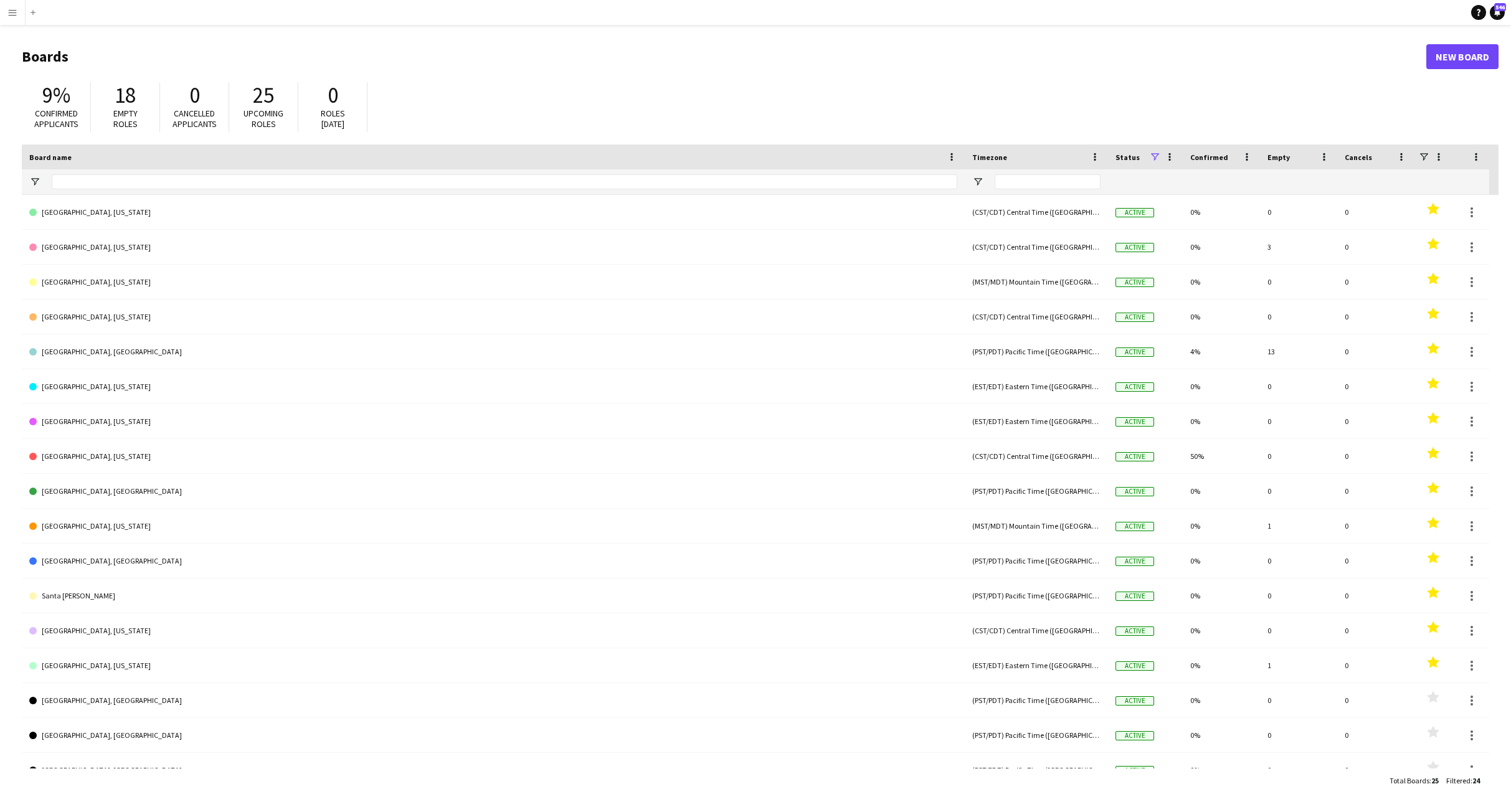
drag, startPoint x: 1282, startPoint y: 49, endPoint x: 1312, endPoint y: 45, distance: 30.3
click at [1294, 47] on h1 "Boards" at bounding box center [724, 56] width 1405 height 19
click at [1494, 14] on icon "Notifications" at bounding box center [1497, 12] width 7 height 7
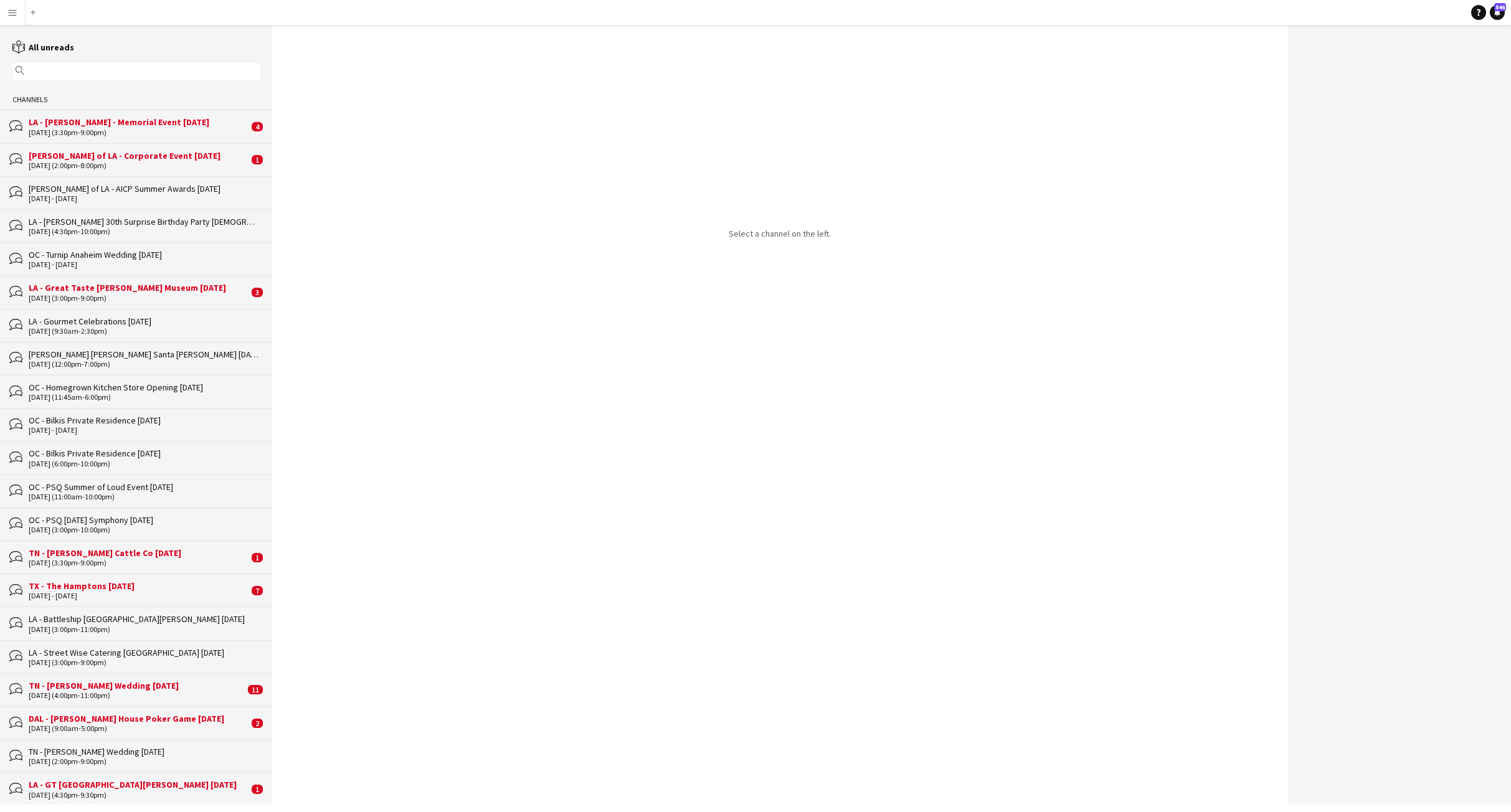
click at [15, 14] on app-icon "Menu" at bounding box center [12, 12] width 10 height 10
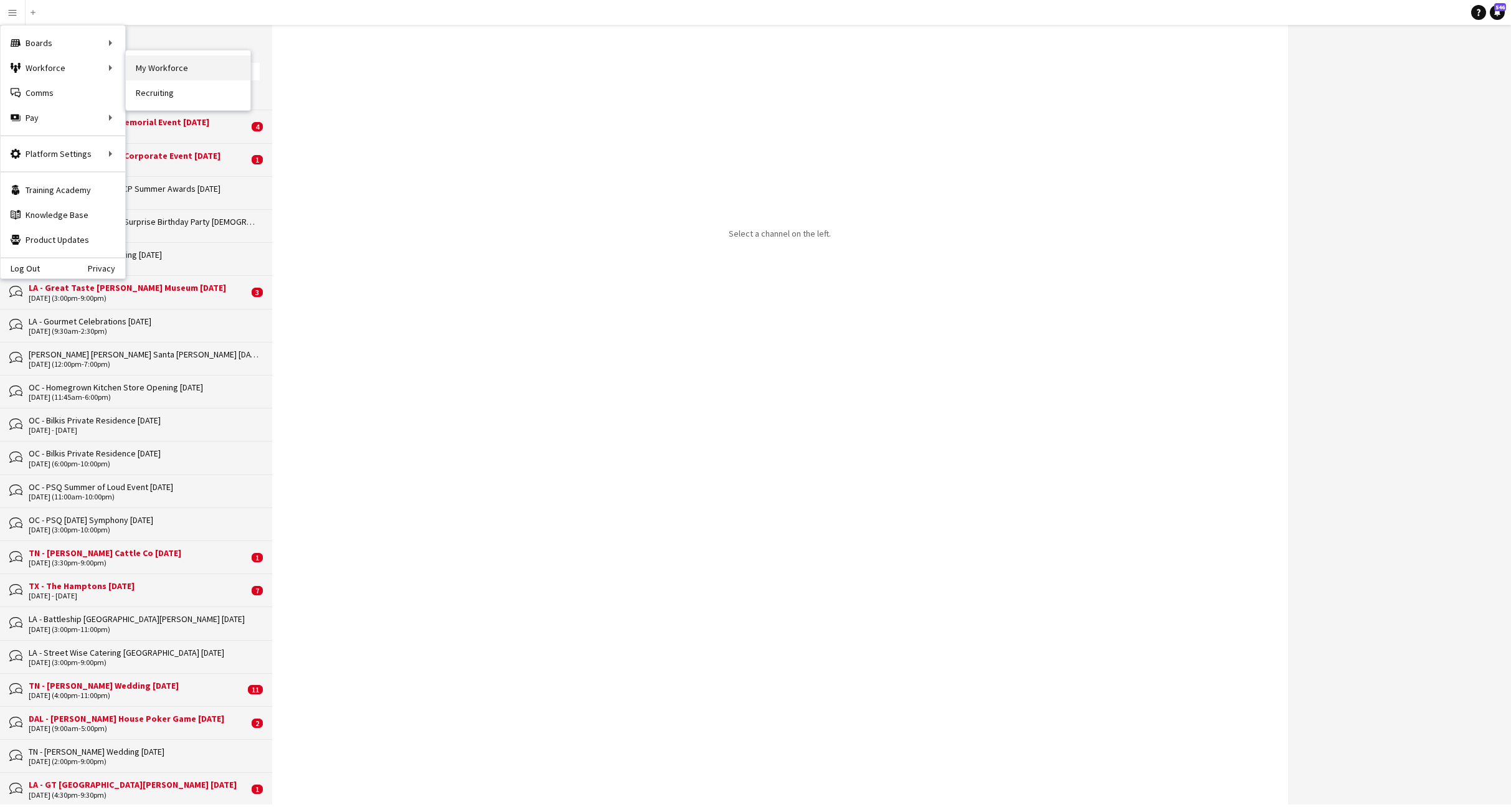
click at [163, 72] on link "My Workforce" at bounding box center [187, 67] width 124 height 25
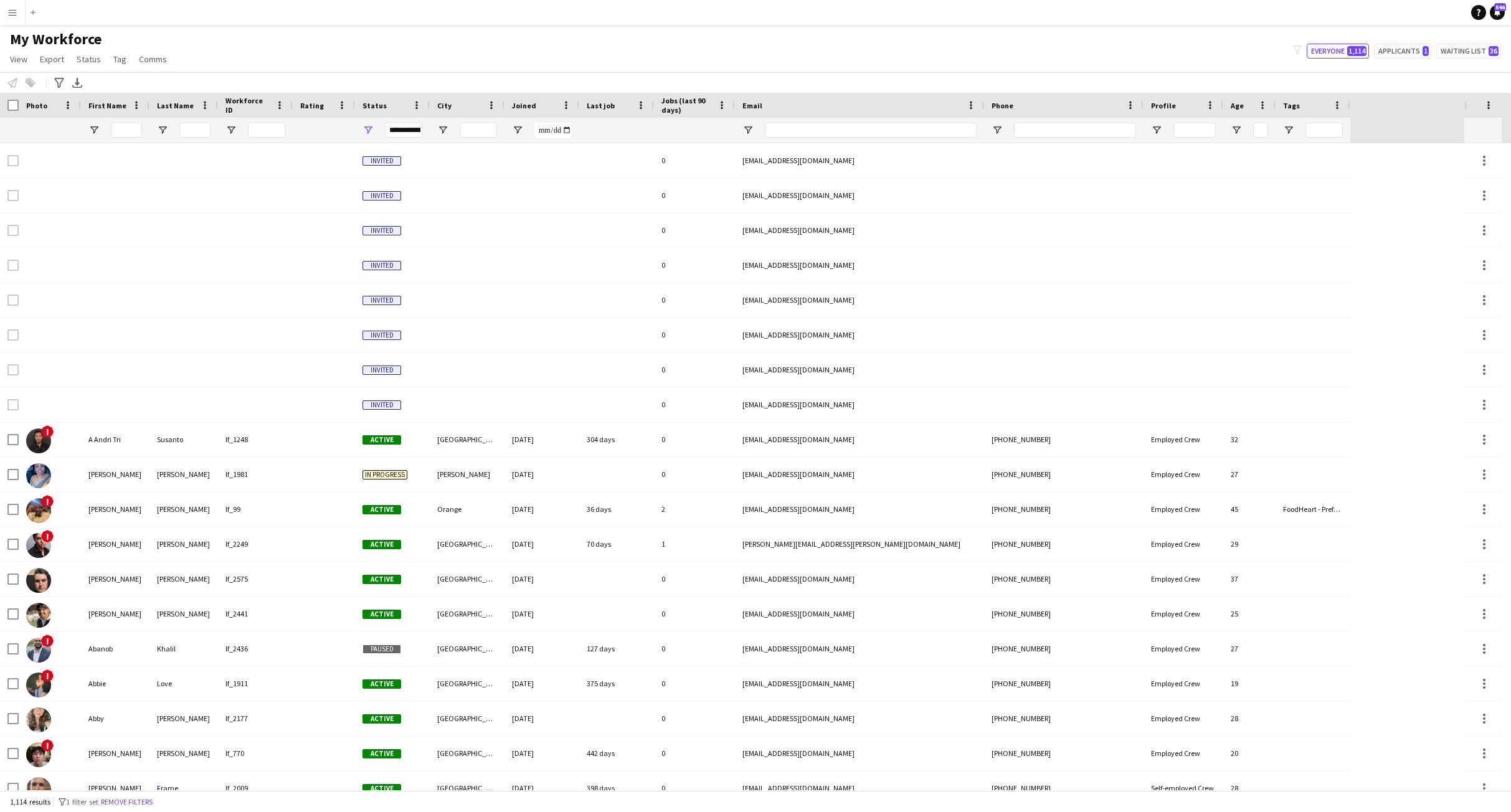
click at [13, 19] on button "Menu" at bounding box center [12, 12] width 25 height 25
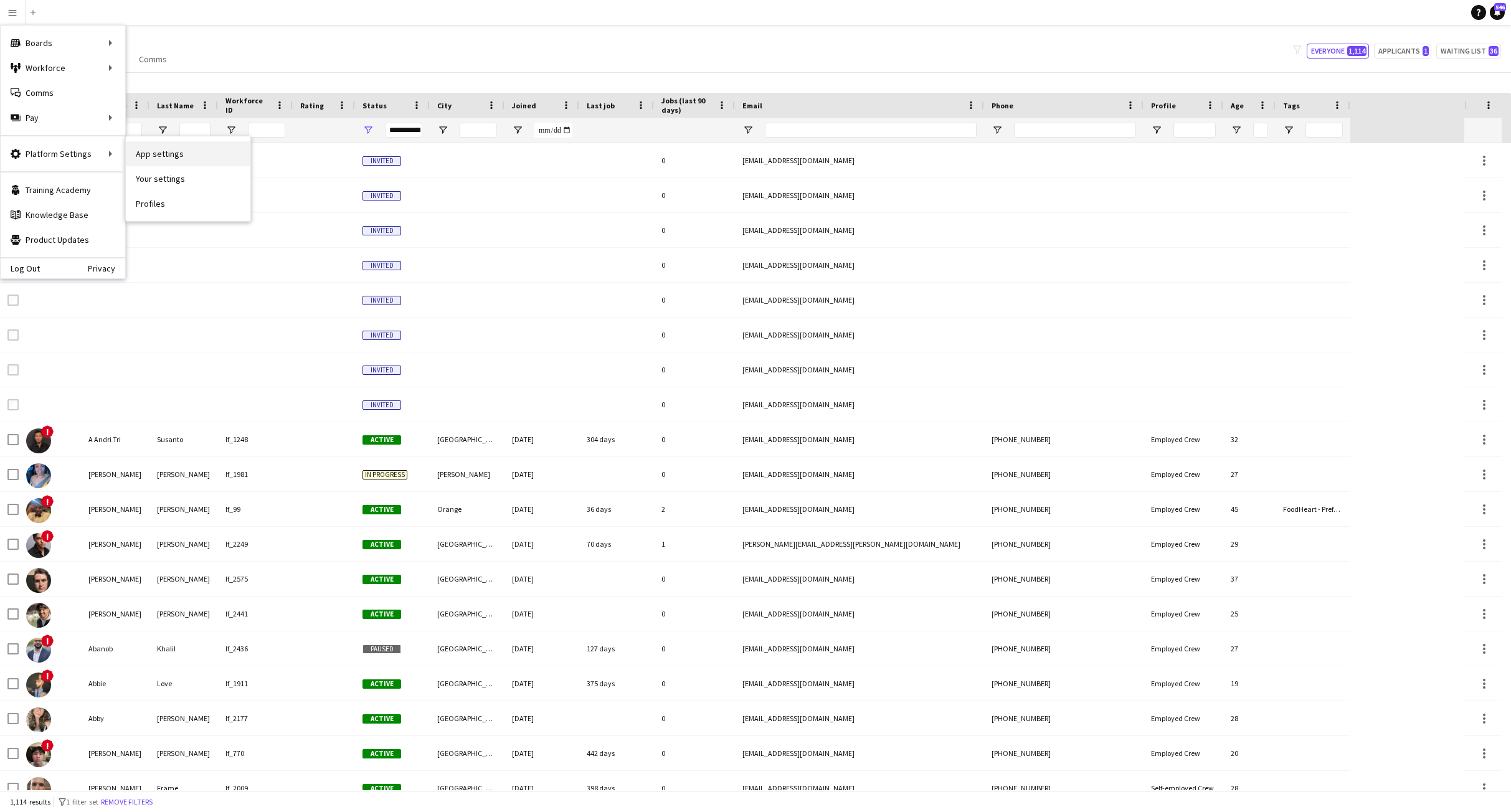
click at [157, 152] on link "App settings" at bounding box center [187, 153] width 124 height 25
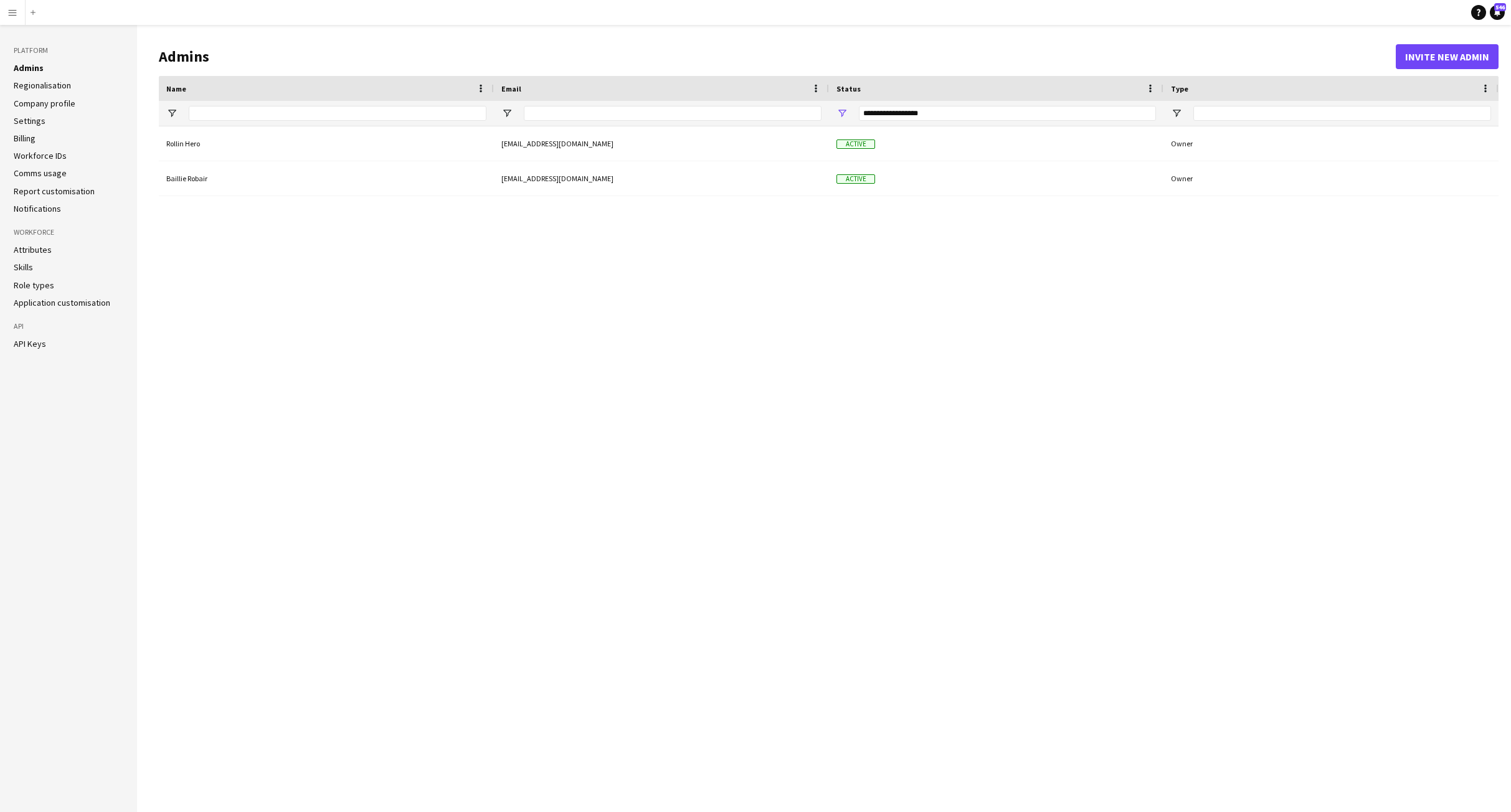
click at [21, 340] on link "API Keys" at bounding box center [30, 344] width 33 height 11
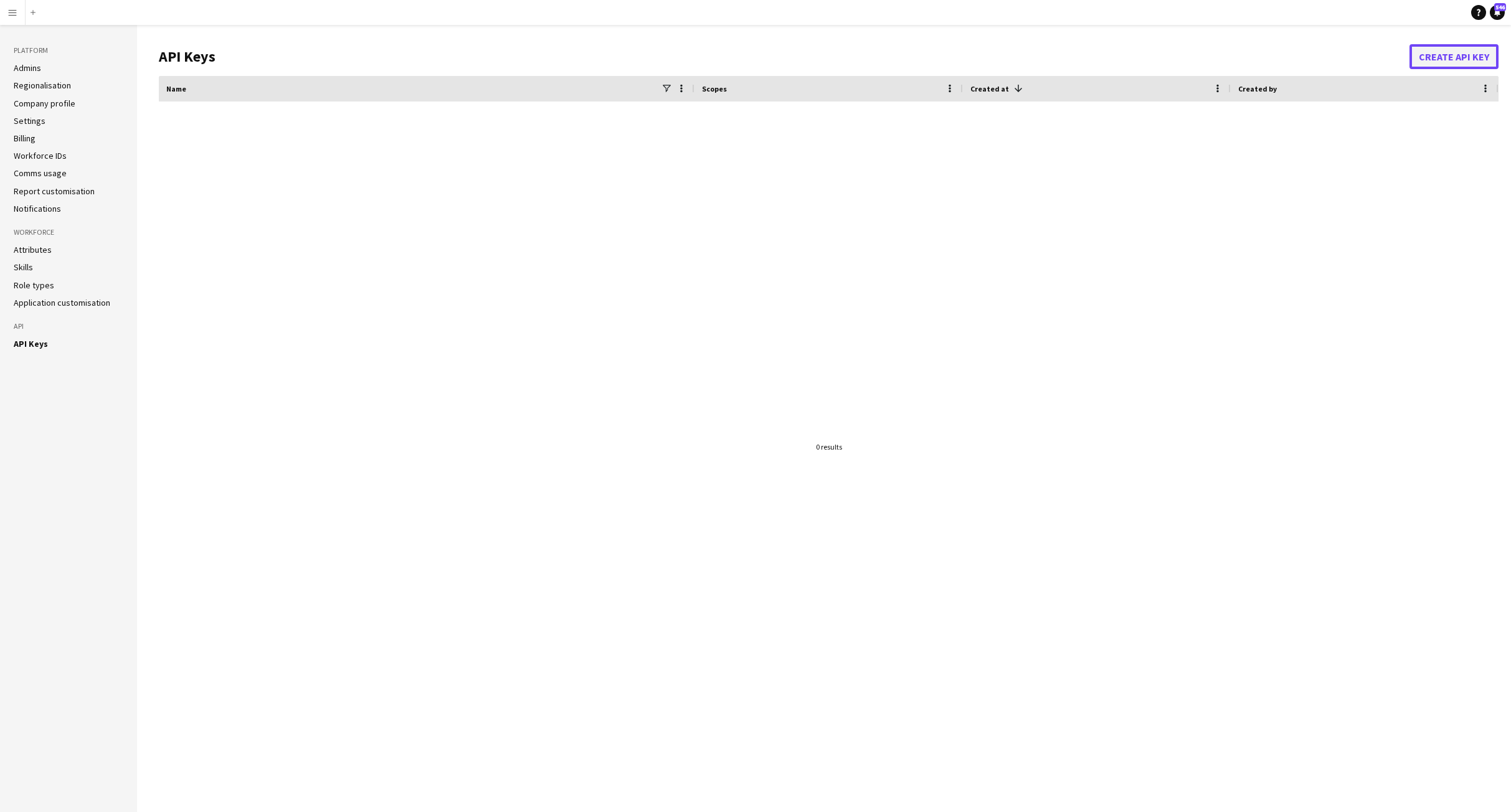
click at [1438, 54] on button "Create API Key" at bounding box center [1454, 56] width 89 height 25
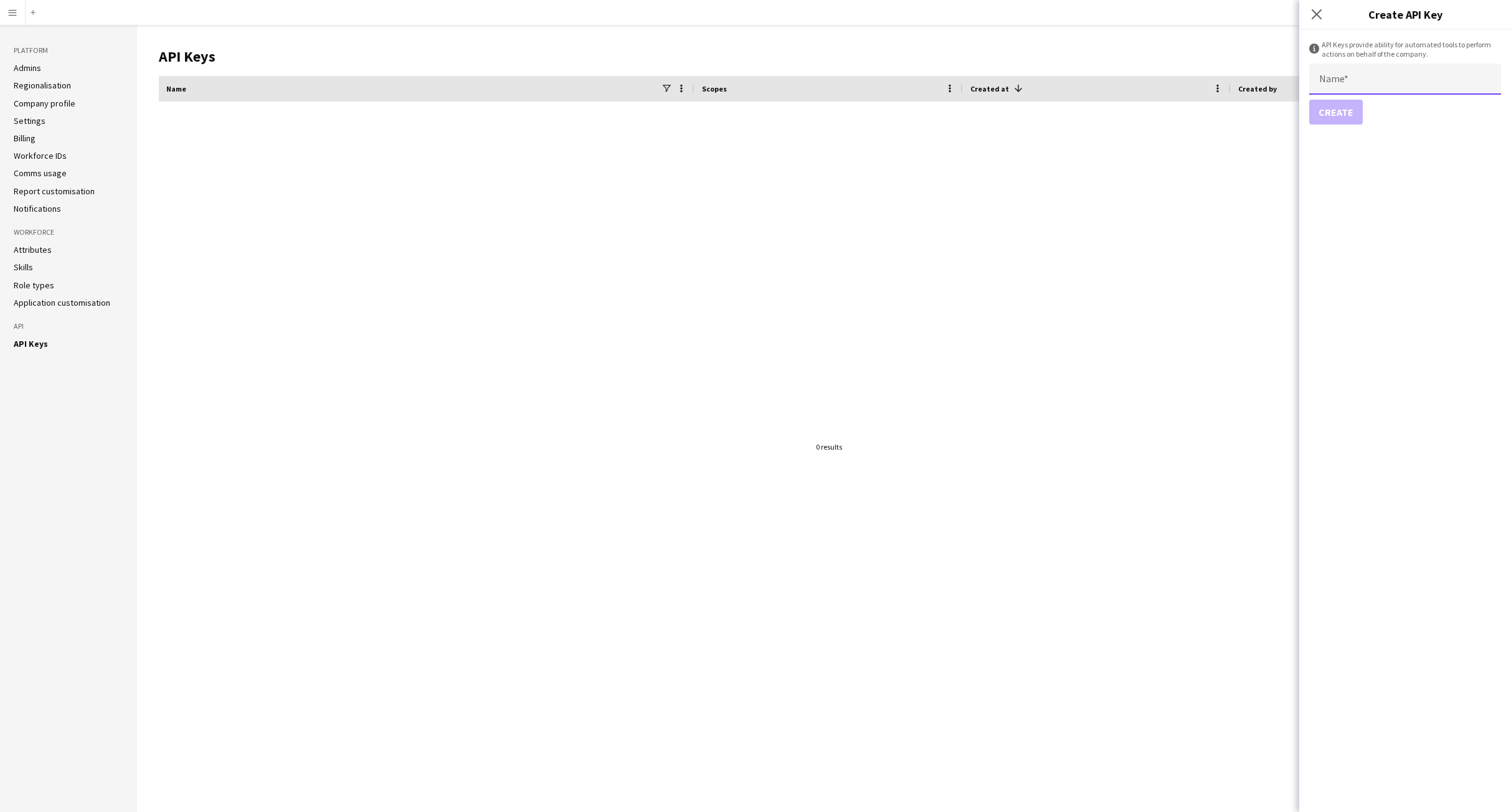
click at [1336, 80] on input "Name" at bounding box center [1405, 79] width 192 height 31
type input "********"
click at [1330, 106] on button "Create" at bounding box center [1336, 112] width 54 height 25
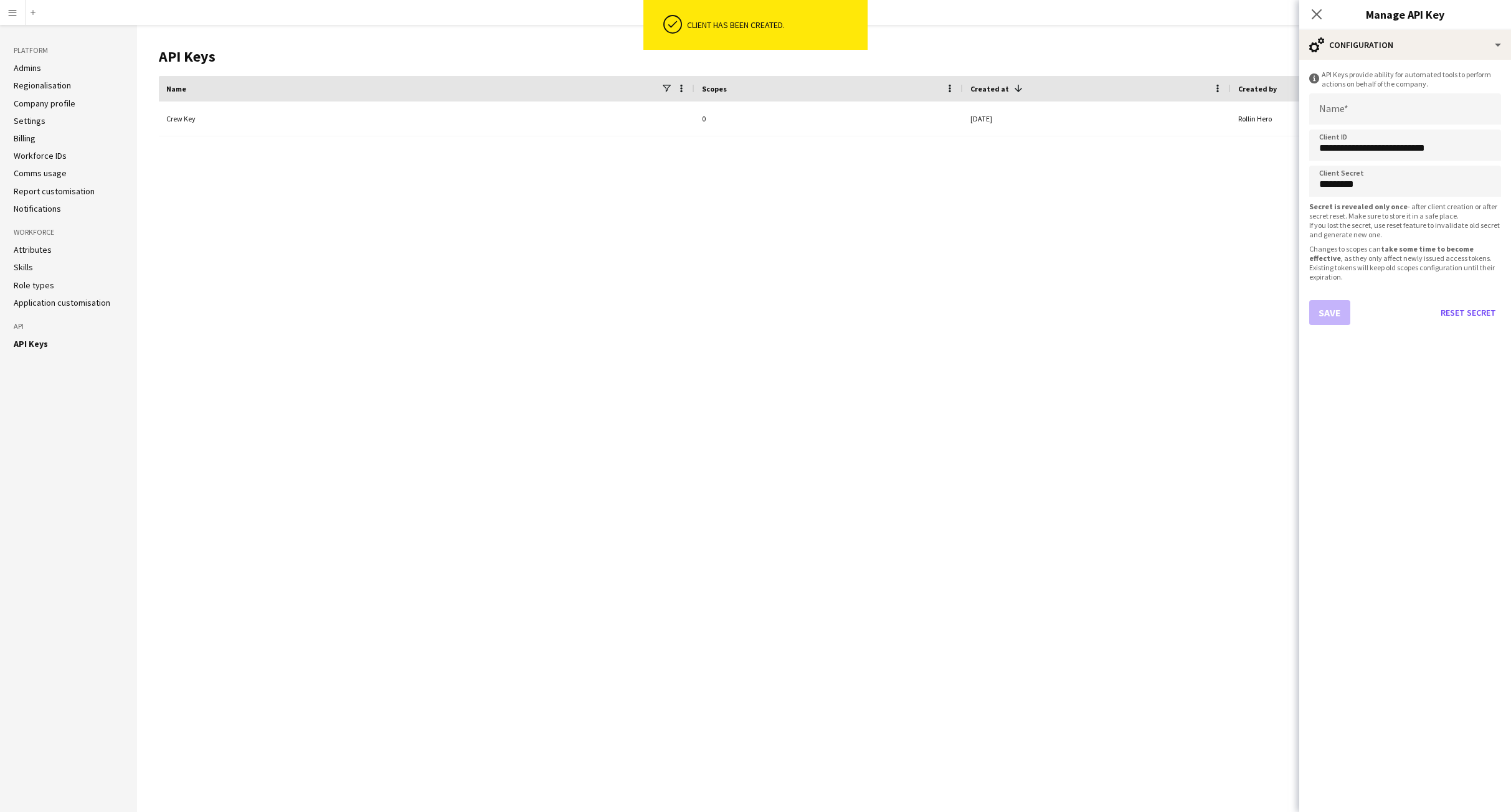
type input "********"
type input "**********"
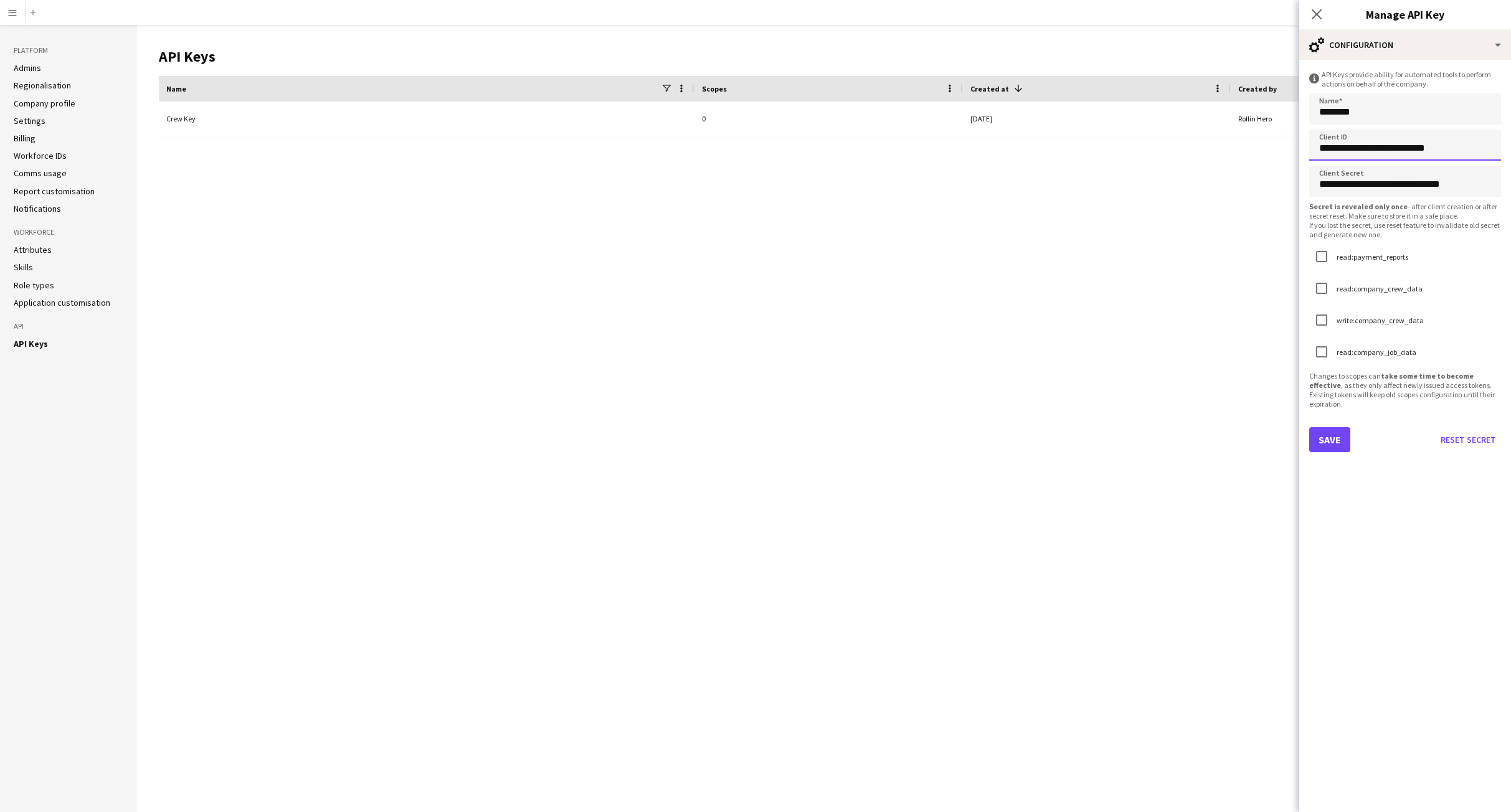
click at [1360, 148] on input "**********" at bounding box center [1405, 145] width 192 height 31
click at [1355, 181] on input "**********" at bounding box center [1405, 181] width 192 height 31
click at [1357, 181] on input "**********" at bounding box center [1405, 181] width 192 height 31
click at [1357, 183] on input "**********" at bounding box center [1405, 181] width 192 height 31
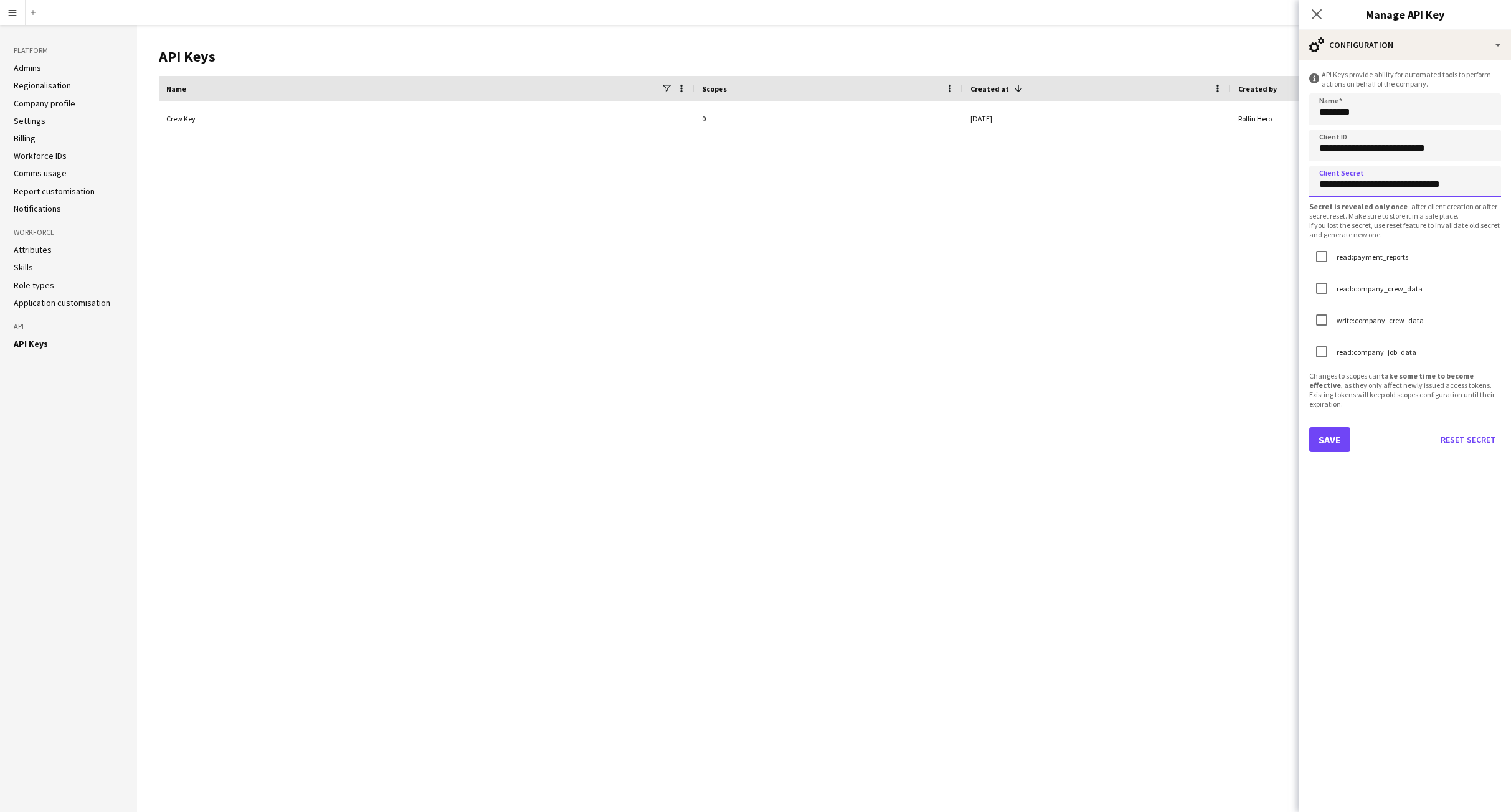
click at [1357, 183] on input "**********" at bounding box center [1405, 181] width 192 height 31
click at [1331, 438] on button "Save" at bounding box center [1330, 439] width 41 height 25
click at [261, 177] on div "Crew Key 4 2025-08-10 Rollin Hero" at bounding box center [828, 447] width 1339 height 691
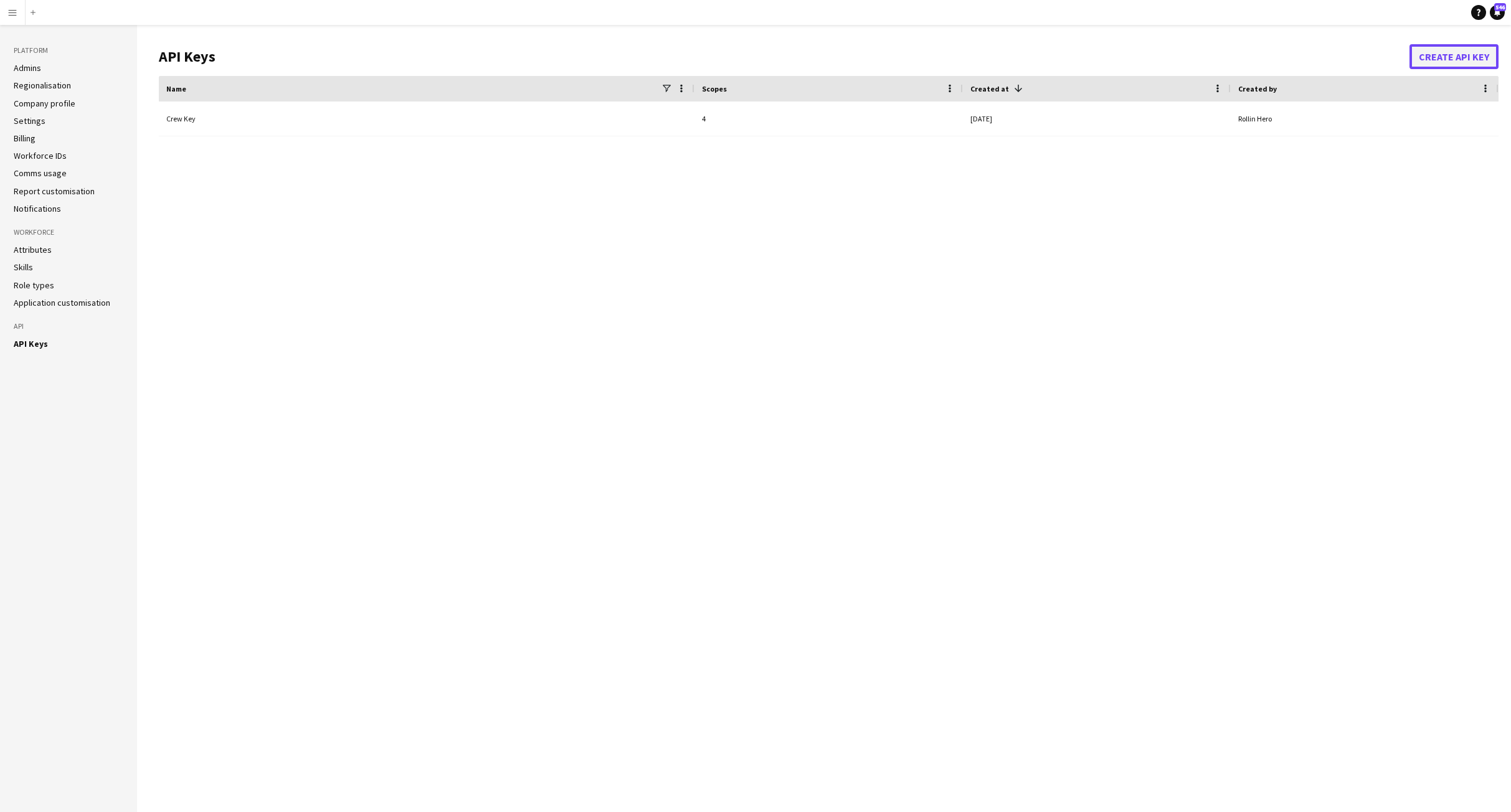
click at [1429, 52] on button "Create API Key" at bounding box center [1454, 56] width 89 height 25
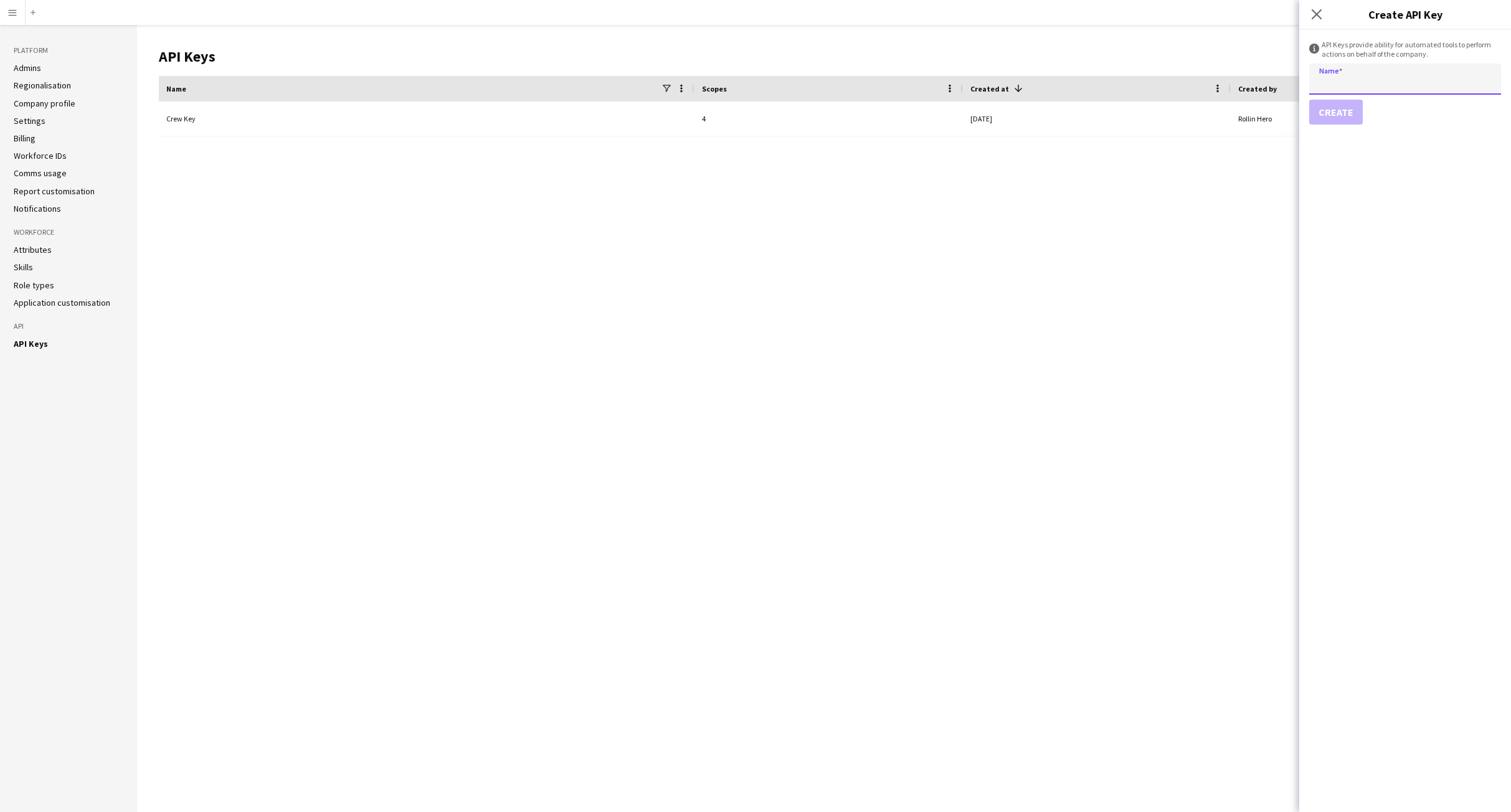
click at [1336, 86] on input "Name" at bounding box center [1405, 79] width 192 height 31
type input "**********"
click at [1338, 109] on button "Create" at bounding box center [1336, 112] width 54 height 25
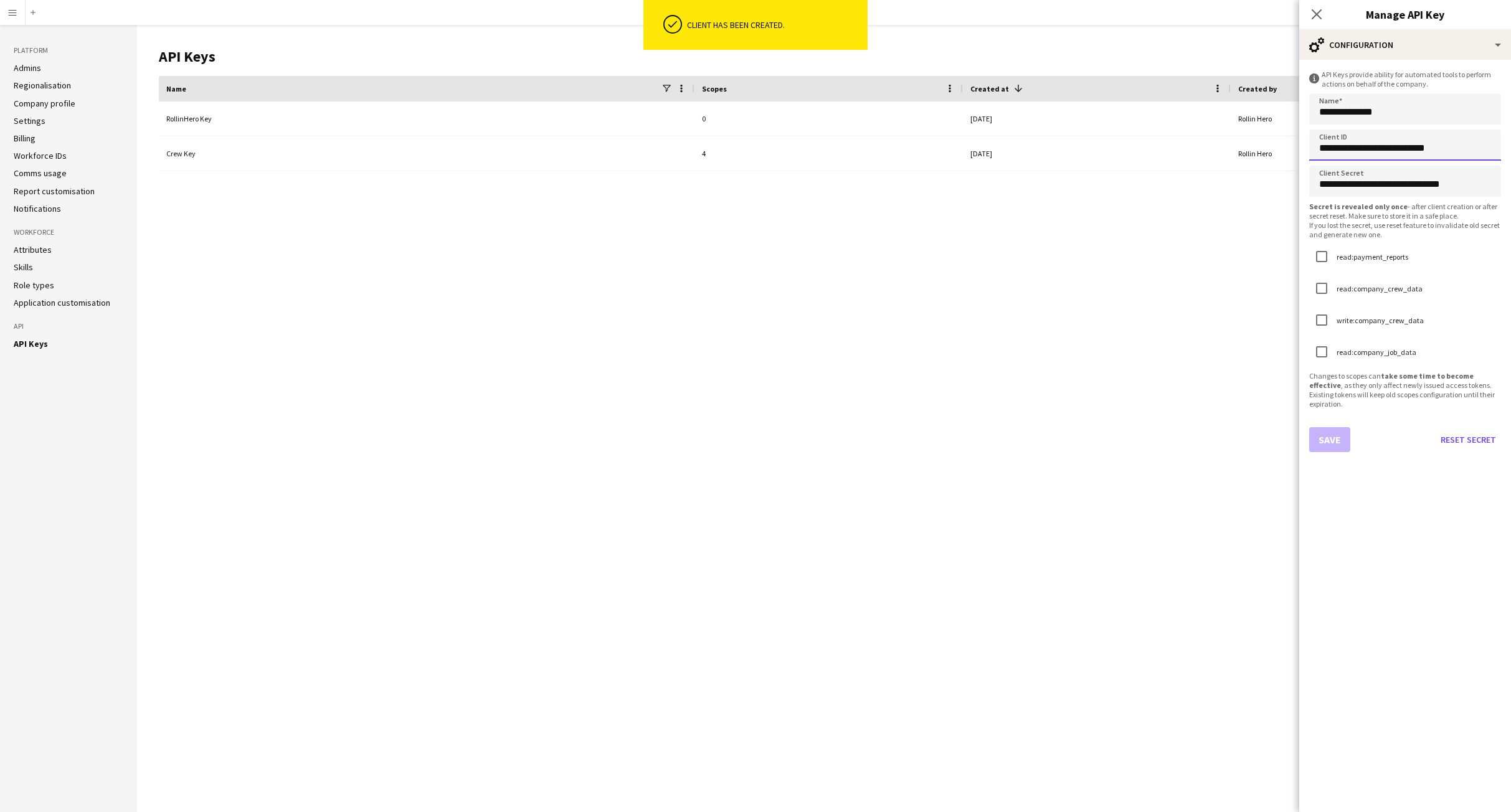
click at [1401, 145] on input "**********" at bounding box center [1405, 145] width 192 height 31
click at [1401, 144] on input "**********" at bounding box center [1405, 145] width 192 height 31
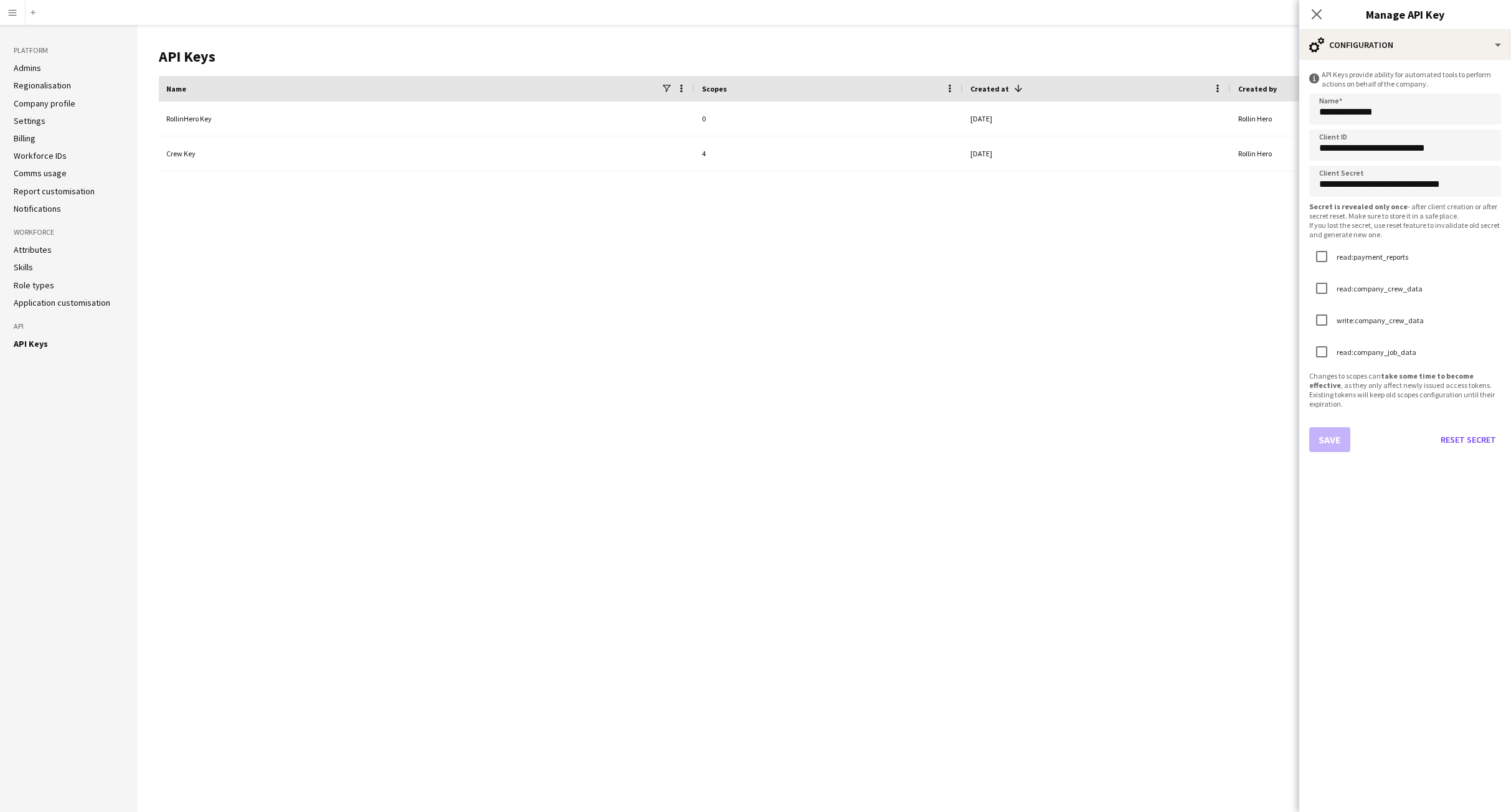
click at [525, 329] on div "RollinHero Key 0 2025-08-10 Rollin Hero Crew Key 4 2025-08-10 Rollin Hero" at bounding box center [828, 447] width 1339 height 691
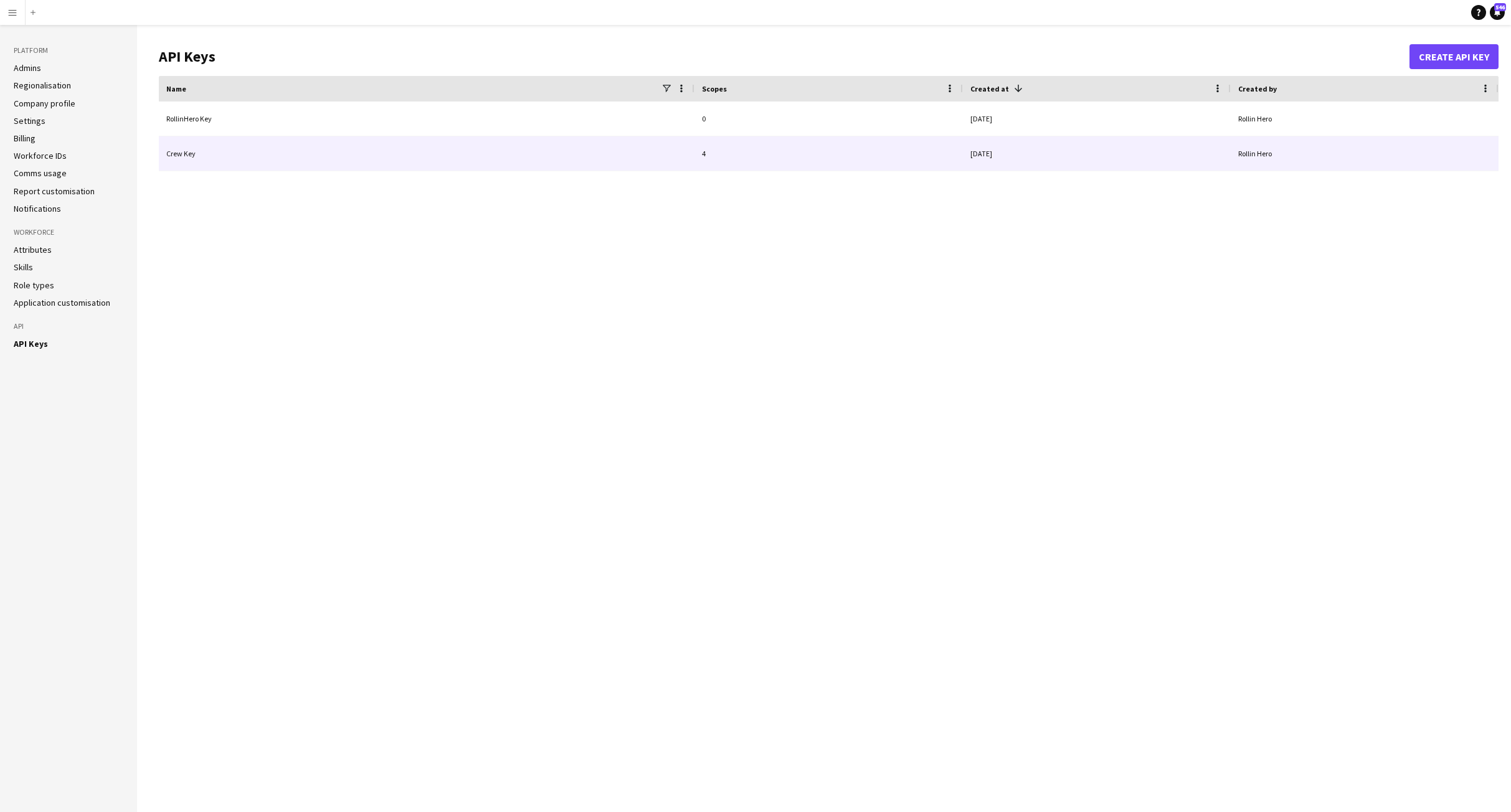
click at [245, 153] on div "Crew Key" at bounding box center [427, 153] width 536 height 35
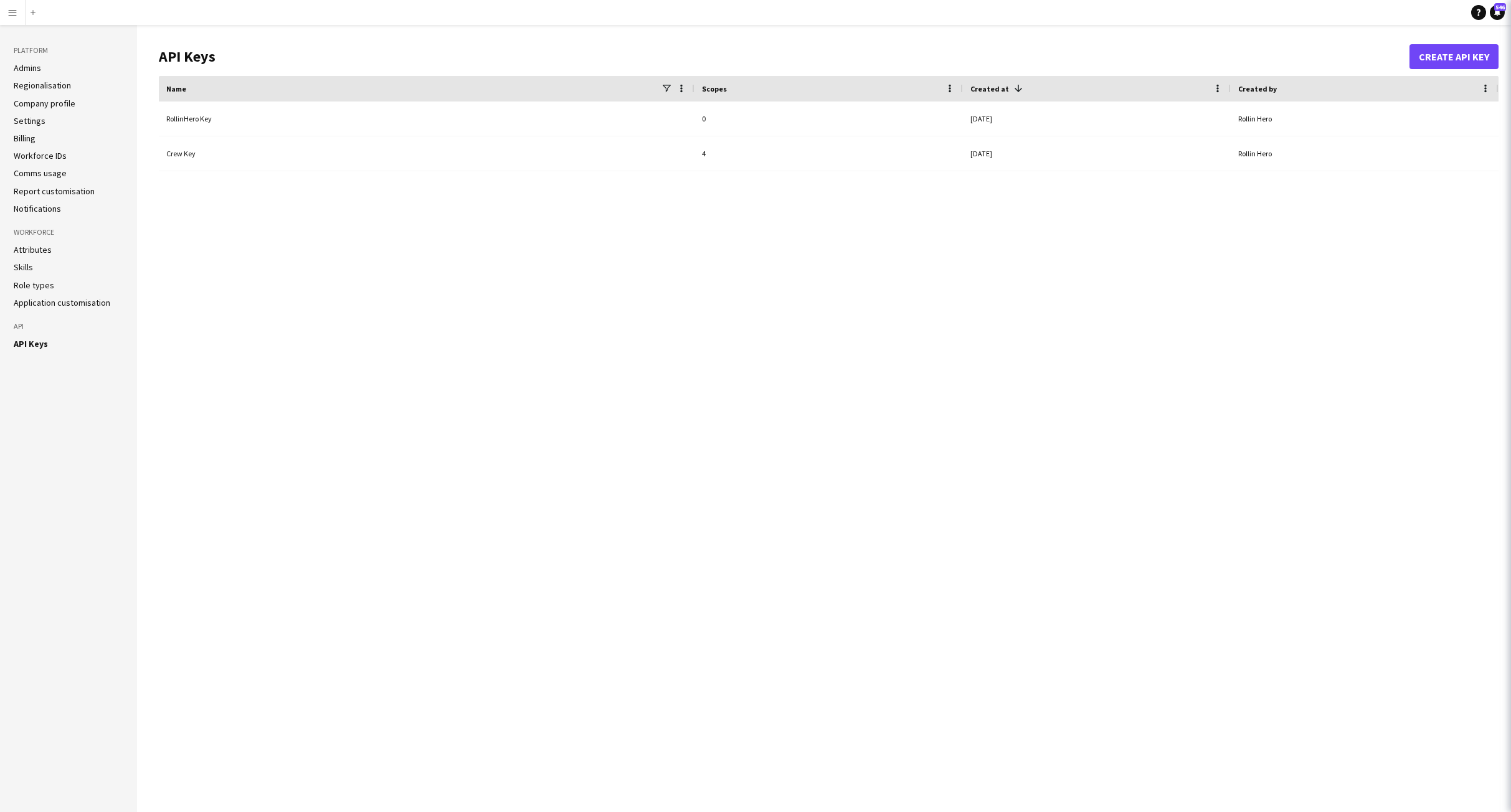
type input "********"
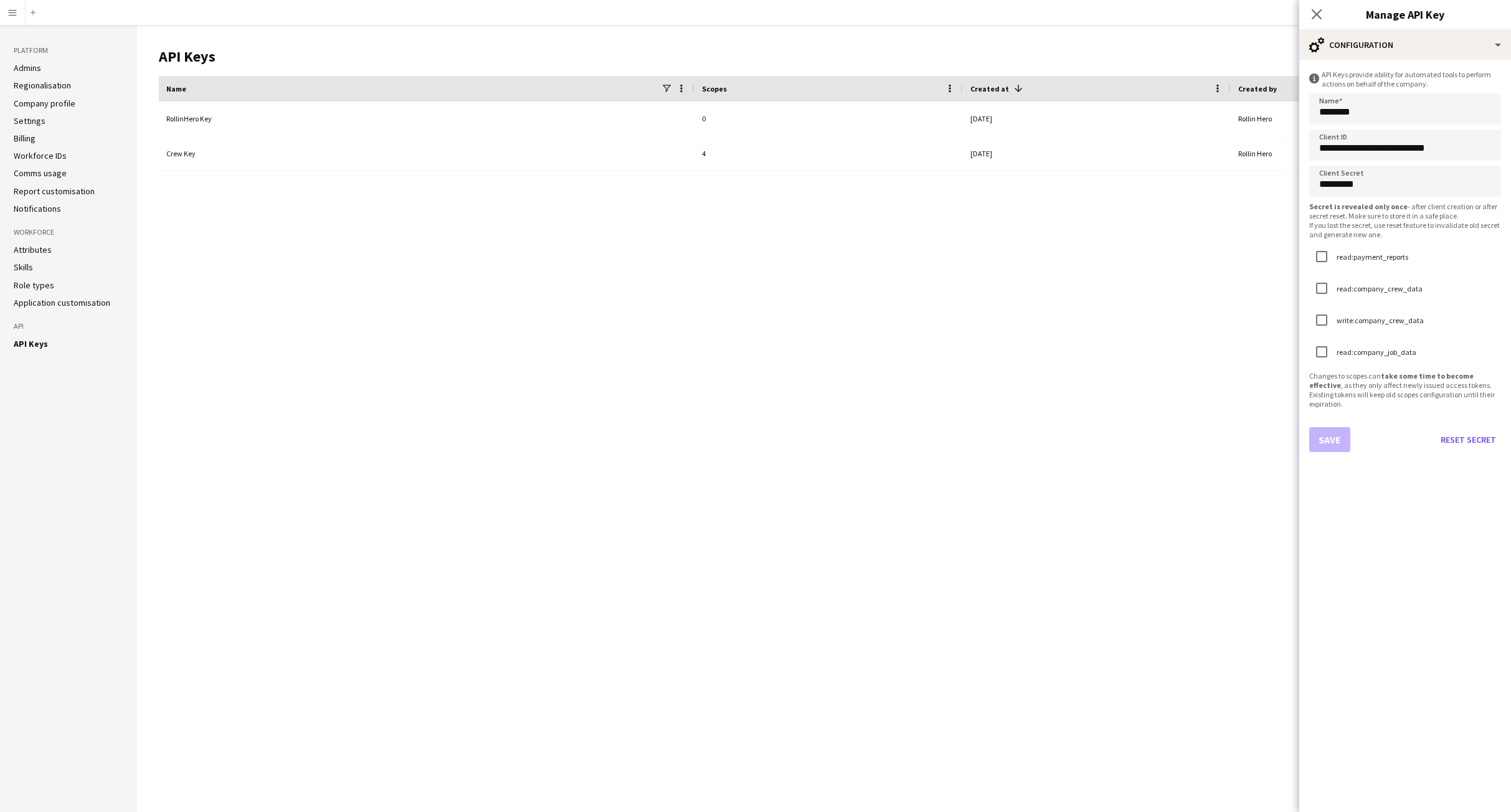
click at [1321, 260] on div "read:payment_reports read:company_crew_data write:company_crew_data read:compan…" at bounding box center [1405, 305] width 192 height 122
copy div "read:payment_reports read:company_crew_data write:company_crew_data read:compan…"
click at [1424, 356] on div "read:company_job_data" at bounding box center [1405, 353] width 192 height 27
drag, startPoint x: 1423, startPoint y: 355, endPoint x: 1336, endPoint y: 258, distance: 130.3
click at [1336, 258] on div "read:payment_reports read:company_crew_data write:company_crew_data read:compan…" at bounding box center [1405, 305] width 192 height 122
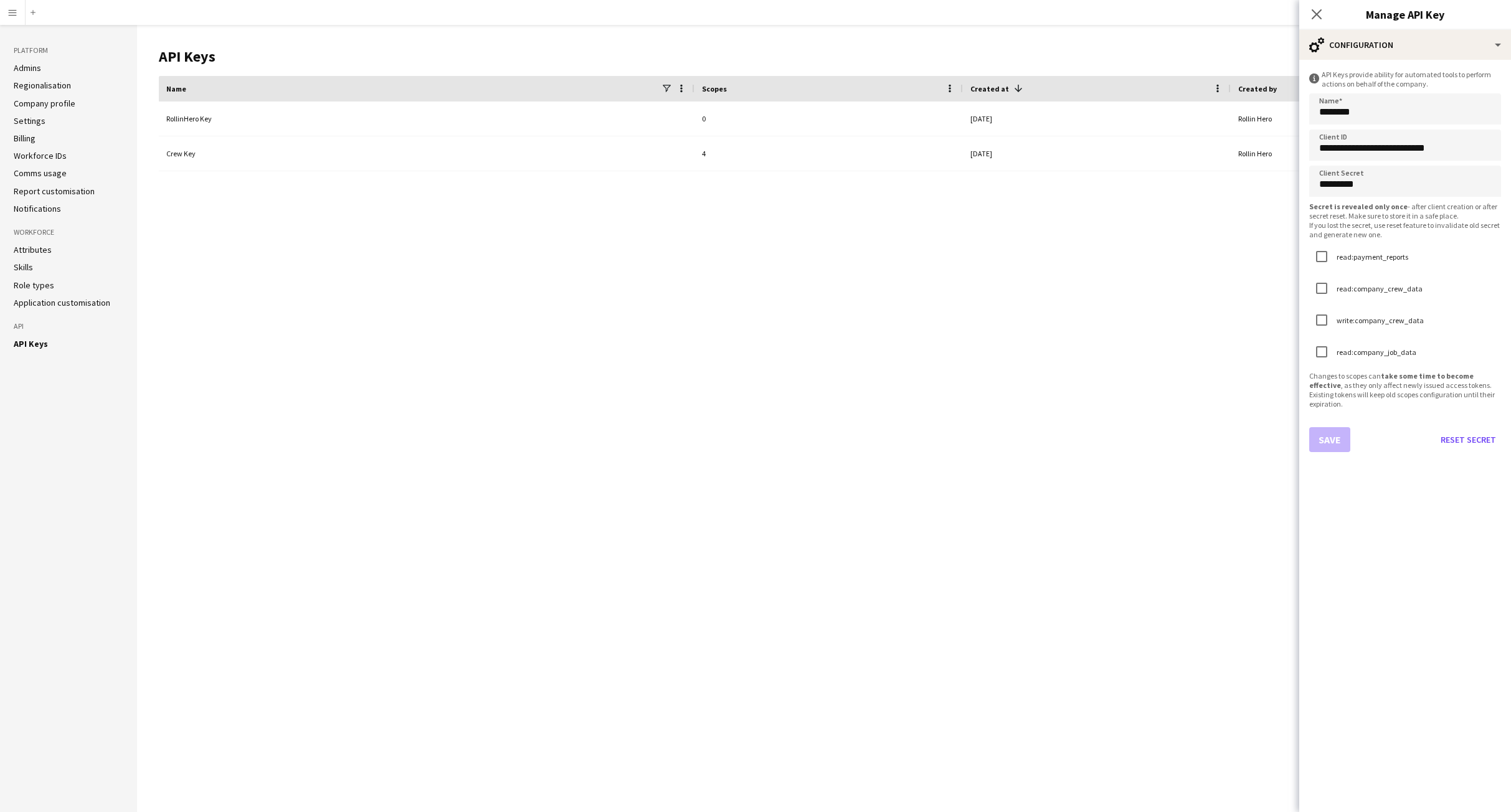
copy div "read:payment_reports read:company_crew_data write:company_crew_data read:compan…"
click at [1366, 465] on form "**********" at bounding box center [1405, 436] width 212 height 752
click at [1327, 434] on div "Save Reset Secret" at bounding box center [1405, 439] width 192 height 25
click at [1345, 181] on input "*********" at bounding box center [1405, 181] width 192 height 31
click at [1365, 183] on input "*********" at bounding box center [1405, 181] width 192 height 31
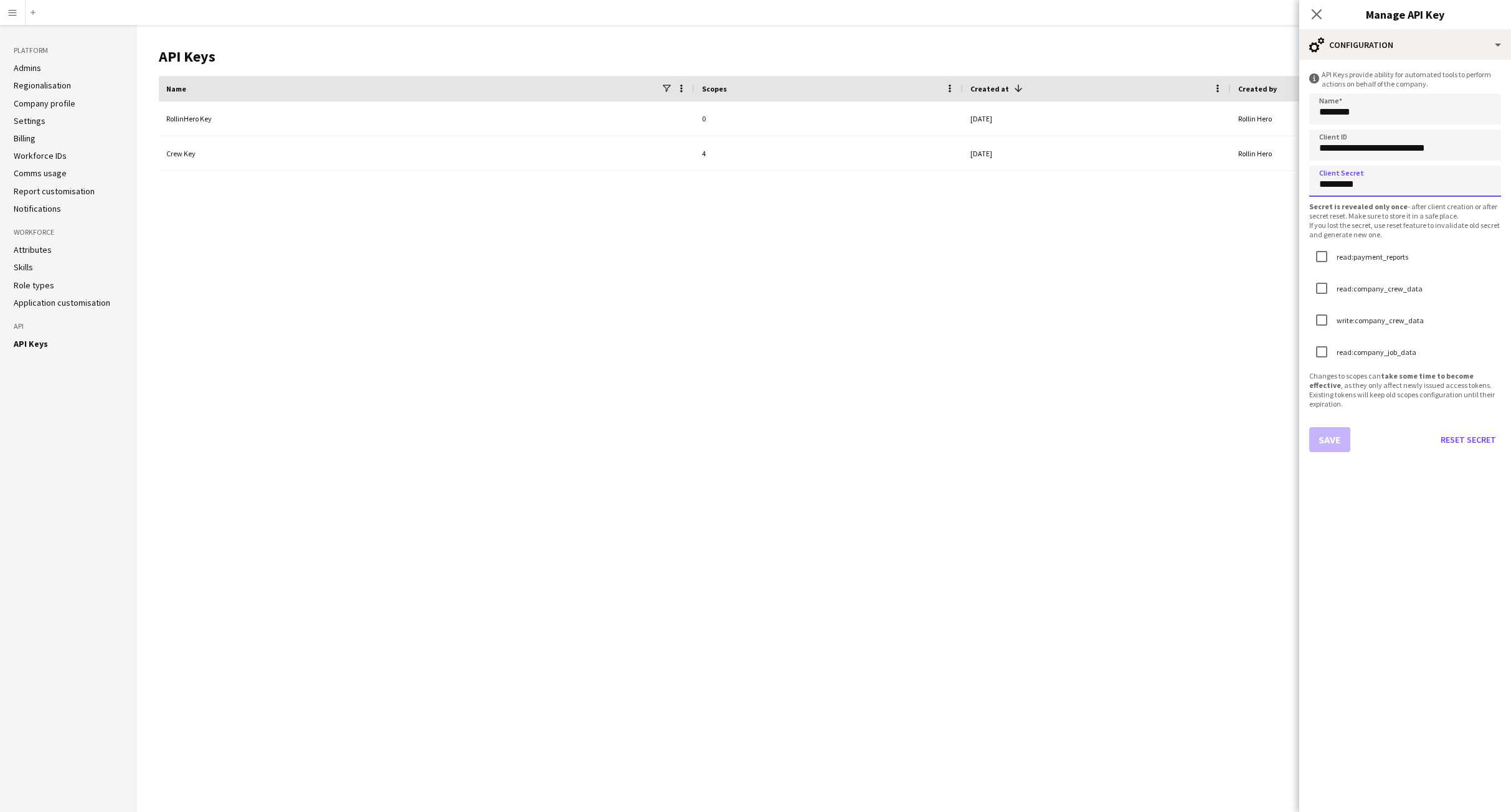
click at [1365, 183] on input "*********" at bounding box center [1405, 181] width 192 height 31
click at [1406, 380] on b "take some time to become effective" at bounding box center [1391, 380] width 164 height 19
click at [949, 241] on div "RollinHero Key 0 2025-08-10 Rollin Hero Crew Key 4 2025-08-10 Rollin Hero" at bounding box center [828, 447] width 1339 height 691
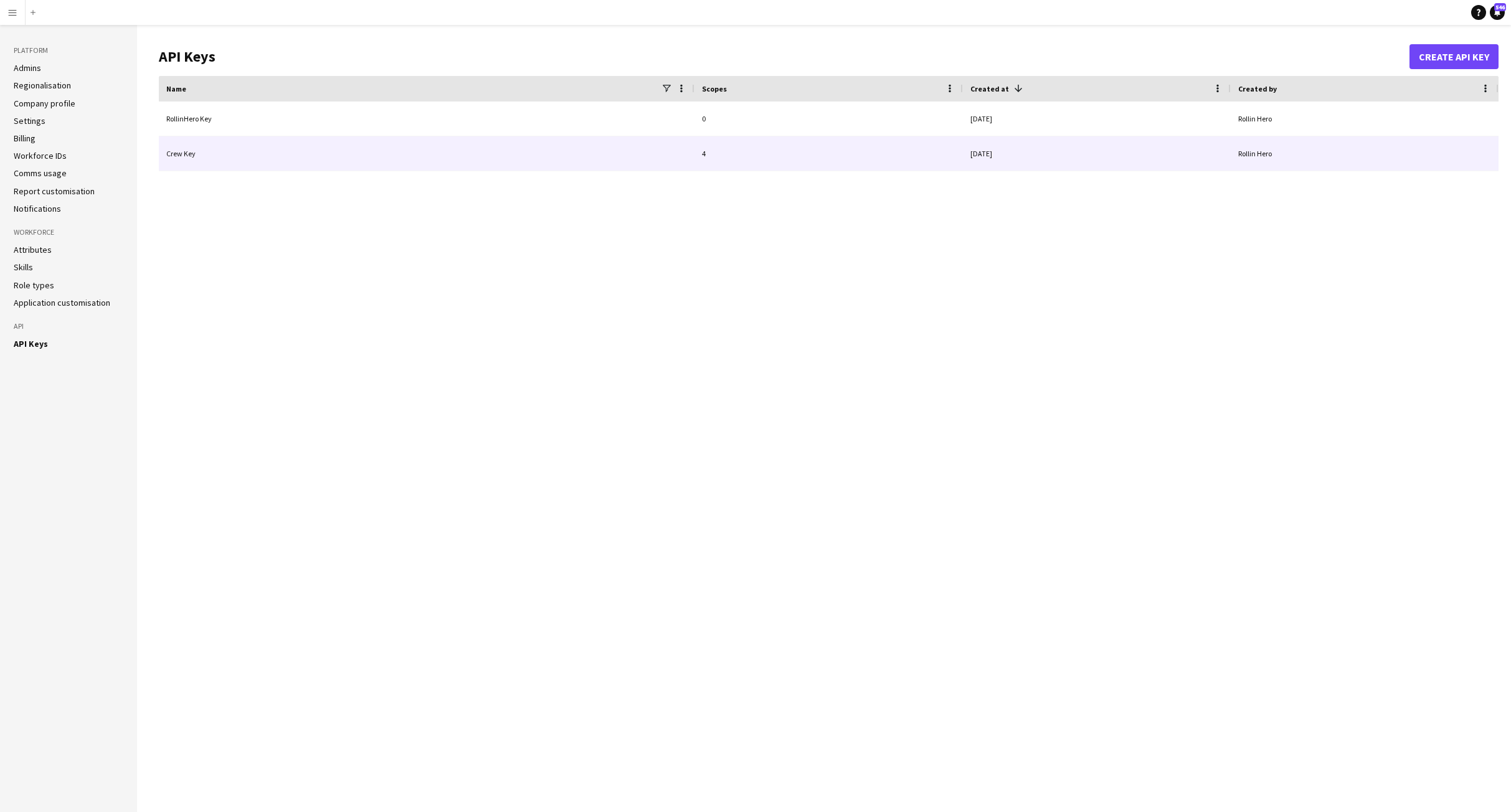
click at [184, 152] on div "Crew Key" at bounding box center [427, 153] width 536 height 35
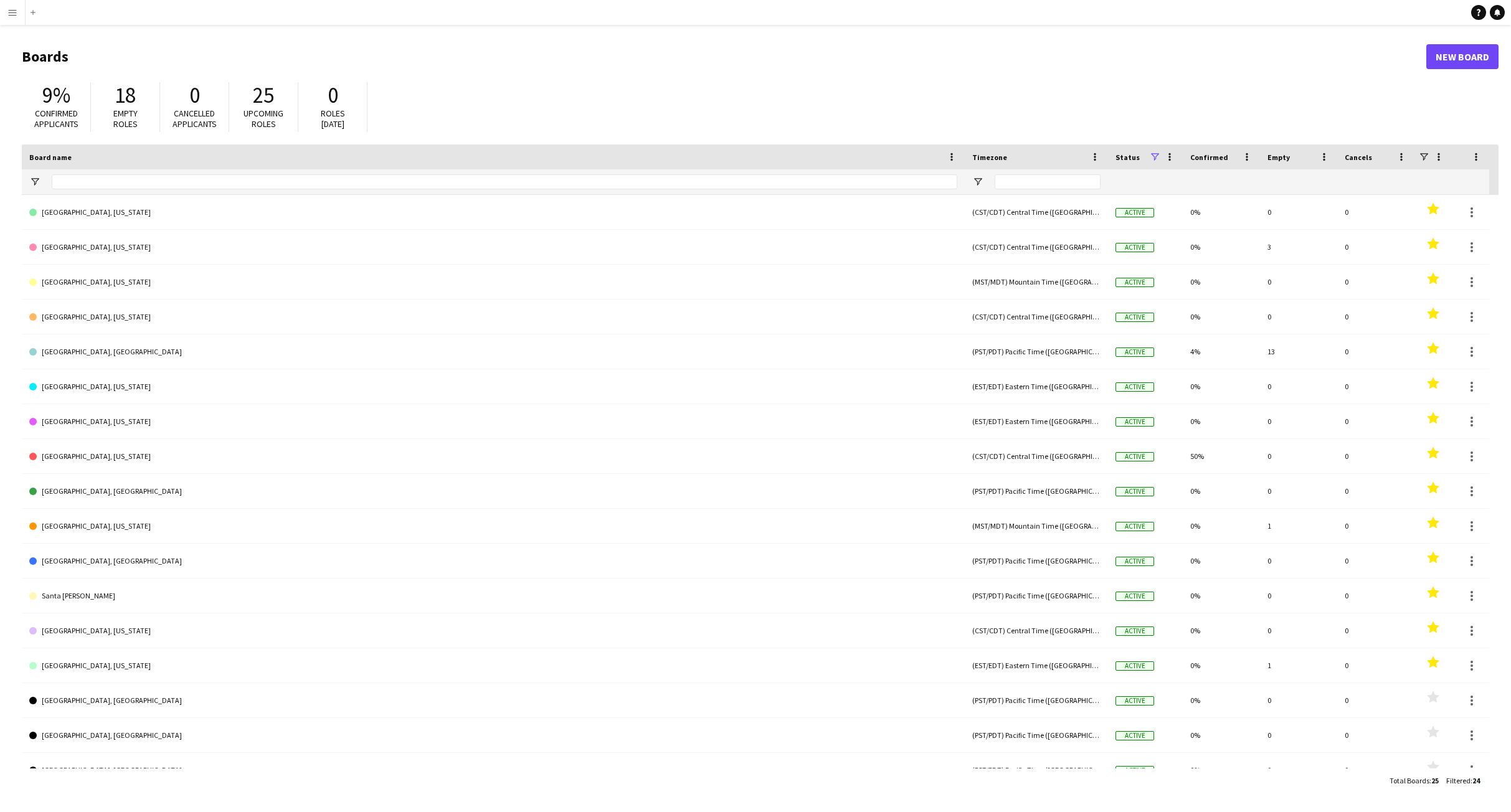
click at [7, 12] on app-icon "Menu" at bounding box center [12, 12] width 10 height 10
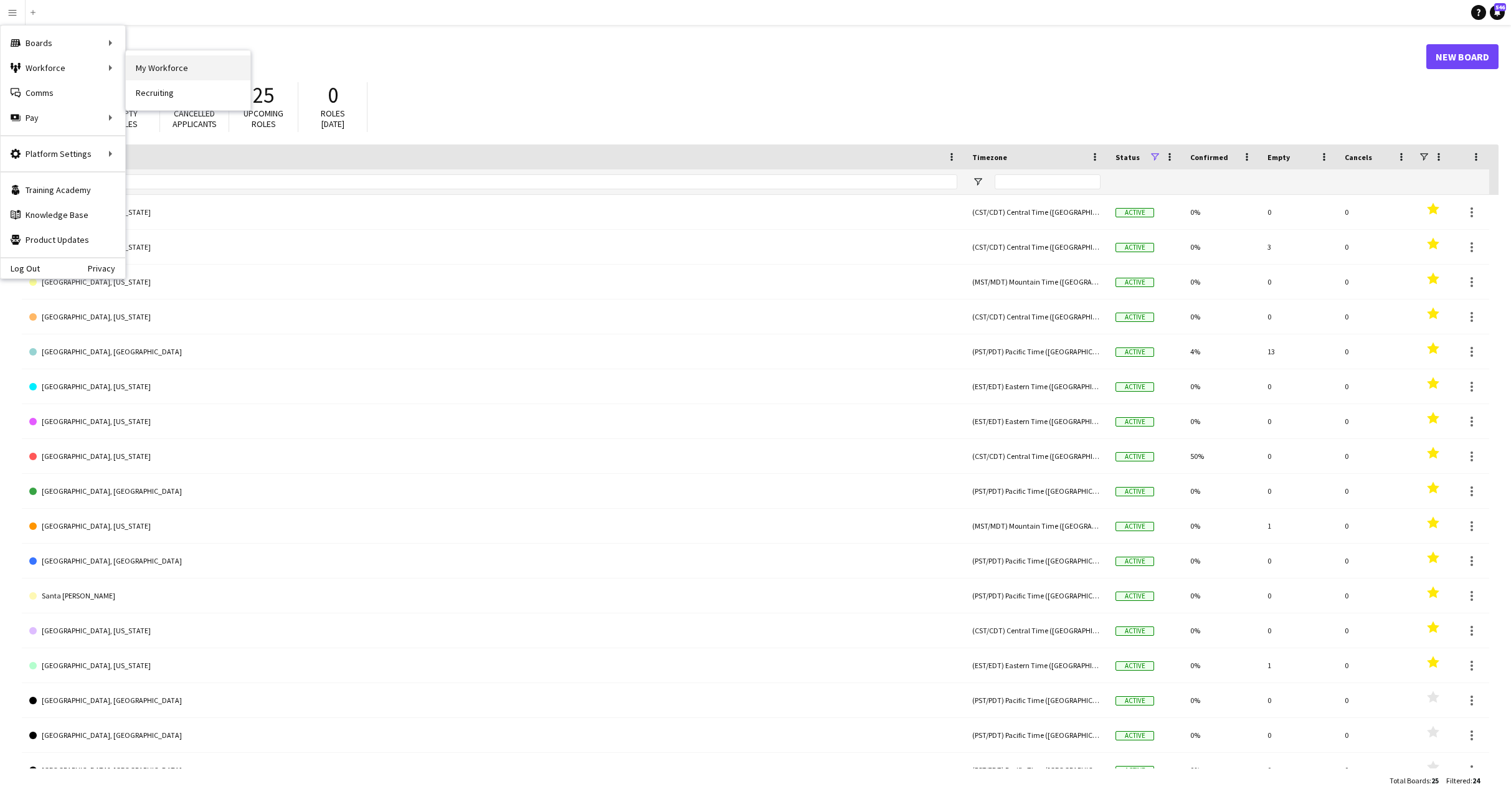
click at [154, 69] on link "My Workforce" at bounding box center [187, 67] width 124 height 25
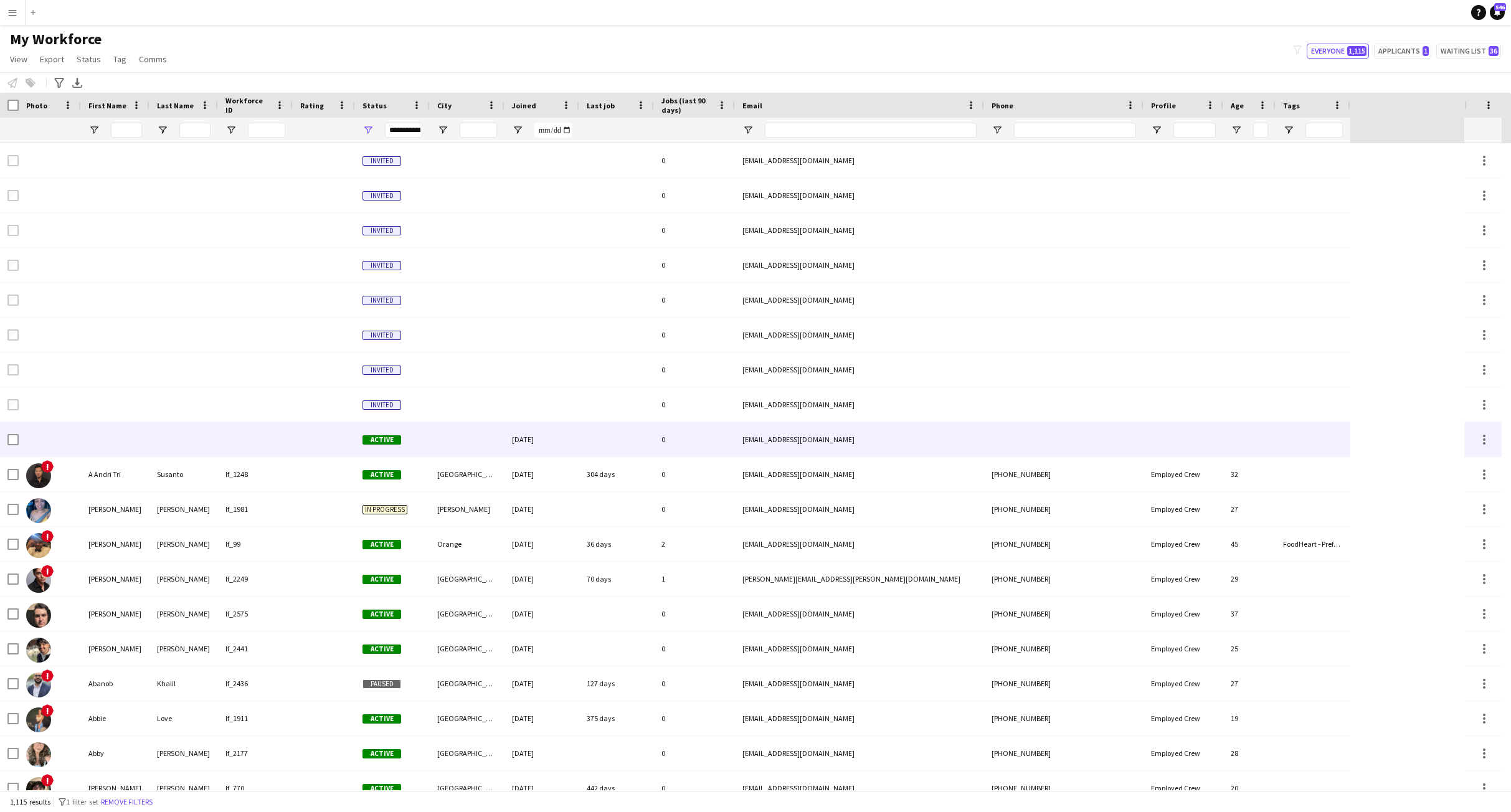
drag, startPoint x: 745, startPoint y: 441, endPoint x: 780, endPoint y: 440, distance: 35.0
click at [780, 440] on div "test.minimal.1754849129@example.com" at bounding box center [860, 439] width 249 height 35
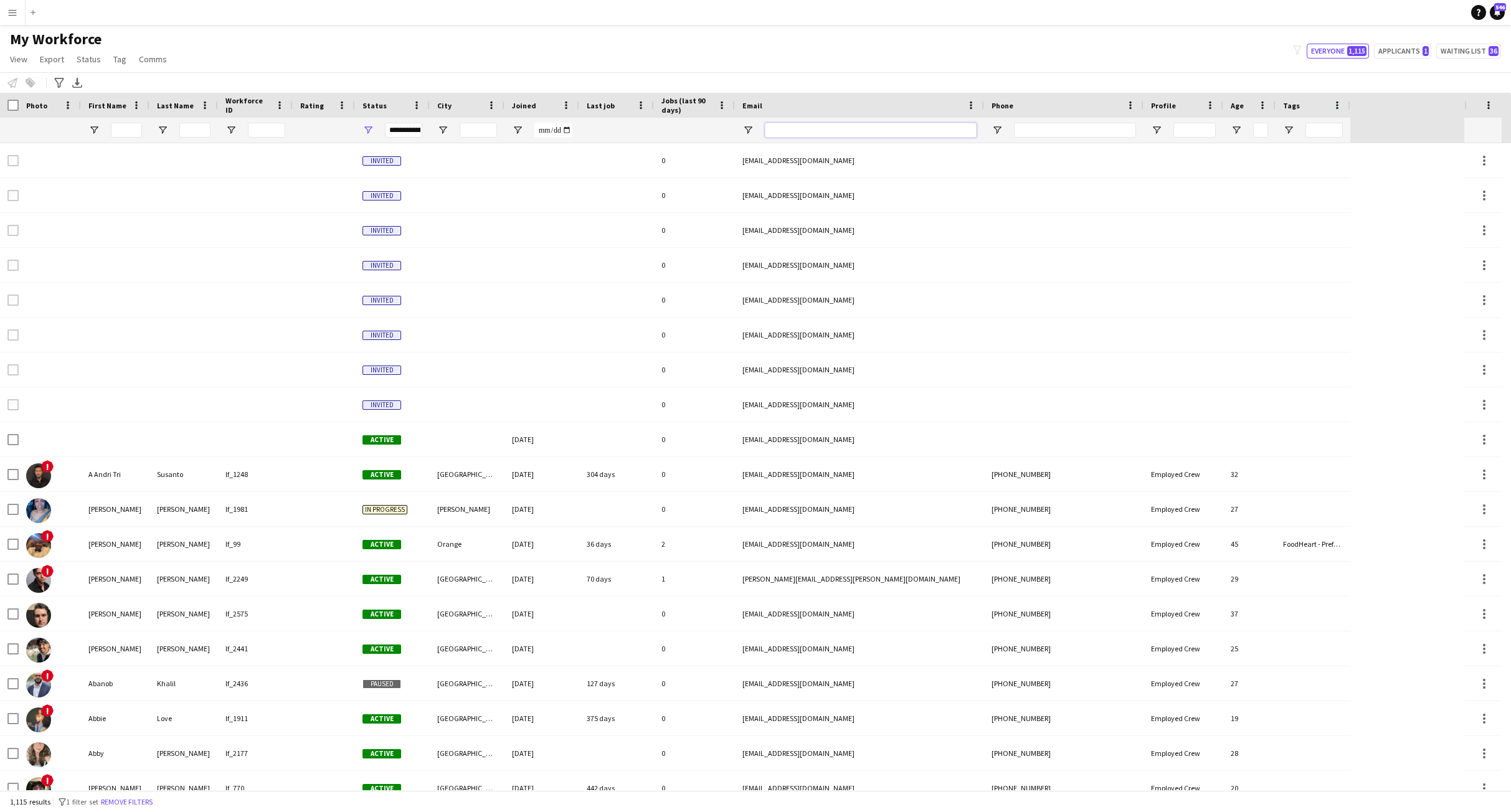
click at [875, 133] on input "Email Filter Input" at bounding box center [871, 130] width 212 height 15
type input "**********"
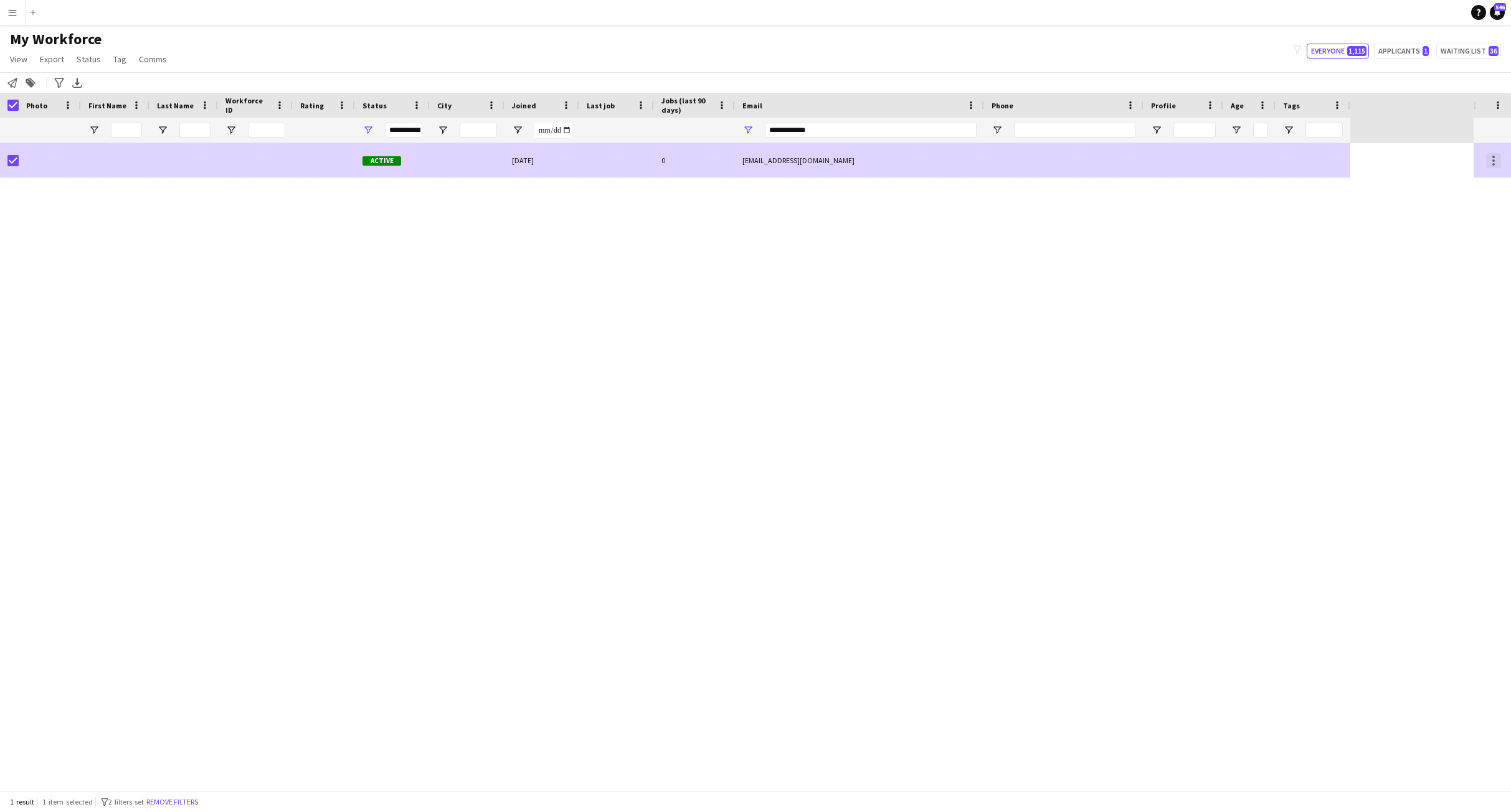
click at [1492, 161] on div at bounding box center [1494, 161] width 3 height 3
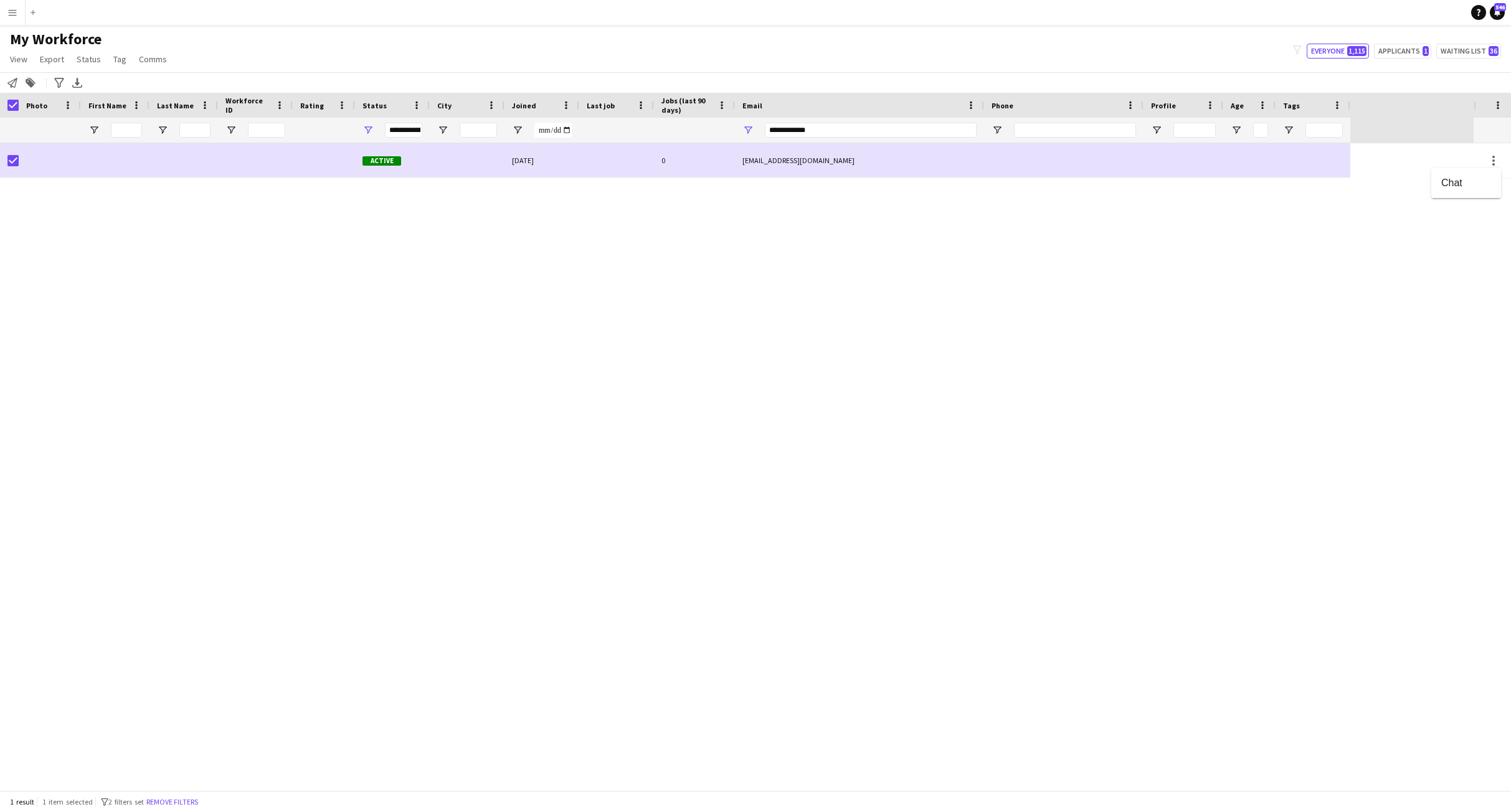
drag, startPoint x: 501, startPoint y: 157, endPoint x: 312, endPoint y: 274, distance: 222.3
click at [312, 273] on div at bounding box center [755, 406] width 1511 height 812
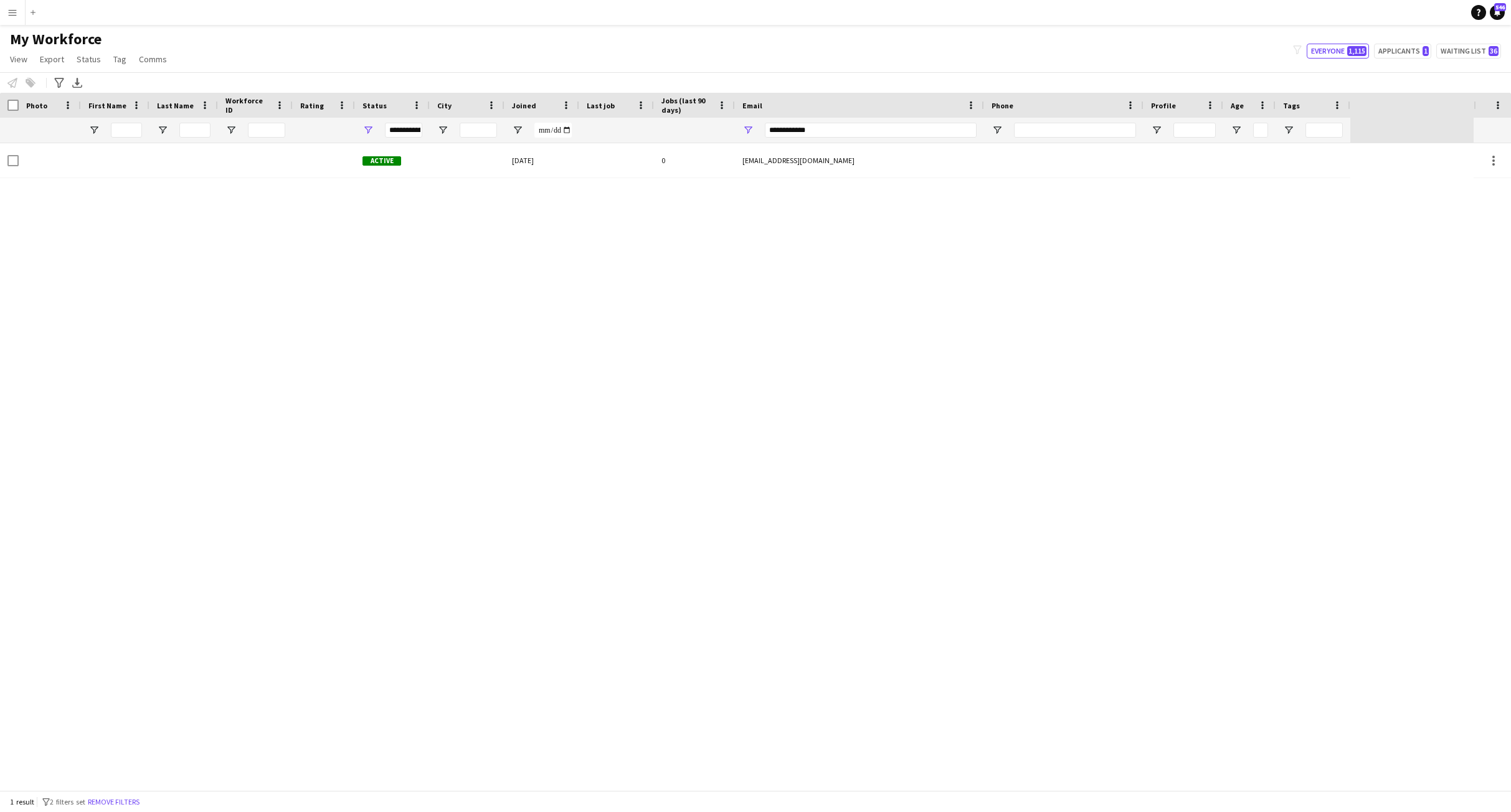
click at [10, 11] on app-icon "Menu" at bounding box center [12, 12] width 10 height 10
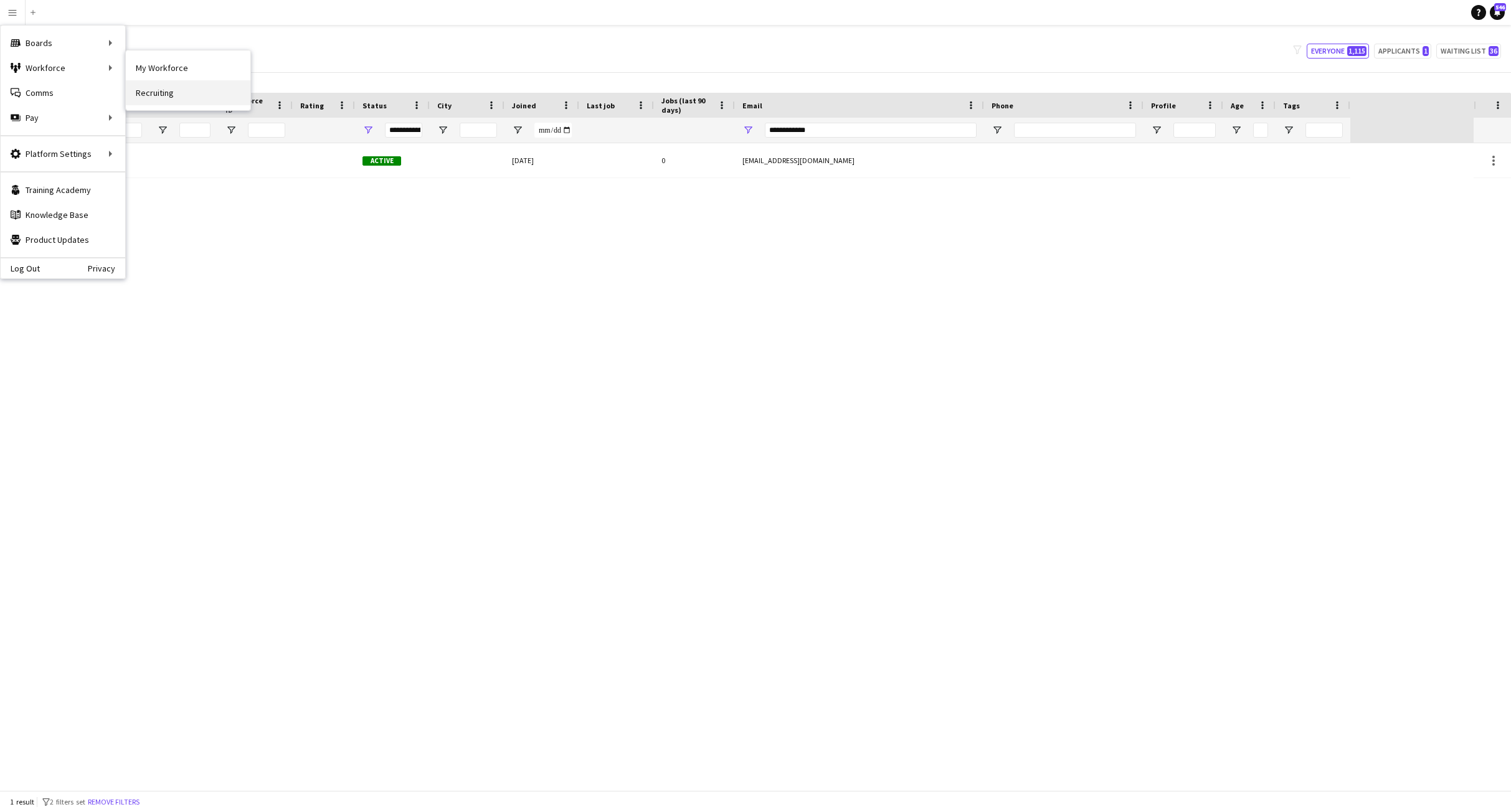
click at [175, 94] on link "Recruiting" at bounding box center [187, 92] width 124 height 25
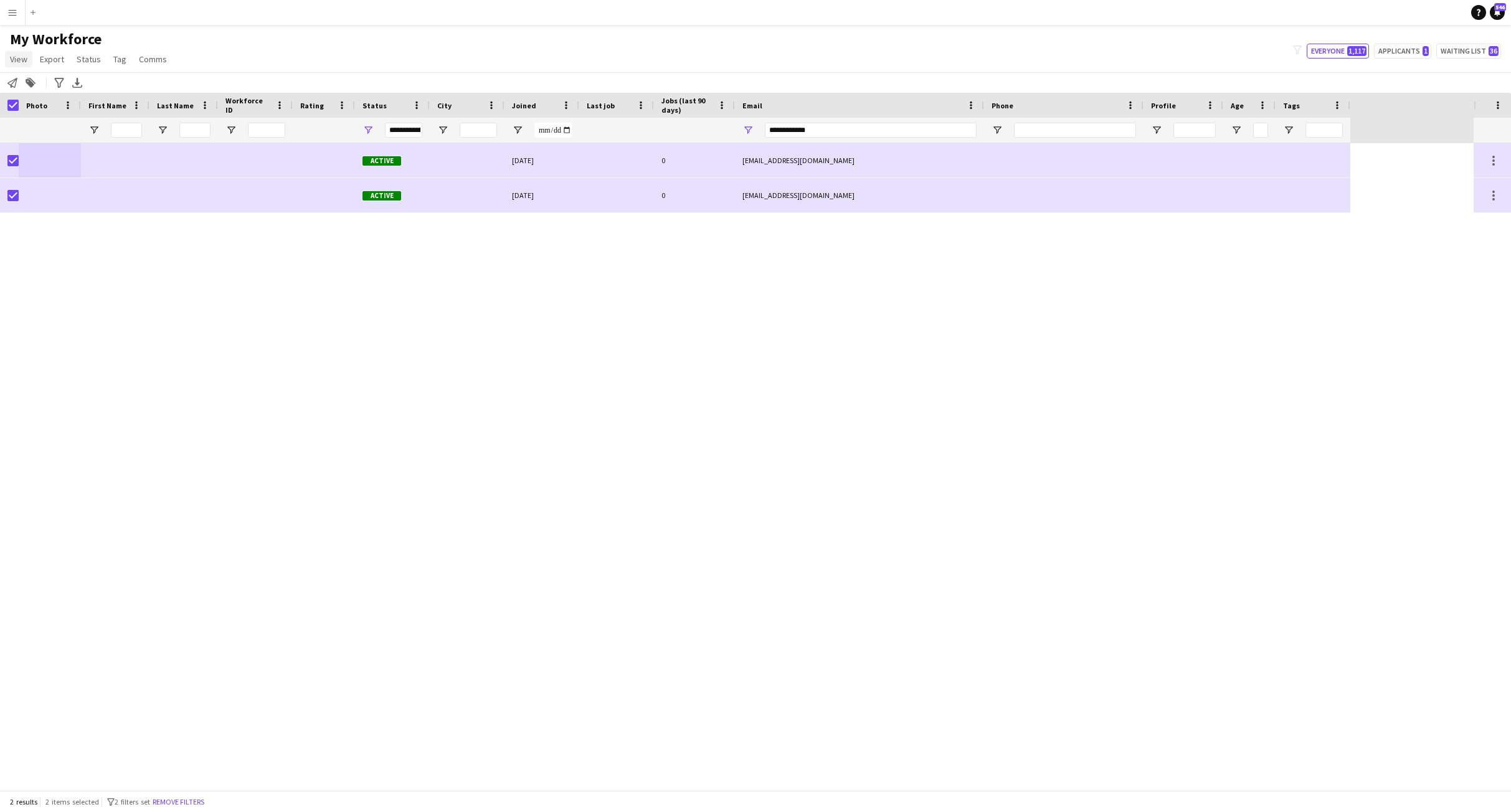
click at [17, 56] on span "View" at bounding box center [19, 59] width 17 height 11
click at [62, 56] on span "Export" at bounding box center [52, 59] width 25 height 11
click at [88, 58] on span "Status" at bounding box center [88, 59] width 25 height 11
click at [144, 61] on span "Comms" at bounding box center [153, 59] width 28 height 11
drag, startPoint x: 264, startPoint y: 54, endPoint x: 386, endPoint y: 57, distance: 122.0
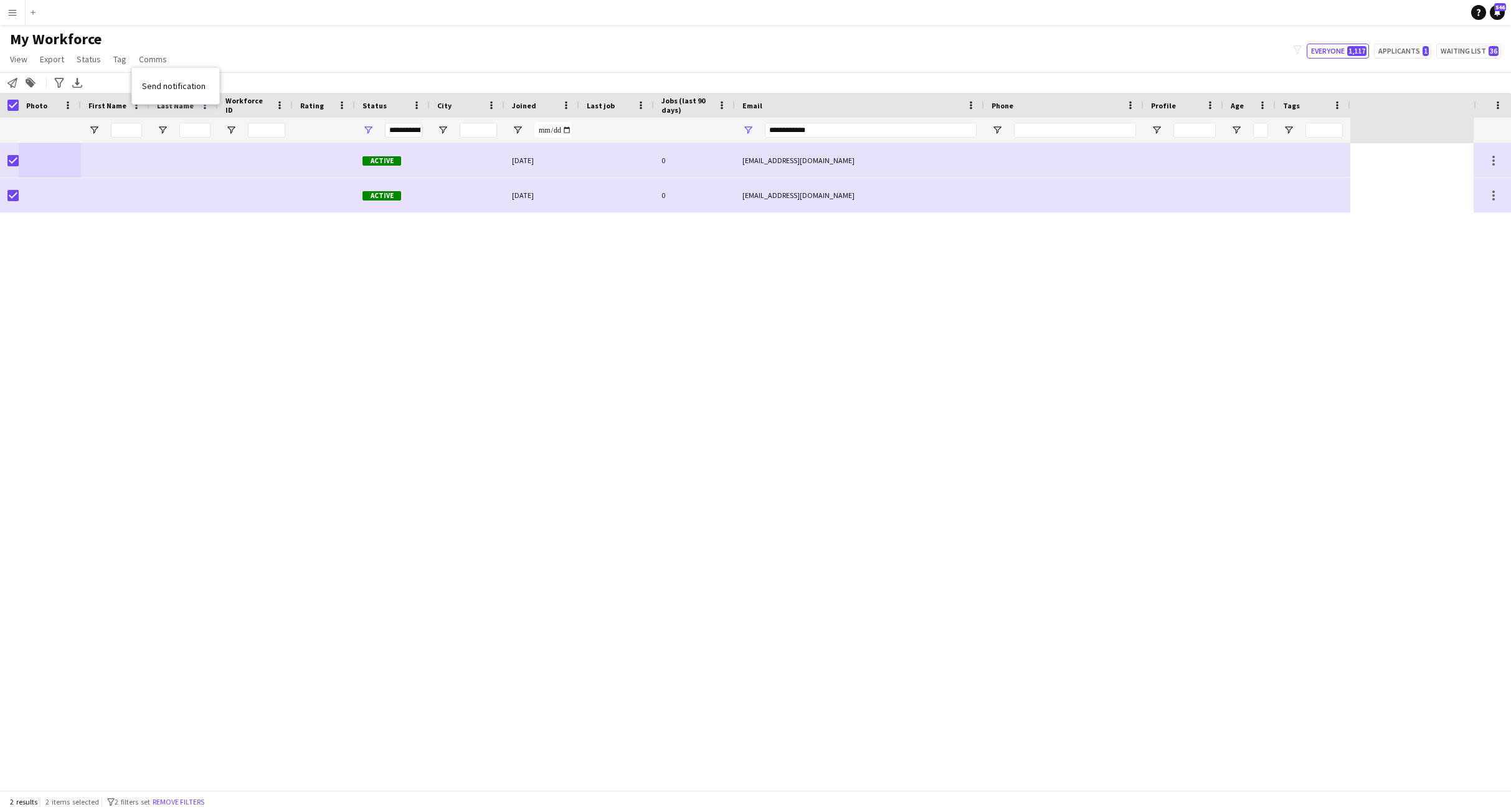
click at [286, 54] on div "My Workforce View Views Default view New view Update view Delete view Edit name…" at bounding box center [755, 51] width 1511 height 43
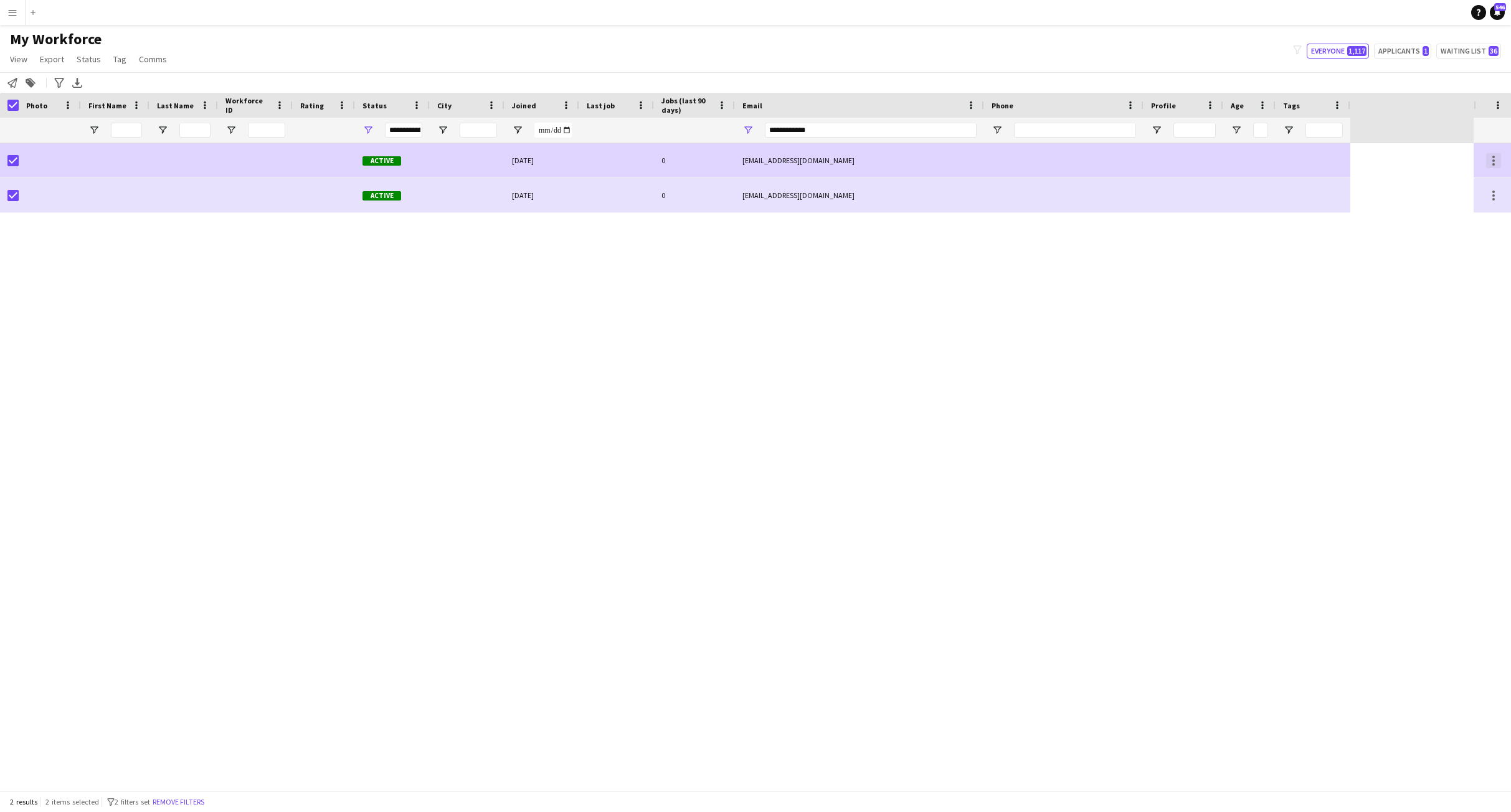
click at [1492, 158] on div at bounding box center [1494, 160] width 15 height 15
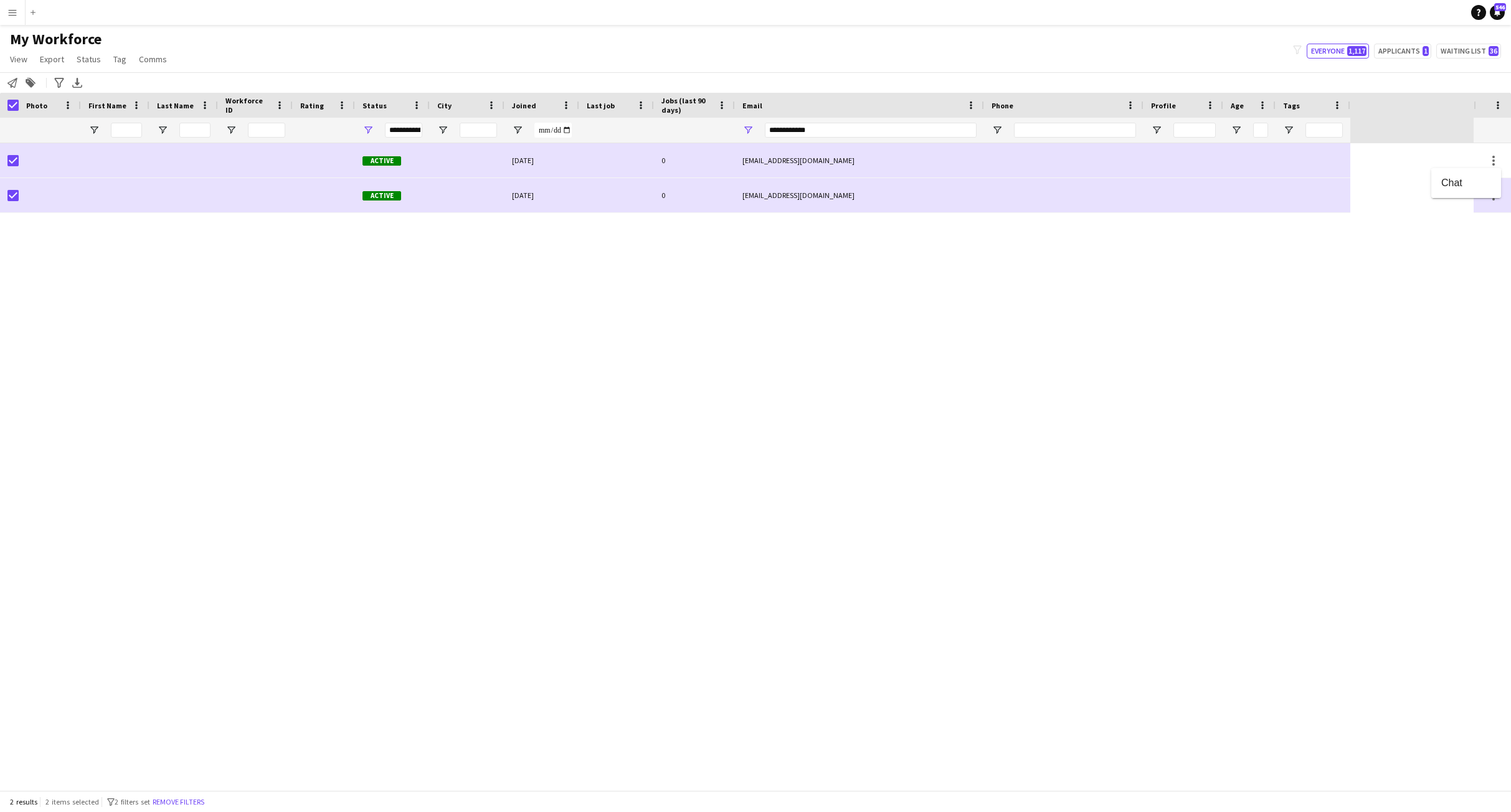
click at [1437, 259] on div at bounding box center [755, 406] width 1511 height 812
click at [1499, 104] on span at bounding box center [1498, 105] width 11 height 11
drag, startPoint x: 988, startPoint y: 338, endPoint x: 979, endPoint y: 334, distance: 9.8
click at [979, 340] on div "Active 08-10-2025 0 test.minimal.1754849129@example.com Active 08-10-2025 0 tes…" at bounding box center [737, 466] width 1474 height 647
click at [209, 56] on div "My Workforce View Views Default view New view Update view Delete view Edit name…" at bounding box center [755, 51] width 1511 height 43
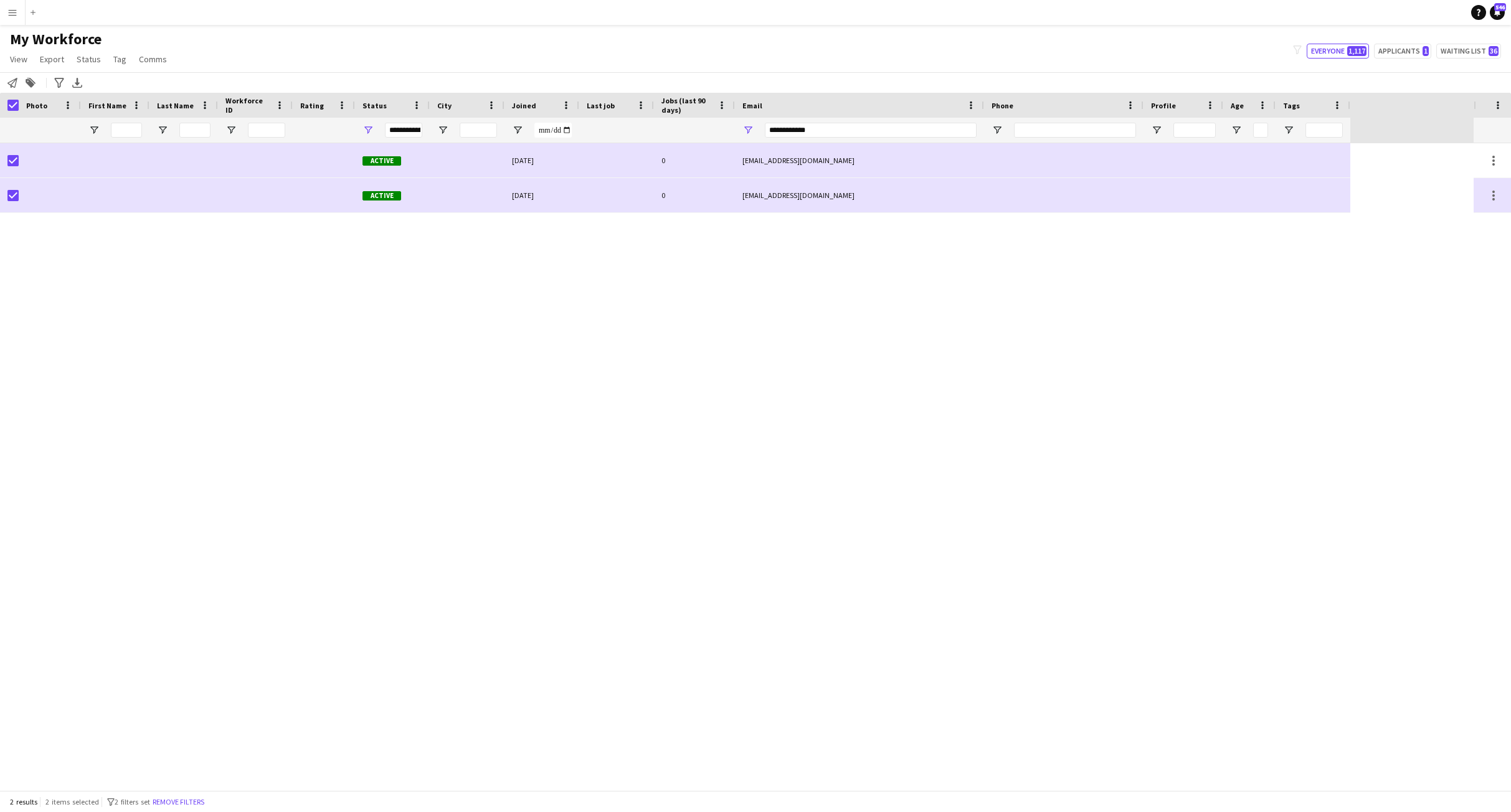
click at [298, 272] on div "Active 08-10-2025 0 test.minimal.1754849129@example.com Active 08-10-2025 0 tes…" at bounding box center [737, 466] width 1474 height 647
click at [59, 85] on icon "Advanced filters" at bounding box center [59, 82] width 10 height 10
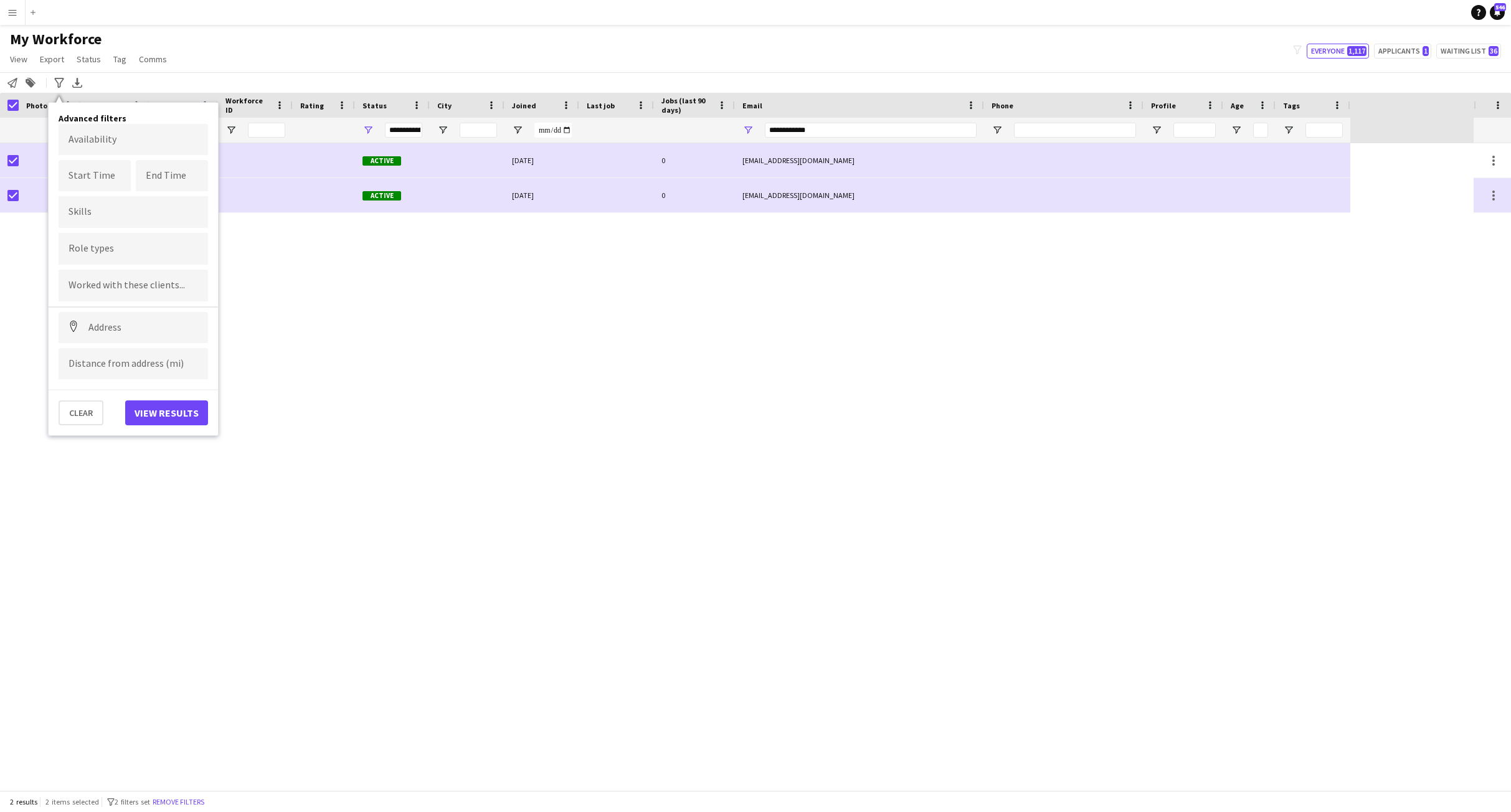
drag, startPoint x: 59, startPoint y: 84, endPoint x: 185, endPoint y: 392, distance: 332.8
click at [70, 90] on app-workforce-advanced-filters "Advanced filters Advanced filters Availability Start Time End Time Skills Role …" at bounding box center [60, 82] width 18 height 15
click at [173, 411] on button "View results" at bounding box center [166, 412] width 83 height 25
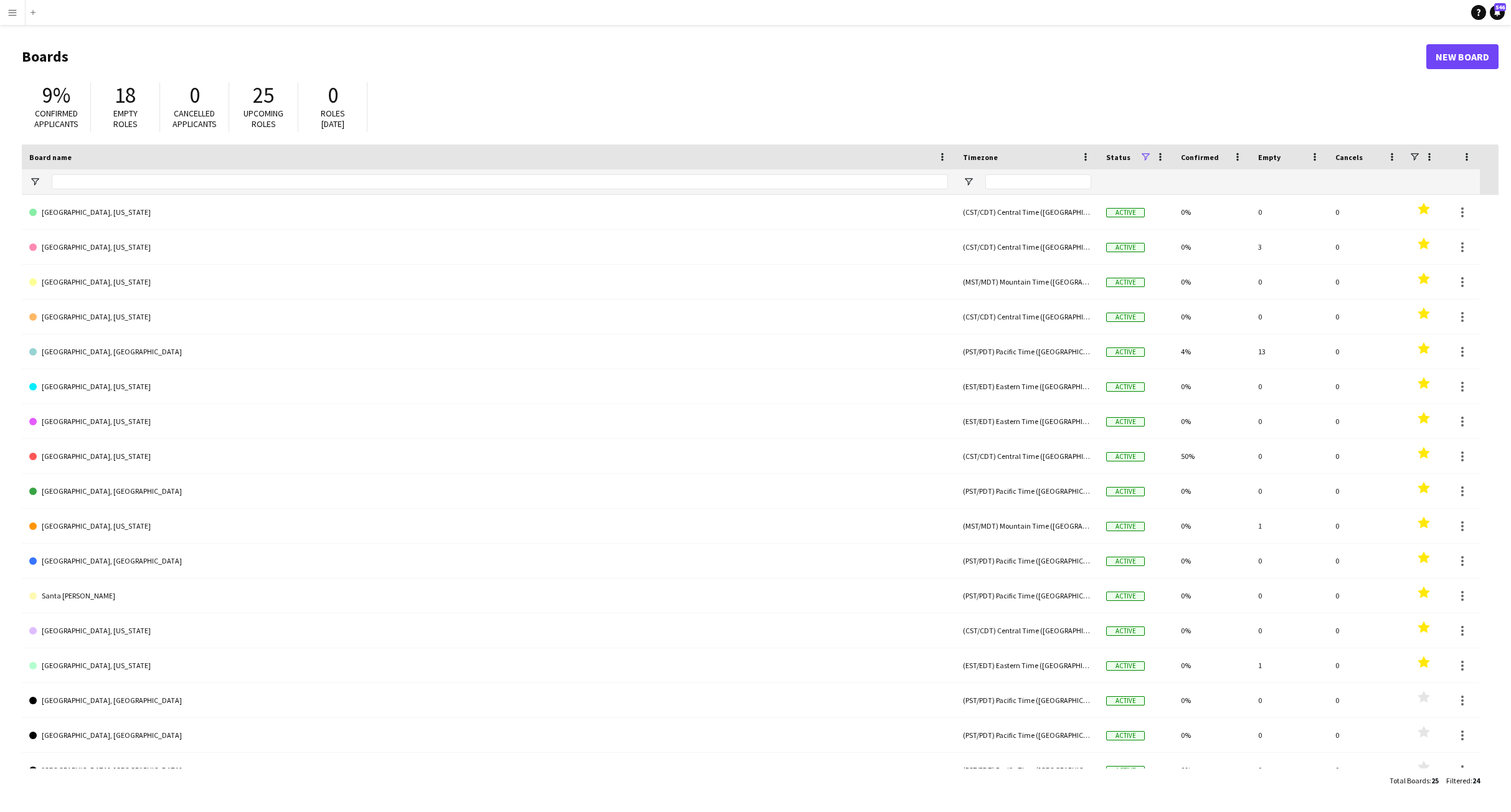
click at [10, 7] on app-icon "Menu" at bounding box center [12, 12] width 10 height 10
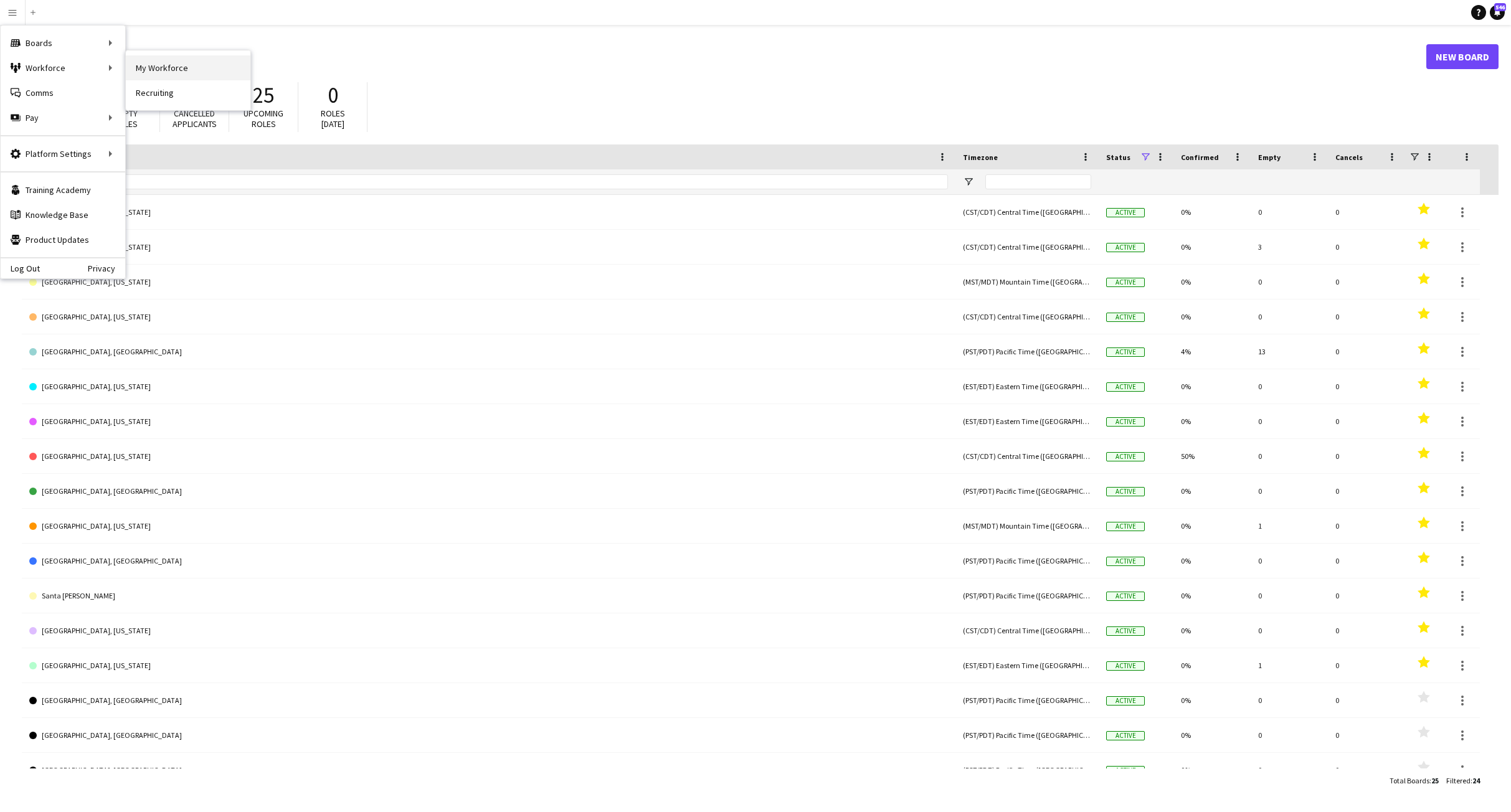
click at [209, 66] on link "My Workforce" at bounding box center [187, 67] width 124 height 25
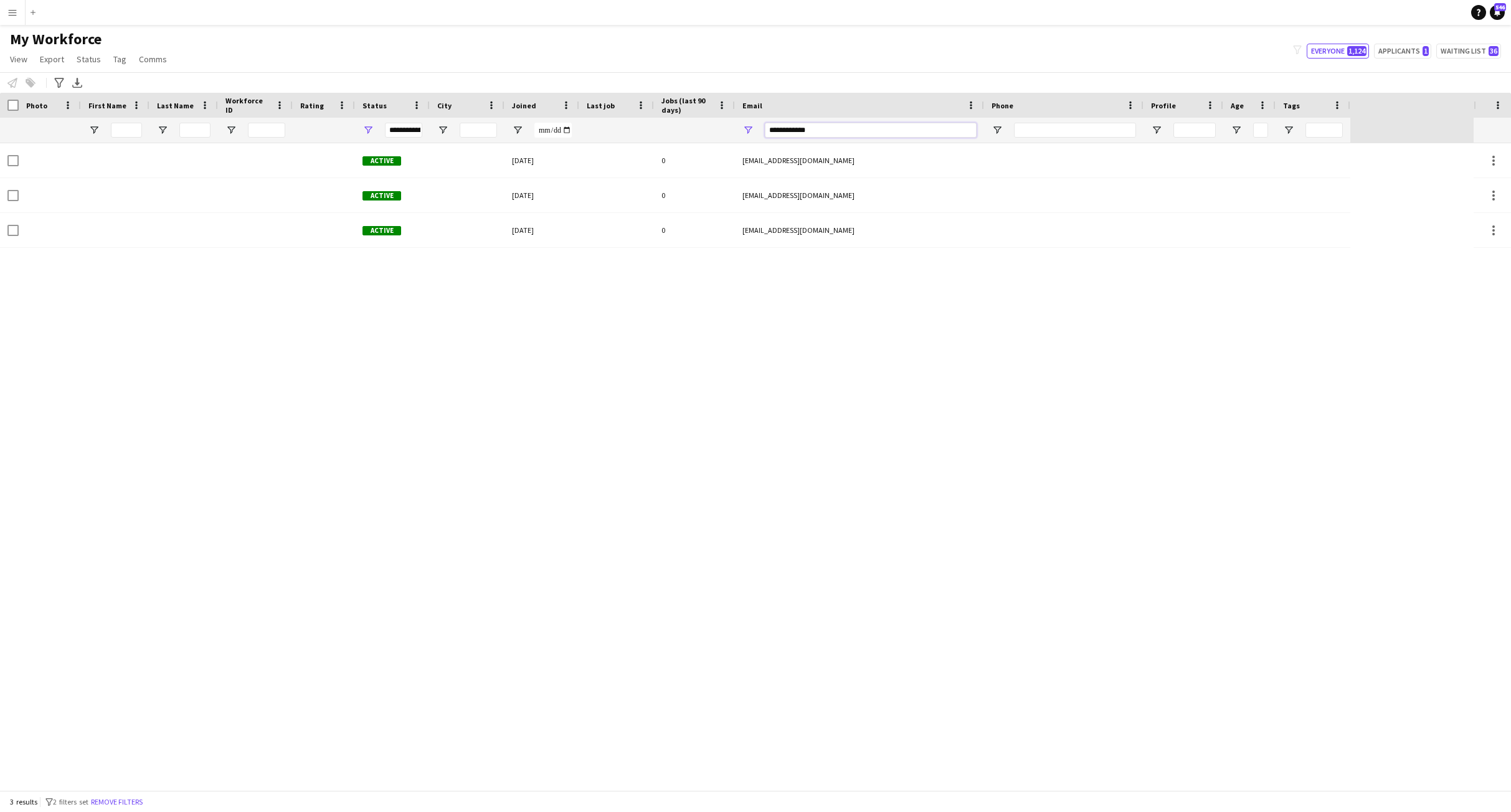
click at [816, 130] on input "**********" at bounding box center [871, 130] width 212 height 15
type input "*****"
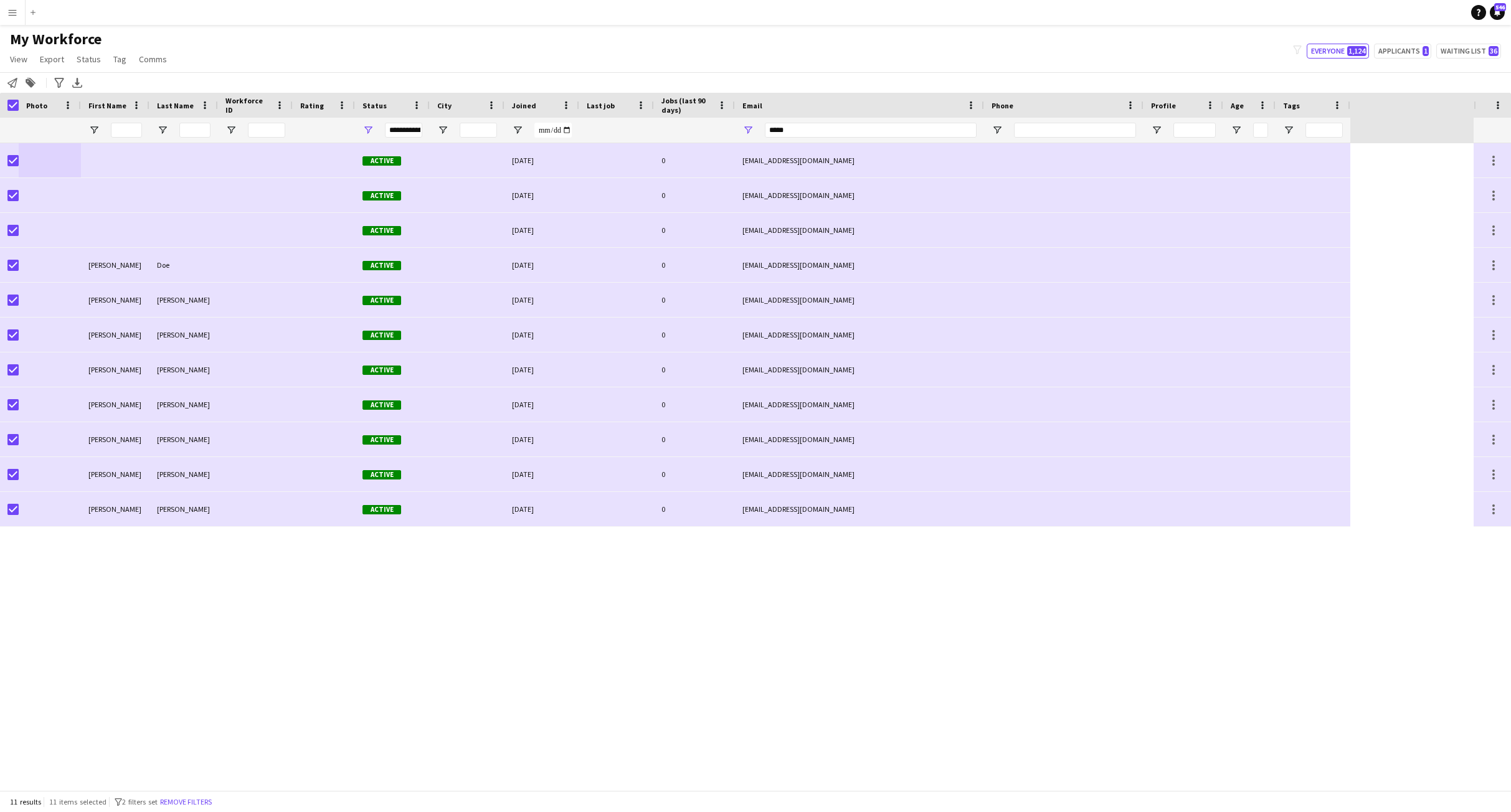
click at [419, 629] on div "Active 08-10-2025 0 test.minimal.1754849129@example.com Active 08-10-2025 0 tes…" at bounding box center [737, 466] width 1474 height 647
click at [697, 656] on div "Active 08-10-2025 0 test.minimal.1754849129@example.com Active 08-10-2025 0 tes…" at bounding box center [737, 466] width 1474 height 647
click at [60, 84] on icon at bounding box center [59, 82] width 9 height 10
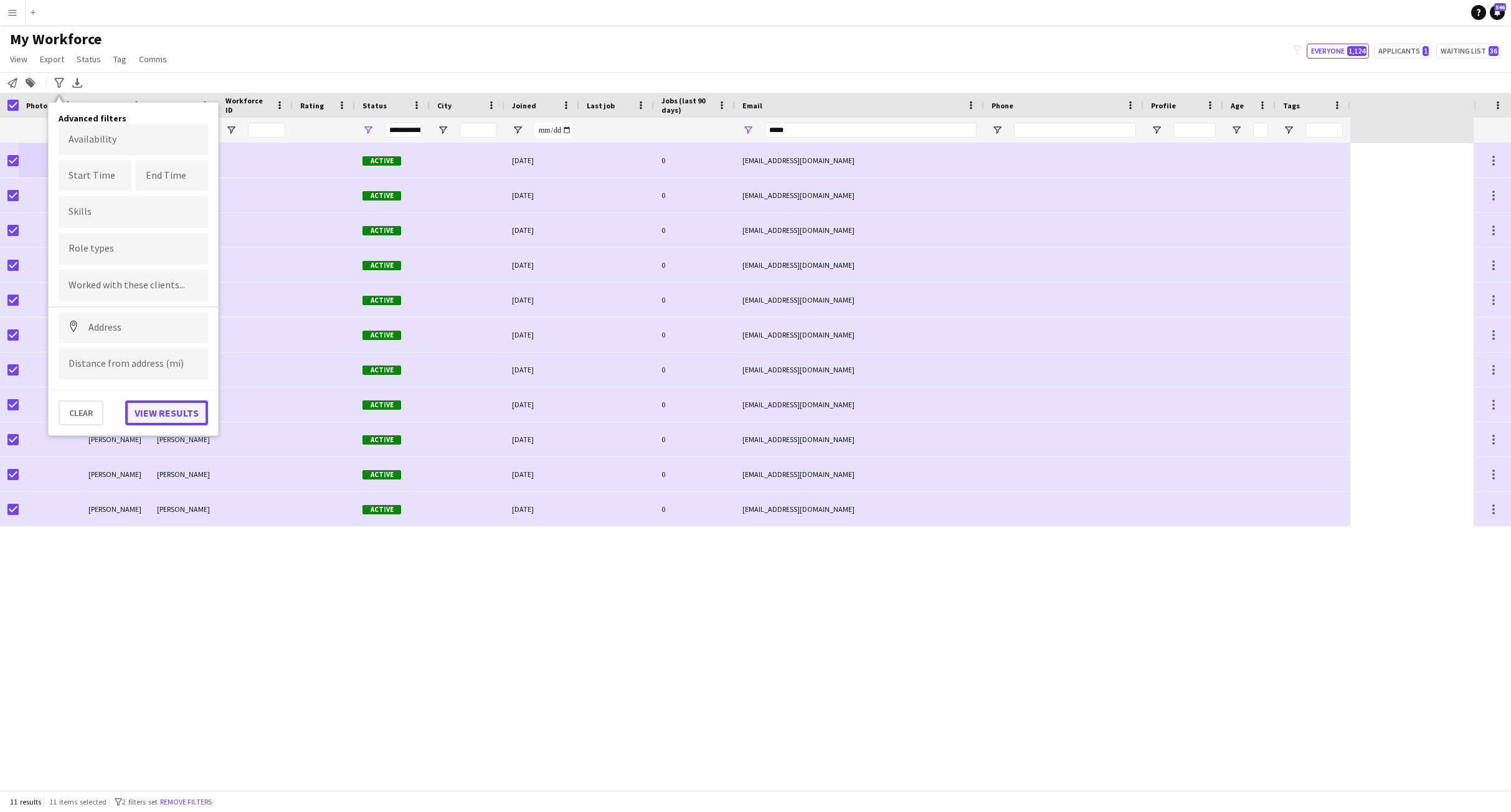
click at [166, 415] on button "View results" at bounding box center [166, 412] width 83 height 25
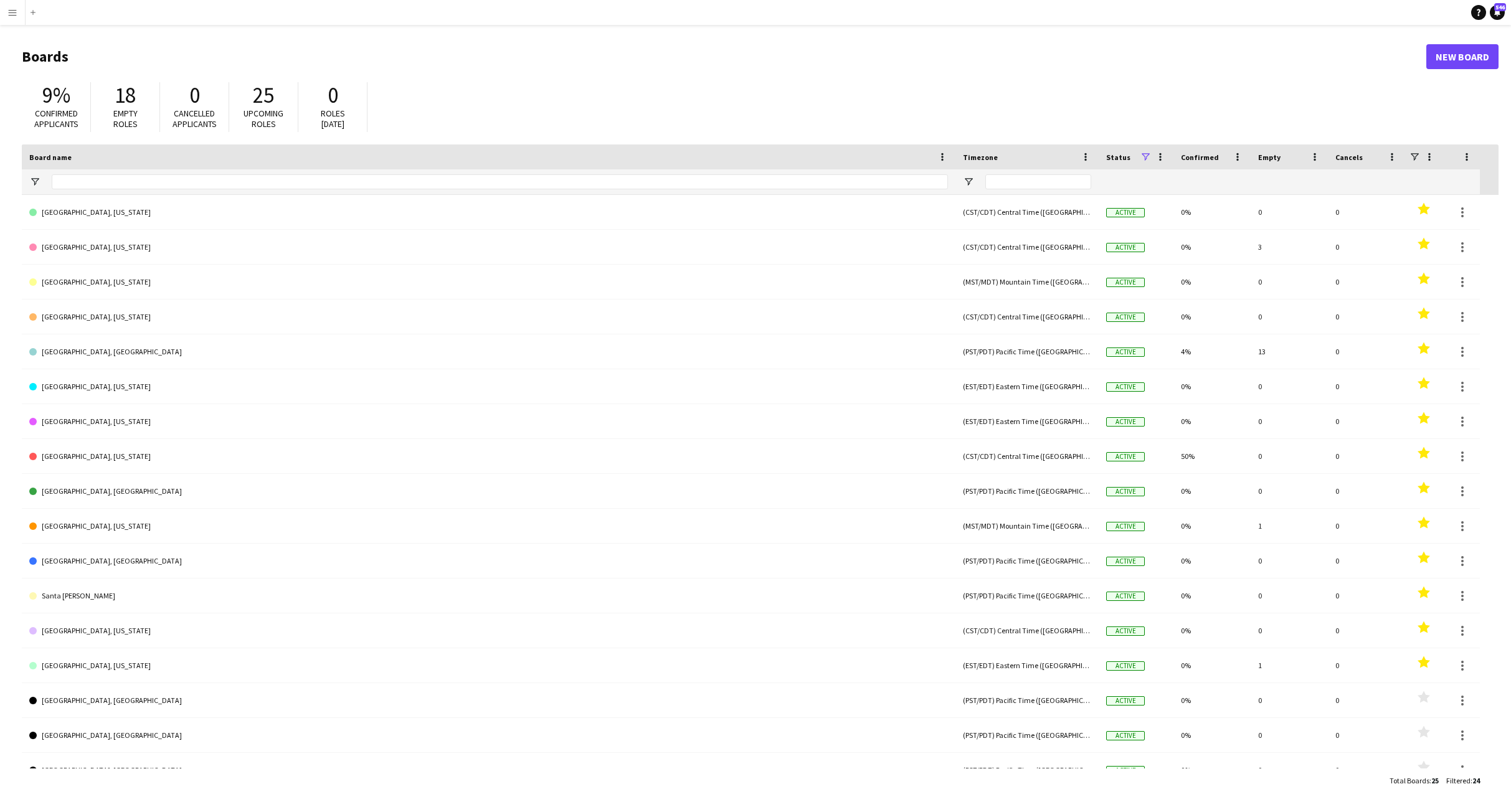
click at [17, 18] on button "Menu" at bounding box center [12, 12] width 25 height 25
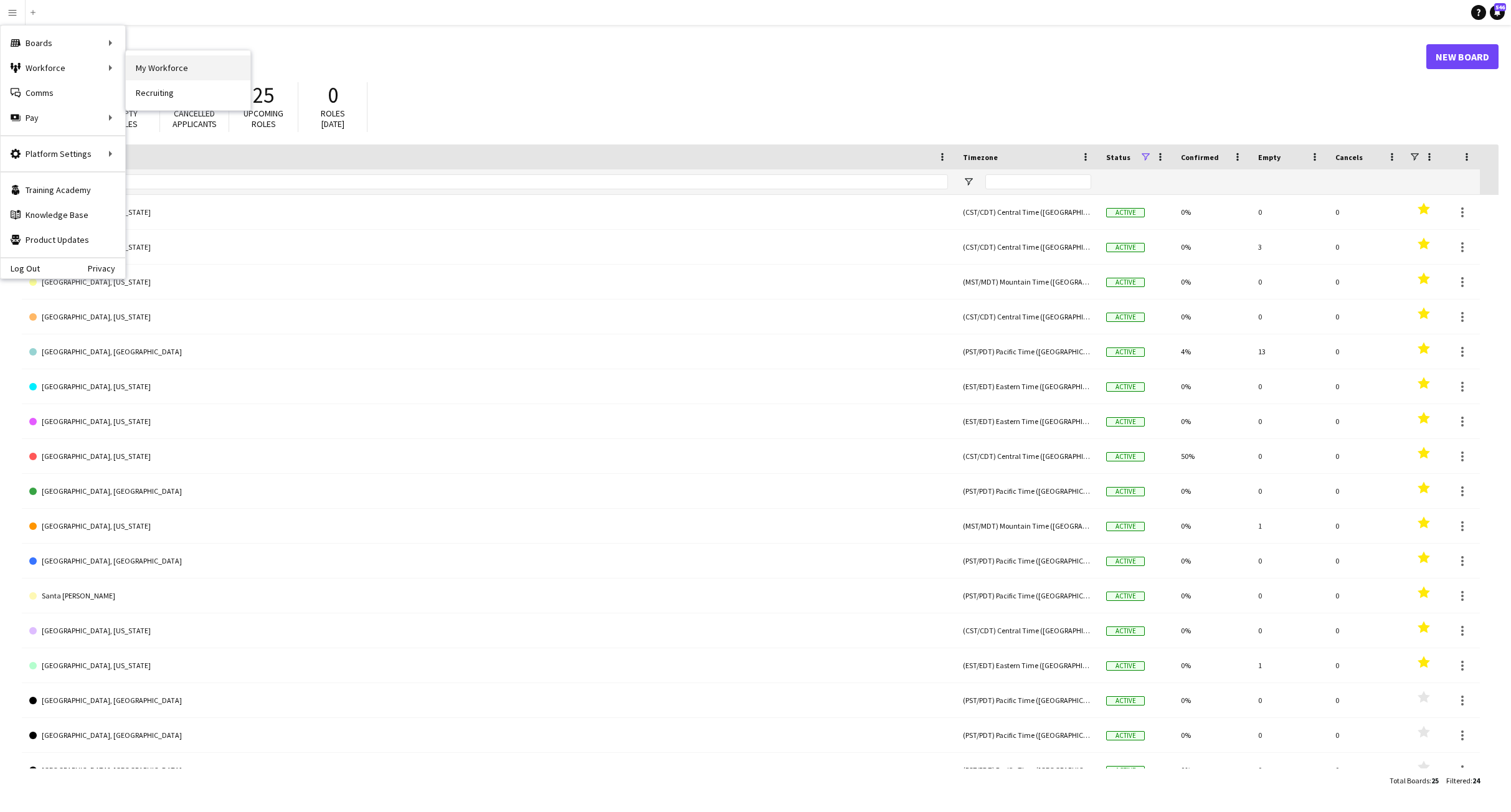
click at [166, 67] on link "My Workforce" at bounding box center [187, 67] width 124 height 25
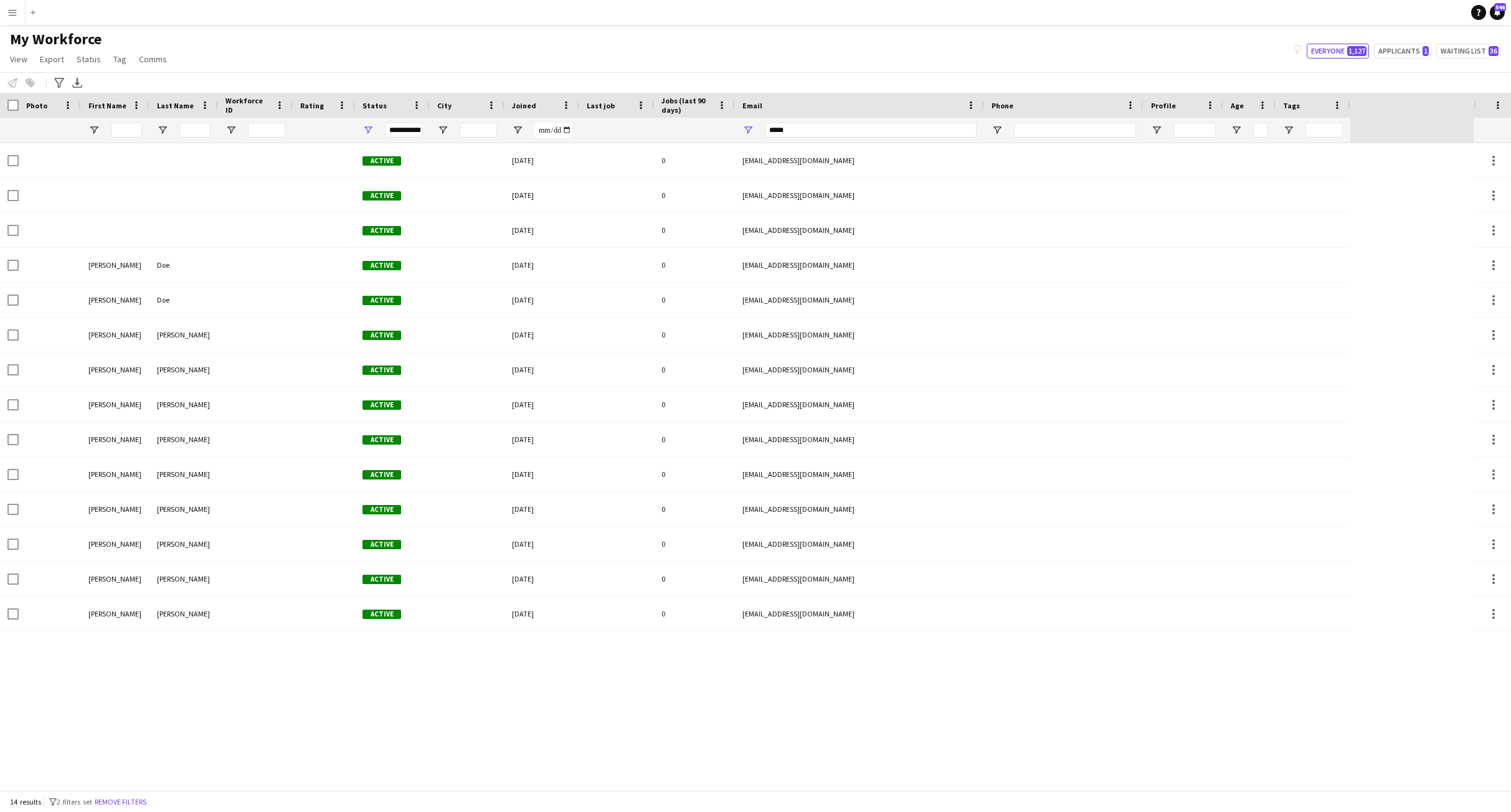
click at [479, 62] on div "My Workforce View Views Default view New view Update view Delete view Edit name…" at bounding box center [755, 51] width 1511 height 43
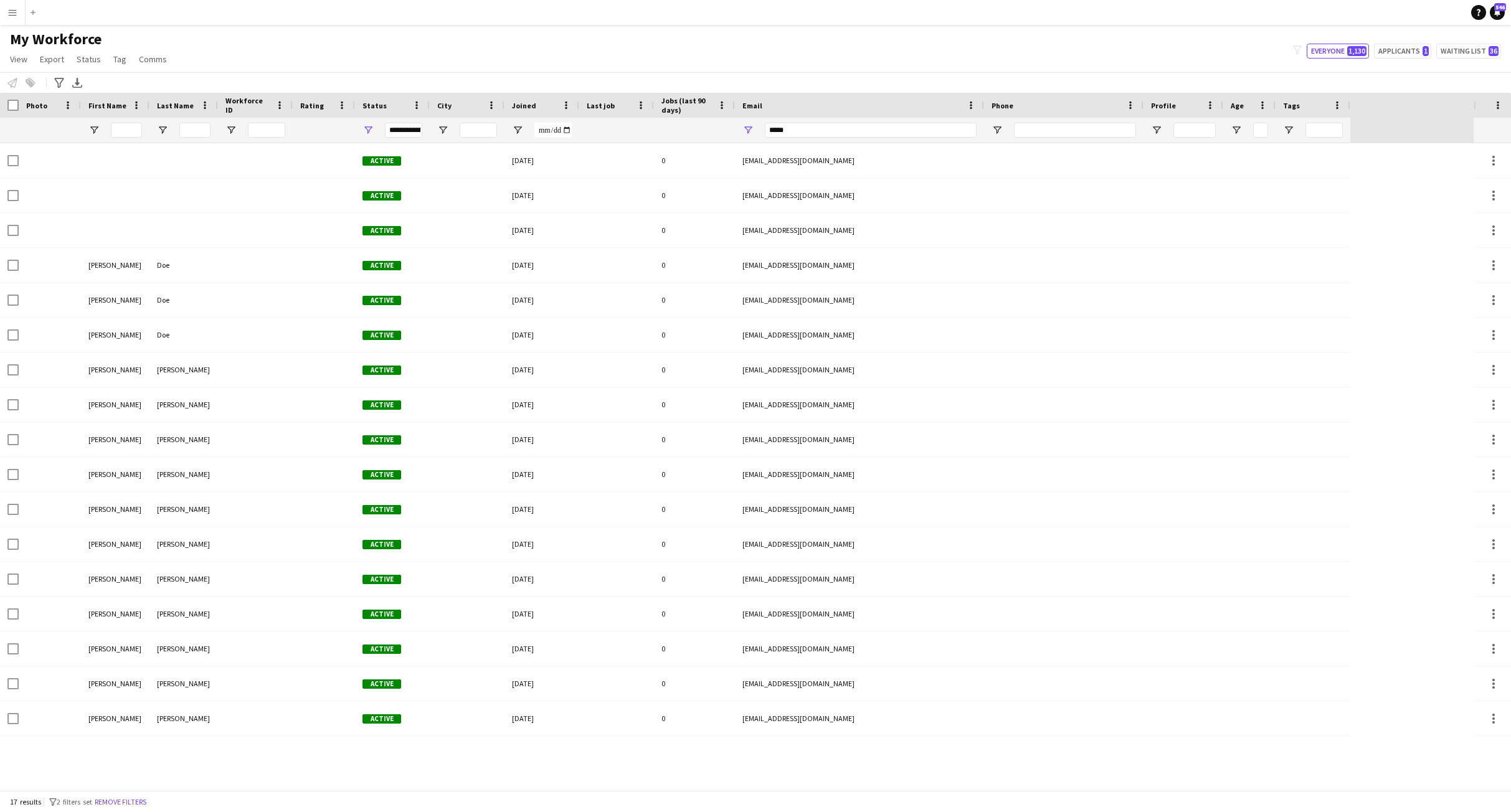
click at [64, 801] on span "2 filters set" at bounding box center [74, 801] width 35 height 9
click at [57, 799] on icon "filter-1" at bounding box center [53, 801] width 7 height 7
click at [406, 125] on div "**********" at bounding box center [404, 130] width 37 height 15
click at [775, 52] on div "My Workforce View Views Default view New view Update view Delete view Edit name…" at bounding box center [755, 51] width 1511 height 43
click at [814, 134] on input "*****" at bounding box center [871, 130] width 212 height 15
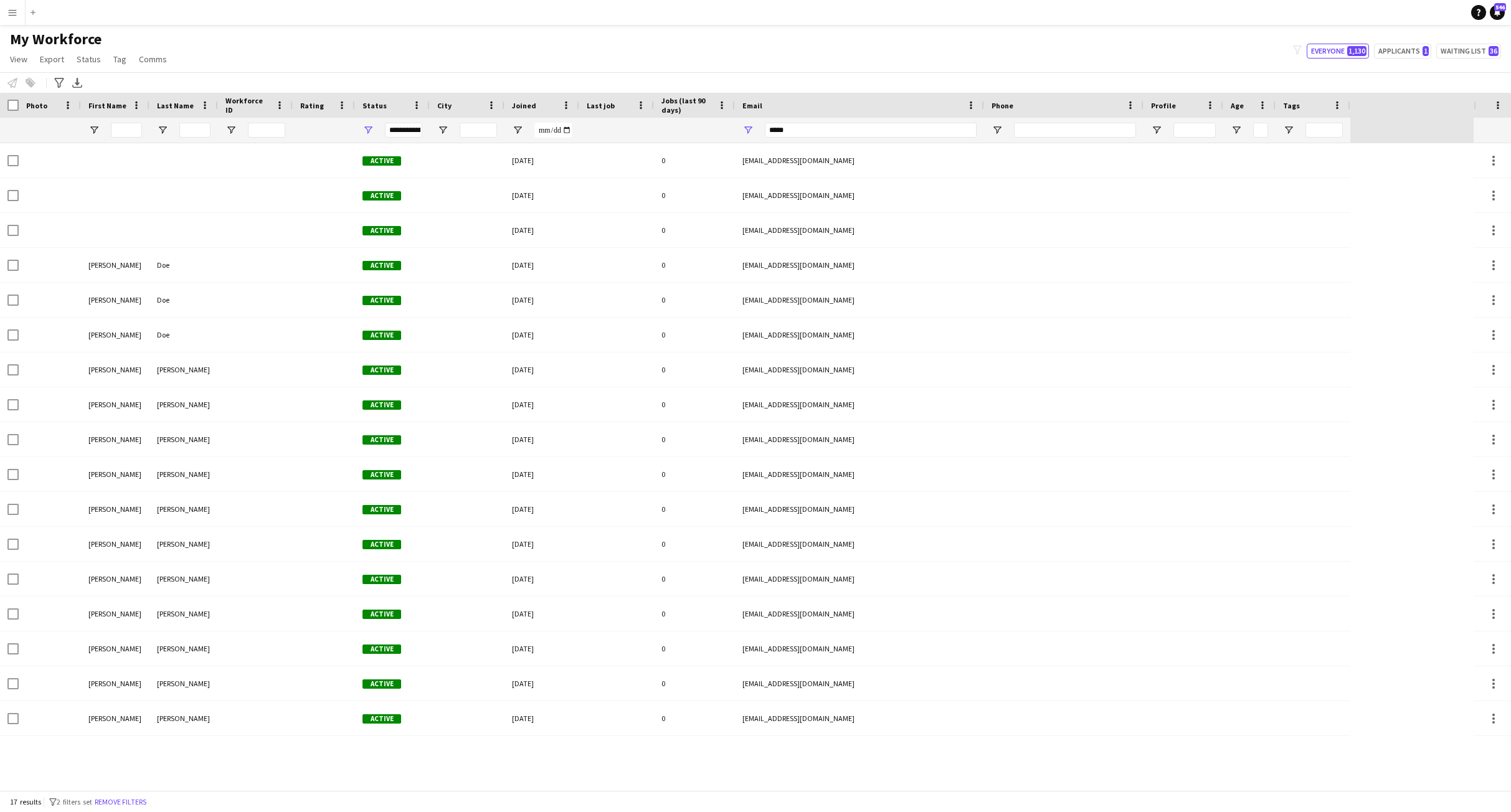
click at [6, 8] on button "Menu" at bounding box center [12, 12] width 25 height 25
click at [937, 107] on div "Email" at bounding box center [852, 105] width 219 height 19
click at [1406, 53] on button "Applicants 1" at bounding box center [1403, 51] width 57 height 15
type input "**********"
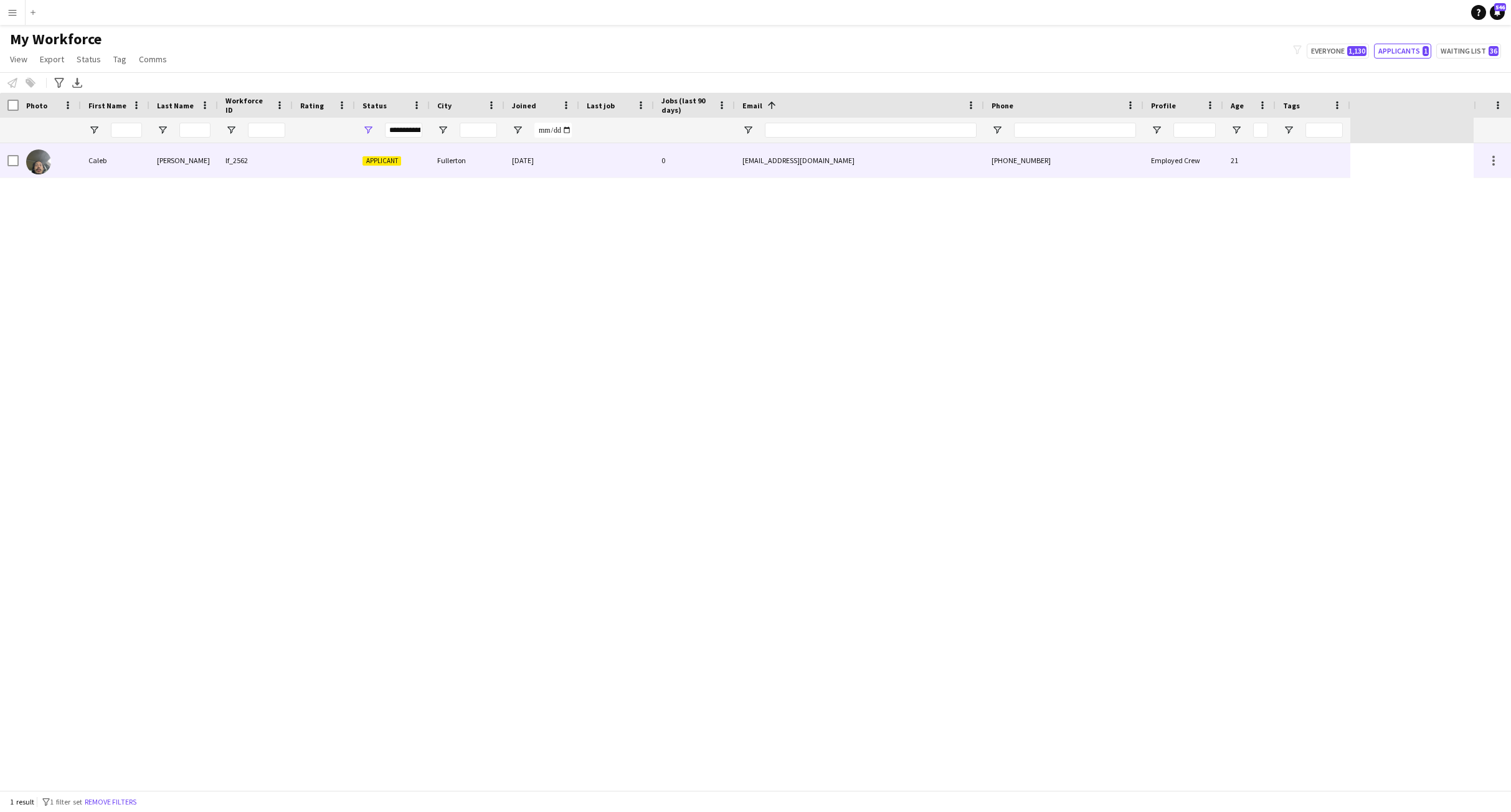
click at [94, 163] on div "Caleb" at bounding box center [115, 160] width 68 height 35
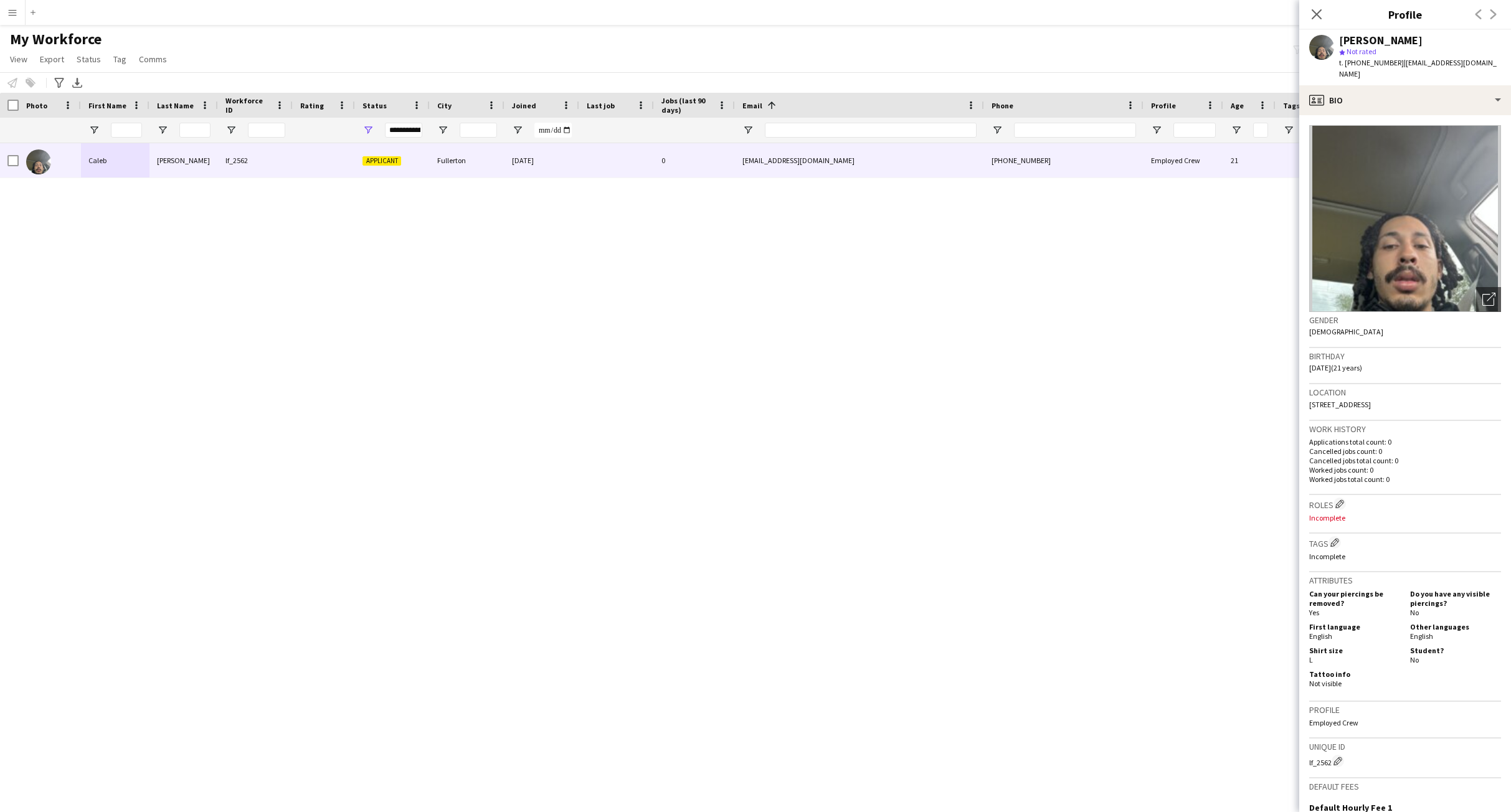
click at [809, 405] on div "Caleb Garner lf_2562 Applicant Fullerton 05-07-2025 0 cmgdiggs505@gmail.com +16…" at bounding box center [737, 466] width 1474 height 647
click at [1016, 42] on div "My Workforce View Views Default view New view Update view Delete view Edit name…" at bounding box center [755, 51] width 1511 height 43
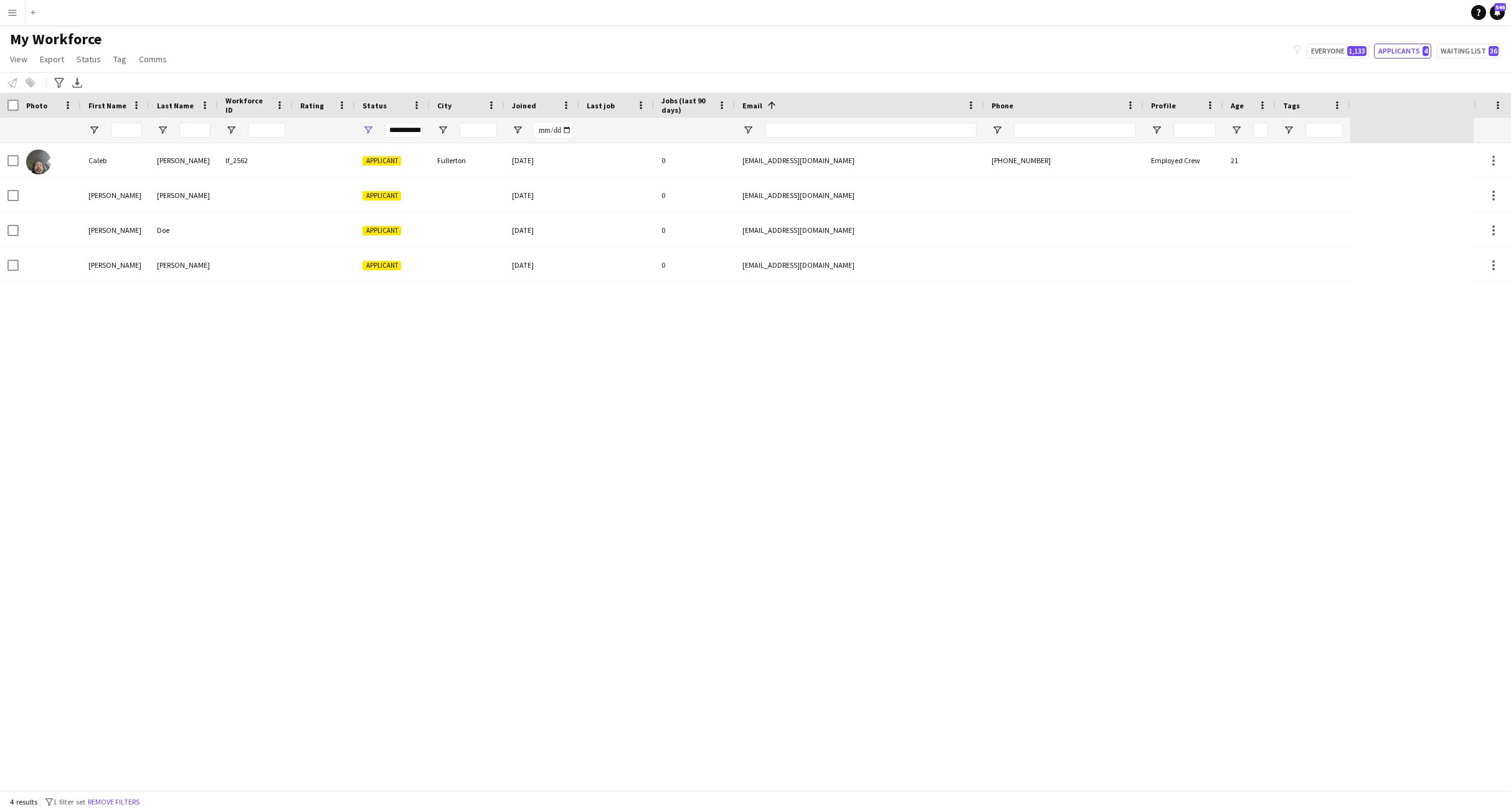
click at [722, 465] on div "Caleb Garner lf_2562 Applicant Fullerton 05-07-2025 0 cmgdiggs505@gmail.com +16…" at bounding box center [737, 466] width 1474 height 647
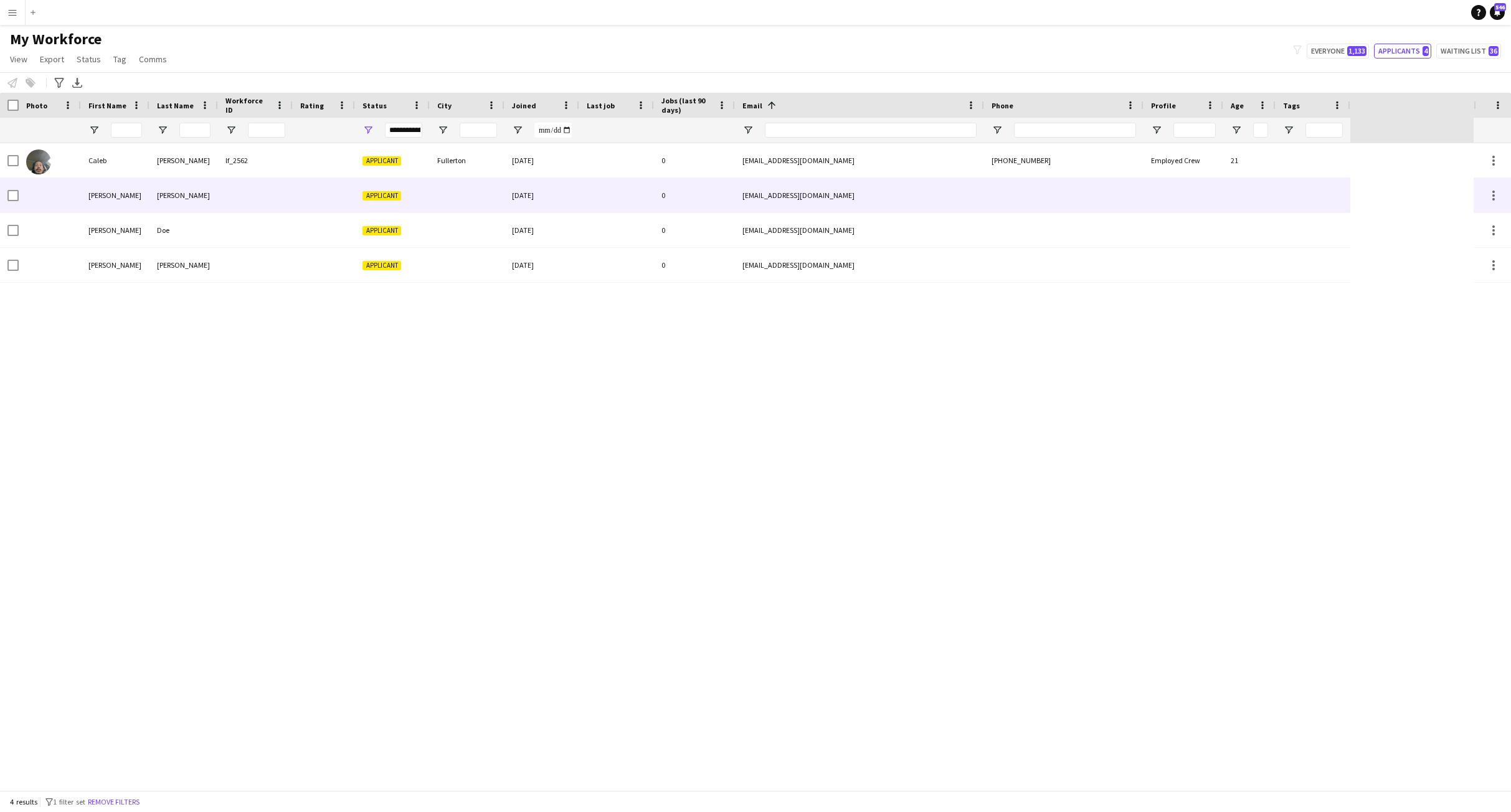
click at [153, 199] on div "[PERSON_NAME]" at bounding box center [183, 195] width 68 height 35
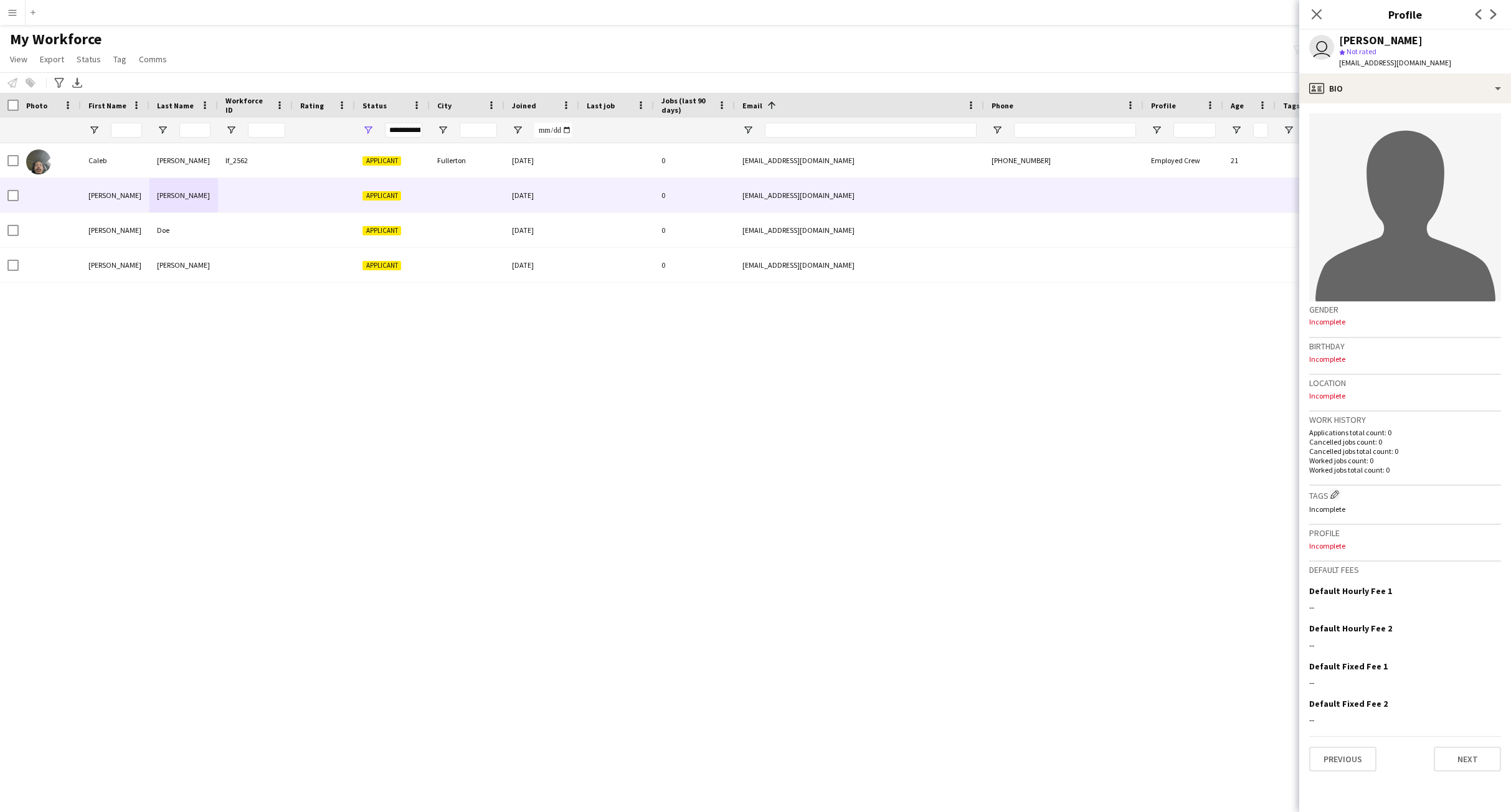
click at [840, 544] on div "Caleb Garner lf_2562 Applicant Fullerton 05-07-2025 0 cmgdiggs505@gmail.com +16…" at bounding box center [737, 466] width 1474 height 647
click at [825, 516] on div "Caleb Garner lf_2562 Applicant Fullerton 05-07-2025 0 cmgdiggs505@gmail.com +16…" at bounding box center [737, 466] width 1474 height 647
click at [690, 429] on div "Caleb Garner lf_2562 Applicant Fullerton 05-07-2025 0 cmgdiggs505@gmail.com +16…" at bounding box center [737, 466] width 1474 height 647
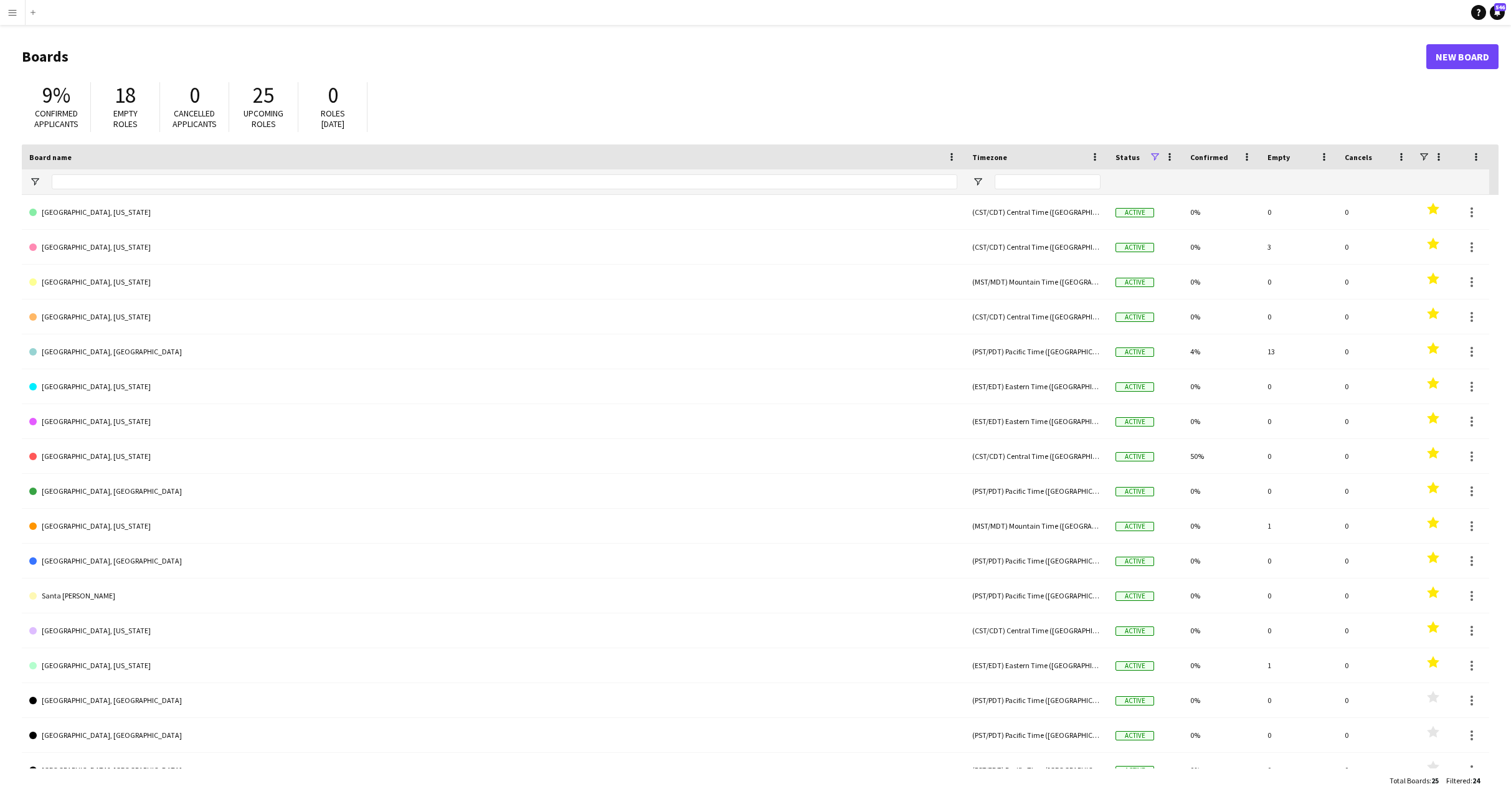
click at [15, 9] on app-icon "Menu" at bounding box center [12, 12] width 10 height 10
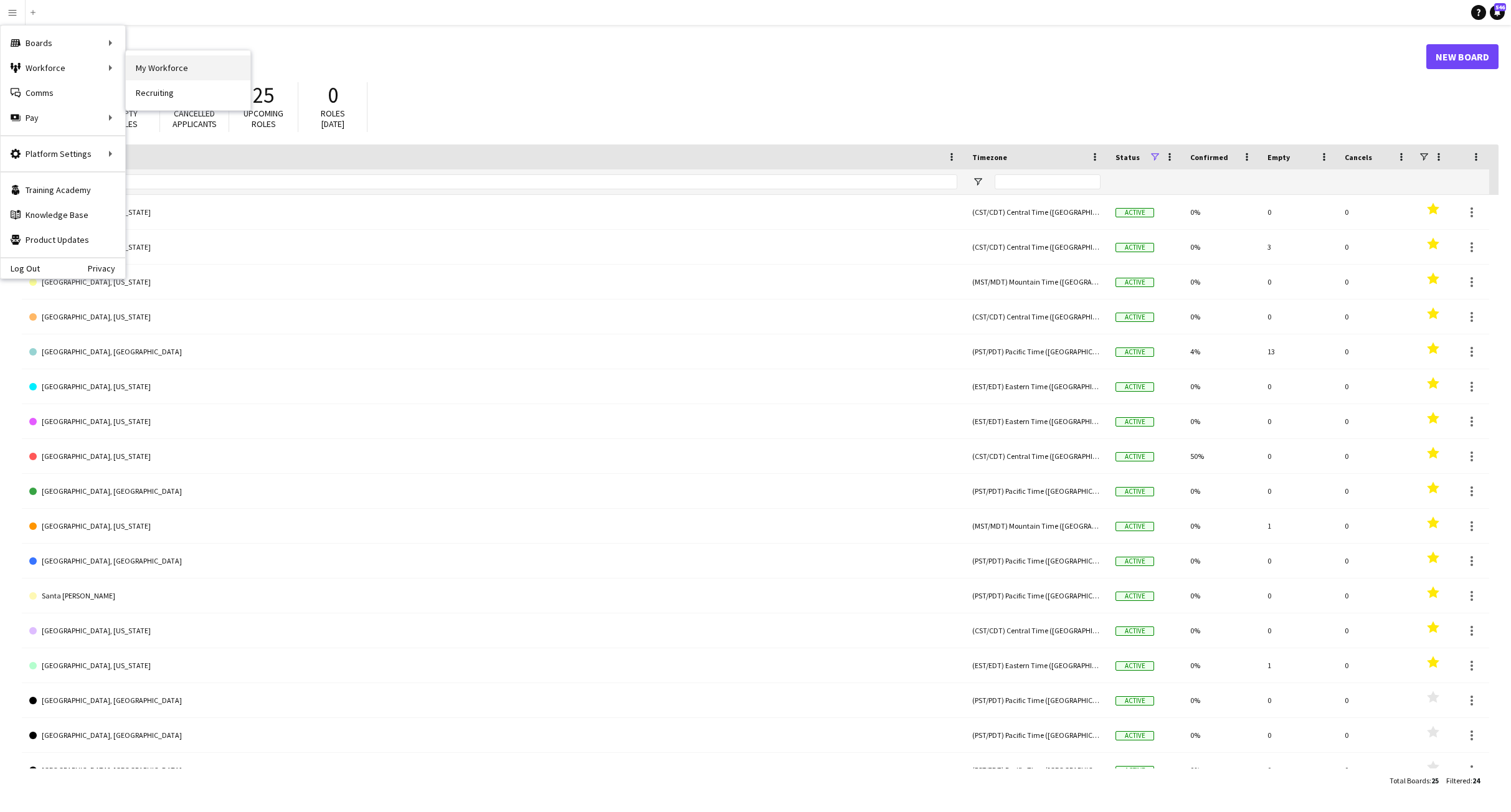
click at [162, 67] on link "My Workforce" at bounding box center [187, 67] width 124 height 25
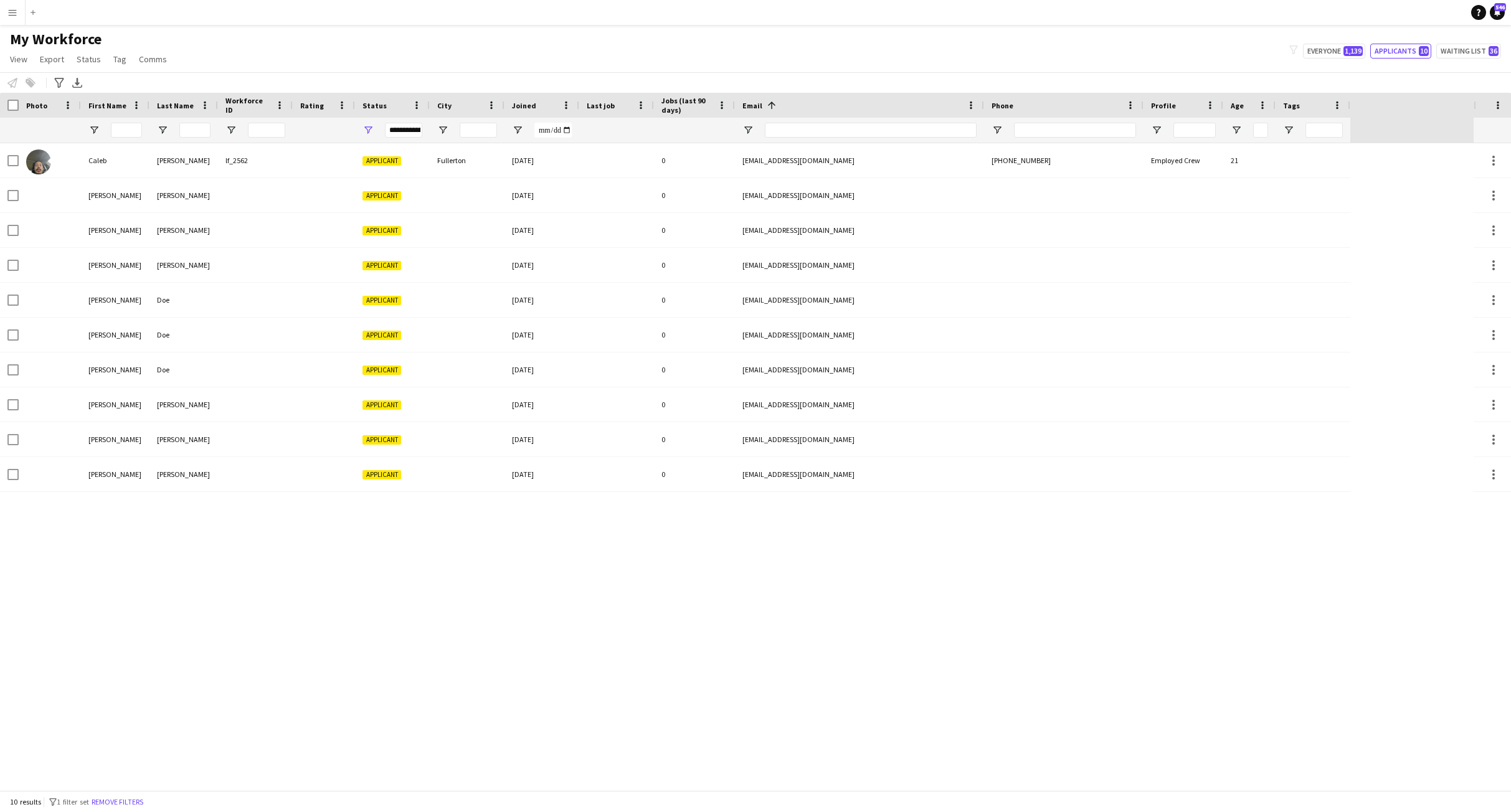
click at [4, 14] on button "Menu" at bounding box center [12, 12] width 25 height 25
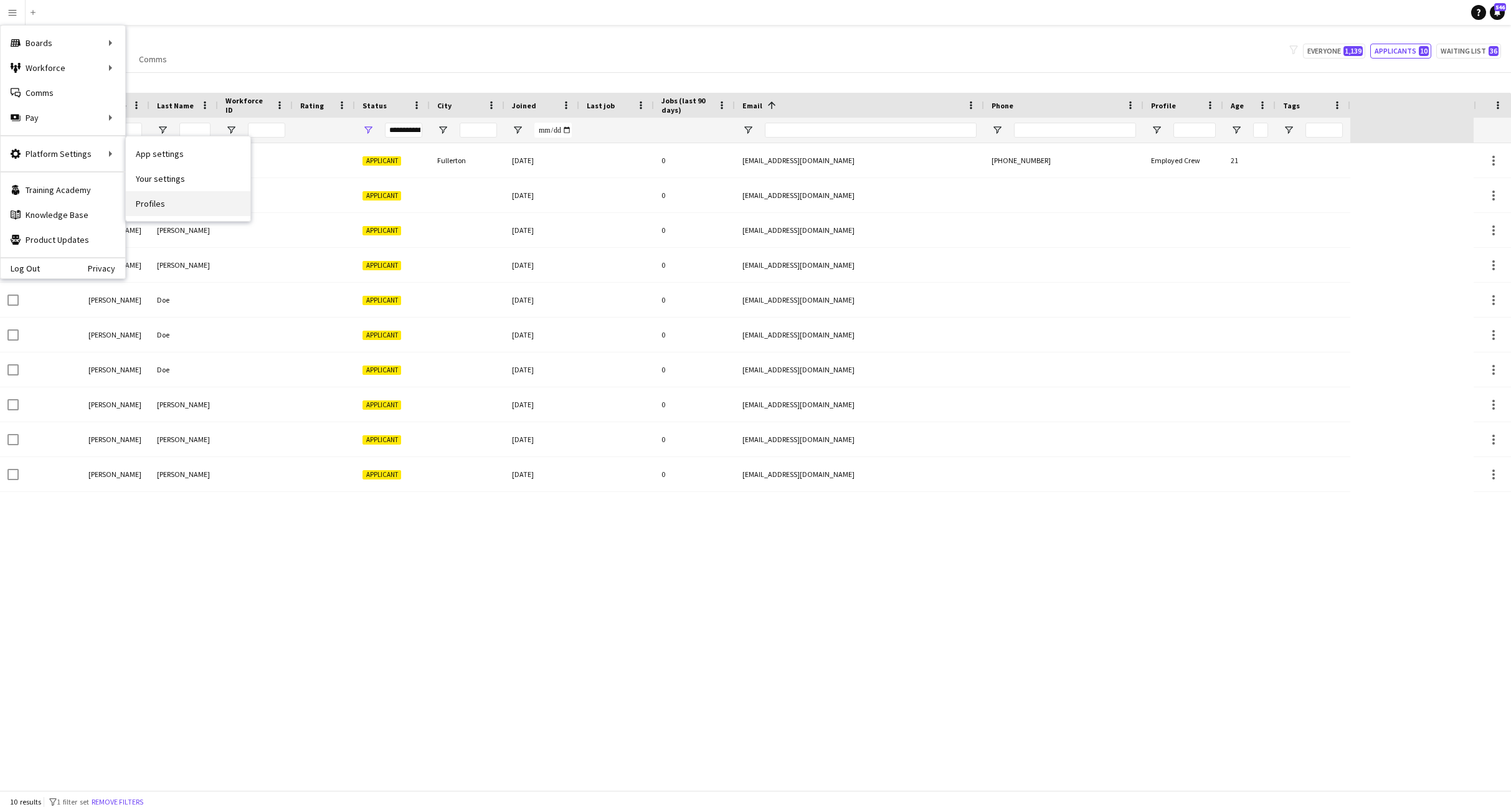
click at [159, 192] on link "Profiles" at bounding box center [187, 203] width 124 height 25
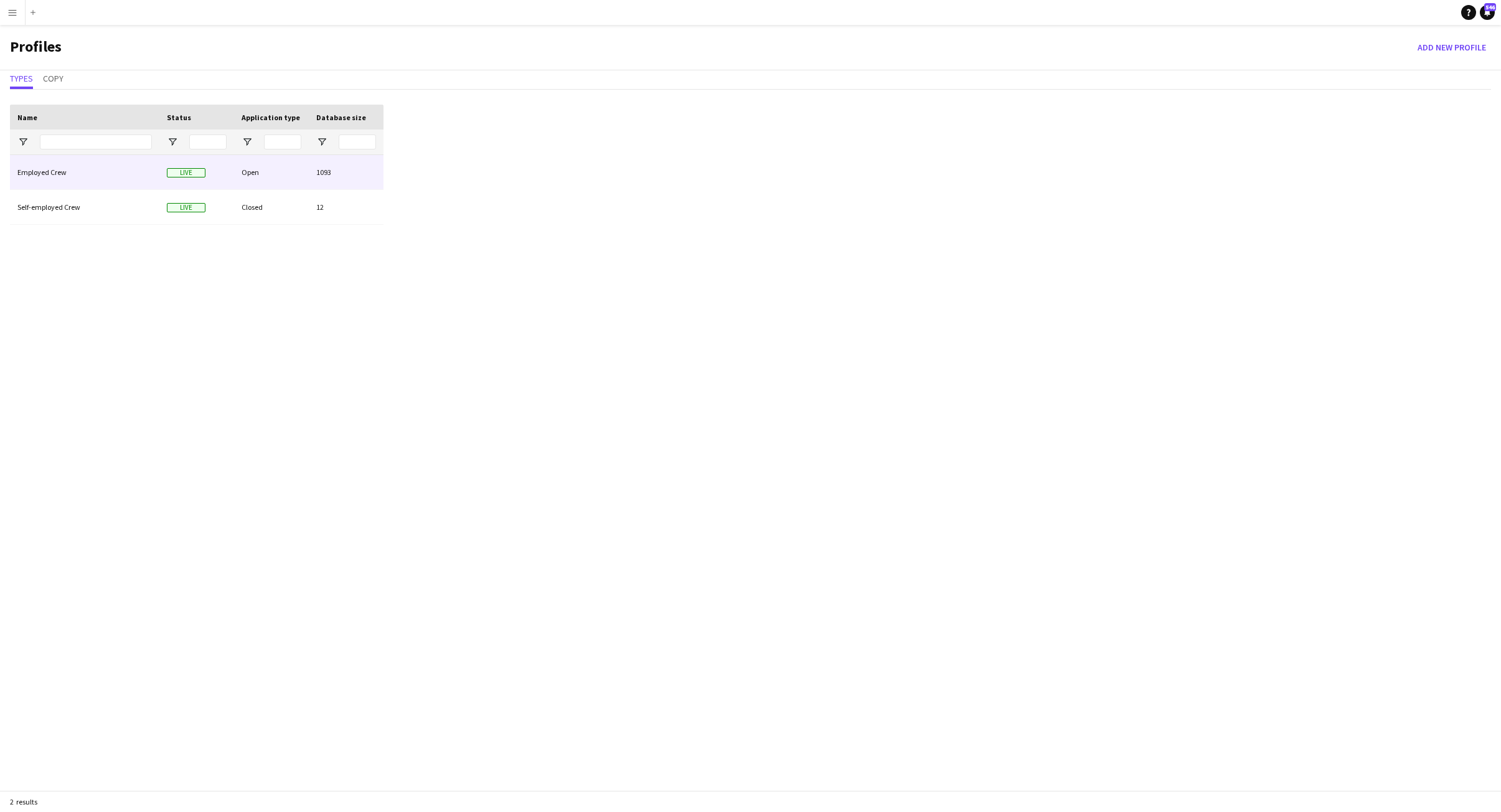
click at [33, 173] on div "Employed Crew" at bounding box center [84, 172] width 150 height 35
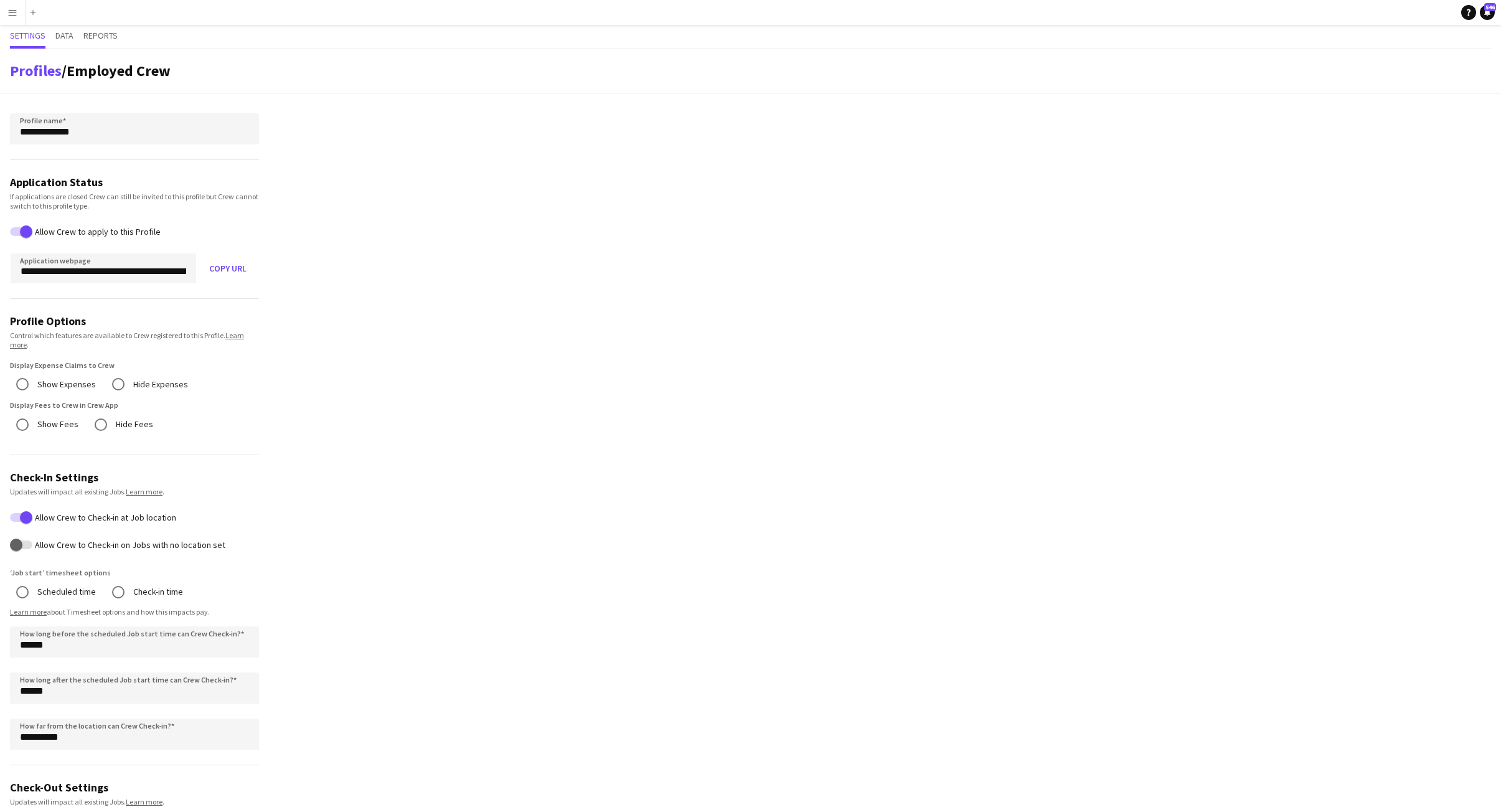
click at [524, 488] on app-profile-settings "**********" at bounding box center [750, 535] width 1501 height 972
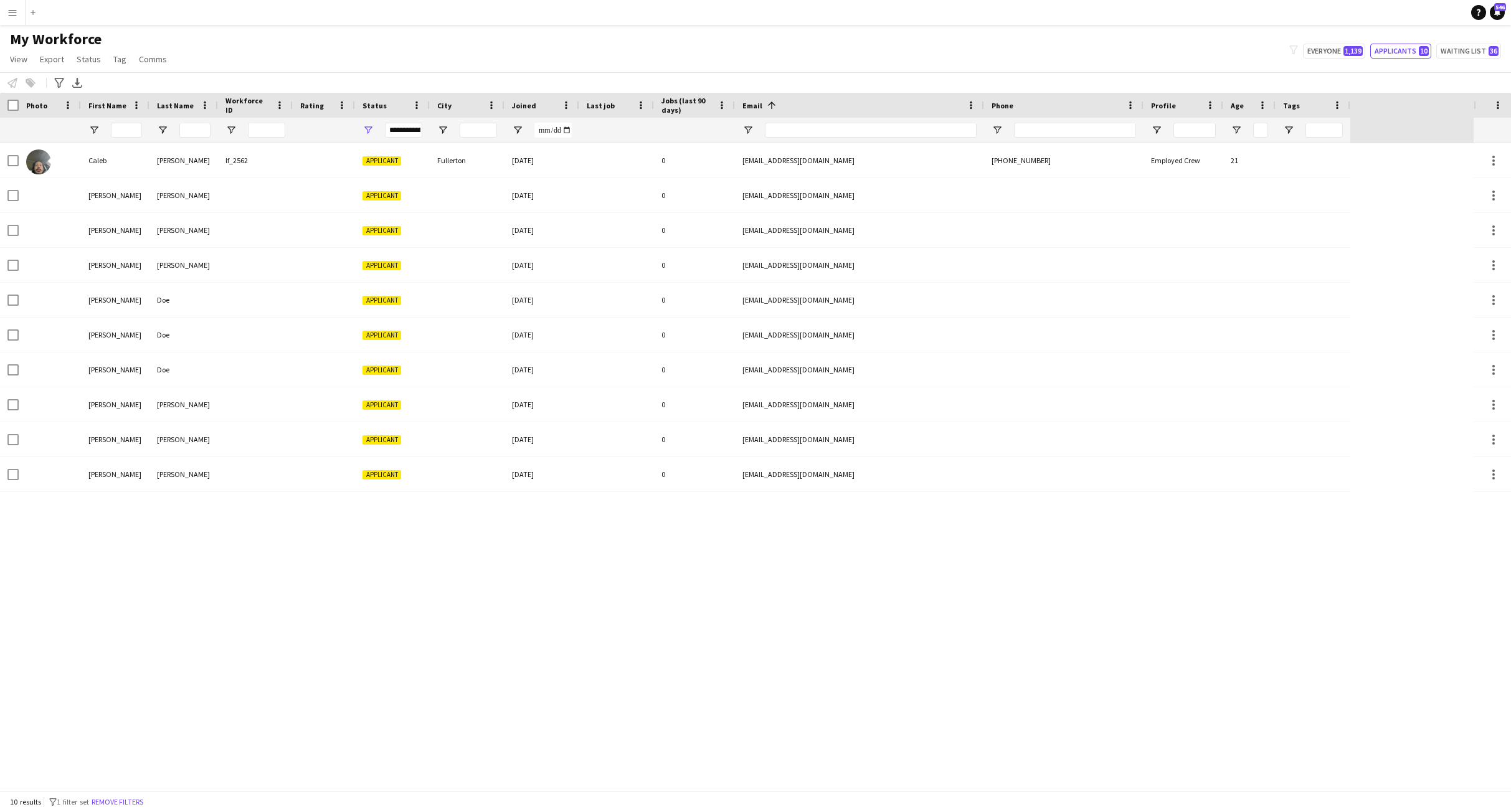
click at [447, 627] on div "[PERSON_NAME] lf_2562 Applicant Fullerton [DATE] 0 [EMAIL_ADDRESS][DOMAIN_NAME]…" at bounding box center [737, 466] width 1474 height 647
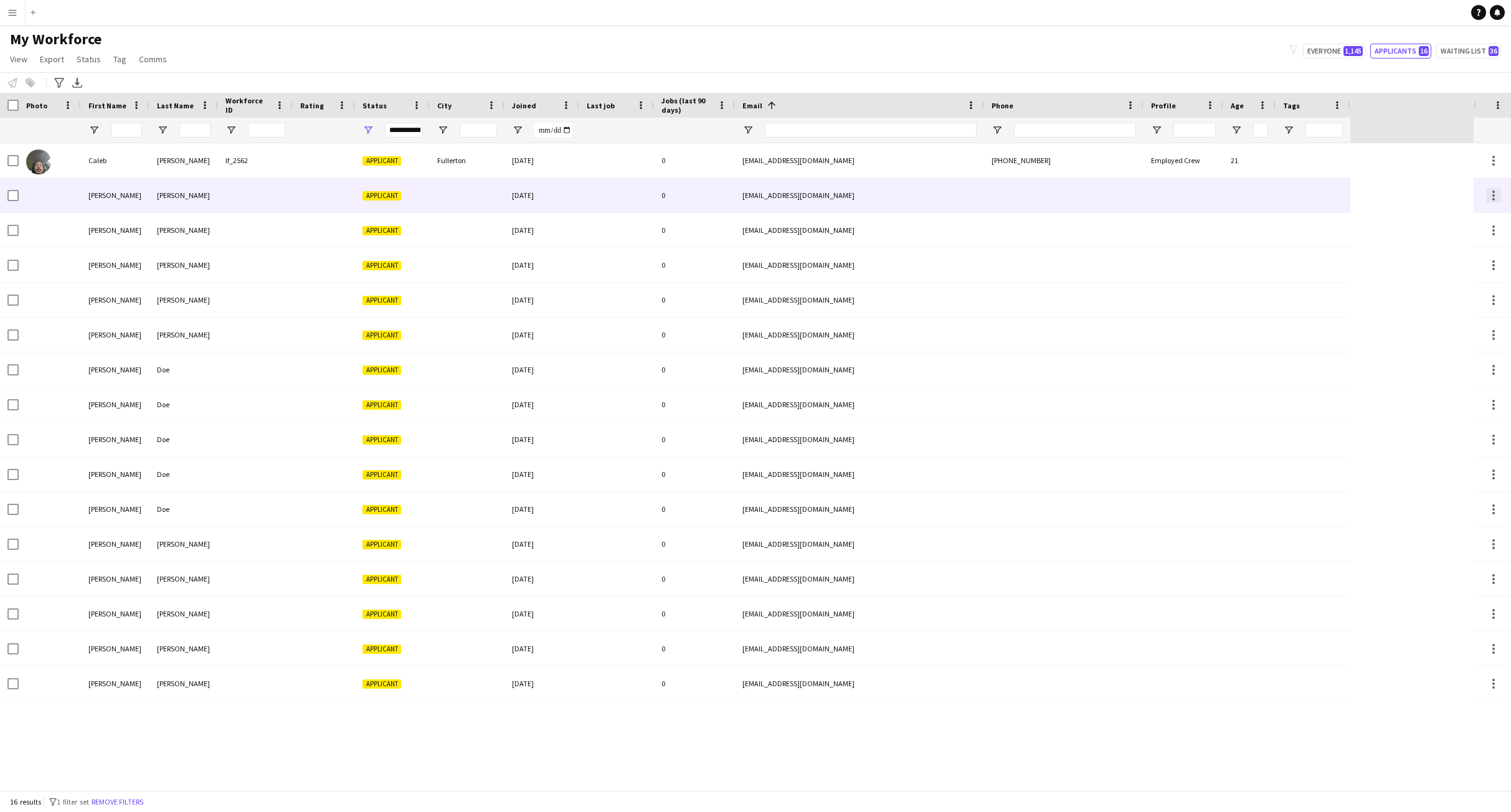
click at [1496, 199] on div at bounding box center [1494, 195] width 15 height 15
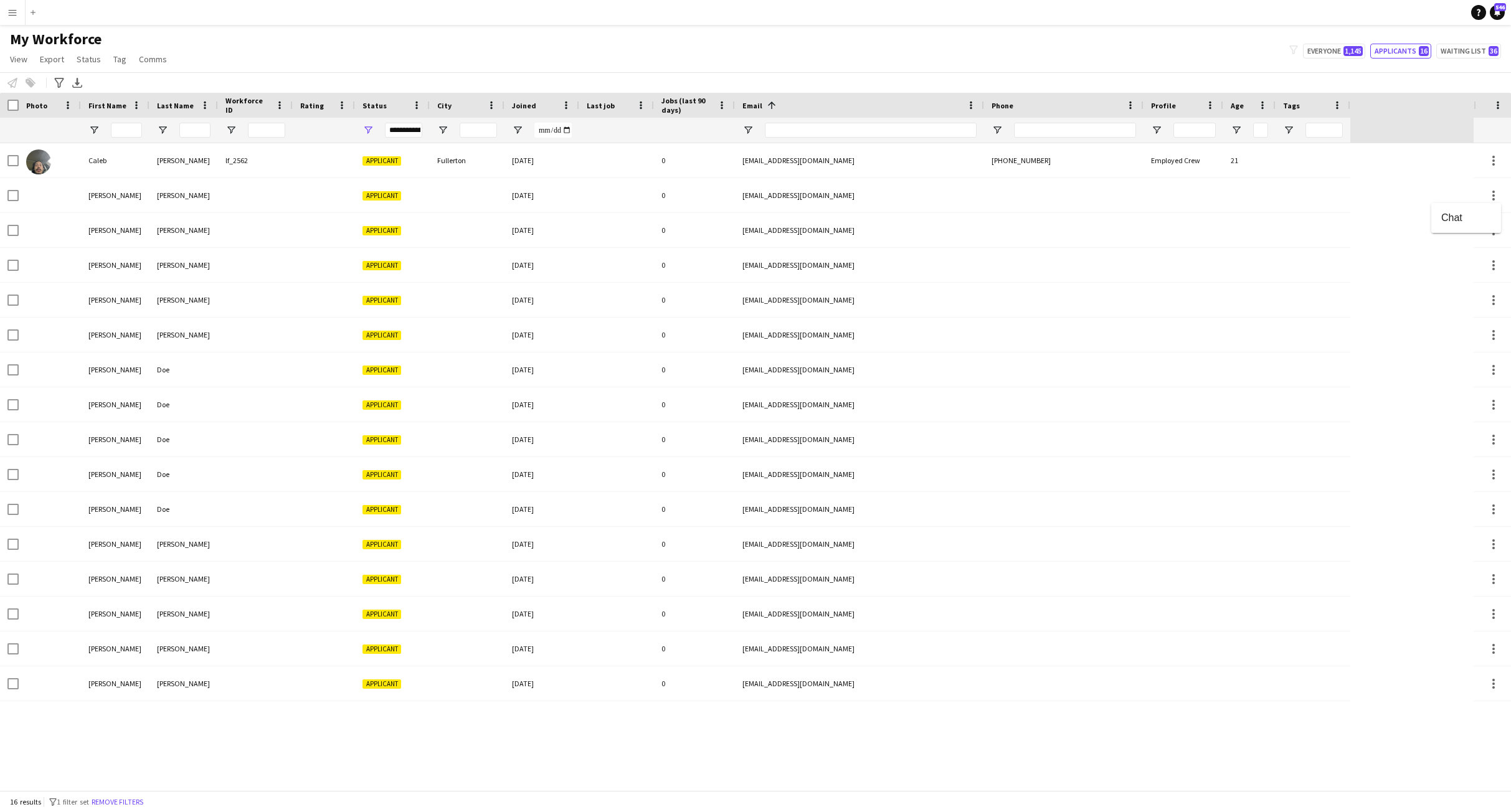
click at [880, 207] on div at bounding box center [755, 406] width 1511 height 812
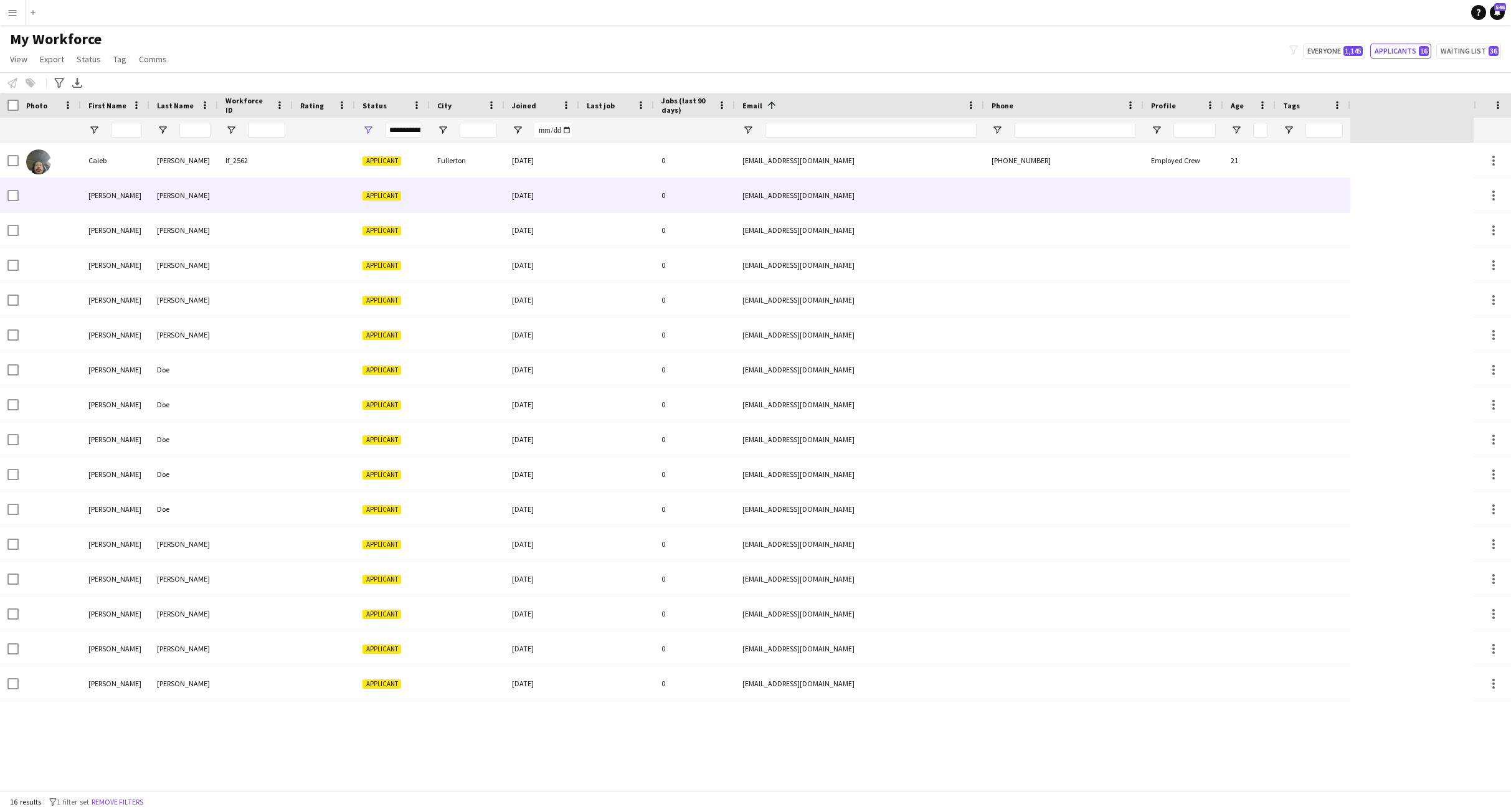
click at [802, 193] on div "[EMAIL_ADDRESS][DOMAIN_NAME]" at bounding box center [860, 195] width 249 height 35
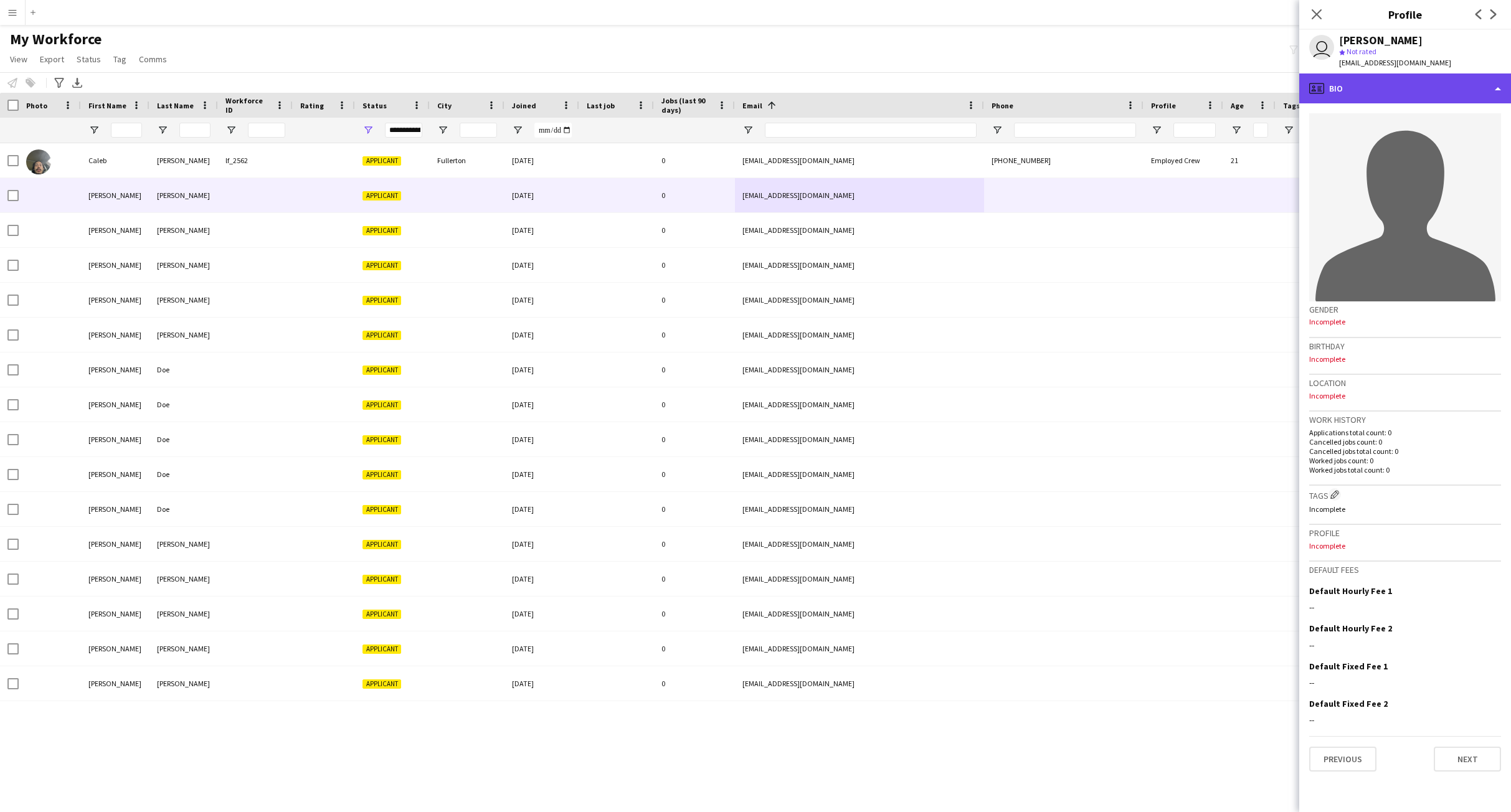
click at [1500, 89] on div "profile Bio" at bounding box center [1405, 88] width 212 height 30
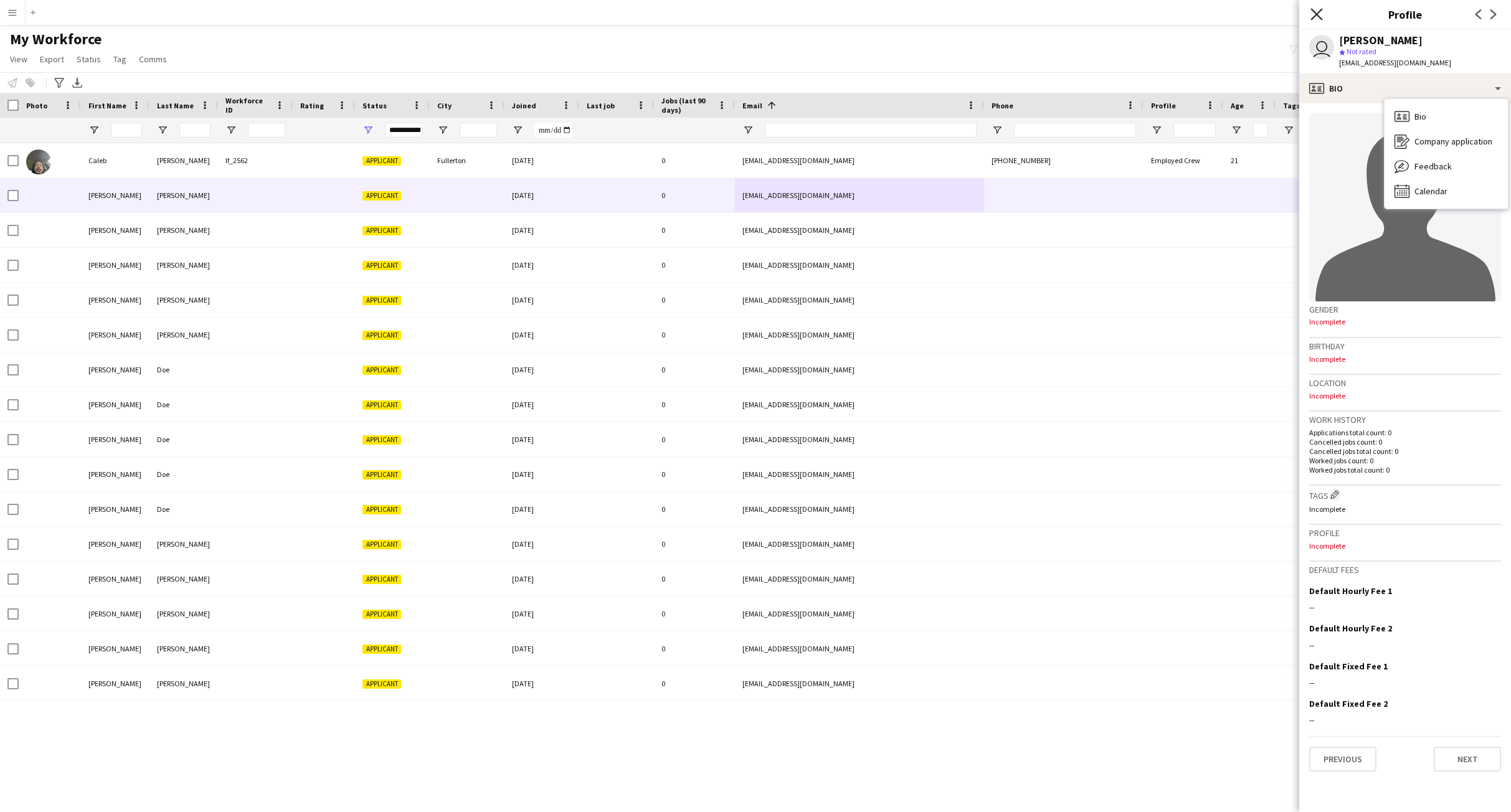
click at [1314, 13] on icon "Close pop-in" at bounding box center [1316, 14] width 12 height 12
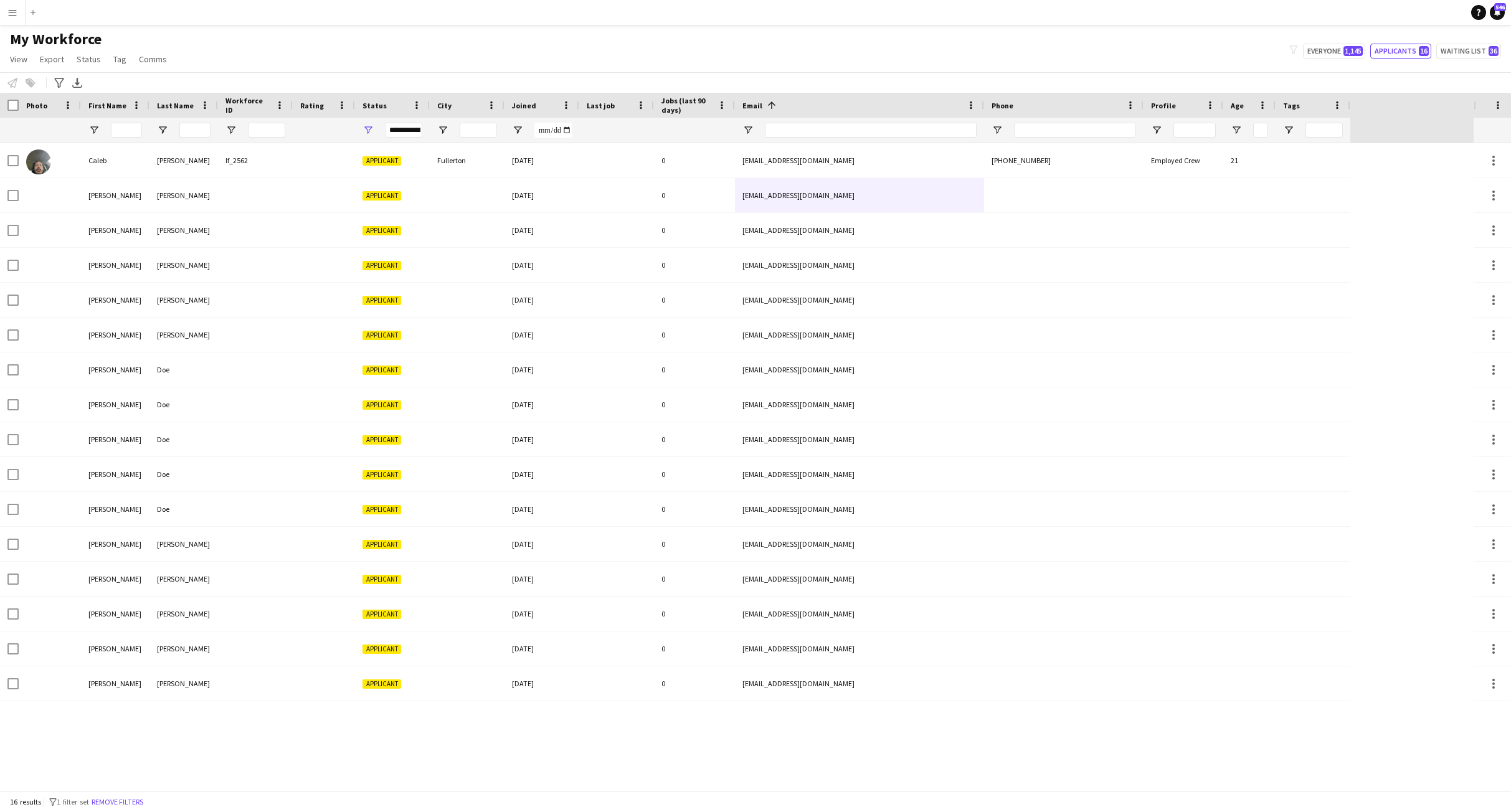
click at [1166, 45] on div "My Workforce View Views Default view New view Update view Delete view Edit name…" at bounding box center [755, 51] width 1511 height 43
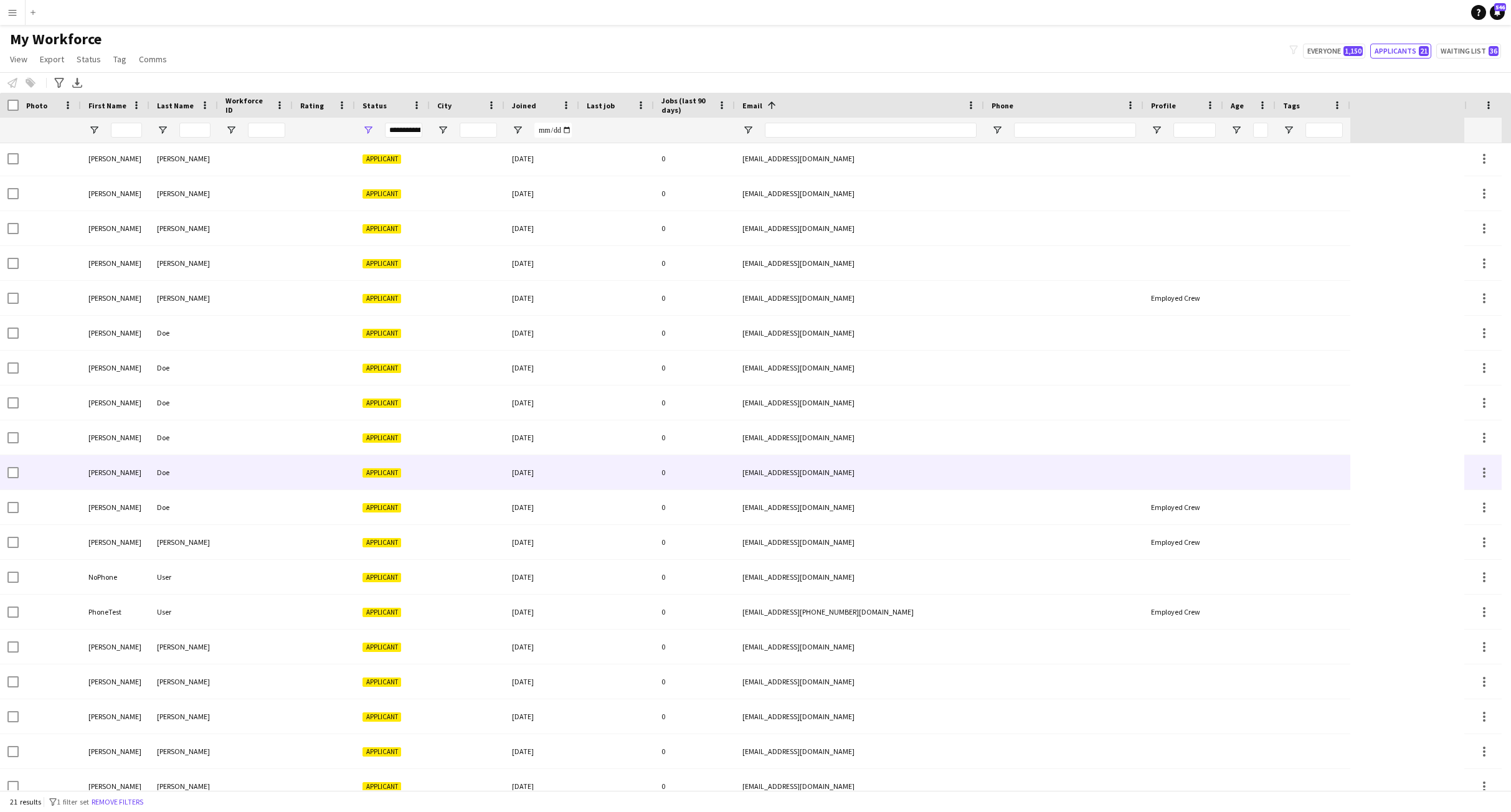
scroll to position [85, 0]
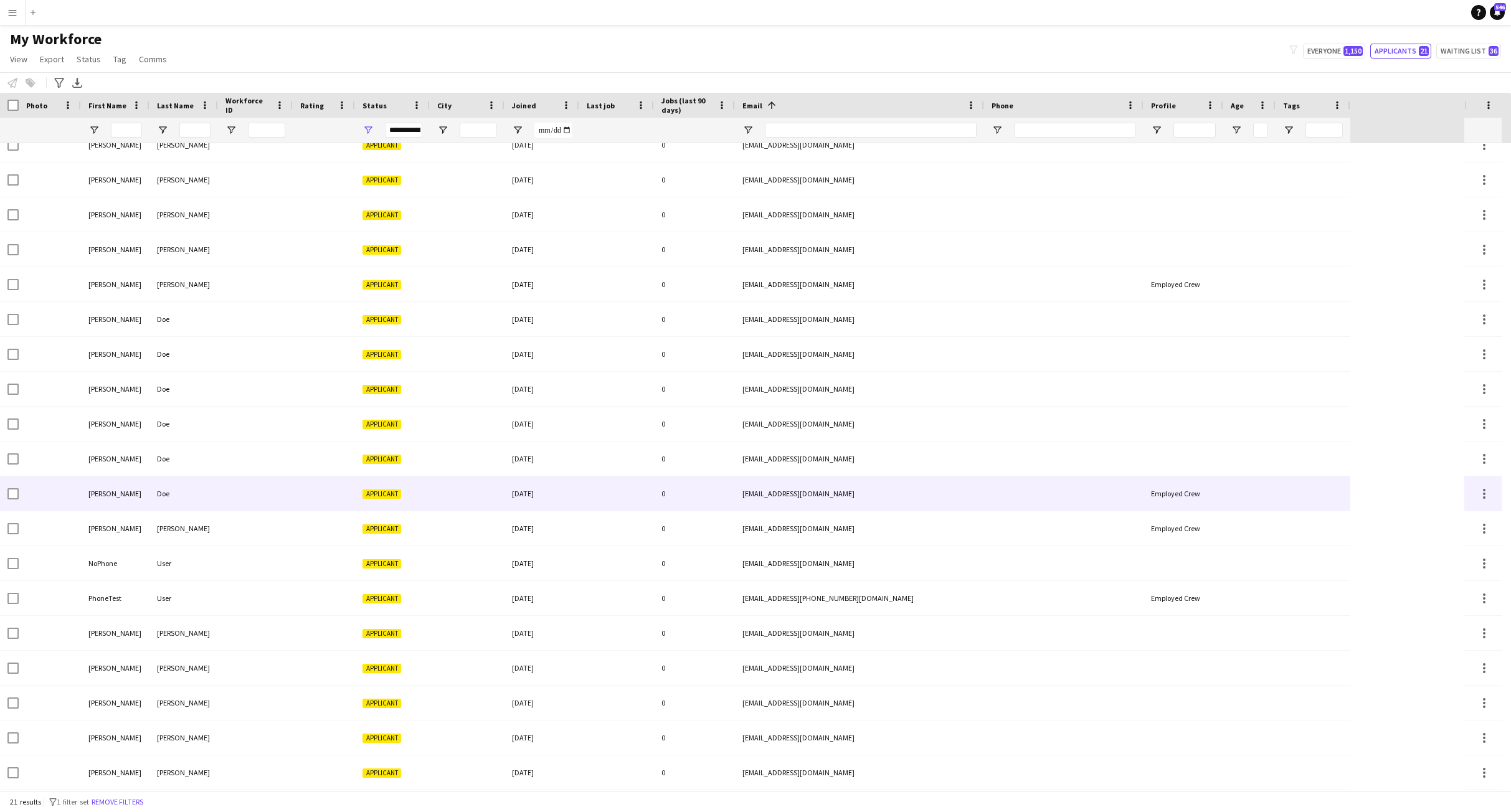
click at [831, 490] on div "[EMAIL_ADDRESS][DOMAIN_NAME]" at bounding box center [860, 494] width 249 height 35
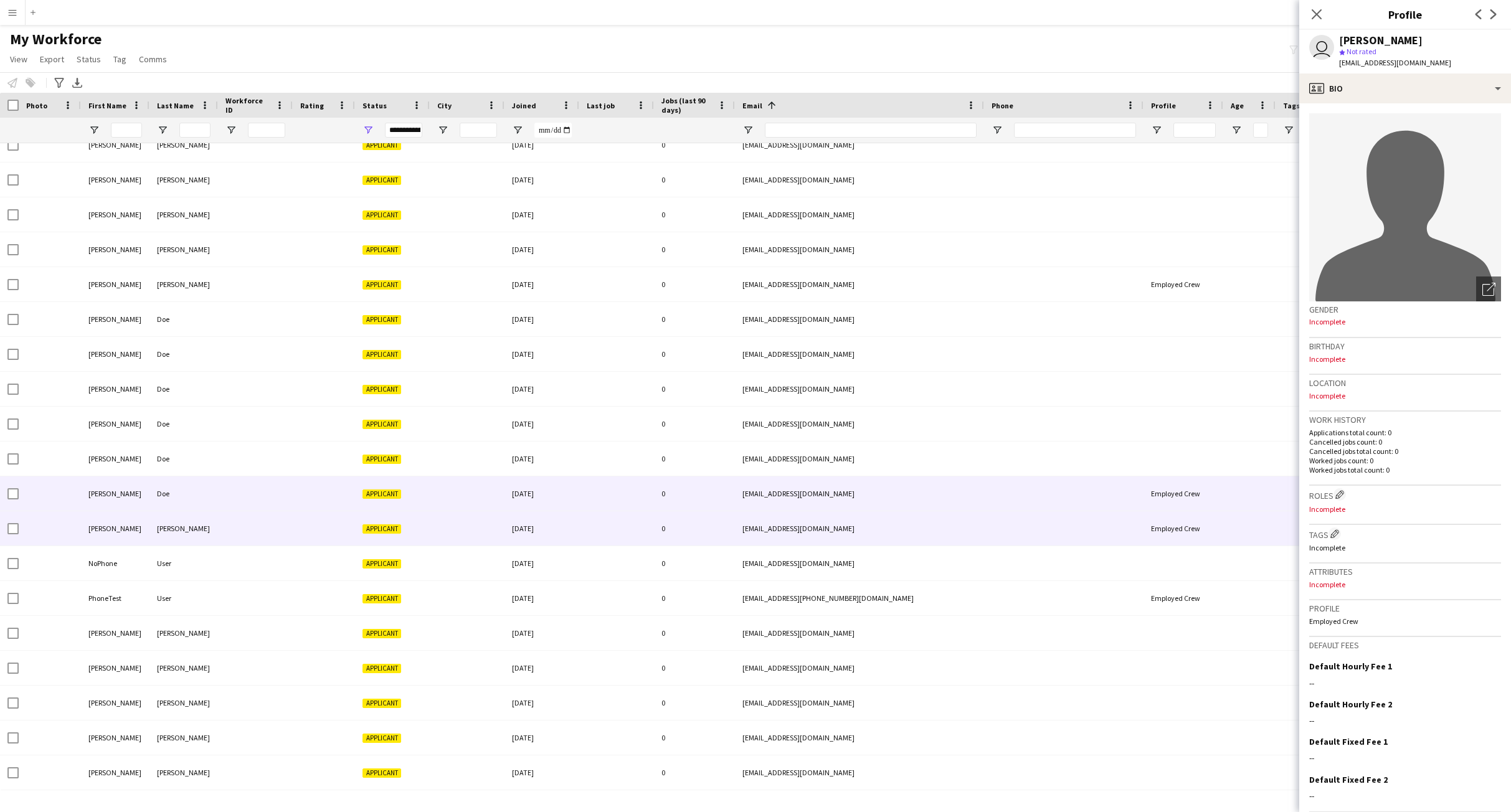
click at [651, 512] on div at bounding box center [616, 528] width 74 height 35
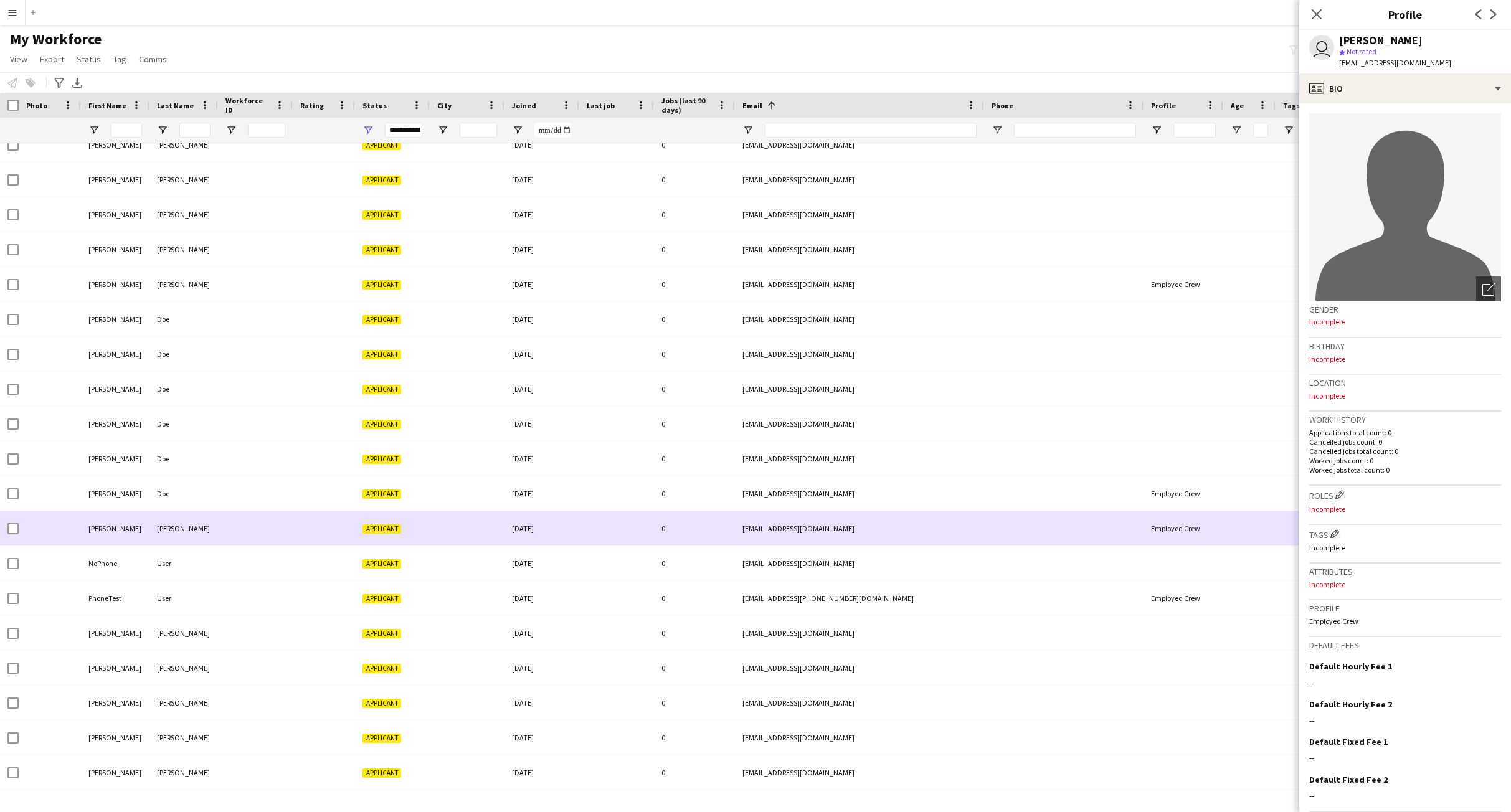
click at [755, 530] on div "[EMAIL_ADDRESS][DOMAIN_NAME]" at bounding box center [860, 528] width 249 height 35
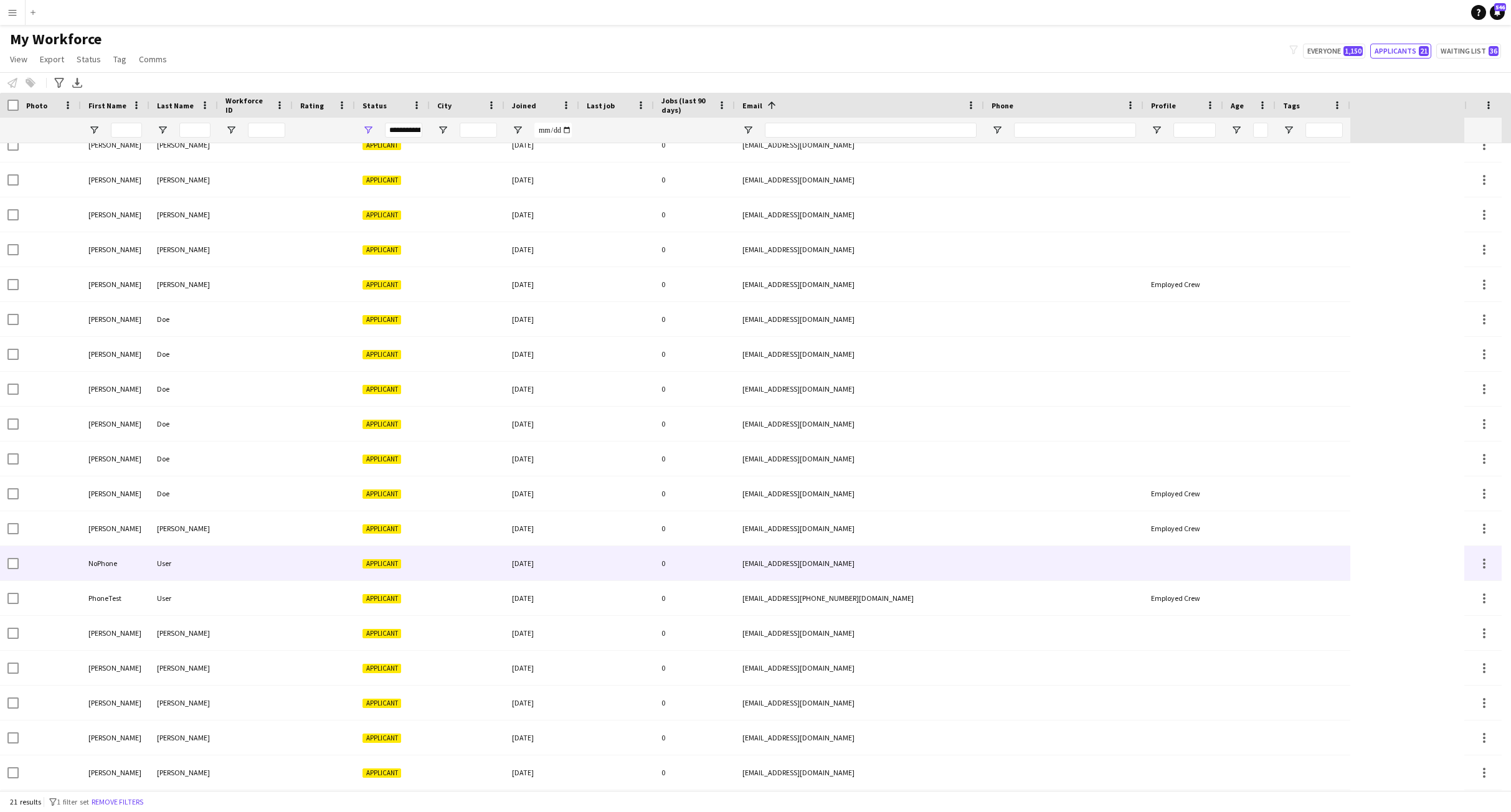
click at [649, 570] on div at bounding box center [616, 563] width 74 height 35
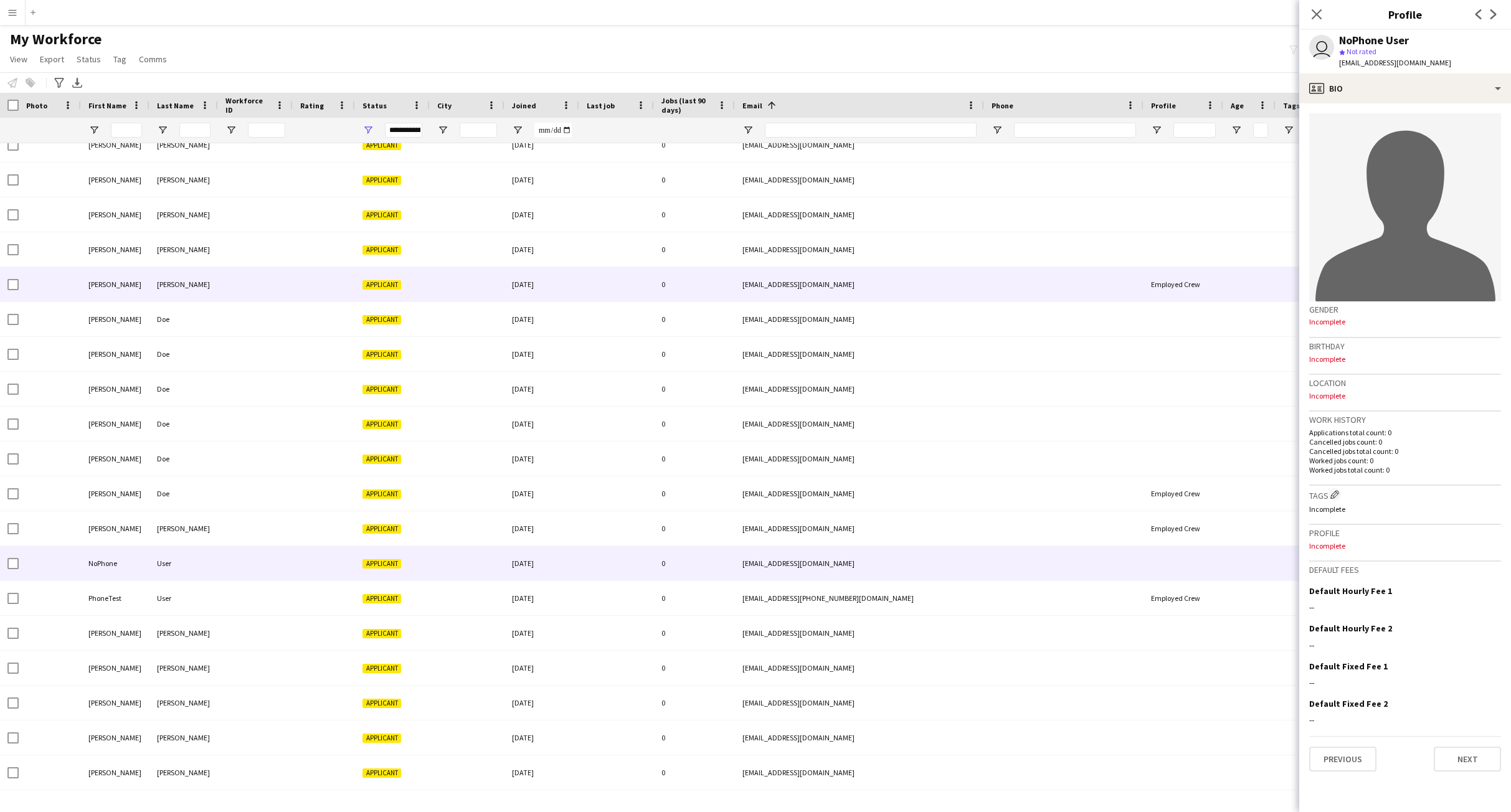
click at [653, 286] on div at bounding box center [616, 284] width 74 height 35
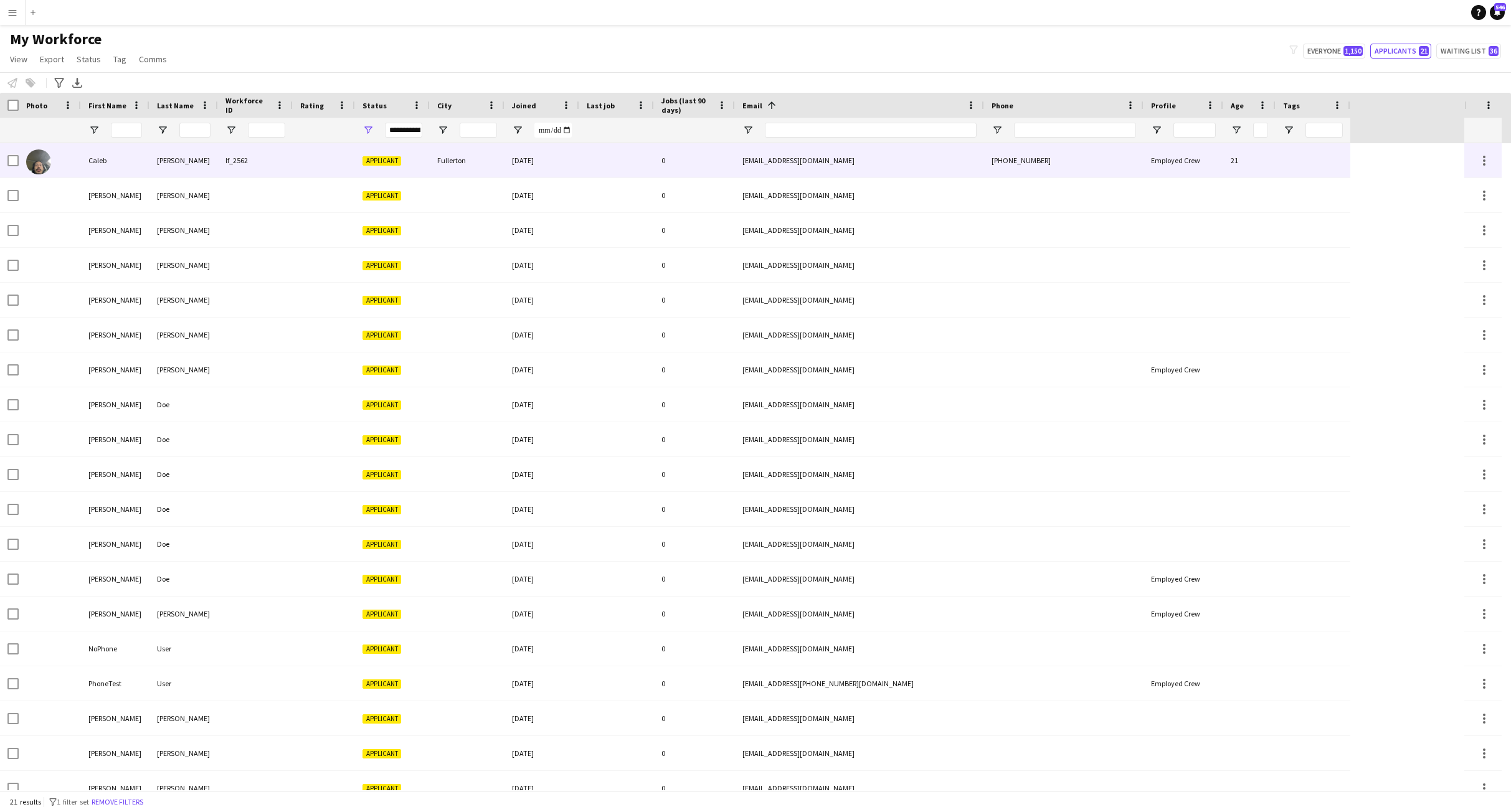
click at [1018, 161] on div "[PHONE_NUMBER]" at bounding box center [1064, 160] width 160 height 35
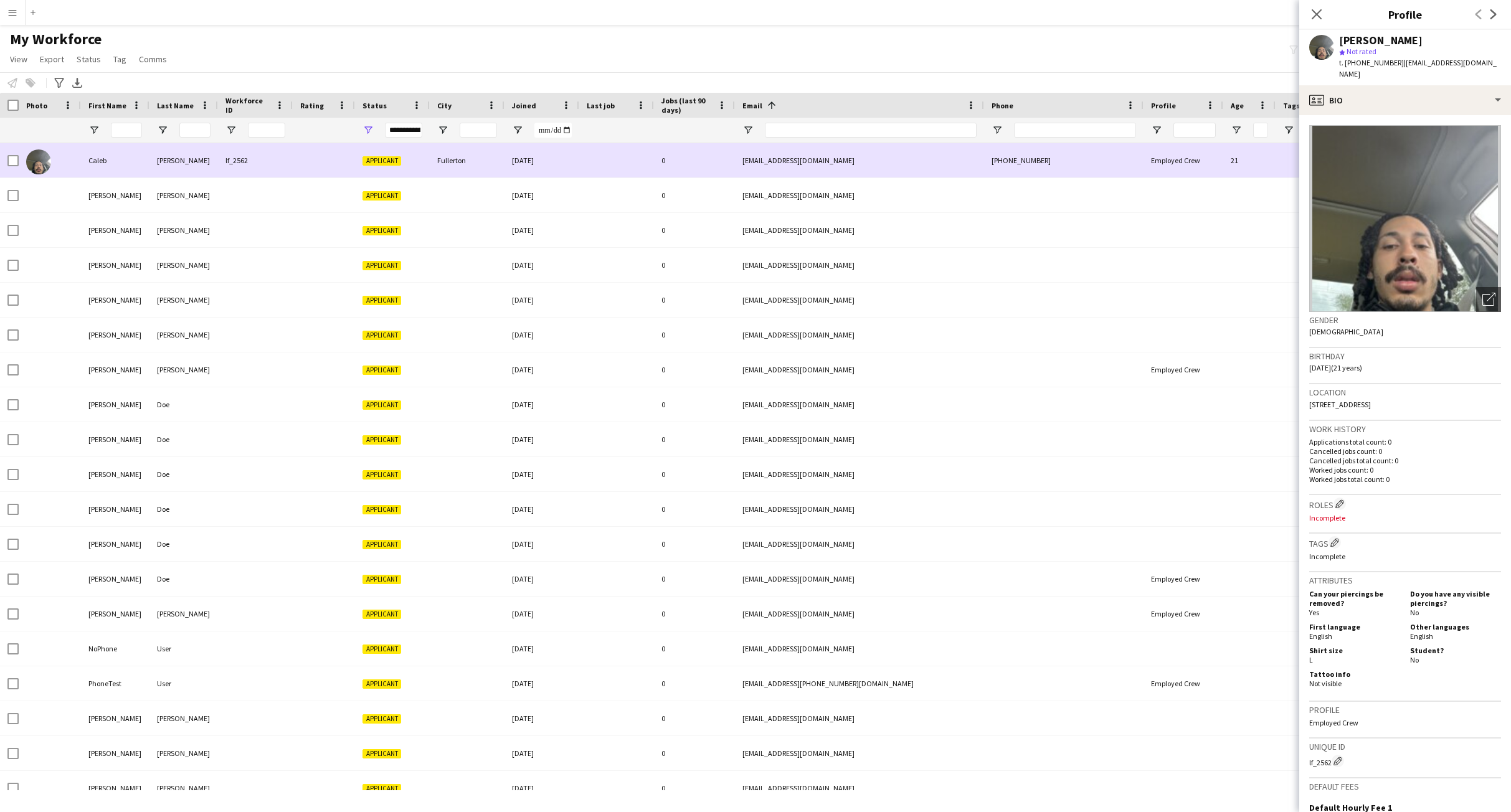
drag, startPoint x: 1030, startPoint y: 161, endPoint x: 990, endPoint y: 162, distance: 40.0
click at [990, 162] on div "[PHONE_NUMBER]" at bounding box center [1064, 160] width 160 height 35
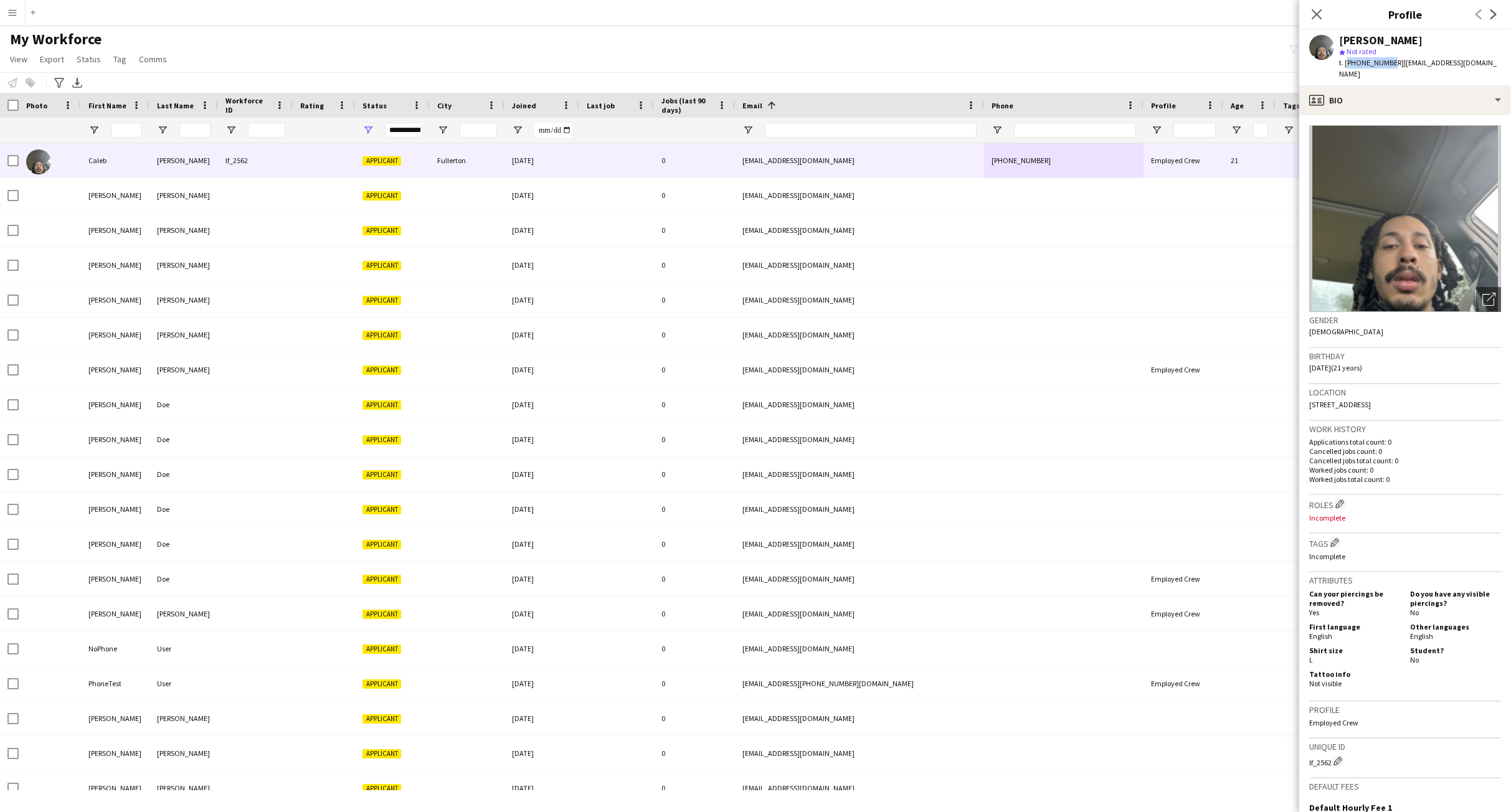
drag, startPoint x: 1387, startPoint y: 63, endPoint x: 1347, endPoint y: 64, distance: 40.0
click at [1347, 64] on span "t. [PHONE_NUMBER]" at bounding box center [1371, 62] width 64 height 9
drag, startPoint x: 1389, startPoint y: 61, endPoint x: 1346, endPoint y: 64, distance: 43.1
click at [1346, 64] on span "t. [PHONE_NUMBER]" at bounding box center [1371, 62] width 64 height 9
copy span "[PHONE_NUMBER]"
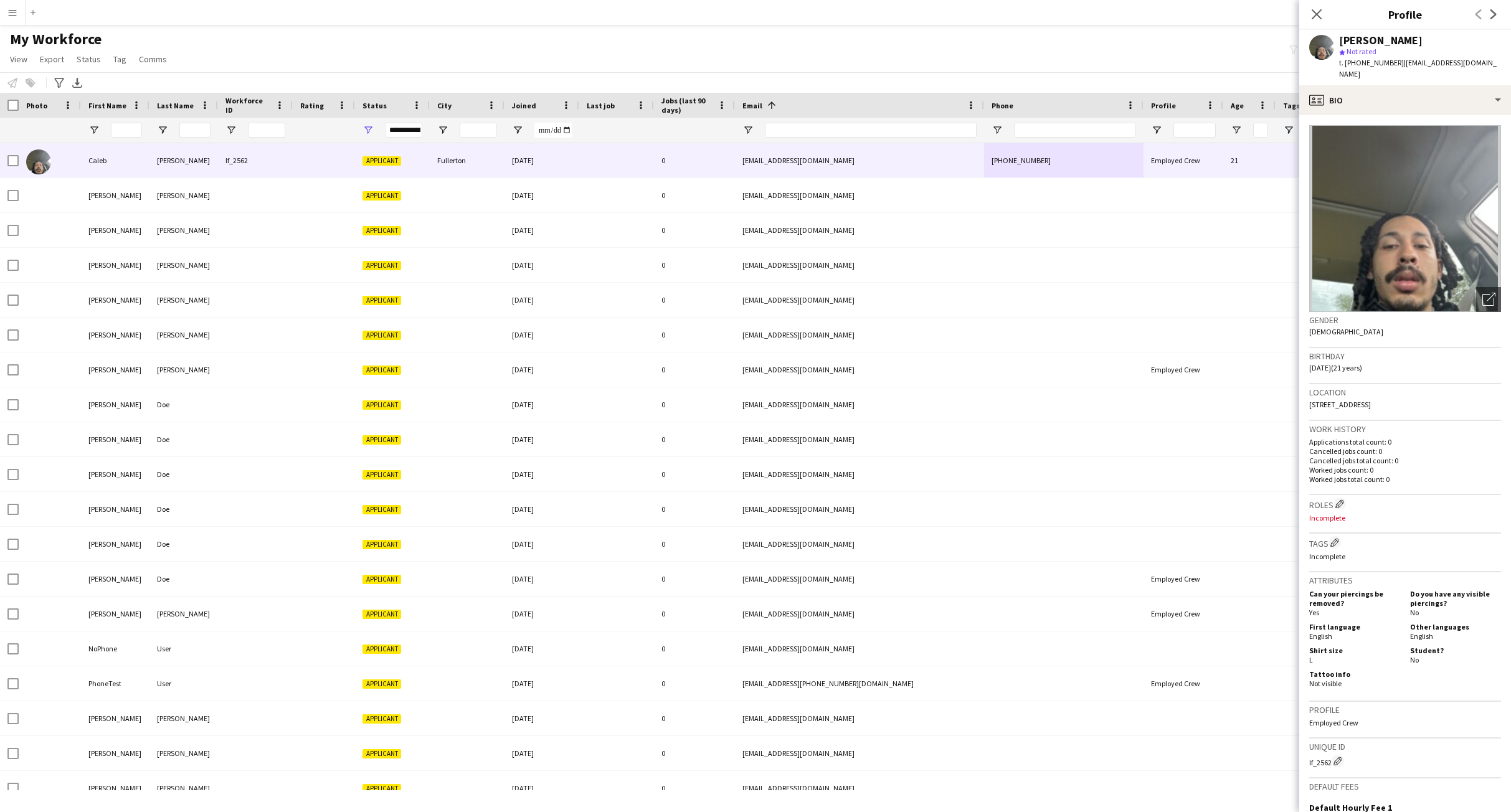
click at [620, 25] on main "My Workforce View Views Default view New view Update view Delete view Edit name…" at bounding box center [755, 409] width 1511 height 770
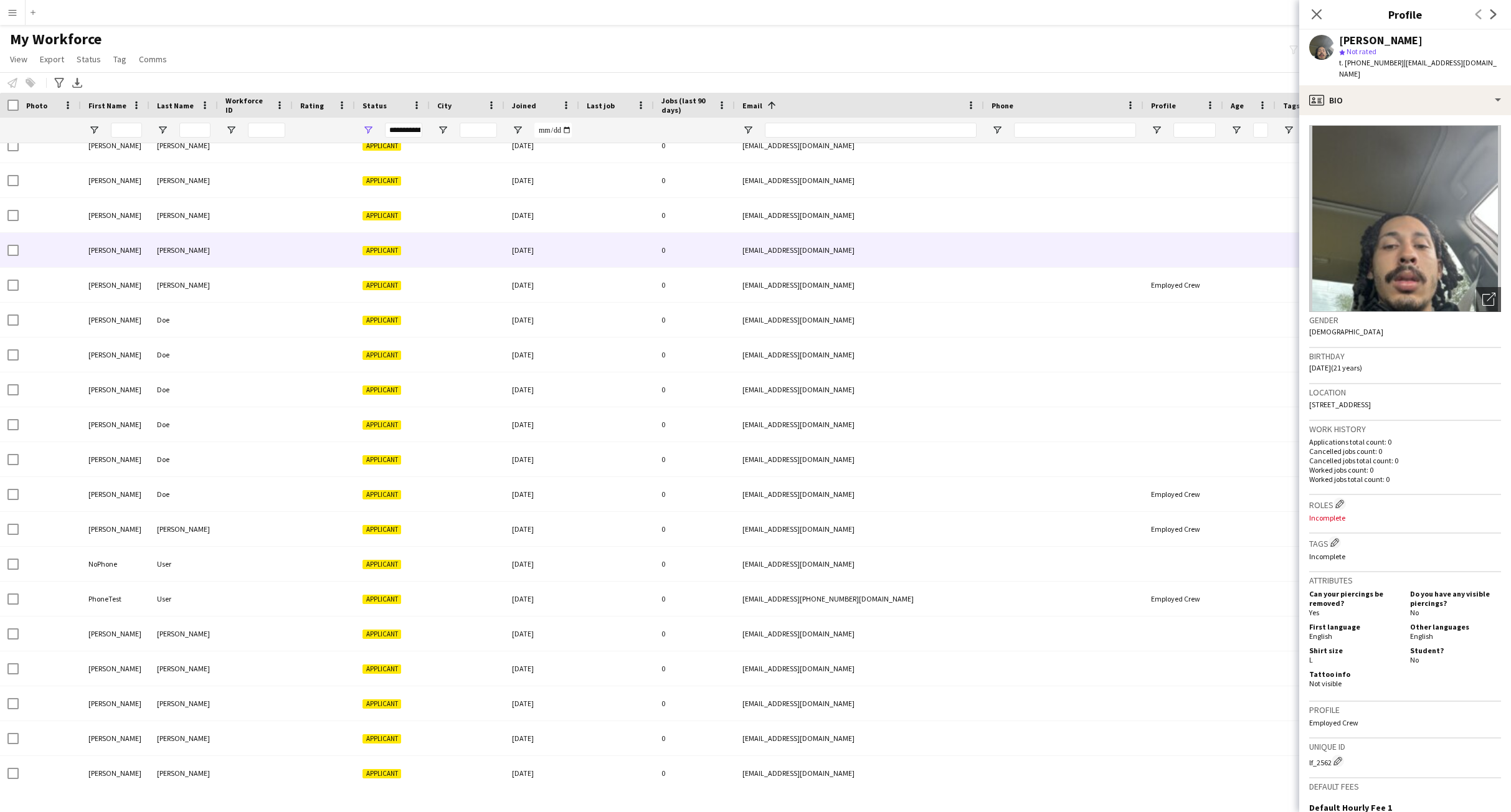
scroll to position [85, 0]
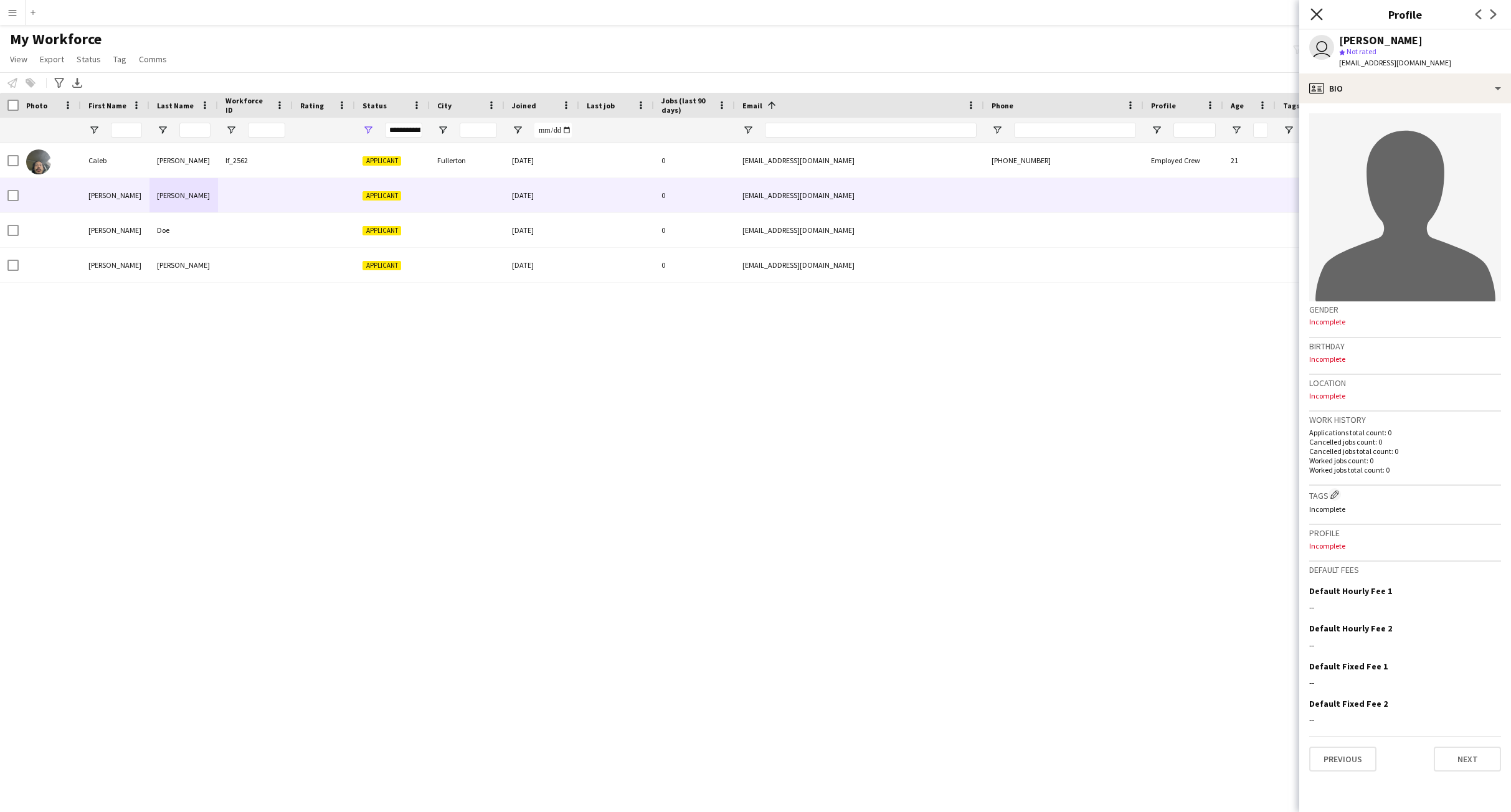
click at [1318, 11] on icon "Close pop-in" at bounding box center [1316, 14] width 12 height 12
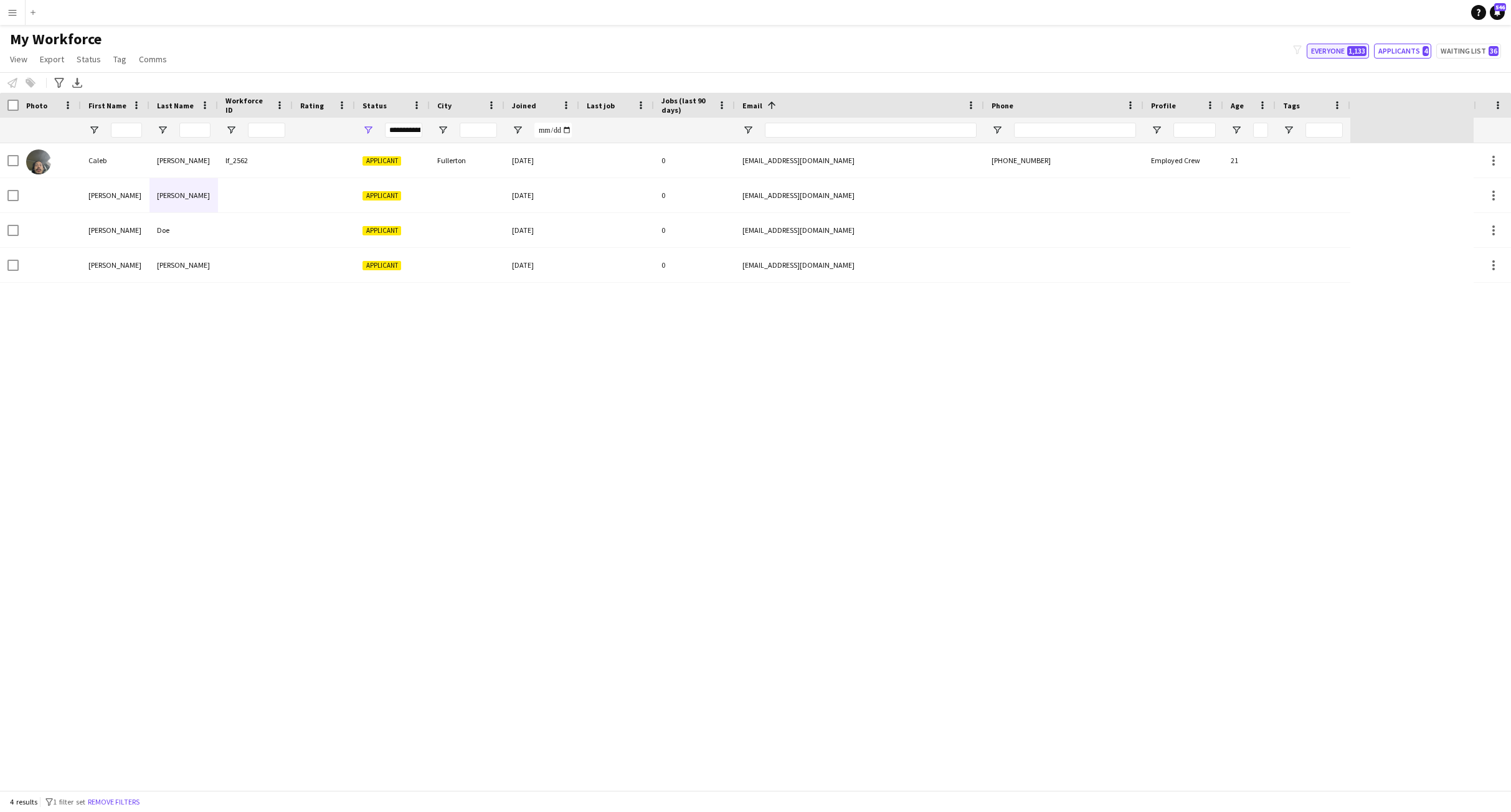
click at [1324, 49] on button "Everyone 1,133" at bounding box center [1338, 51] width 62 height 15
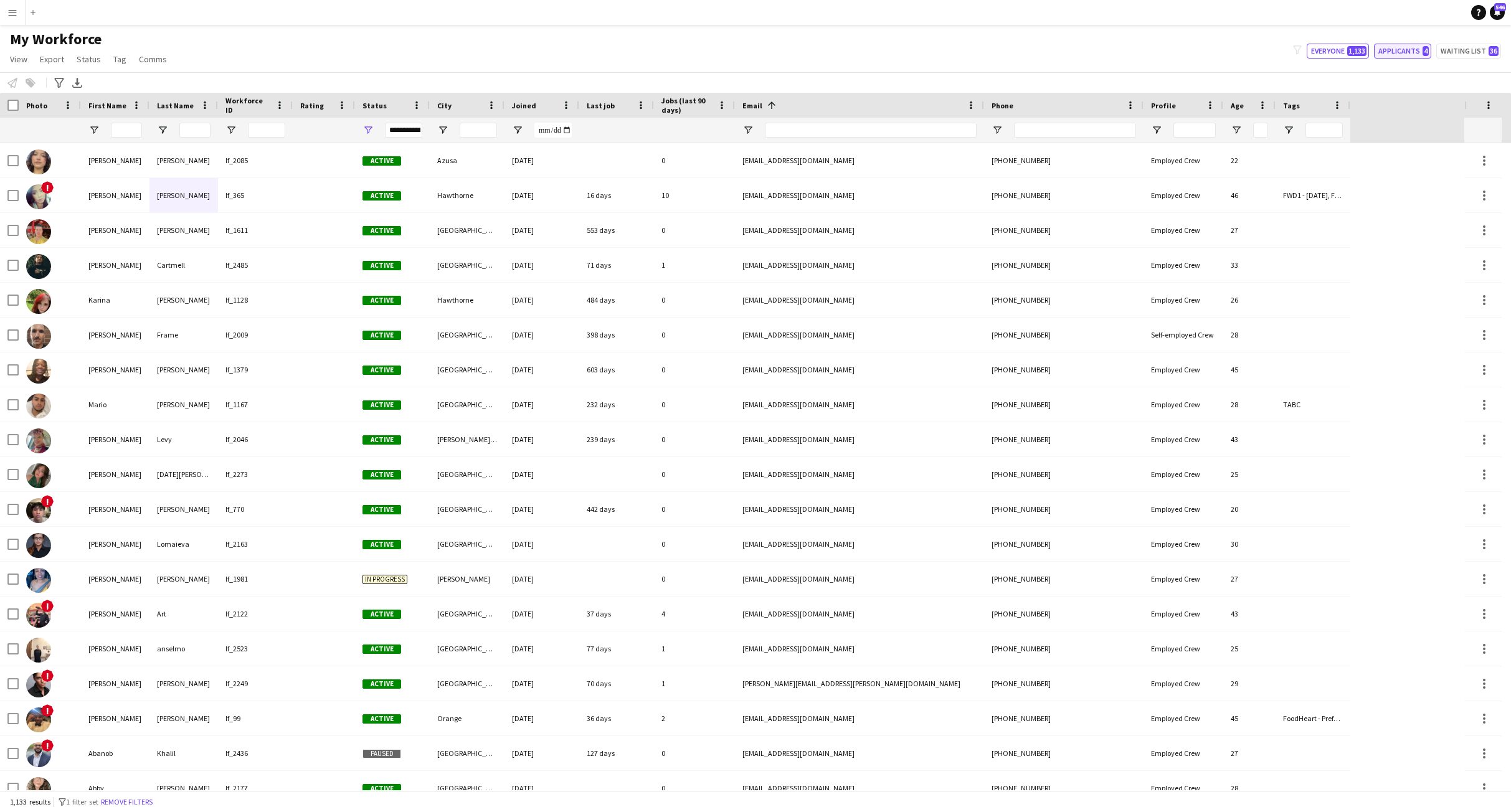
click at [1406, 52] on button "Applicants 4" at bounding box center [1403, 51] width 57 height 15
type input "**********"
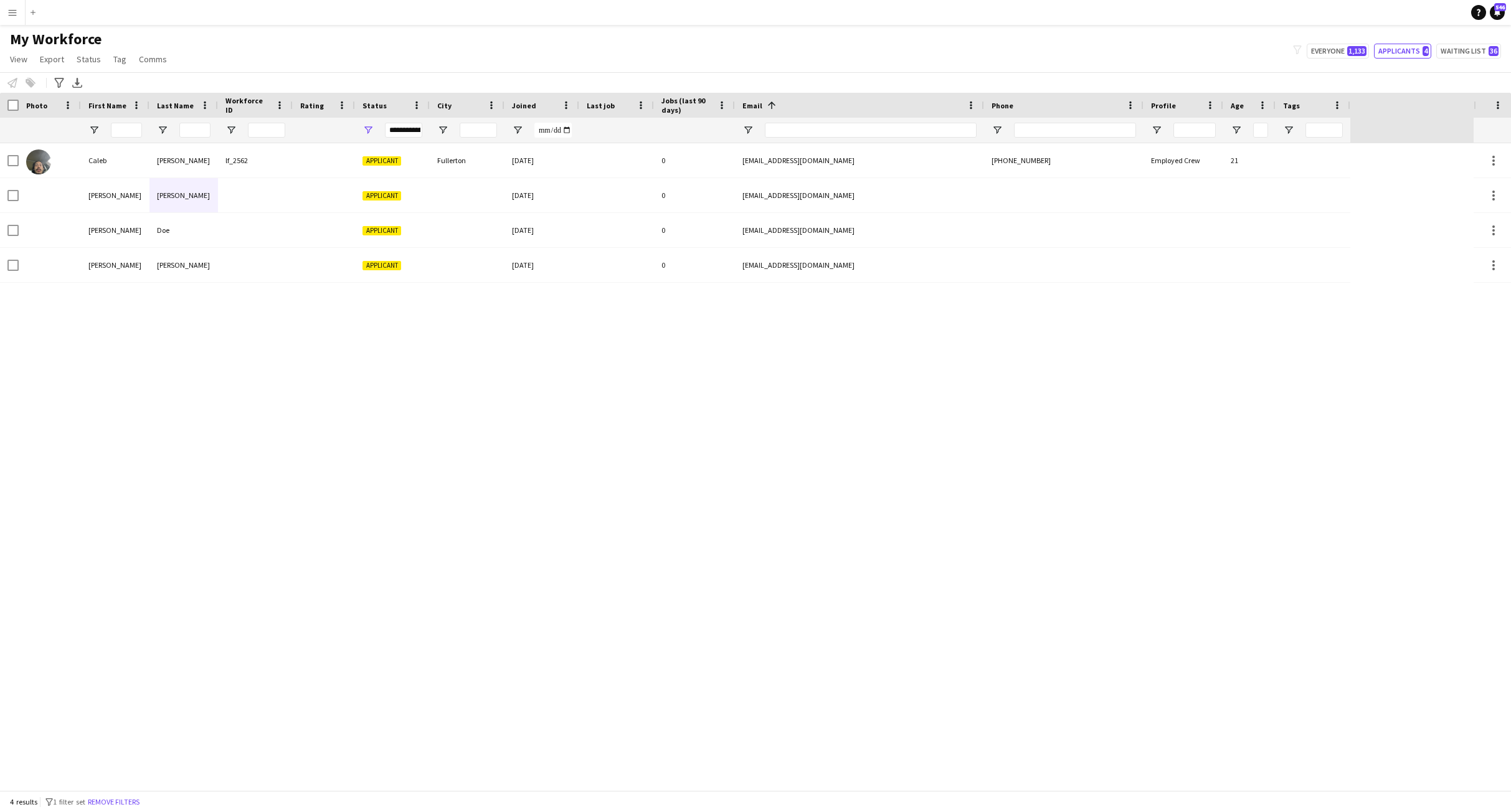
click at [782, 27] on main "My Workforce View Views Default view New view Update view Delete view Edit name…" at bounding box center [755, 409] width 1511 height 770
click at [1407, 45] on button "Applicants 4" at bounding box center [1403, 51] width 57 height 15
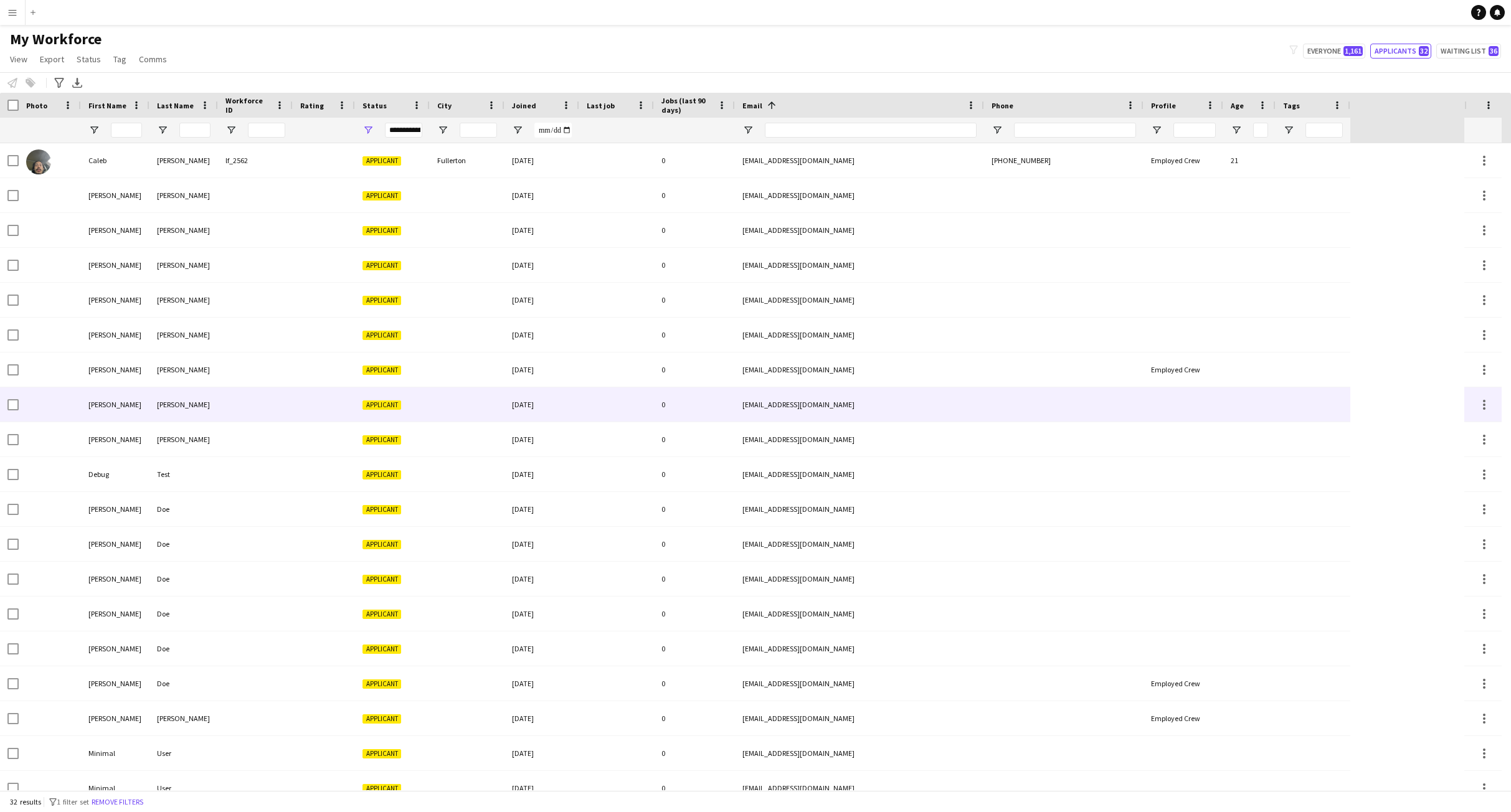
scroll to position [469, 0]
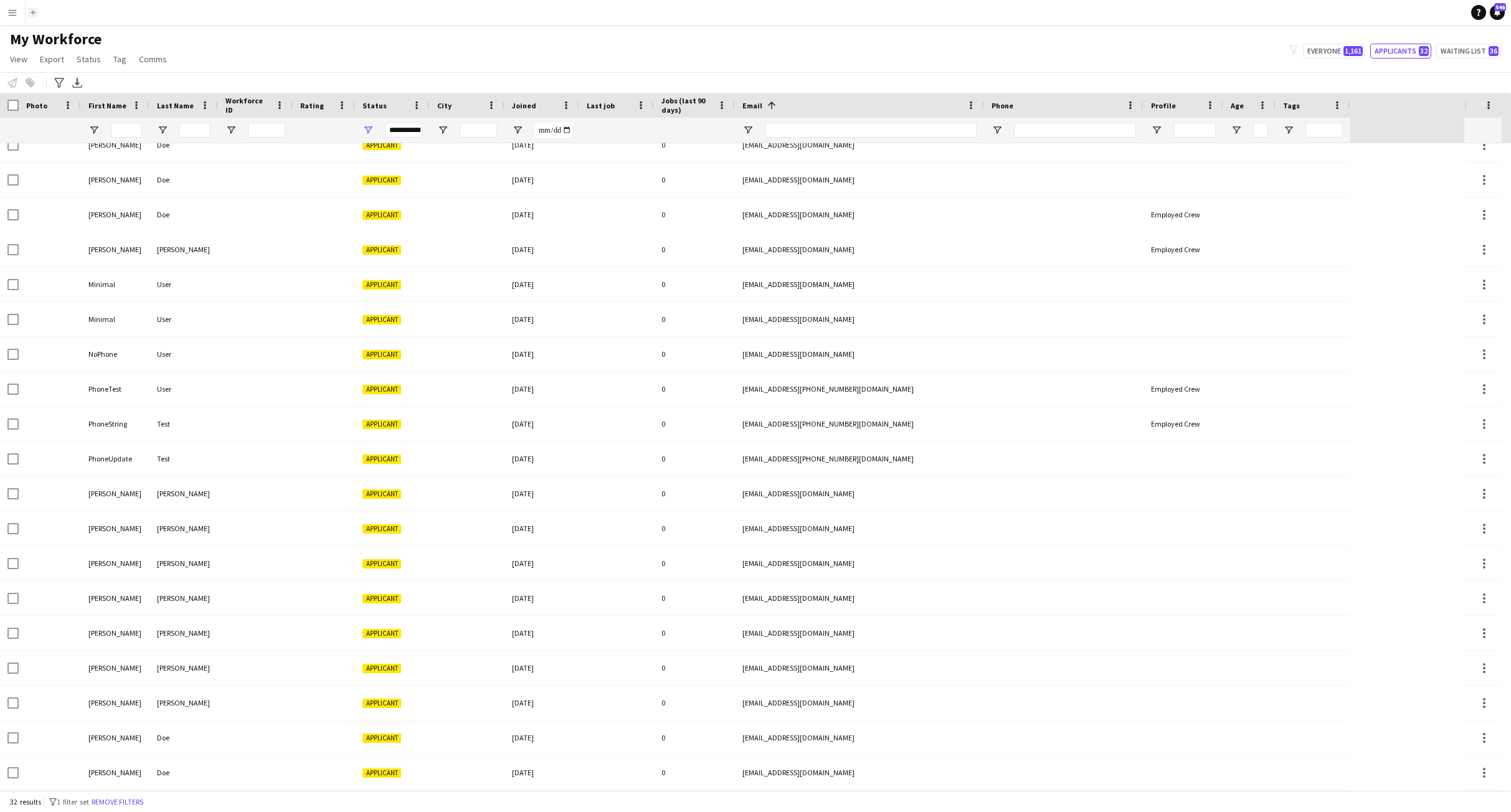
click at [35, 15] on button "Add" at bounding box center [33, 12] width 10 height 10
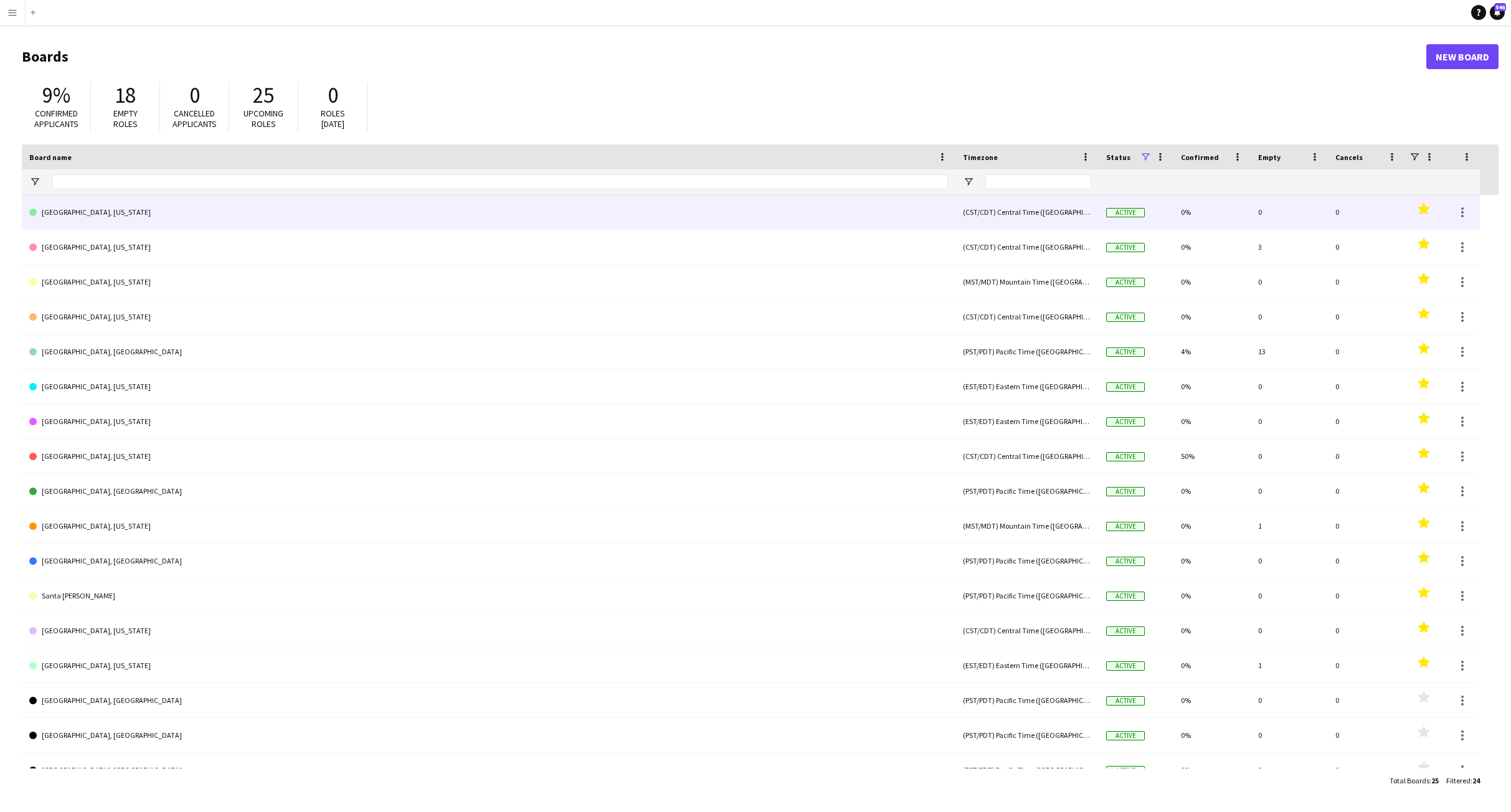
click at [100, 215] on link "[GEOGRAPHIC_DATA], [US_STATE]" at bounding box center [489, 212] width 919 height 35
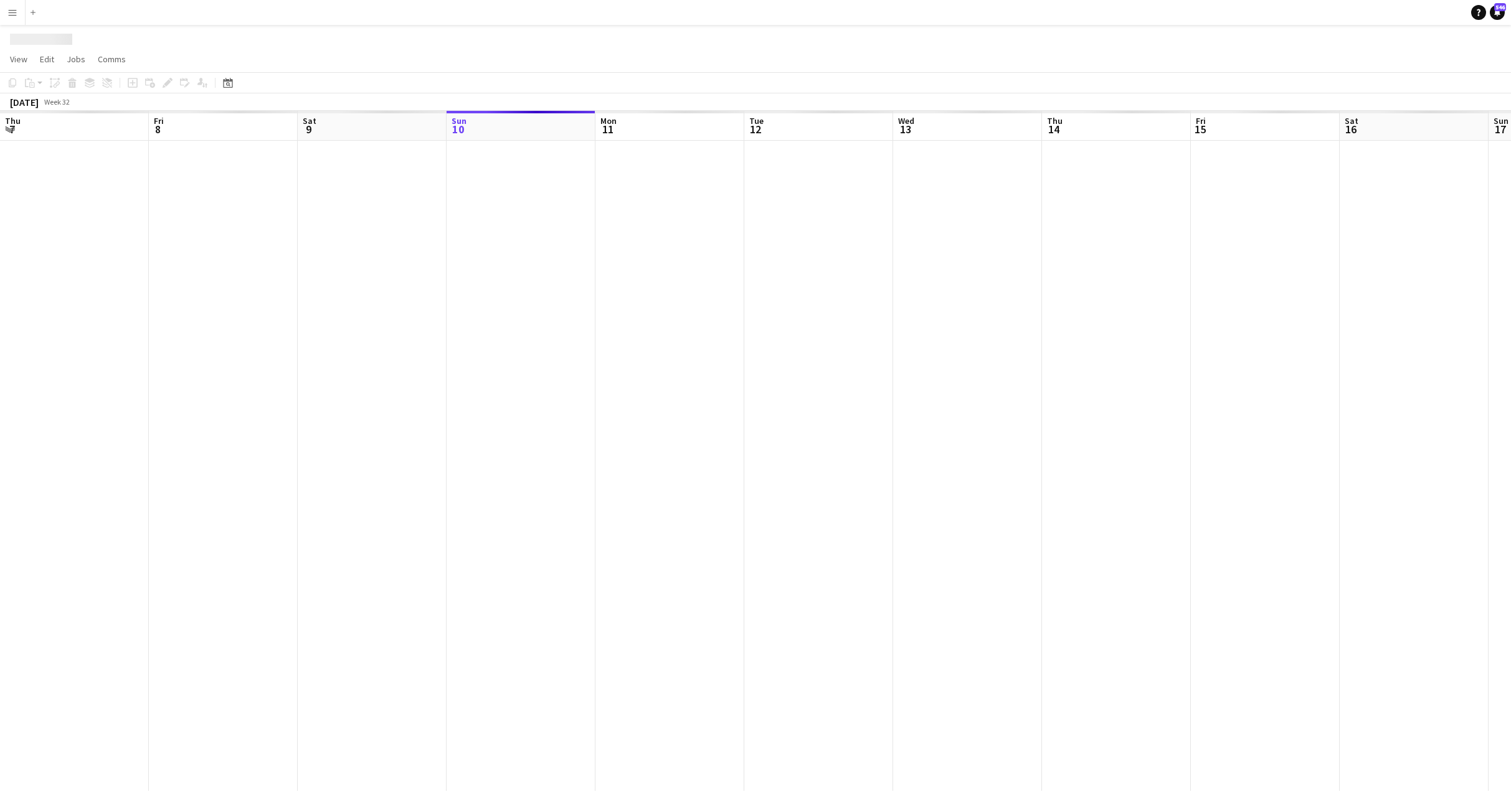
scroll to position [0, 298]
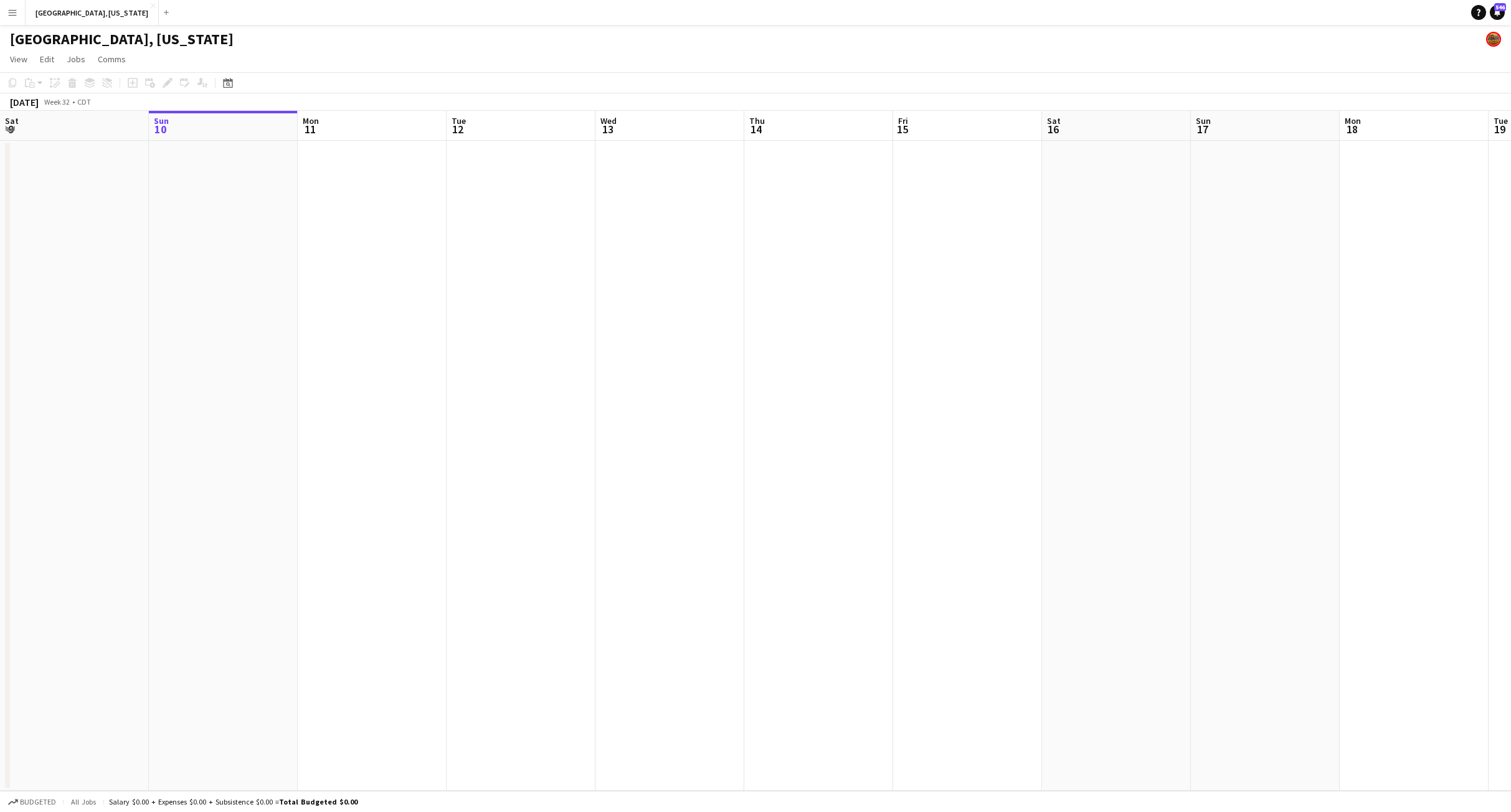
click at [11, 9] on app-icon "Menu" at bounding box center [12, 12] width 10 height 10
click at [171, 70] on link "My Workforce" at bounding box center [187, 67] width 124 height 25
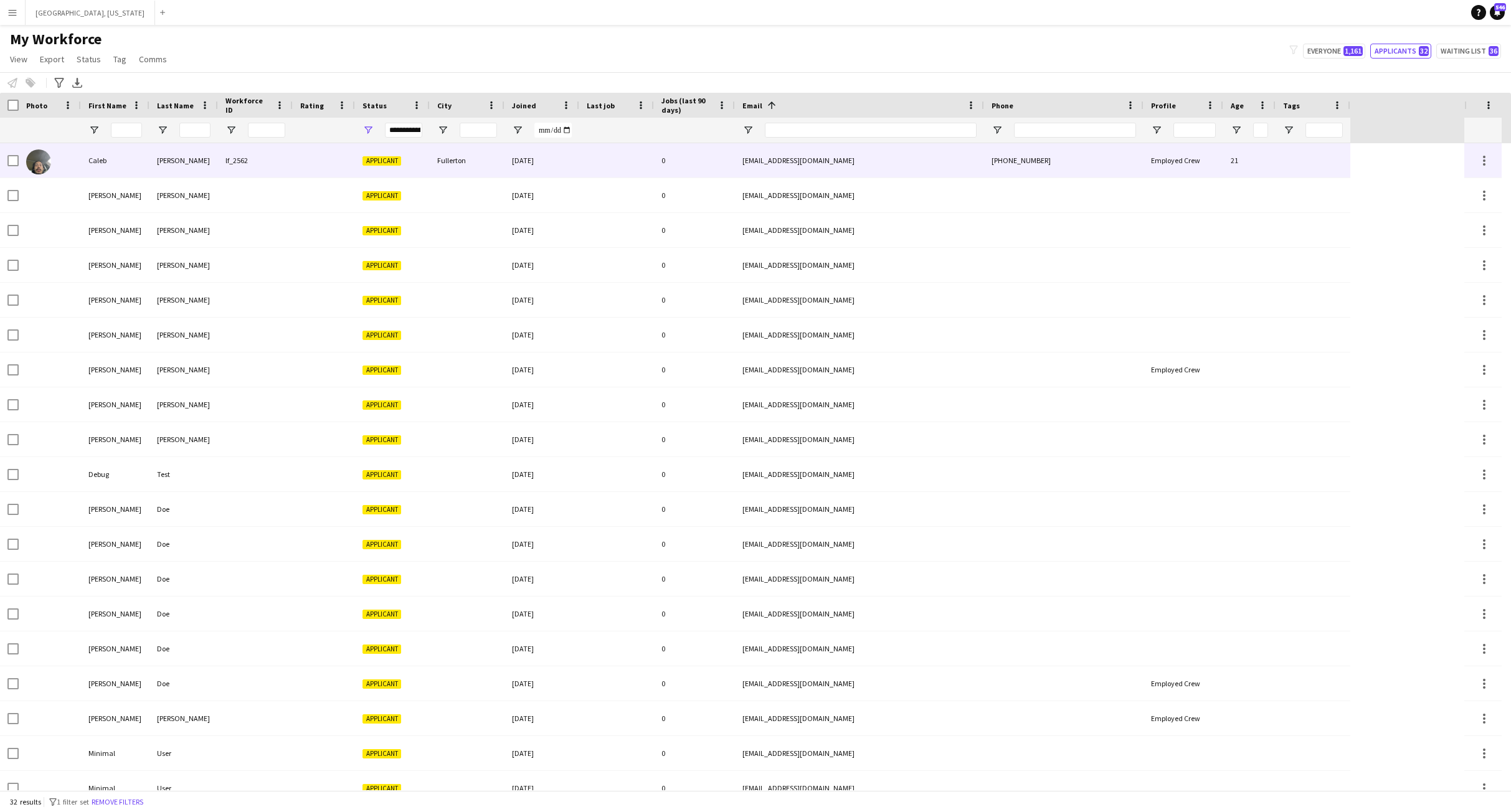
click at [438, 150] on div "Fullerton" at bounding box center [467, 160] width 74 height 35
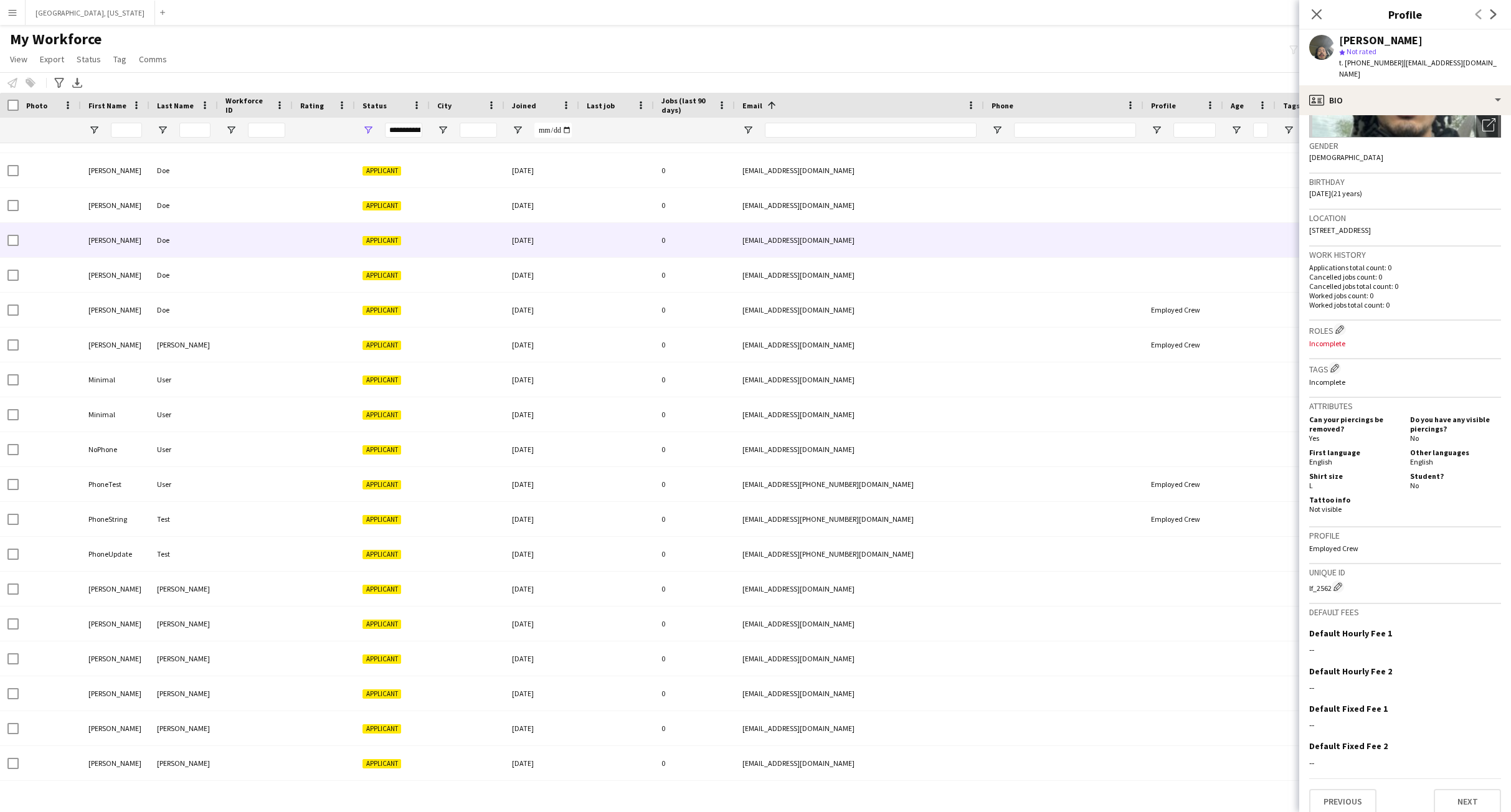
scroll to position [469, 0]
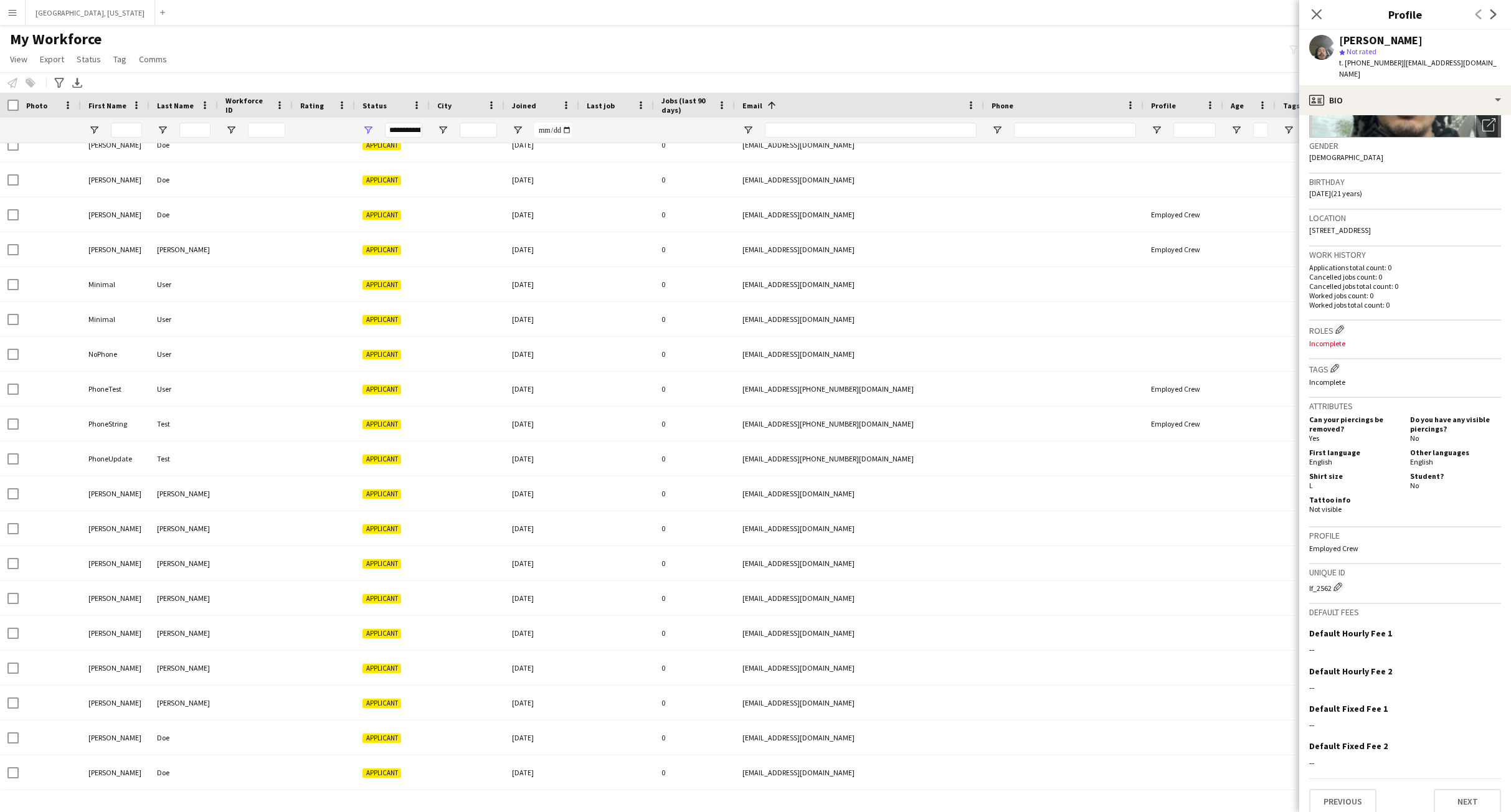
click at [380, 72] on div "Notify workforce Add to tag Select at least one crew to tag him or her. Advance…" at bounding box center [755, 82] width 1511 height 21
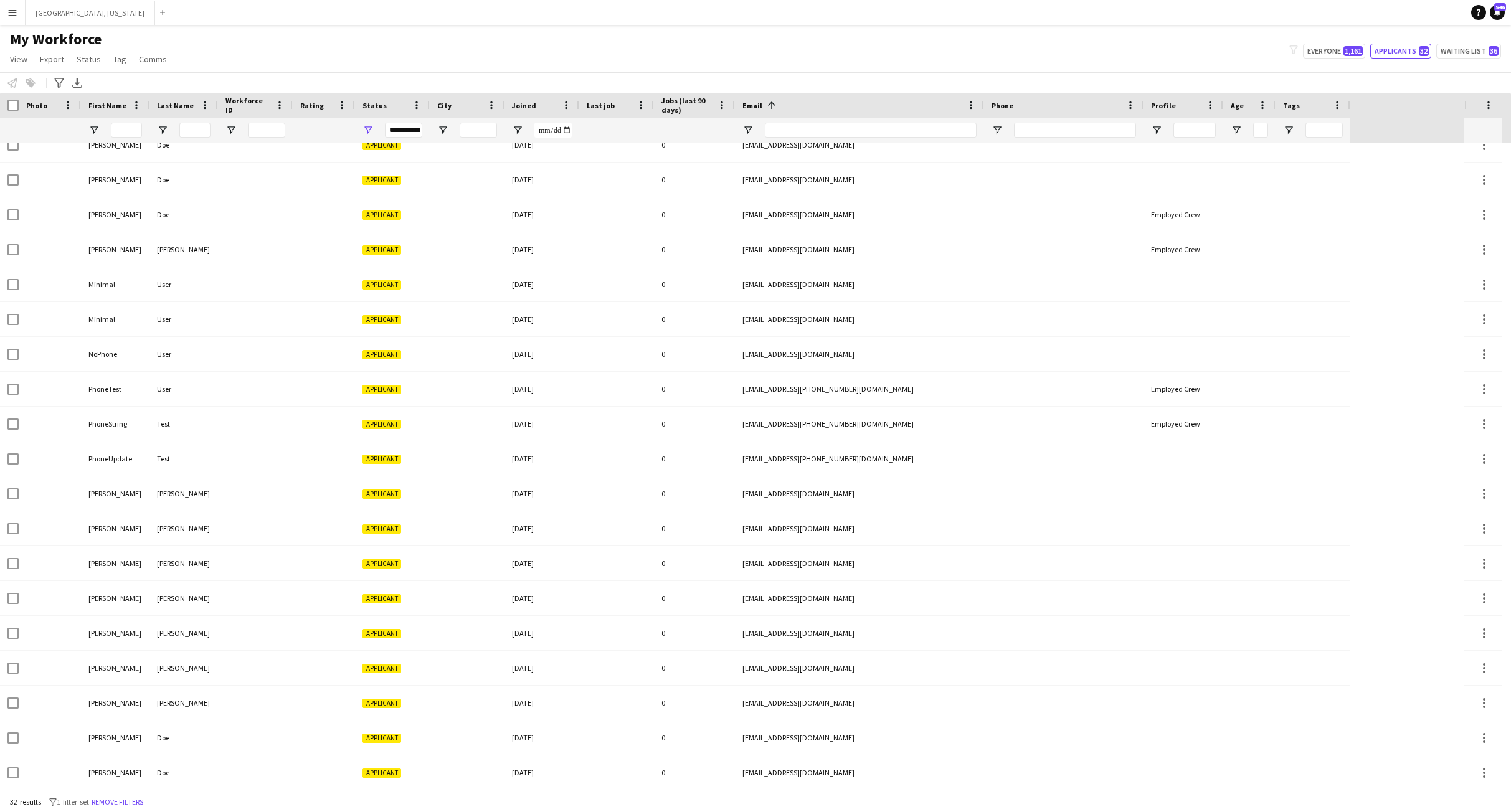
click at [341, 70] on div "My Workforce View Views Default view New view Update view Delete view Edit name…" at bounding box center [755, 51] width 1511 height 43
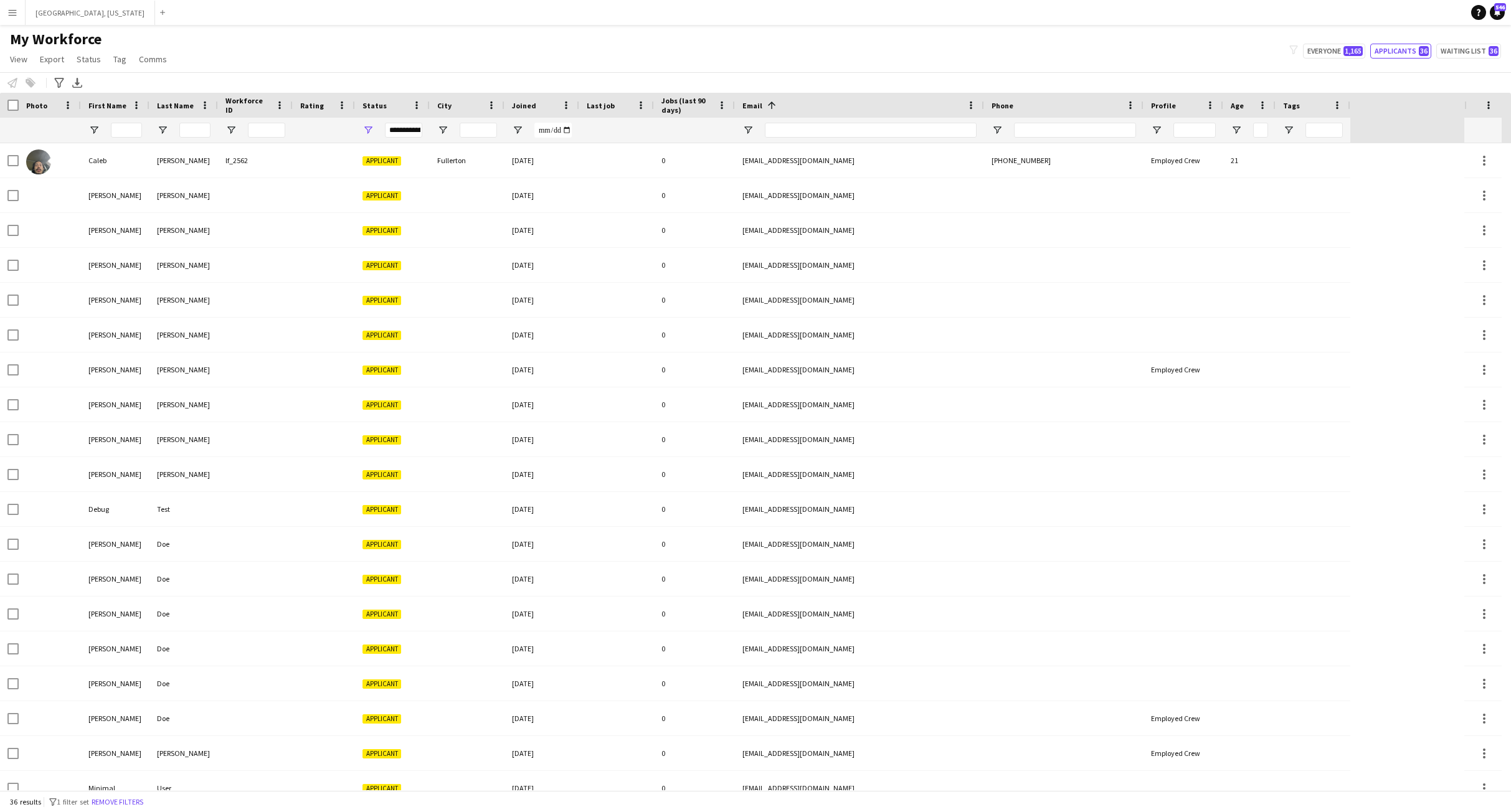
click at [260, 78] on div "Notify workforce Add to tag Select at least one crew to tag him or her. Advance…" at bounding box center [755, 82] width 1511 height 21
drag, startPoint x: 251, startPoint y: 37, endPoint x: 94, endPoint y: 0, distance: 161.3
click at [249, 37] on div "My Workforce View Views Default view New view Update view Delete view Edit name…" at bounding box center [755, 51] width 1511 height 43
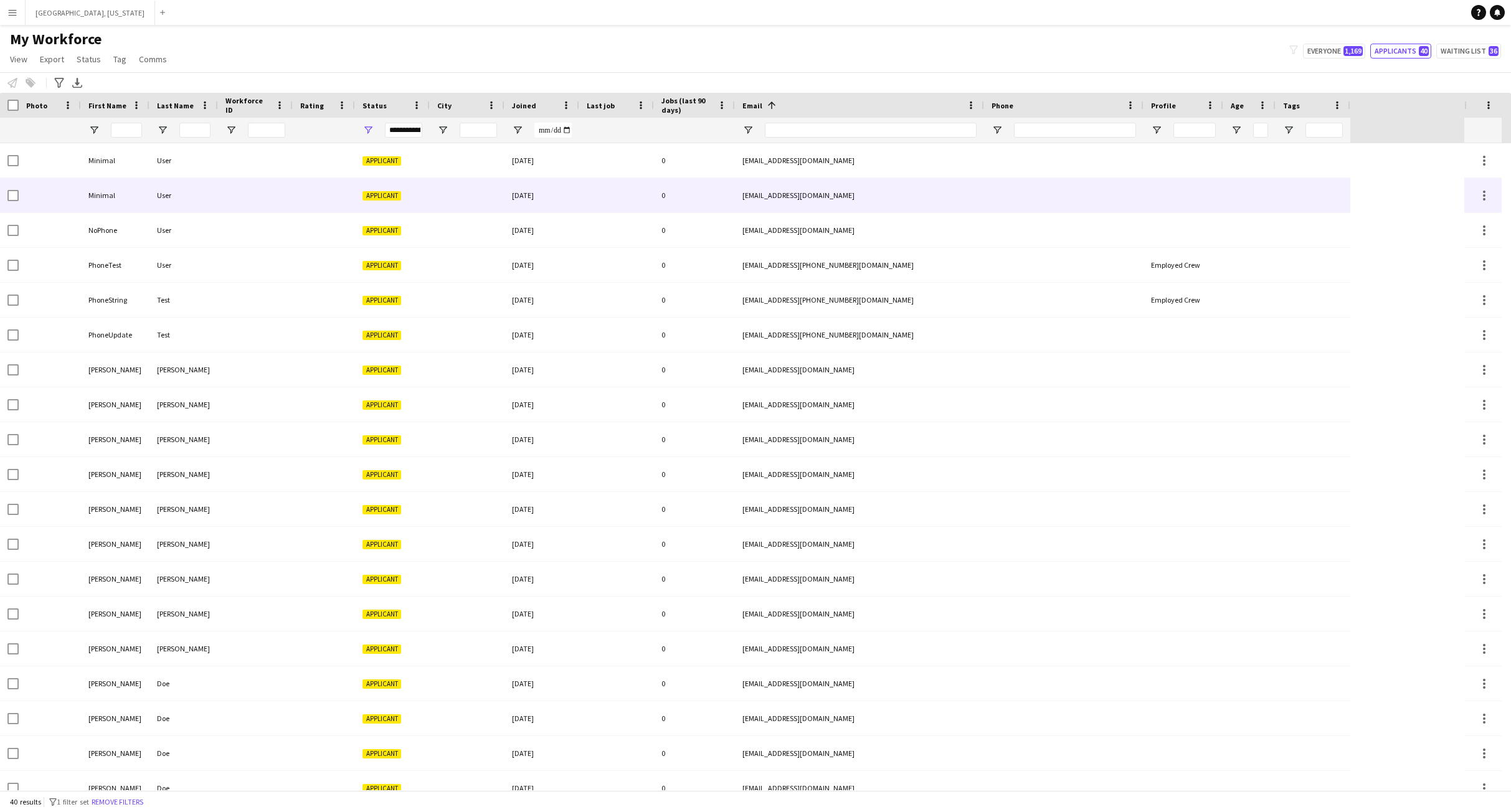
scroll to position [748, 0]
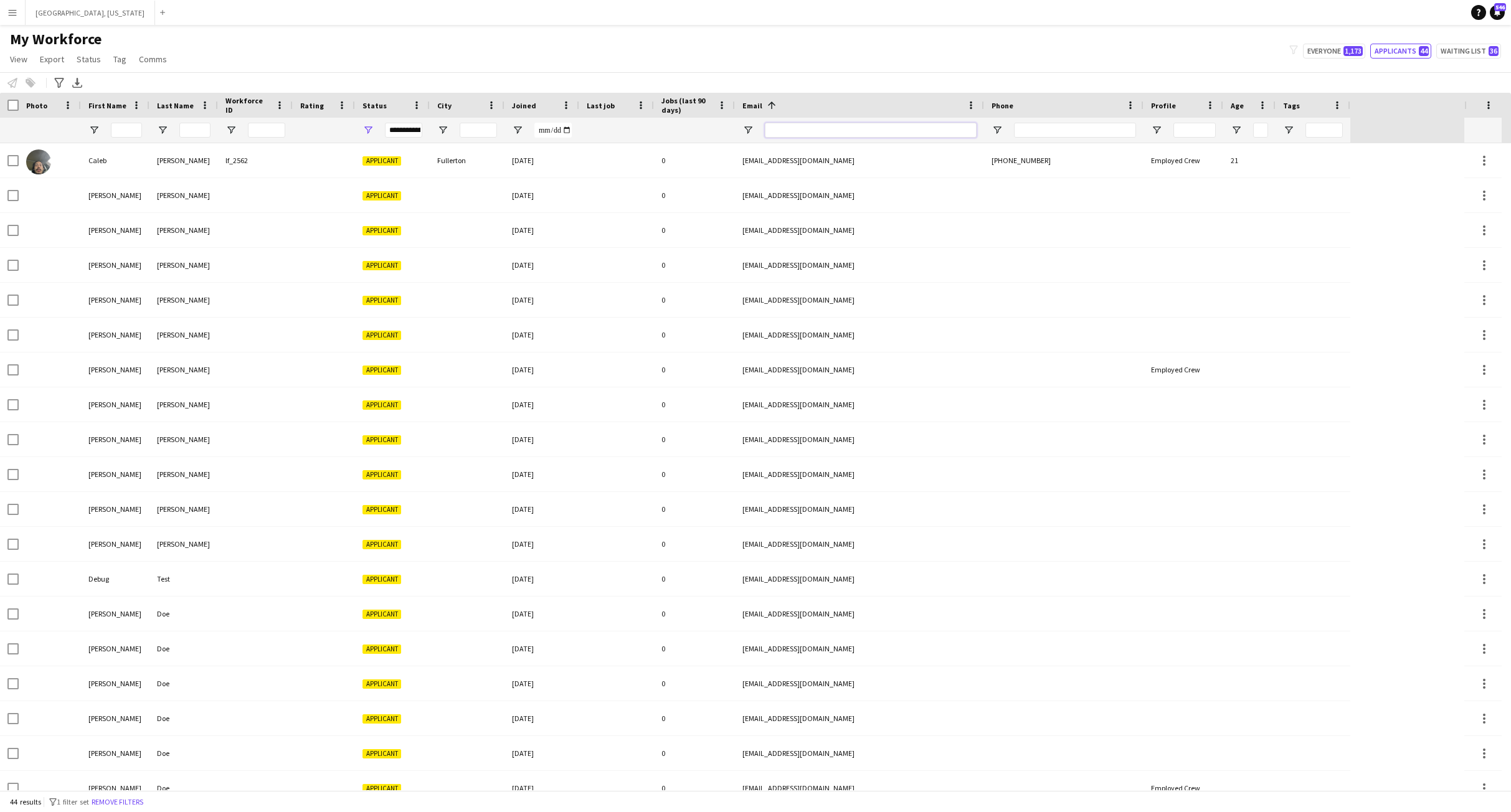
click at [832, 131] on input "Email Filter Input" at bounding box center [871, 130] width 212 height 15
paste input "**********"
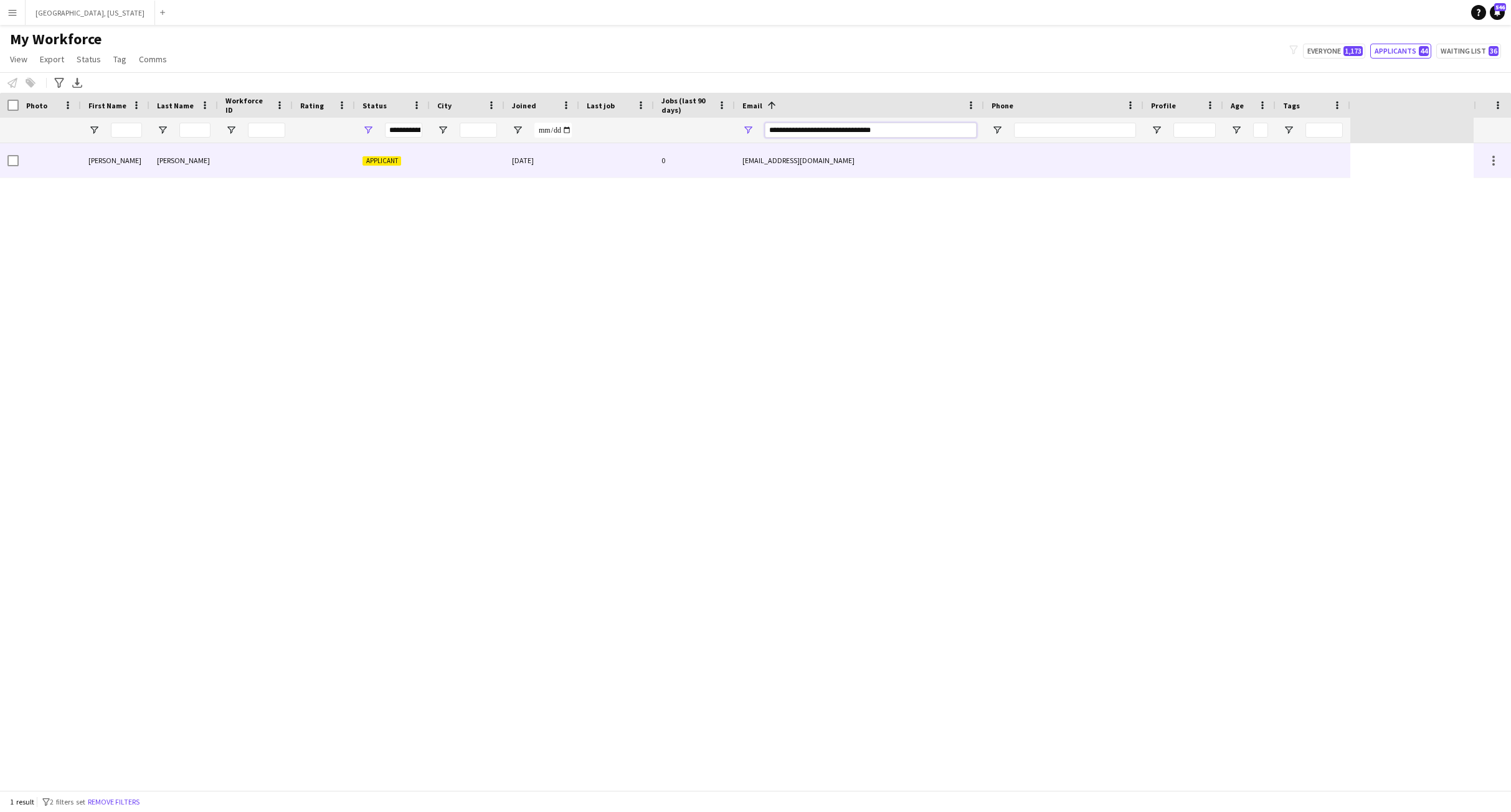
type input "**********"
click at [227, 170] on div at bounding box center [255, 160] width 74 height 35
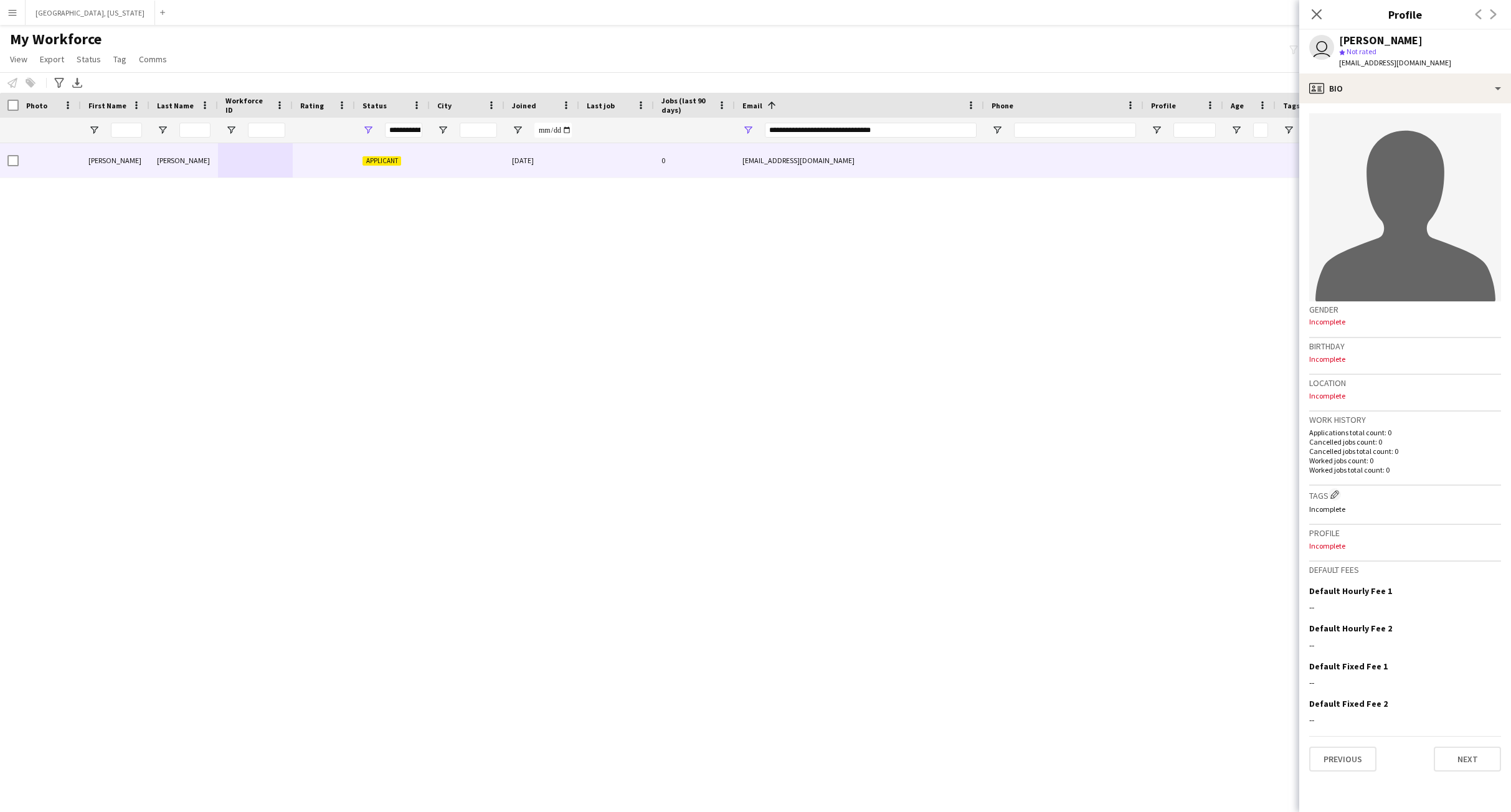
click at [1032, 421] on div "[PERSON_NAME] Applicant [DATE] 0 [EMAIL_ADDRESS][DOMAIN_NAME]" at bounding box center [737, 466] width 1474 height 647
click at [564, 469] on div "[PERSON_NAME] Applicant [DATE] 0 [EMAIL_ADDRESS][DOMAIN_NAME]" at bounding box center [737, 466] width 1474 height 647
click at [403, 130] on div "**********" at bounding box center [404, 130] width 37 height 15
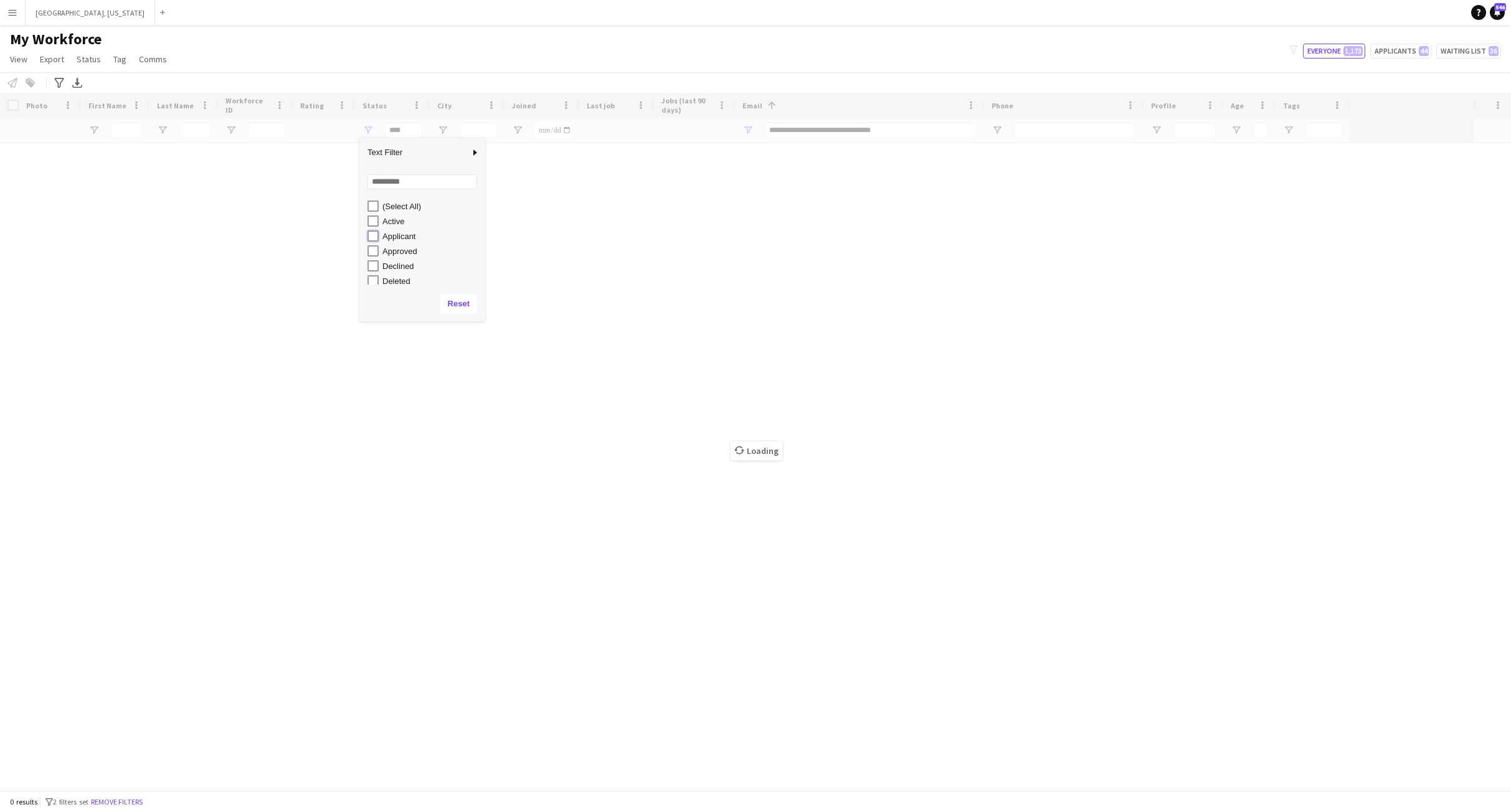
type input "**********"
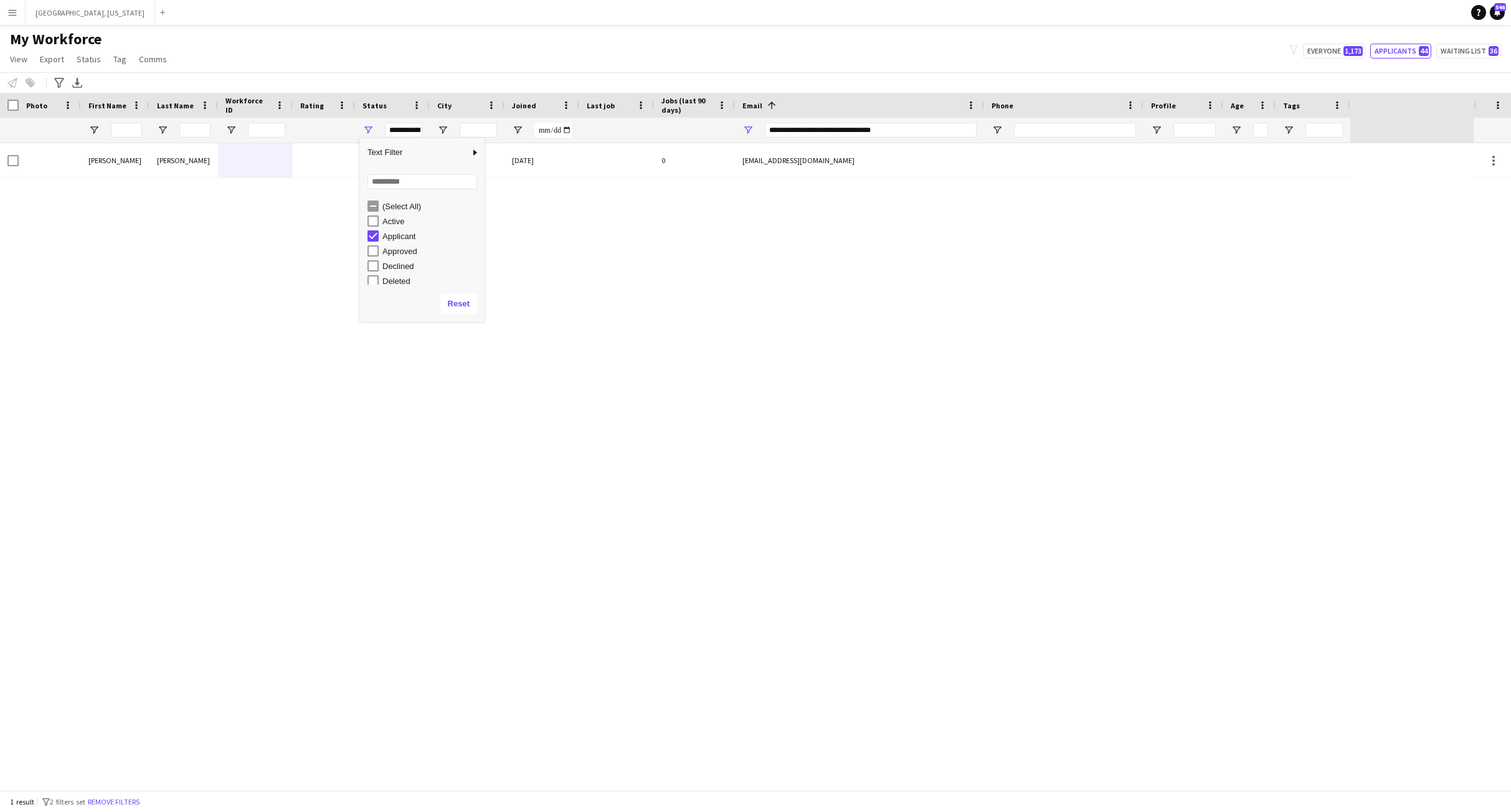
click at [241, 333] on div "[PERSON_NAME] Applicant [DATE] 0 [EMAIL_ADDRESS][DOMAIN_NAME]" at bounding box center [737, 466] width 1474 height 647
drag, startPoint x: 897, startPoint y: 135, endPoint x: 594, endPoint y: 107, distance: 304.3
click at [610, 108] on div "Workforce Details Photo First Name 1" at bounding box center [675, 118] width 1350 height 51
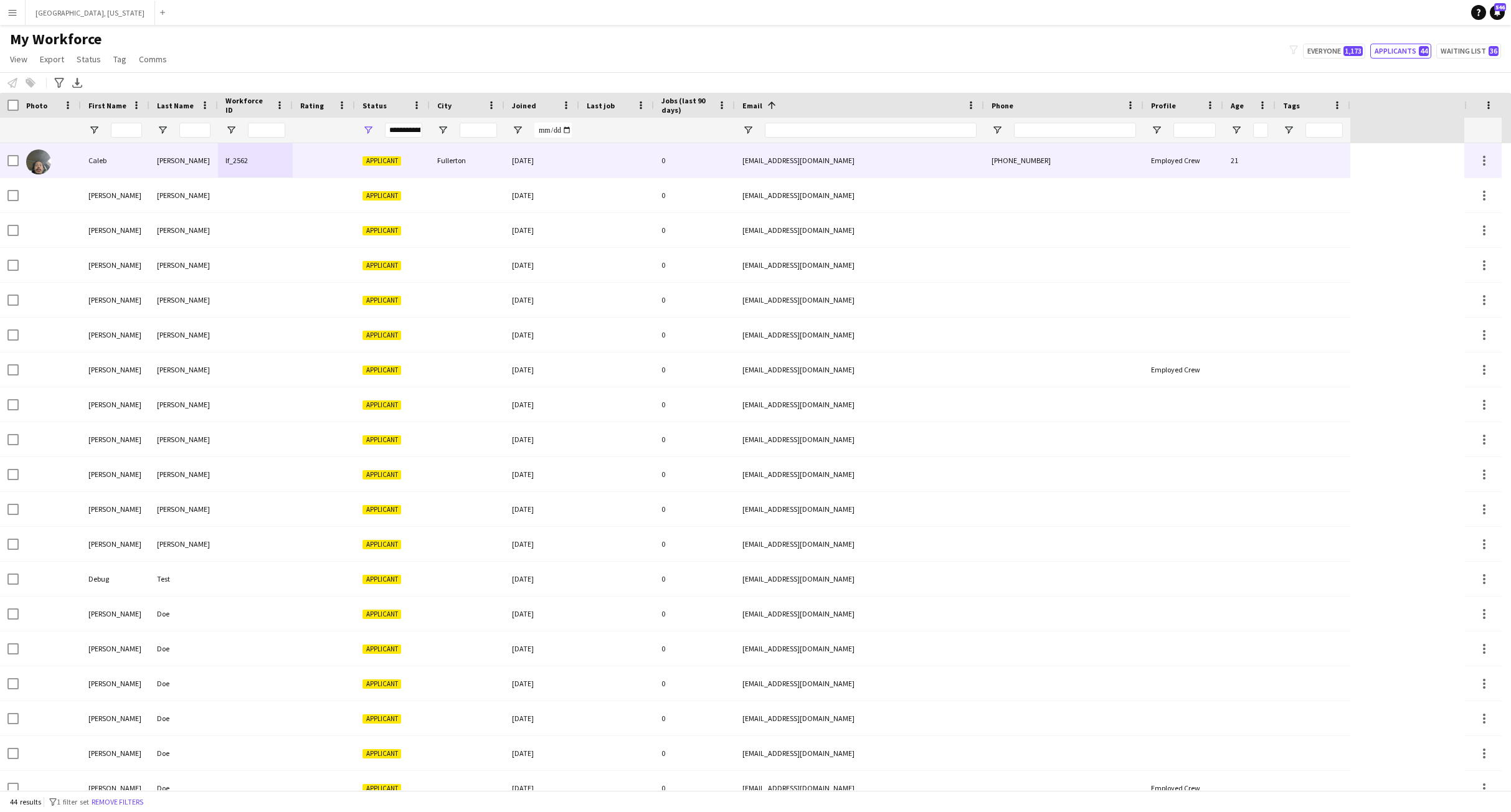
click at [254, 168] on div "lf_2562" at bounding box center [255, 160] width 74 height 35
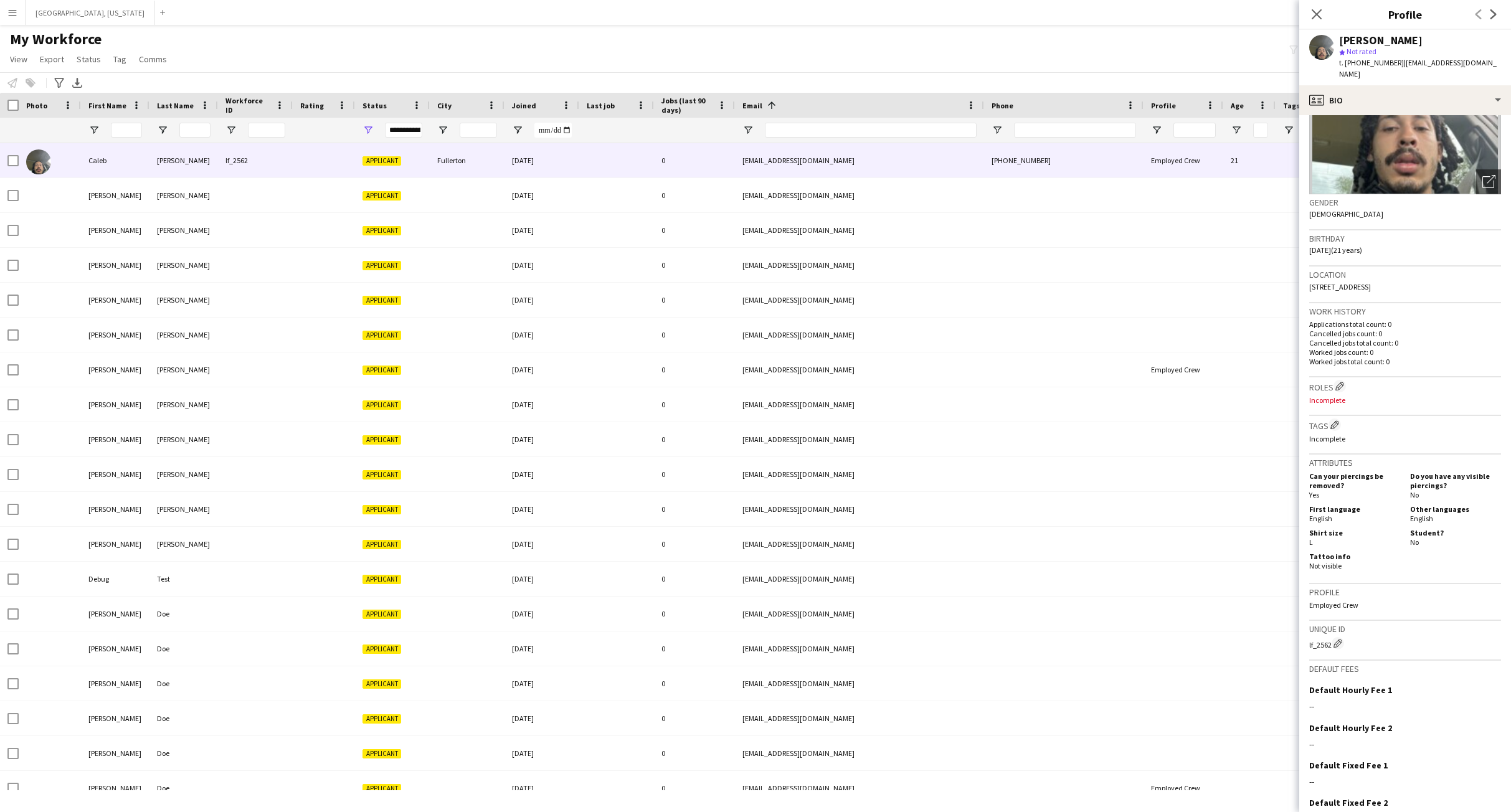
scroll to position [174, 0]
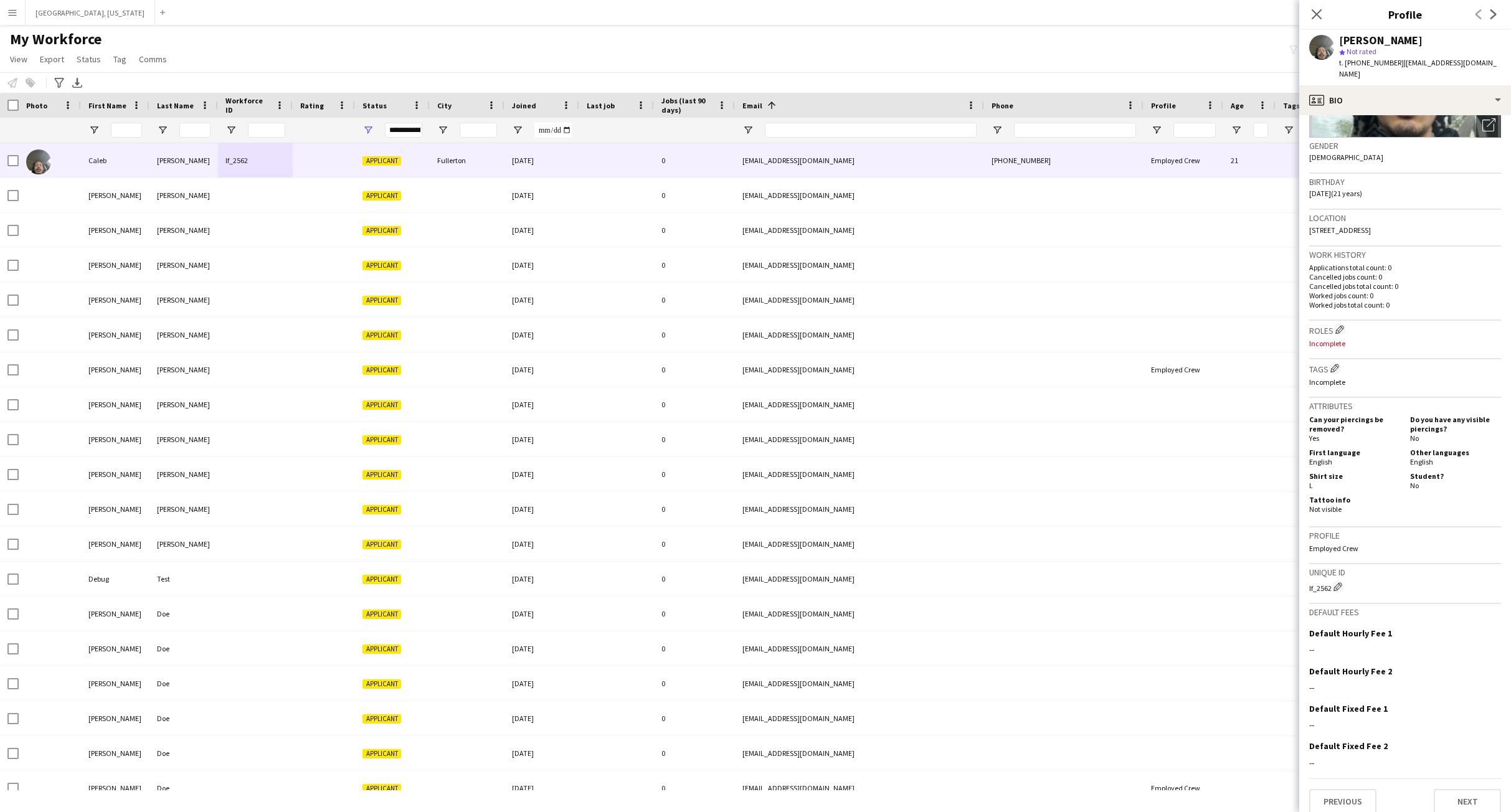
drag, startPoint x: 1349, startPoint y: 561, endPoint x: 1302, endPoint y: 556, distance: 47.3
click at [1303, 557] on app-crew-profile-bio "Open photos pop-in Gender [DEMOGRAPHIC_DATA] Birthday [DEMOGRAPHIC_DATA] (21 ye…" at bounding box center [1405, 463] width 212 height 696
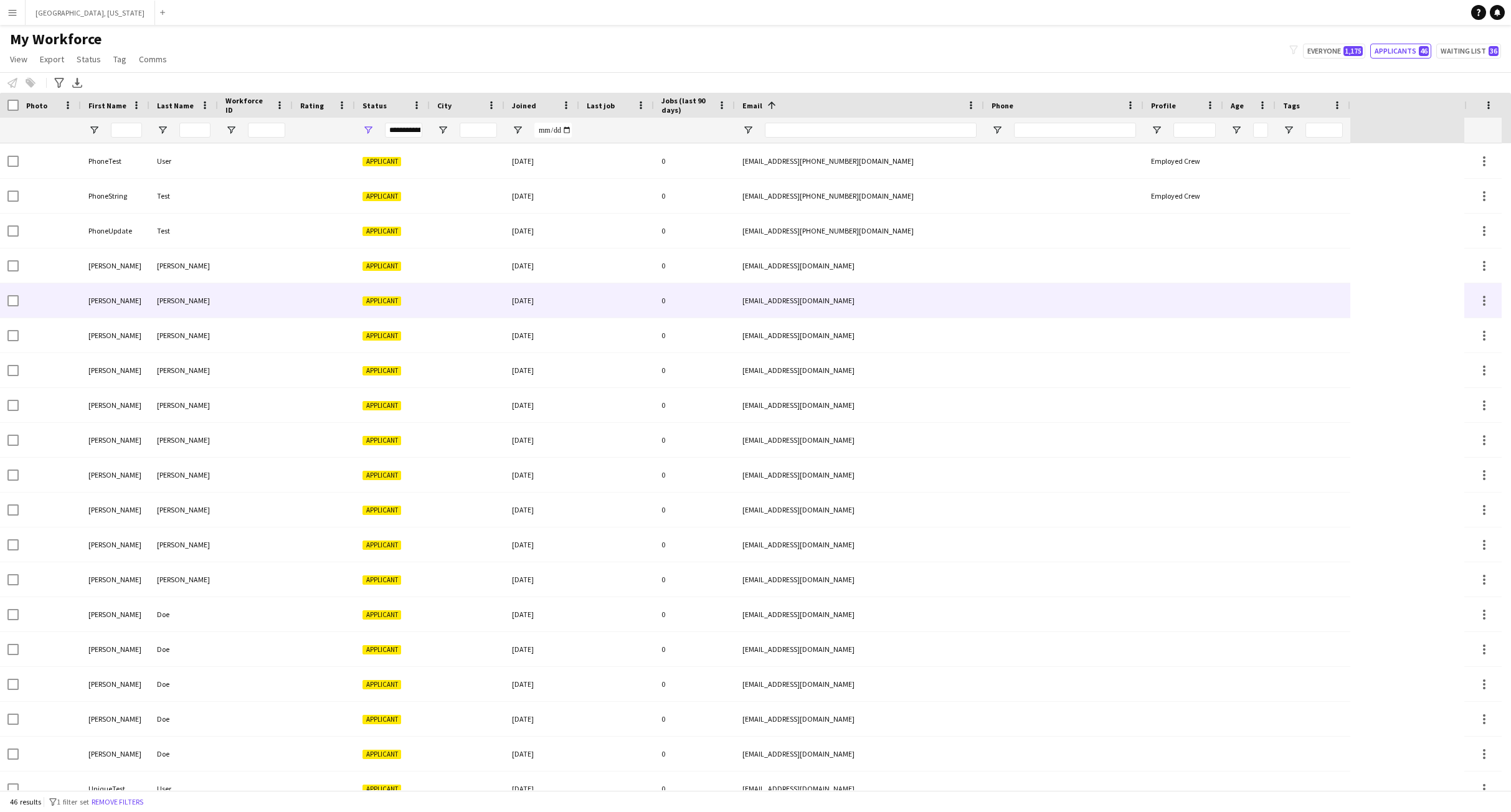
scroll to position [957, 0]
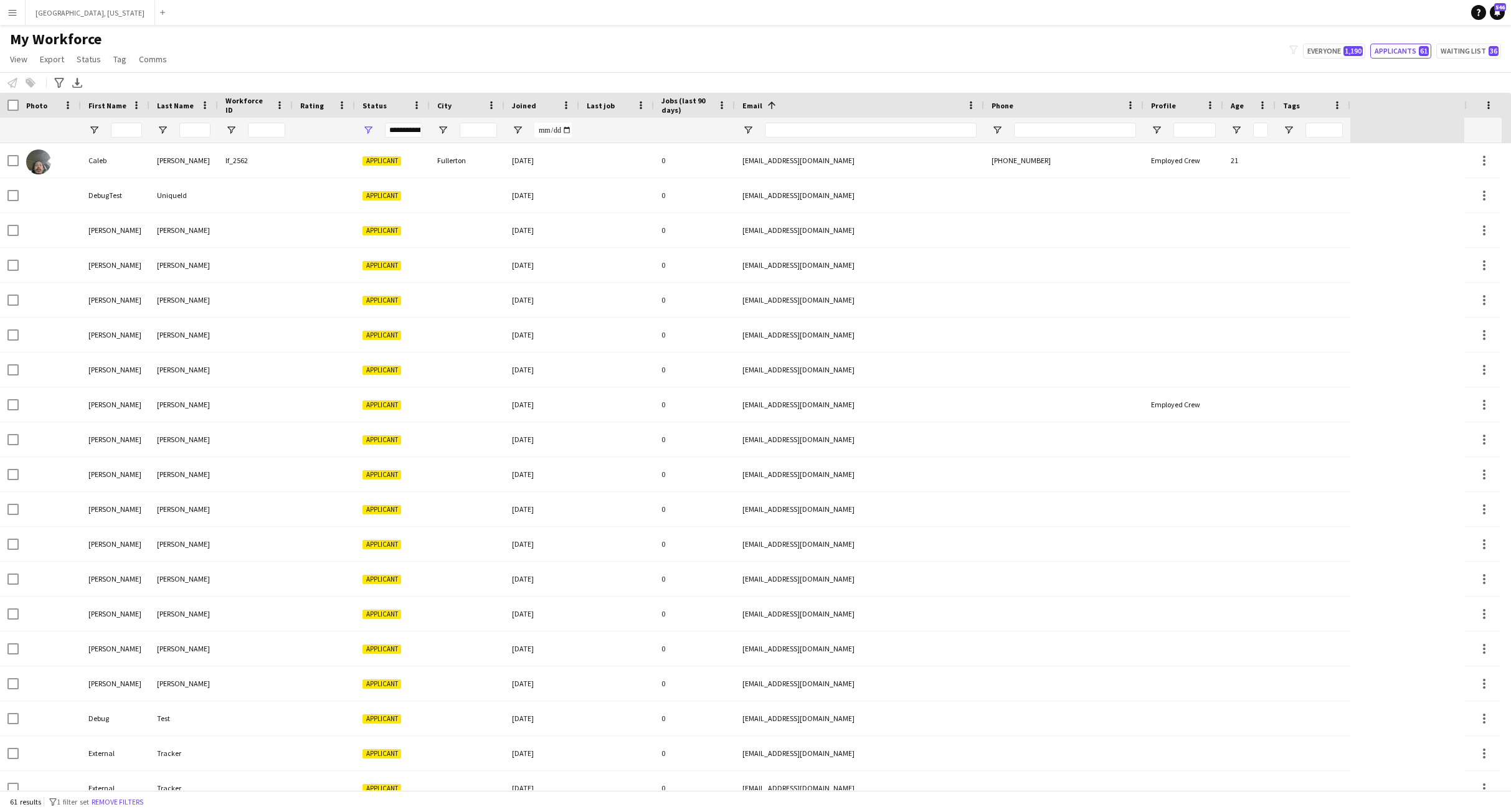
click at [253, 109] on span "Workforce ID" at bounding box center [247, 105] width 45 height 19
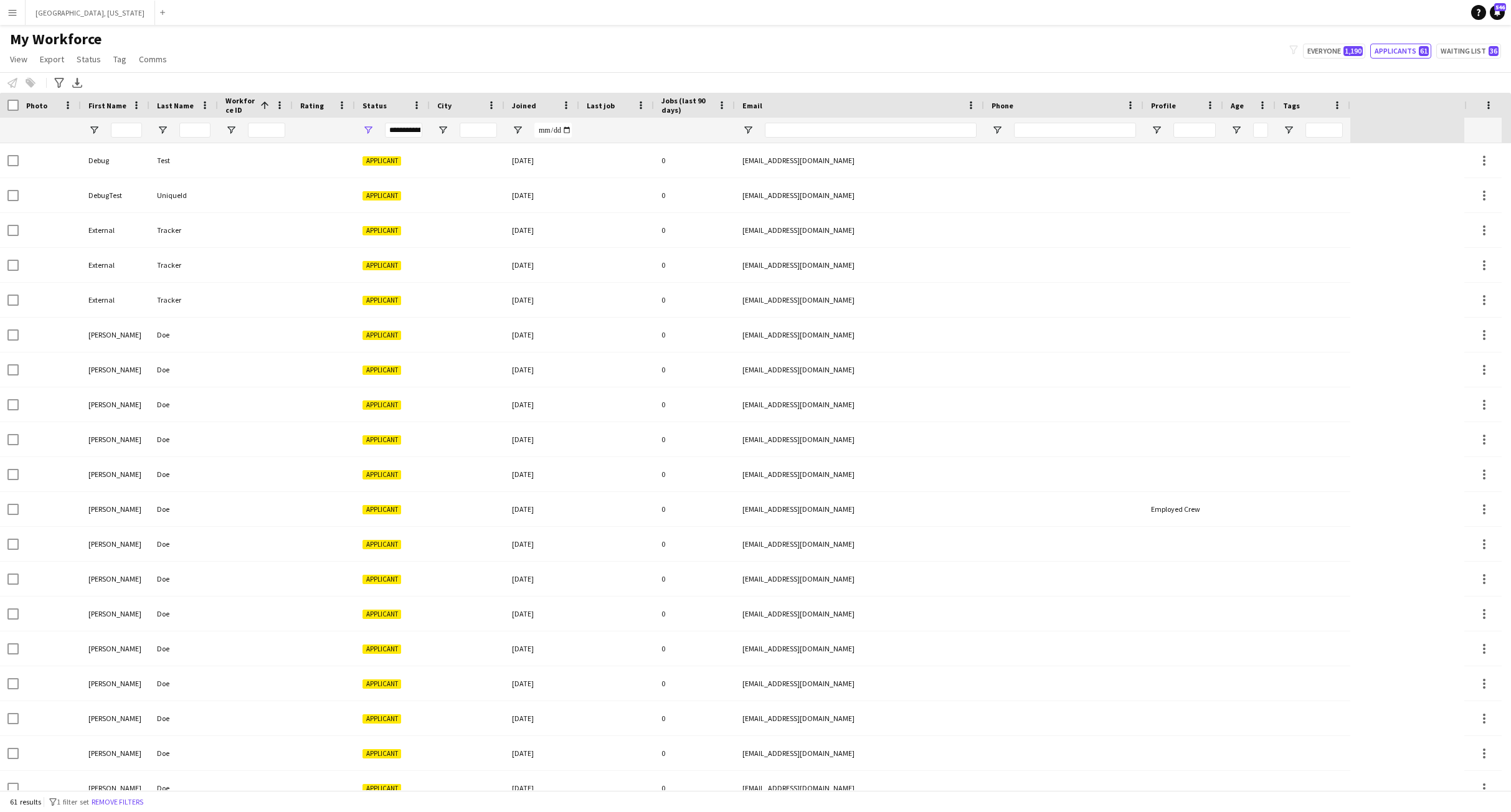
click at [253, 109] on span "Workforce ID" at bounding box center [240, 105] width 30 height 19
click at [792, 134] on input "Email Filter Input" at bounding box center [871, 130] width 212 height 15
paste input "**********"
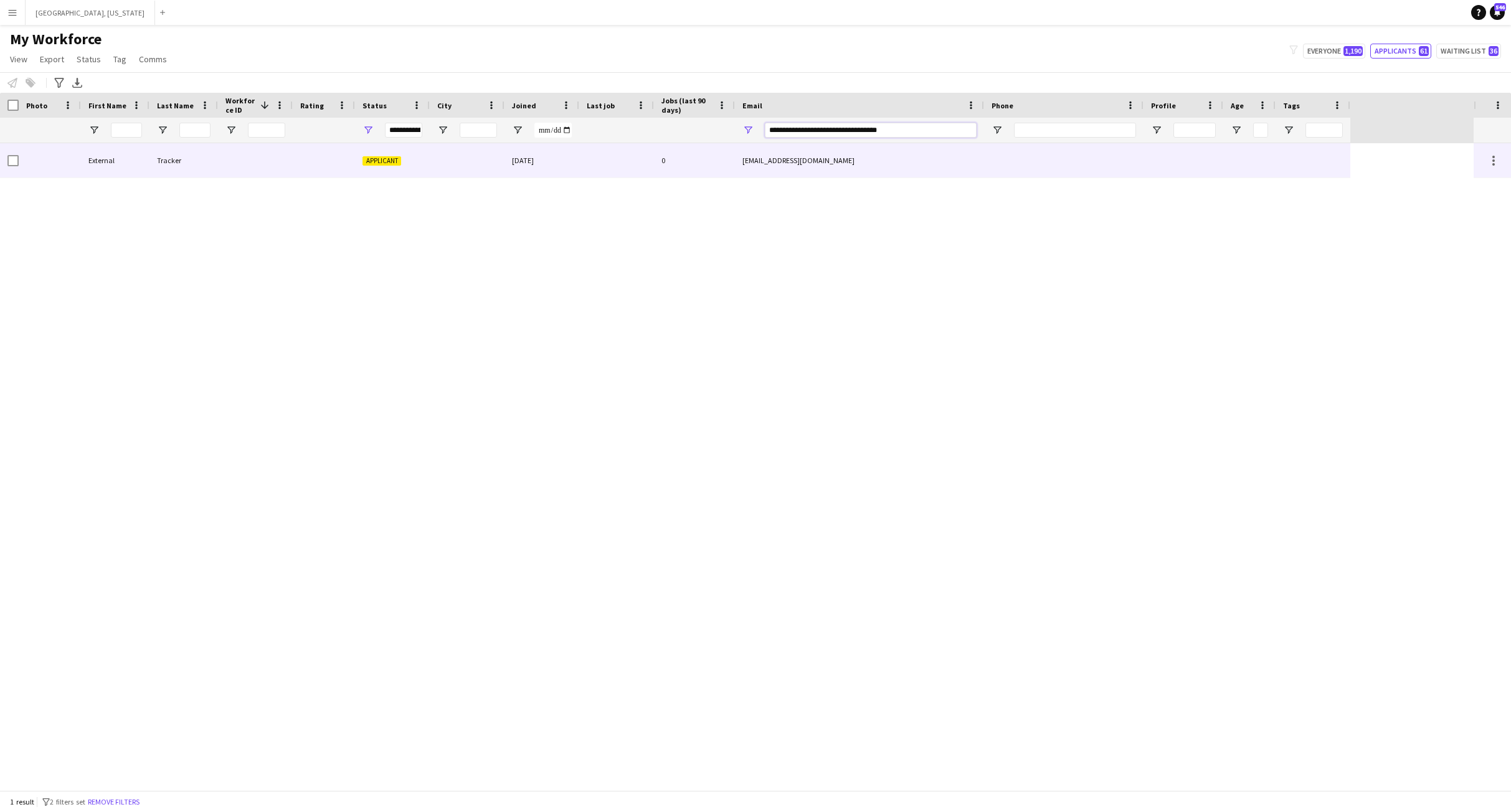
type input "**********"
click at [467, 163] on div at bounding box center [467, 160] width 74 height 35
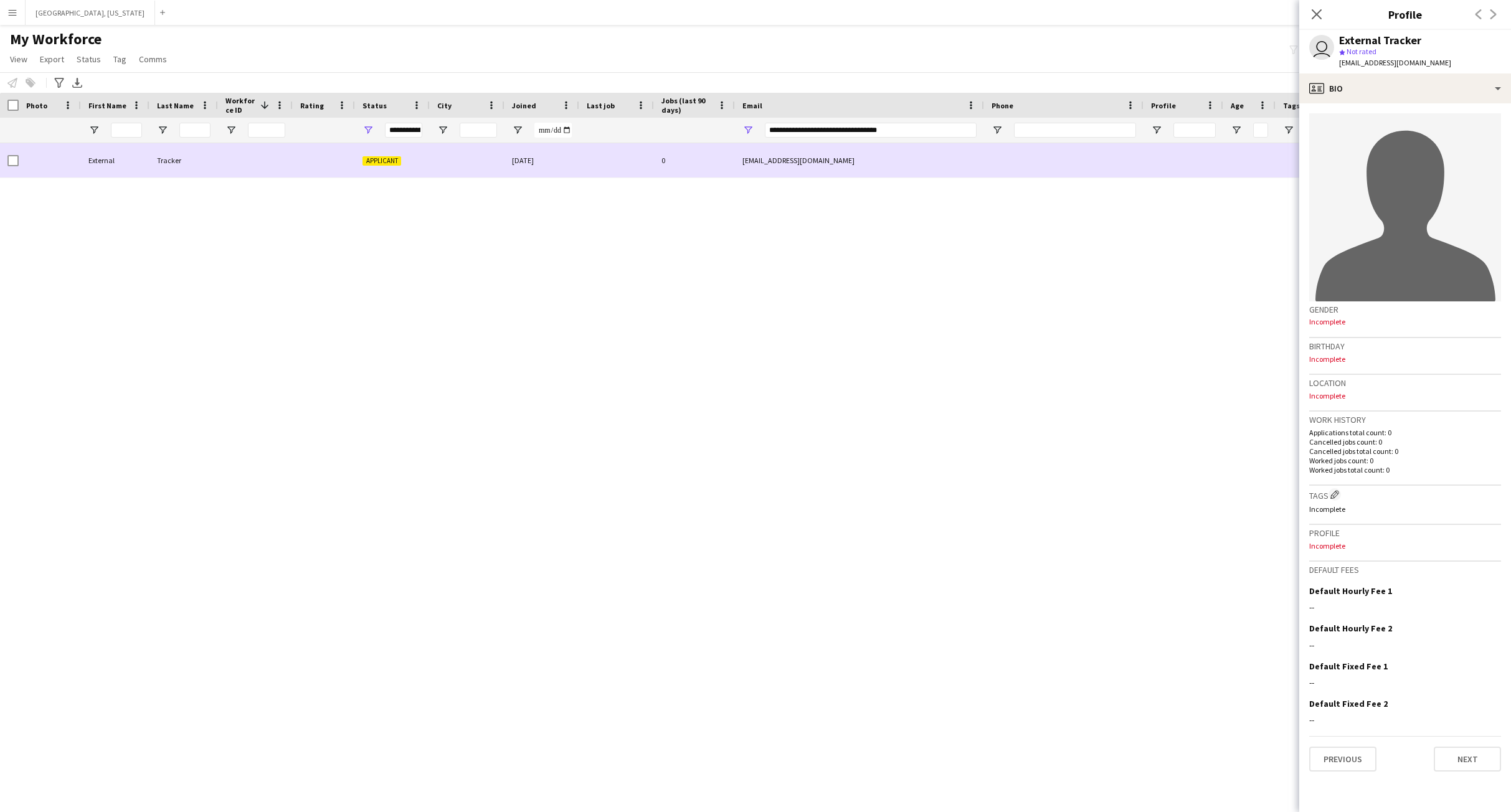
click at [467, 165] on div at bounding box center [467, 160] width 74 height 35
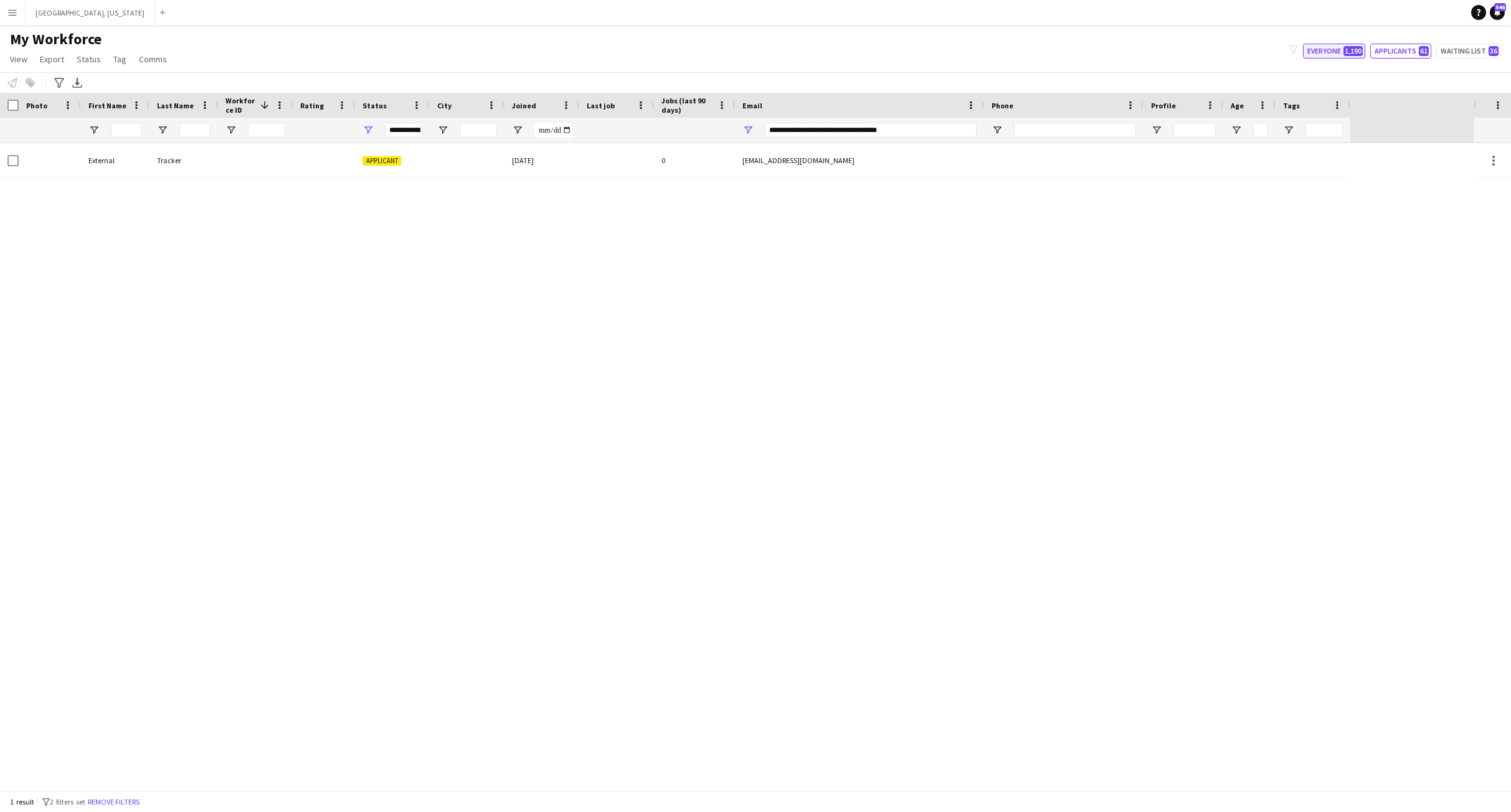
click at [1354, 51] on span "1,190" at bounding box center [1353, 51] width 19 height 10
type input "**********"
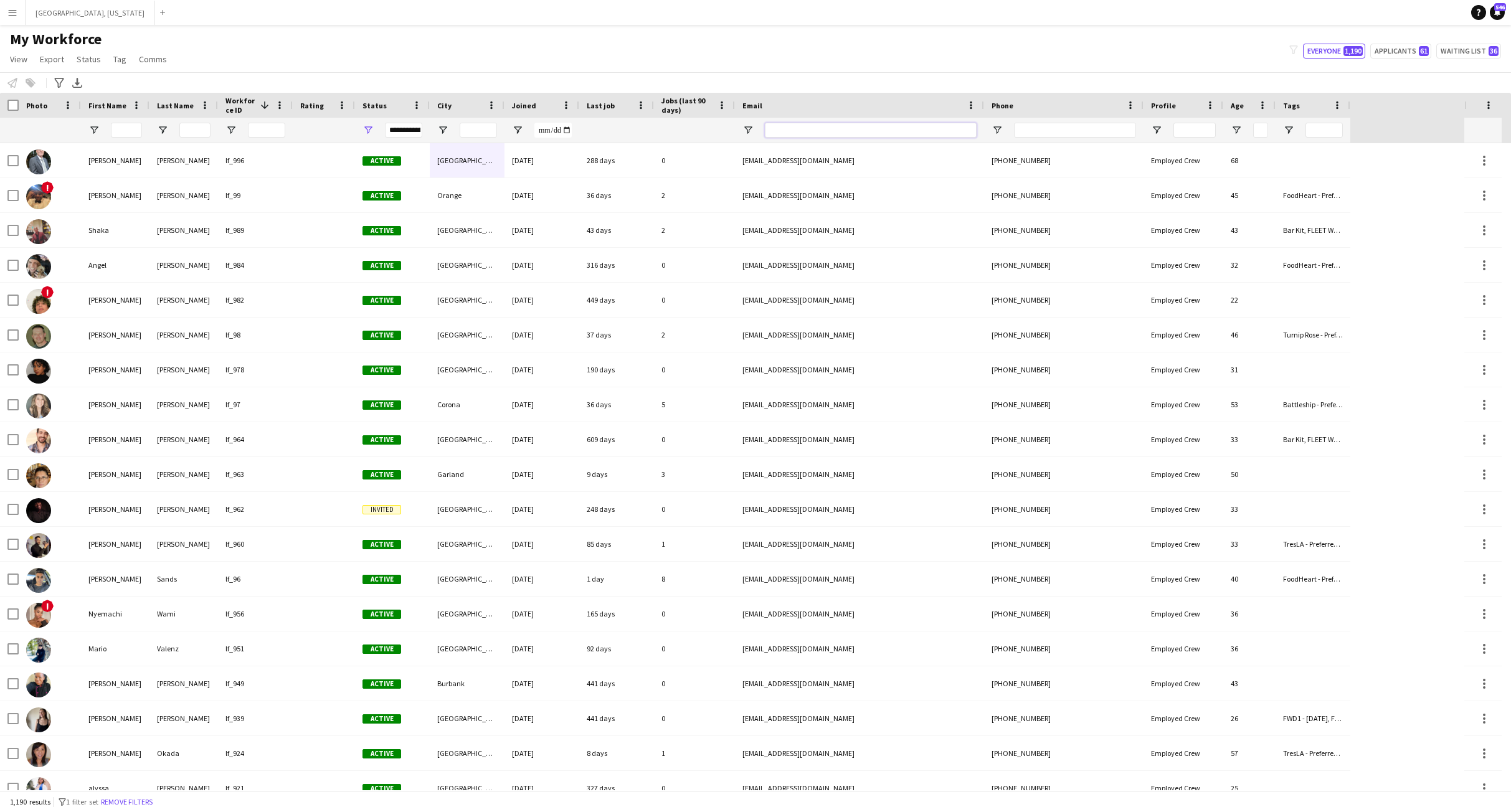
click at [790, 130] on input "Email Filter Input" at bounding box center [871, 130] width 212 height 15
paste input "**********"
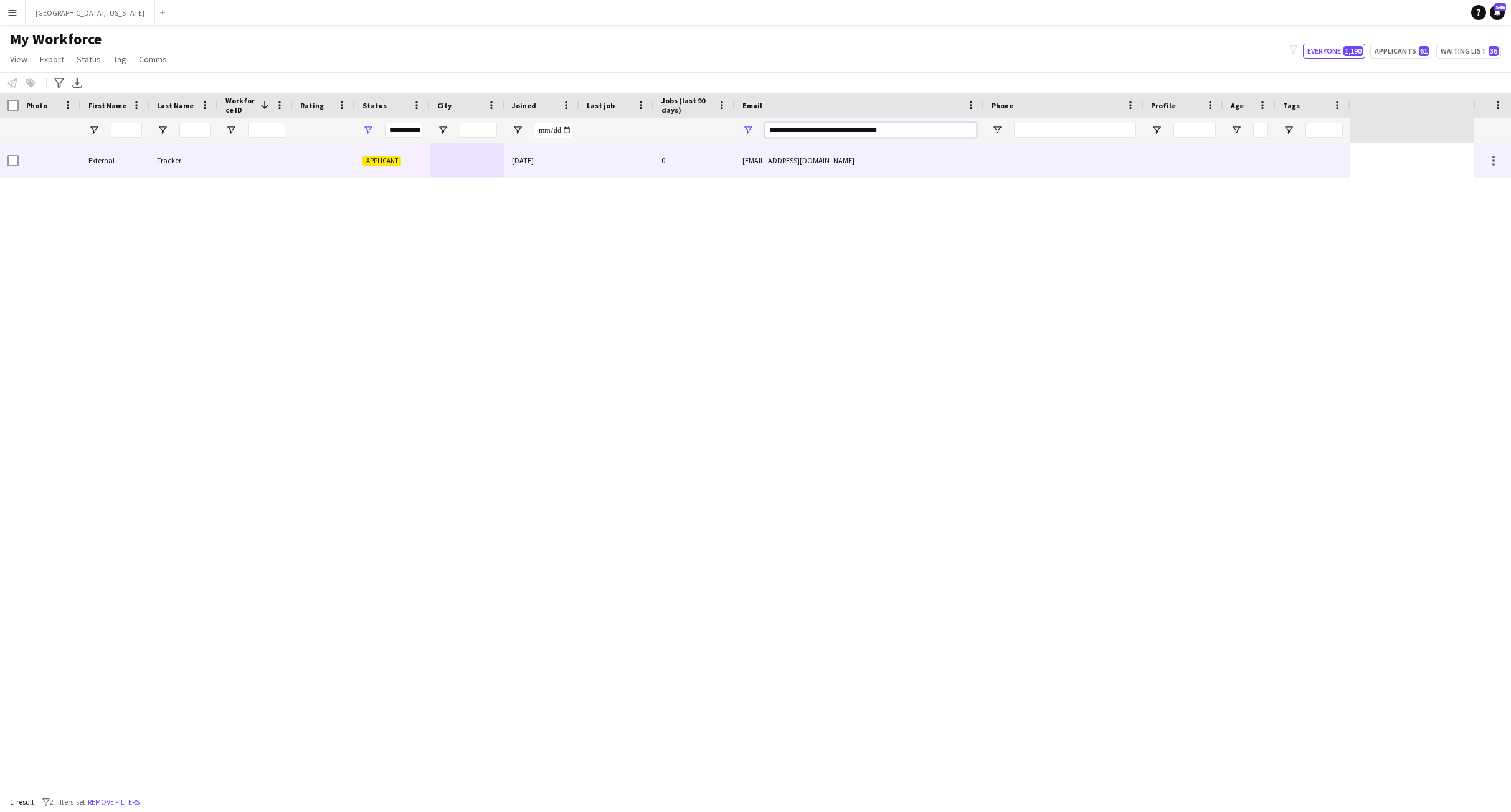
type input "**********"
click at [324, 164] on div at bounding box center [324, 160] width 62 height 35
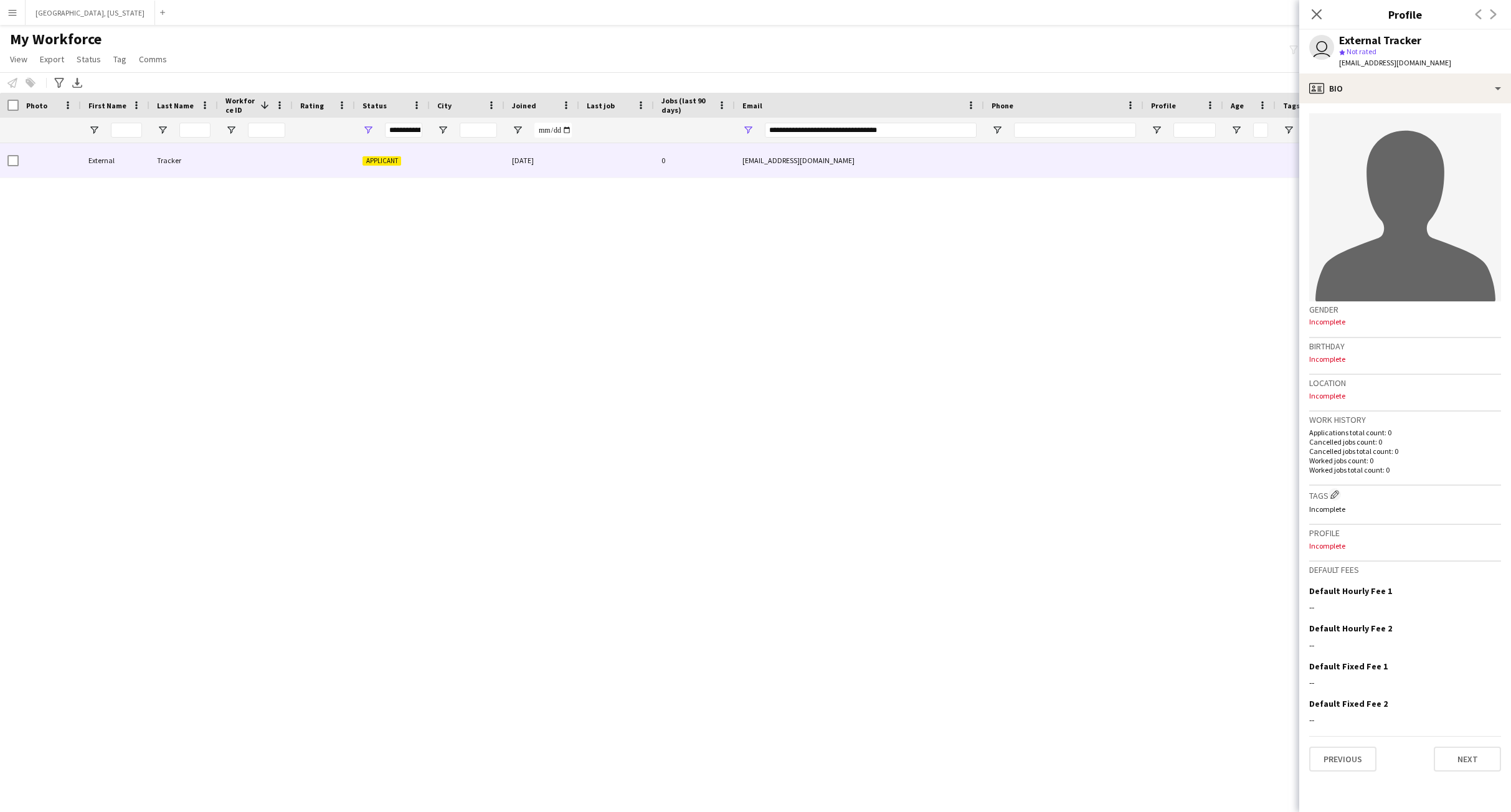
click at [897, 341] on div "External Tracker Applicant 08-10-2025 0 test.external.1754854644@example.com" at bounding box center [737, 466] width 1474 height 647
click at [1316, 13] on icon at bounding box center [1316, 14] width 12 height 12
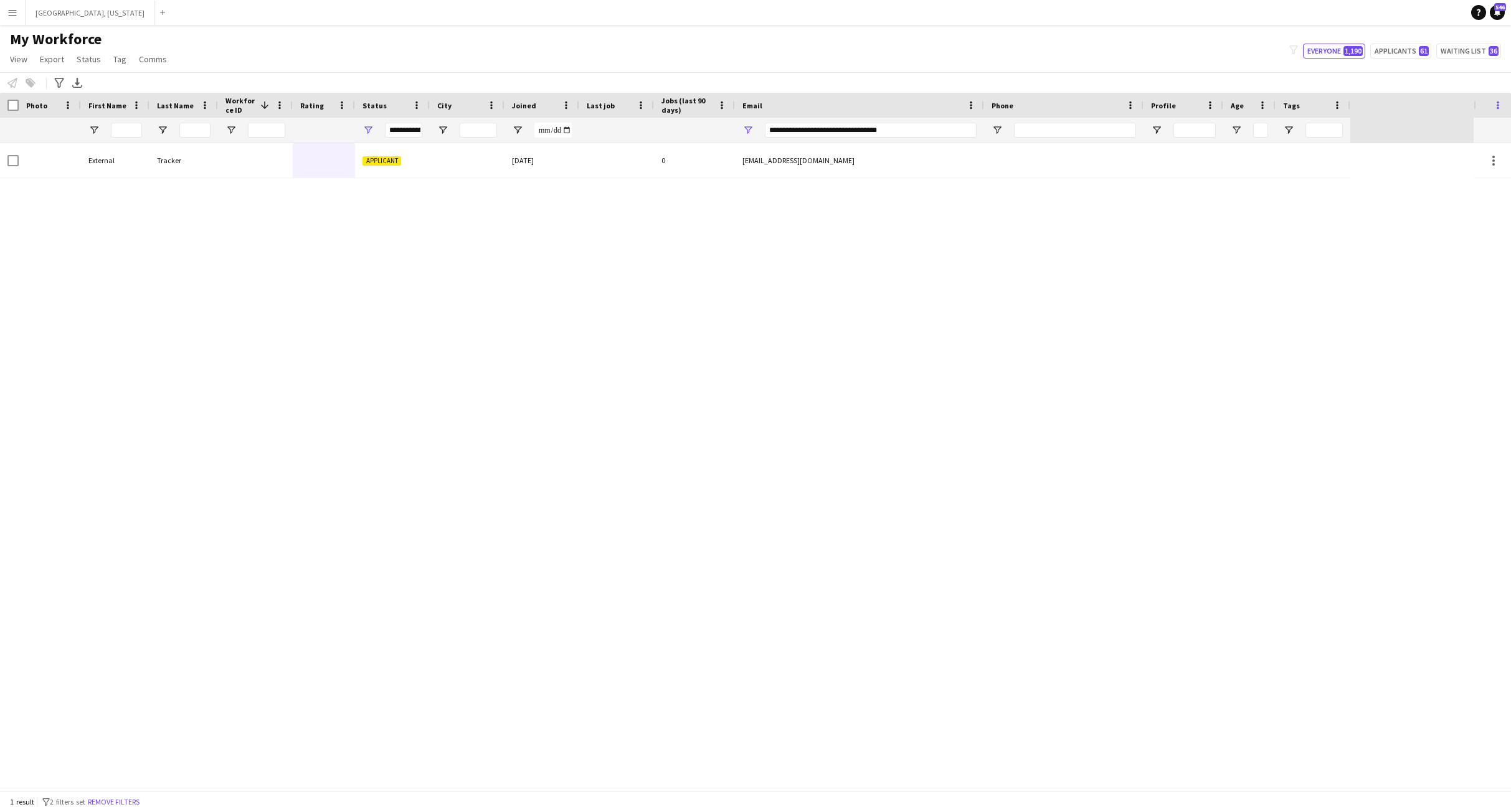
click at [1499, 104] on span at bounding box center [1498, 105] width 11 height 11
click at [1411, 191] on span "Group by" at bounding box center [1440, 191] width 106 height 21
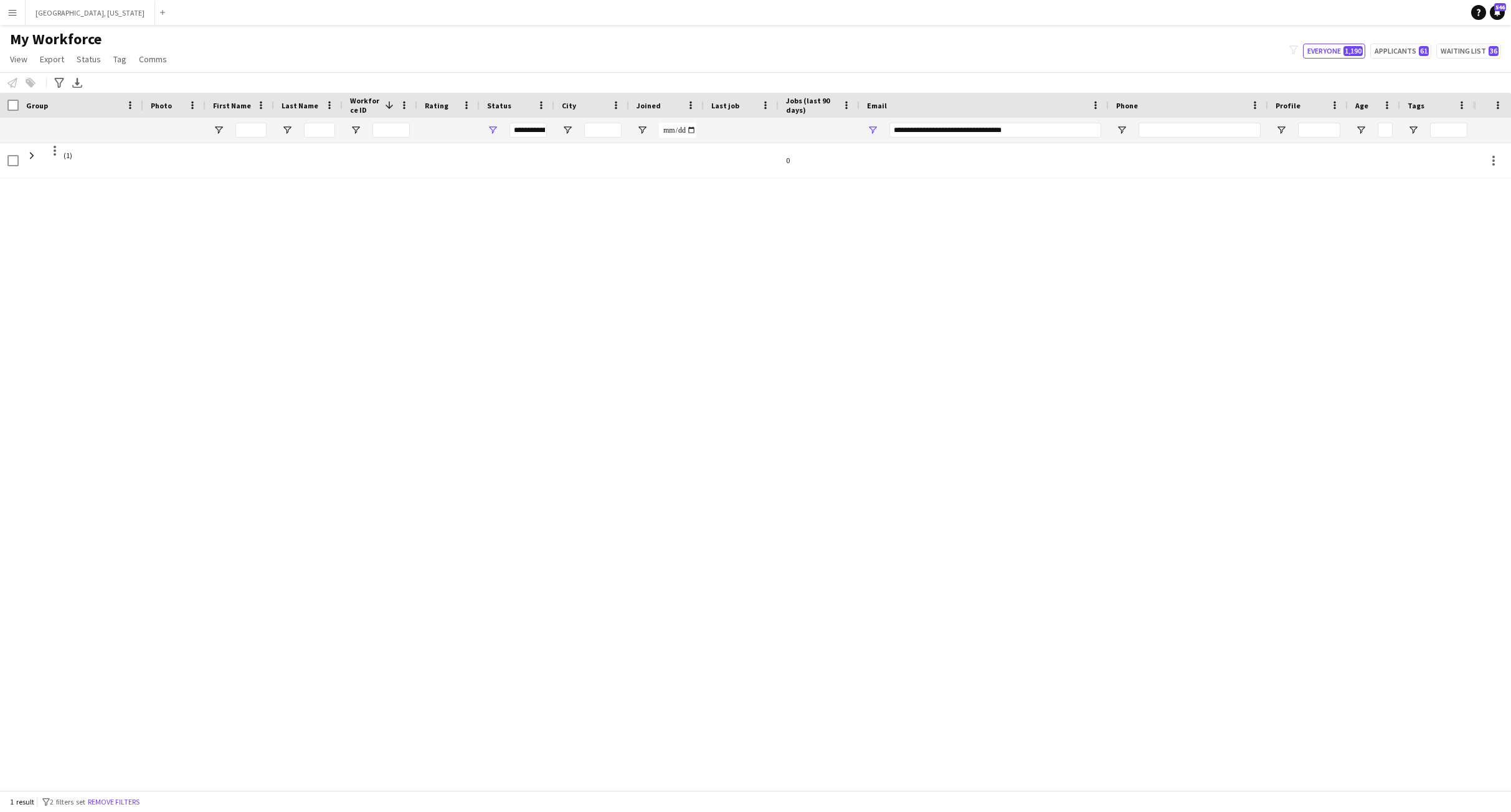
click at [86, 104] on div "Group" at bounding box center [73, 105] width 94 height 19
drag, startPoint x: 1051, startPoint y: 129, endPoint x: 722, endPoint y: 119, distance: 329.2
click at [723, 119] on div at bounding box center [737, 130] width 1475 height 25
click at [621, 280] on div "(1190) 0" at bounding box center [737, 461] width 1474 height 637
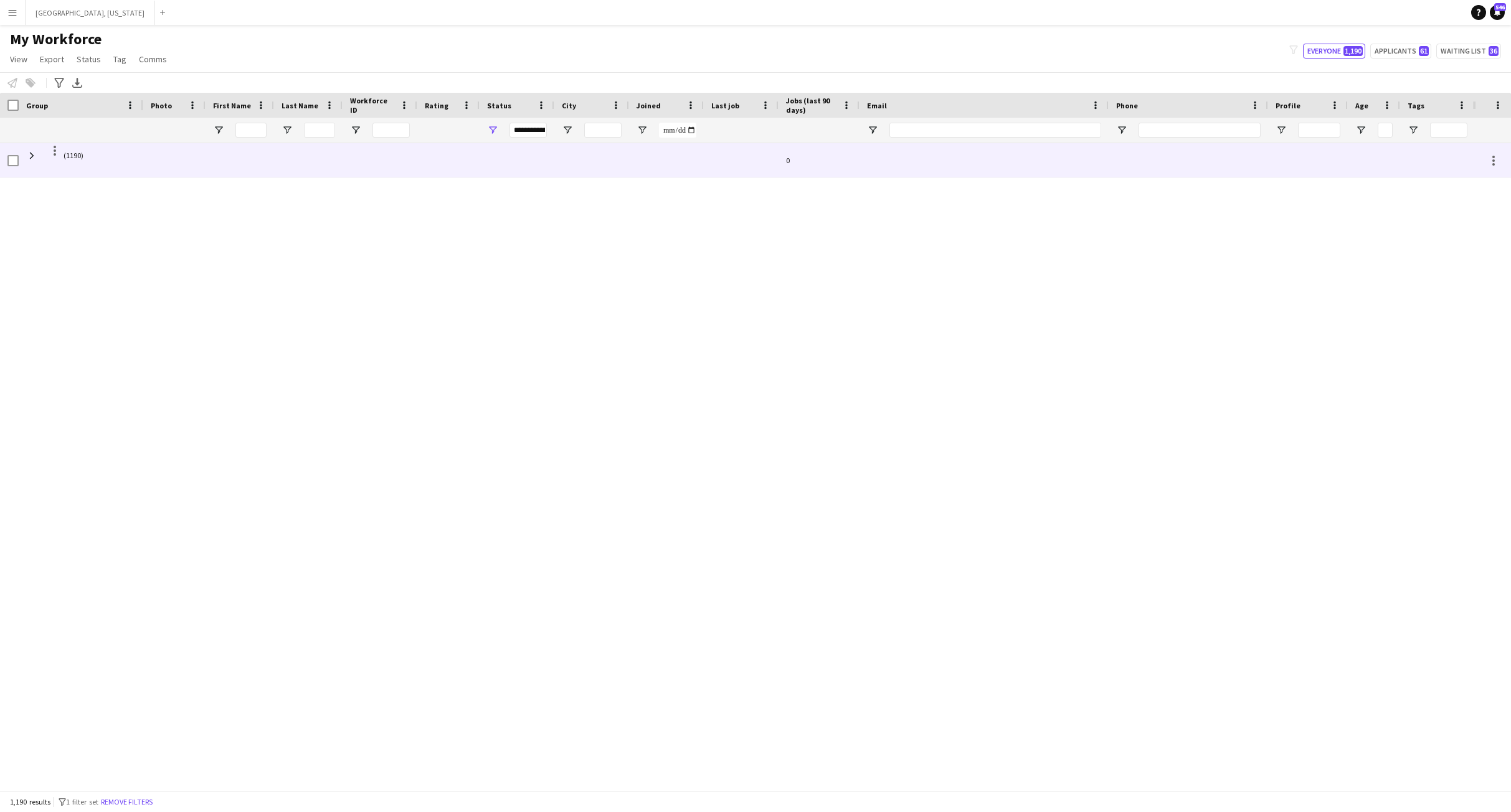
click at [80, 163] on span "(1190)" at bounding box center [74, 155] width 20 height 25
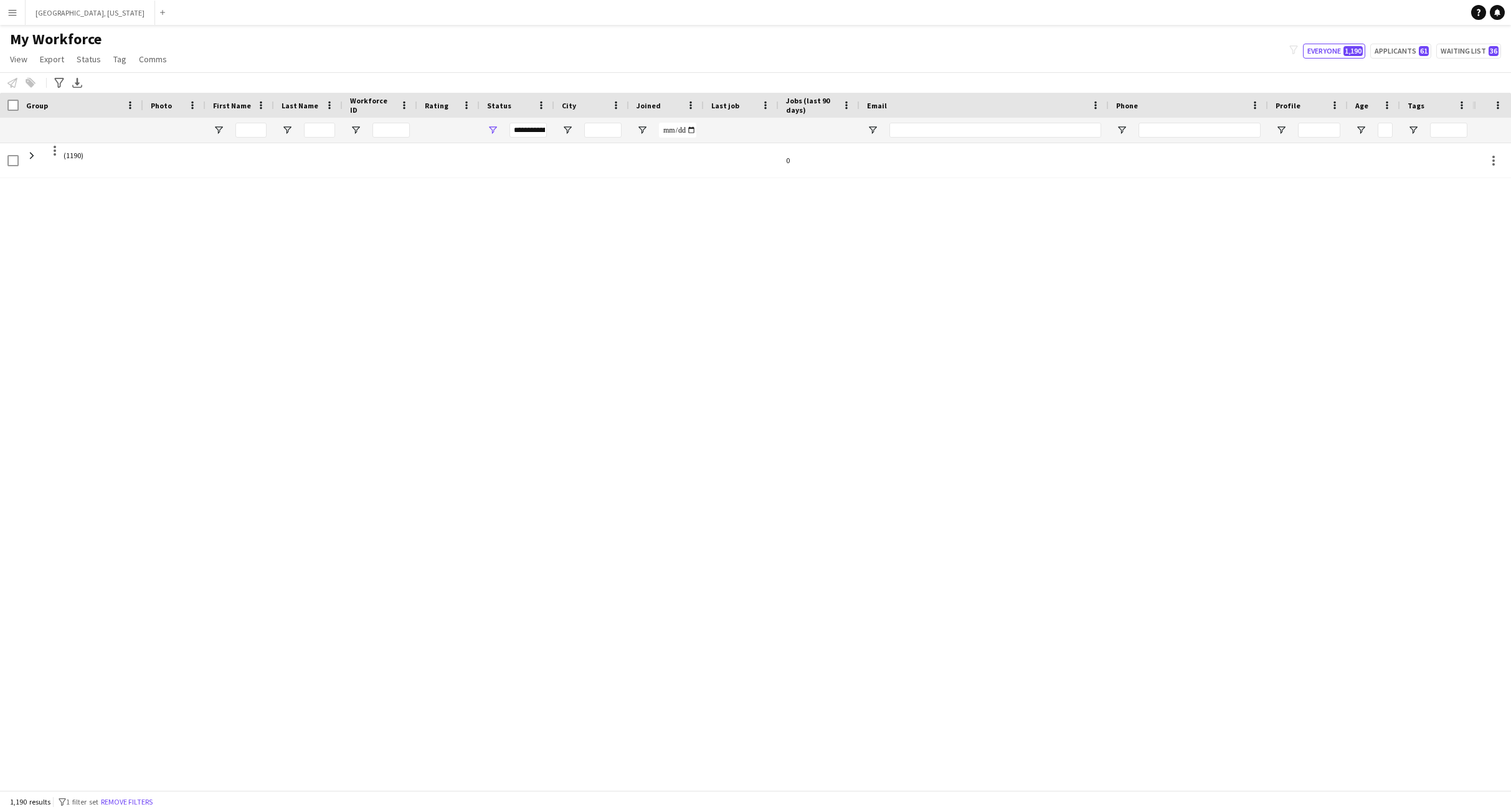
click at [536, 130] on div "**********" at bounding box center [528, 130] width 37 height 15
click at [1401, 51] on button "Applicants 61" at bounding box center [1401, 51] width 61 height 15
click at [1338, 47] on button "Everyone 1,190" at bounding box center [1334, 51] width 62 height 15
type input "**********"
click at [1497, 107] on span at bounding box center [1498, 105] width 11 height 11
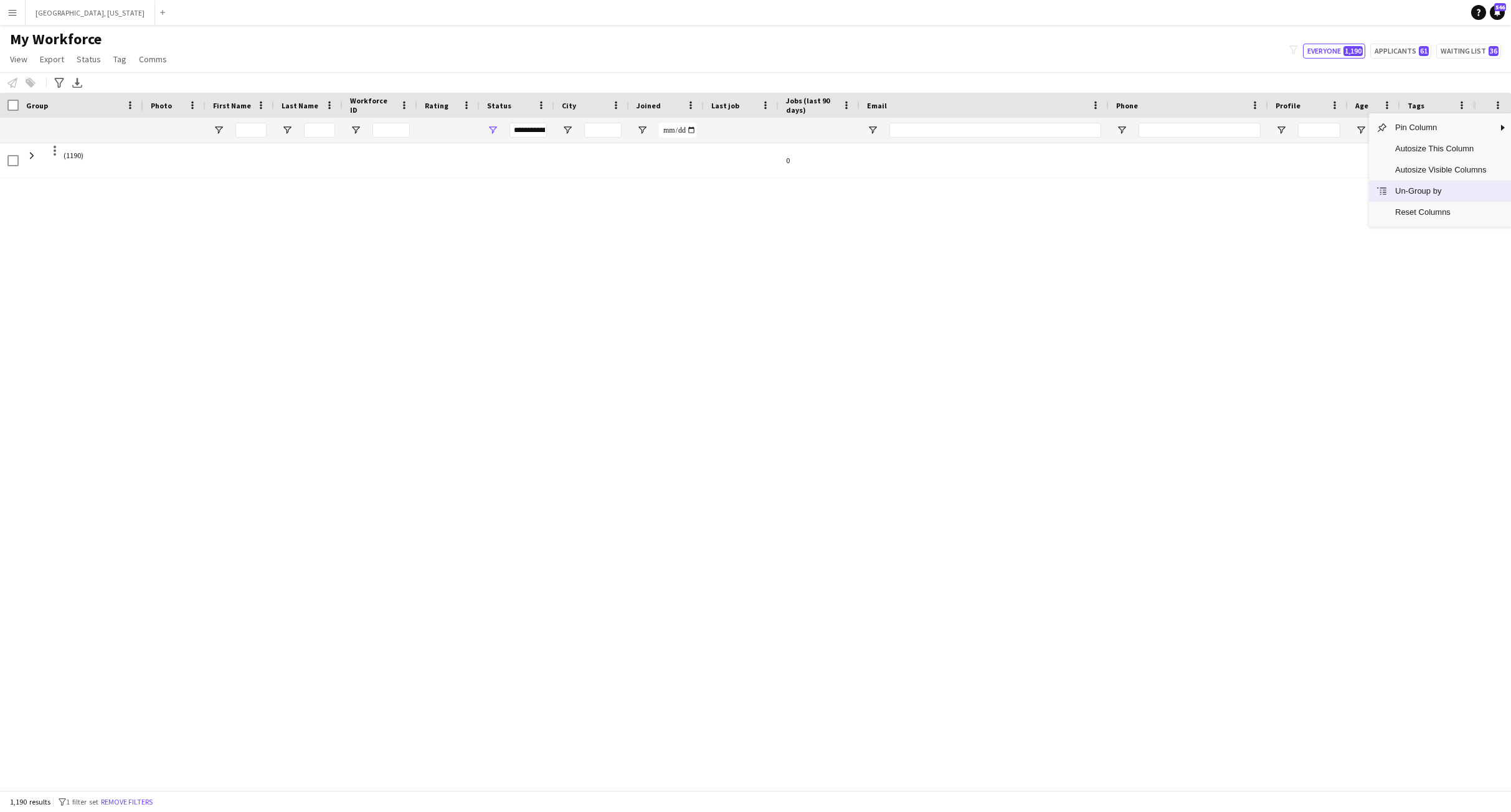
click at [1446, 189] on span "Un-Group by" at bounding box center [1440, 191] width 106 height 21
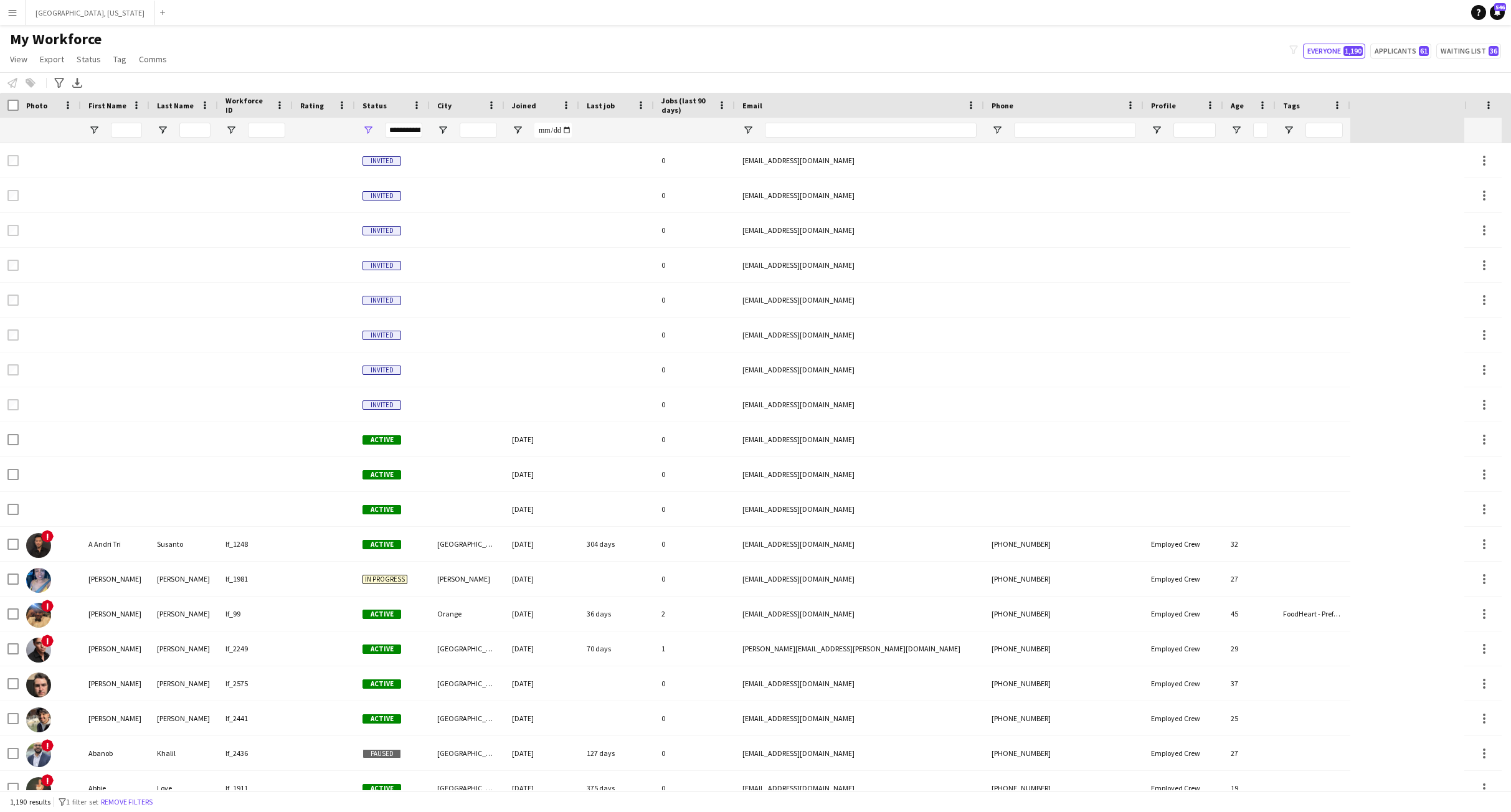
click at [1427, 120] on div "Workforce Details Photo First Name" at bounding box center [732, 118] width 1464 height 51
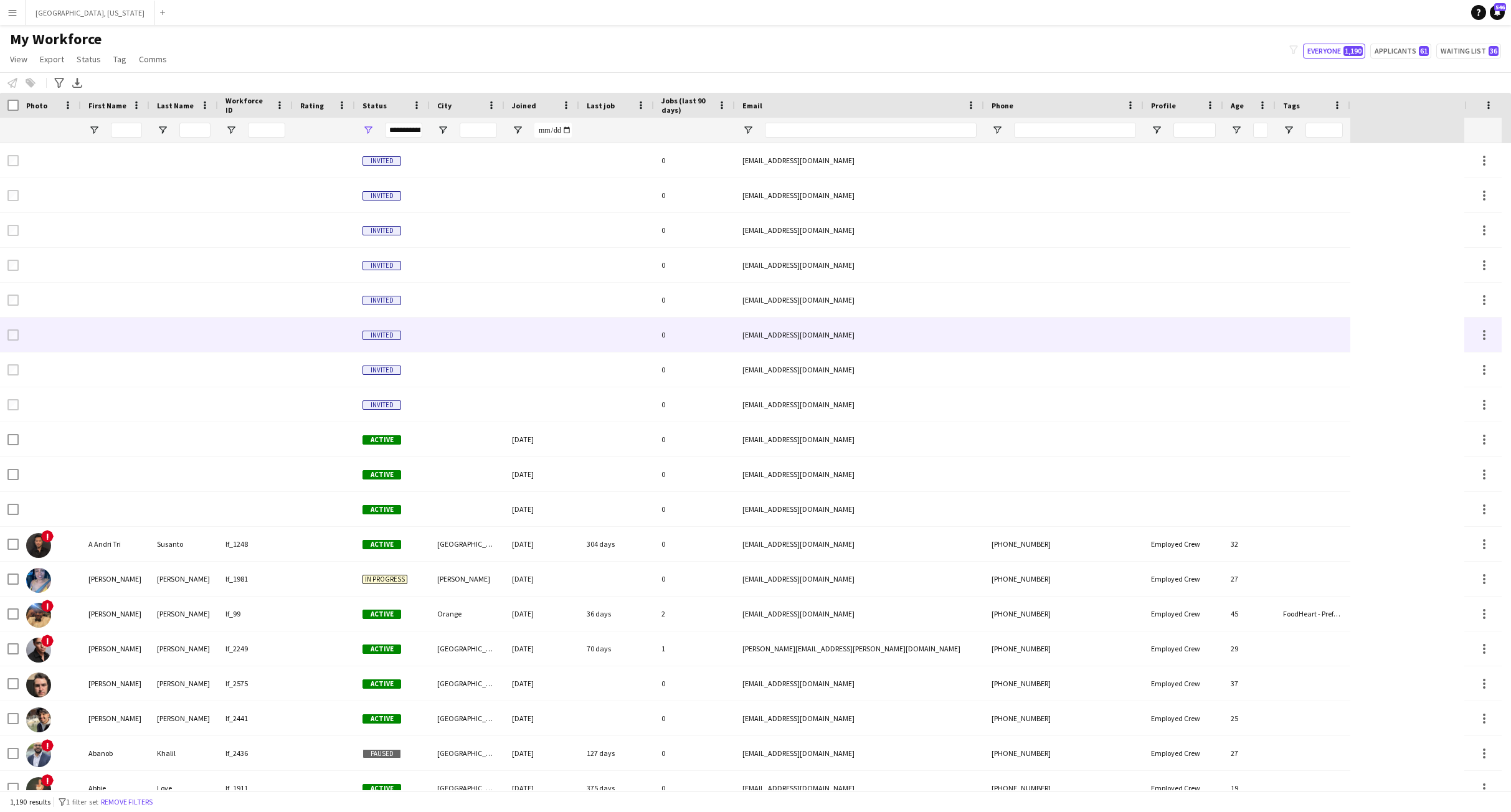
click at [585, 344] on div at bounding box center [616, 335] width 74 height 35
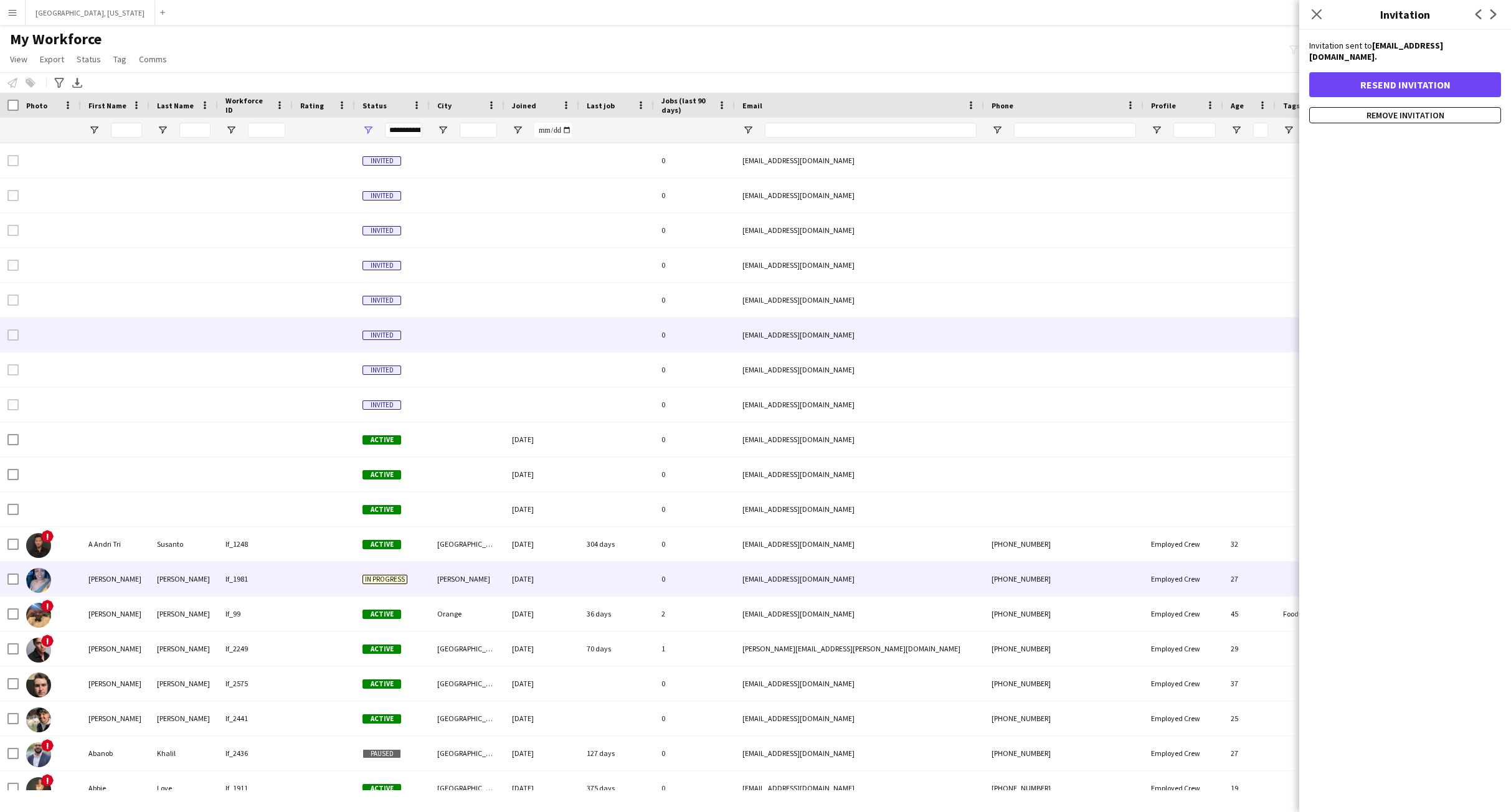
click at [573, 571] on div "06-11-2024" at bounding box center [542, 579] width 74 height 35
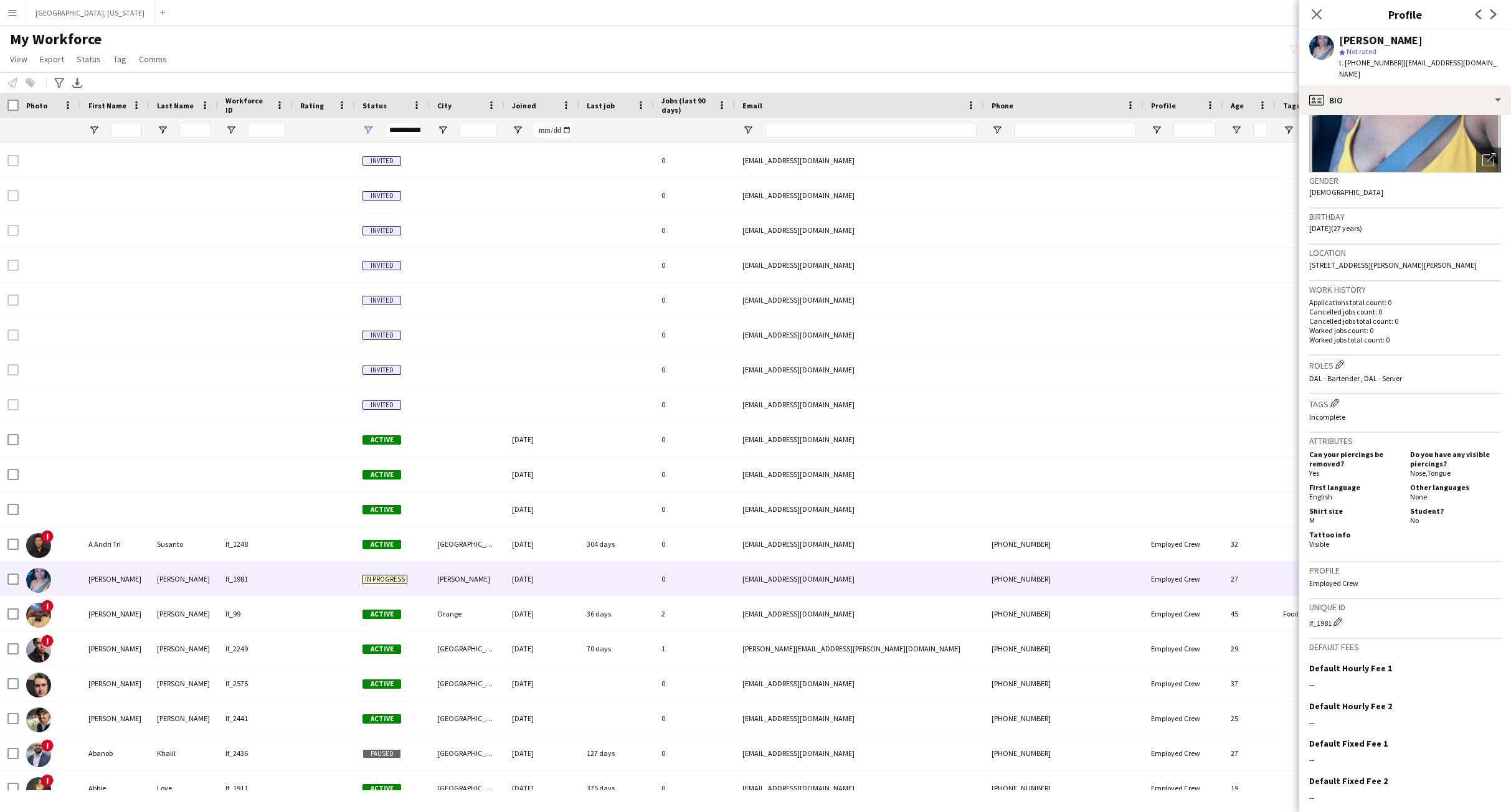
scroll to position [174, 0]
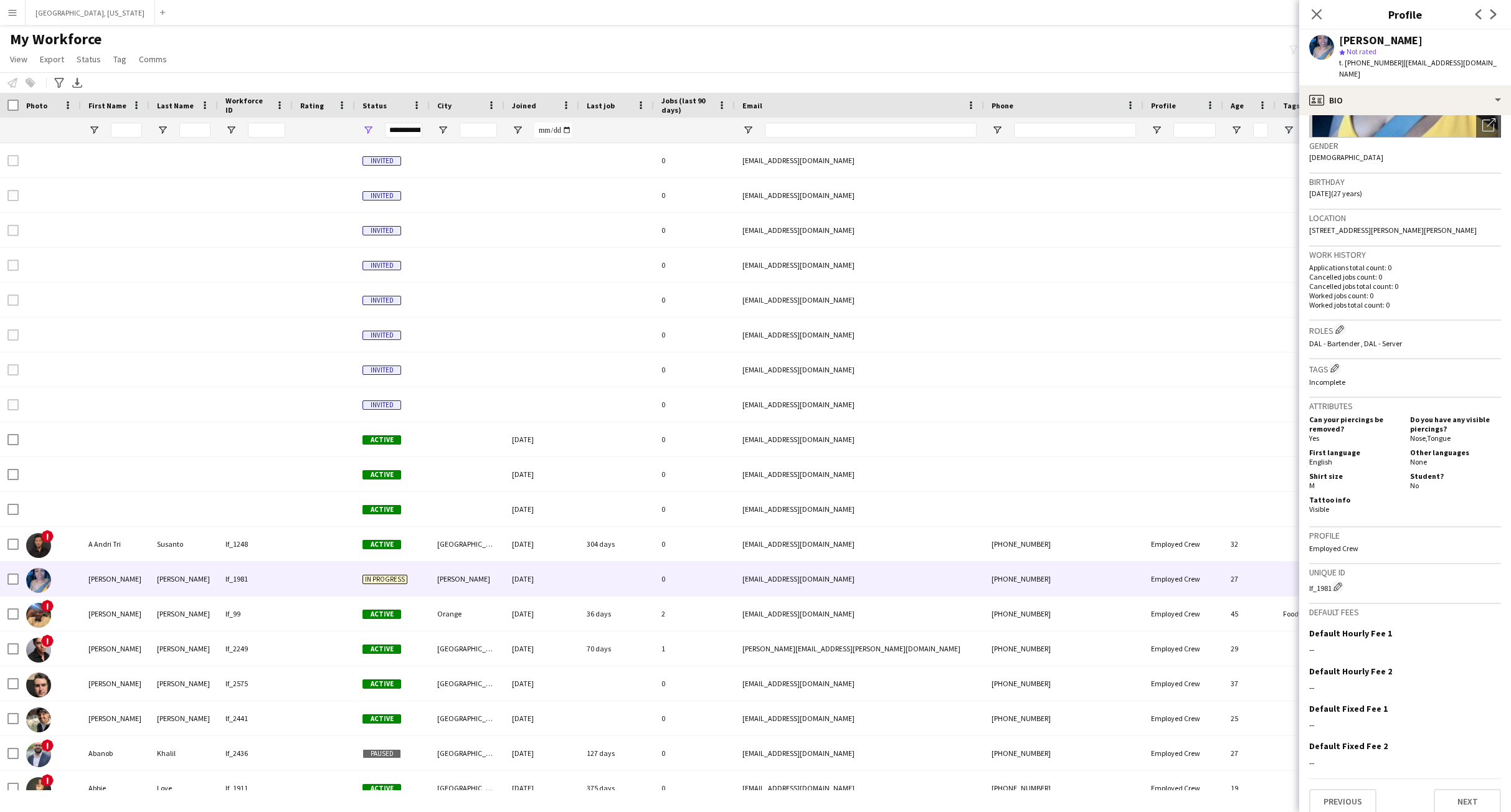
click at [1162, 65] on div "My Workforce View Views Default view New view Update view Delete view Edit name…" at bounding box center [755, 51] width 1511 height 43
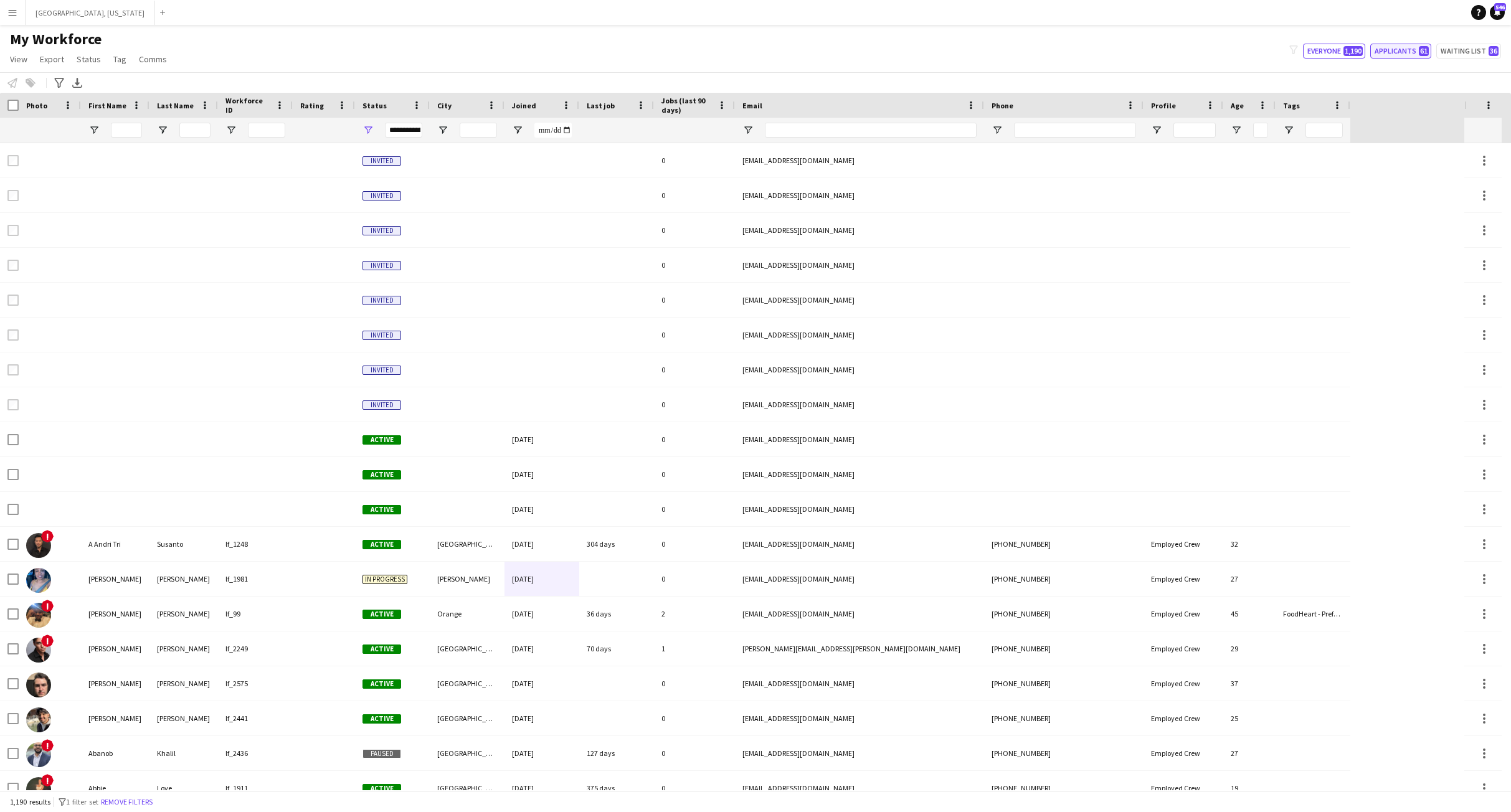
click at [1397, 51] on button "Applicants 61" at bounding box center [1401, 51] width 61 height 15
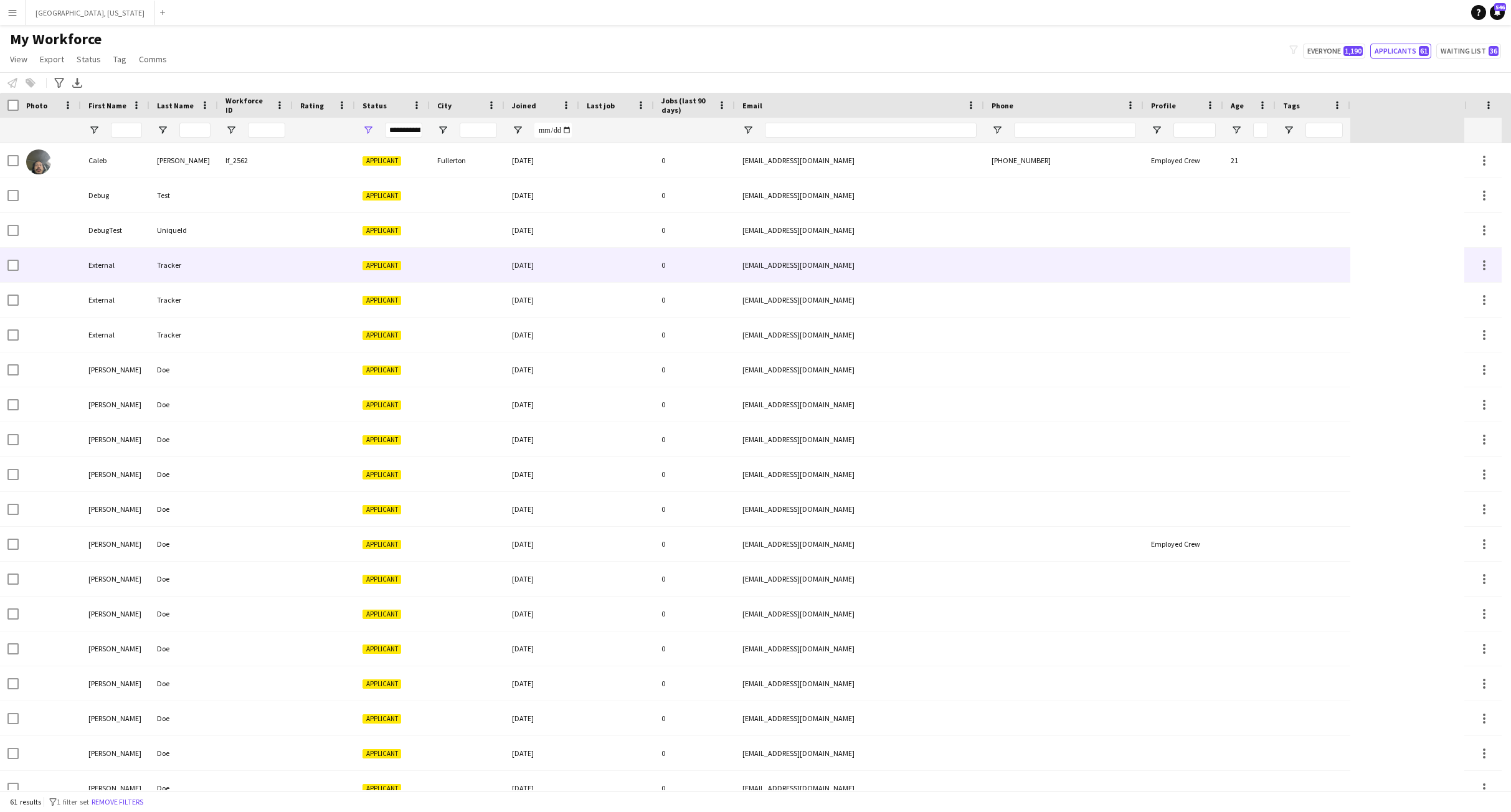
click at [439, 262] on div at bounding box center [467, 265] width 74 height 35
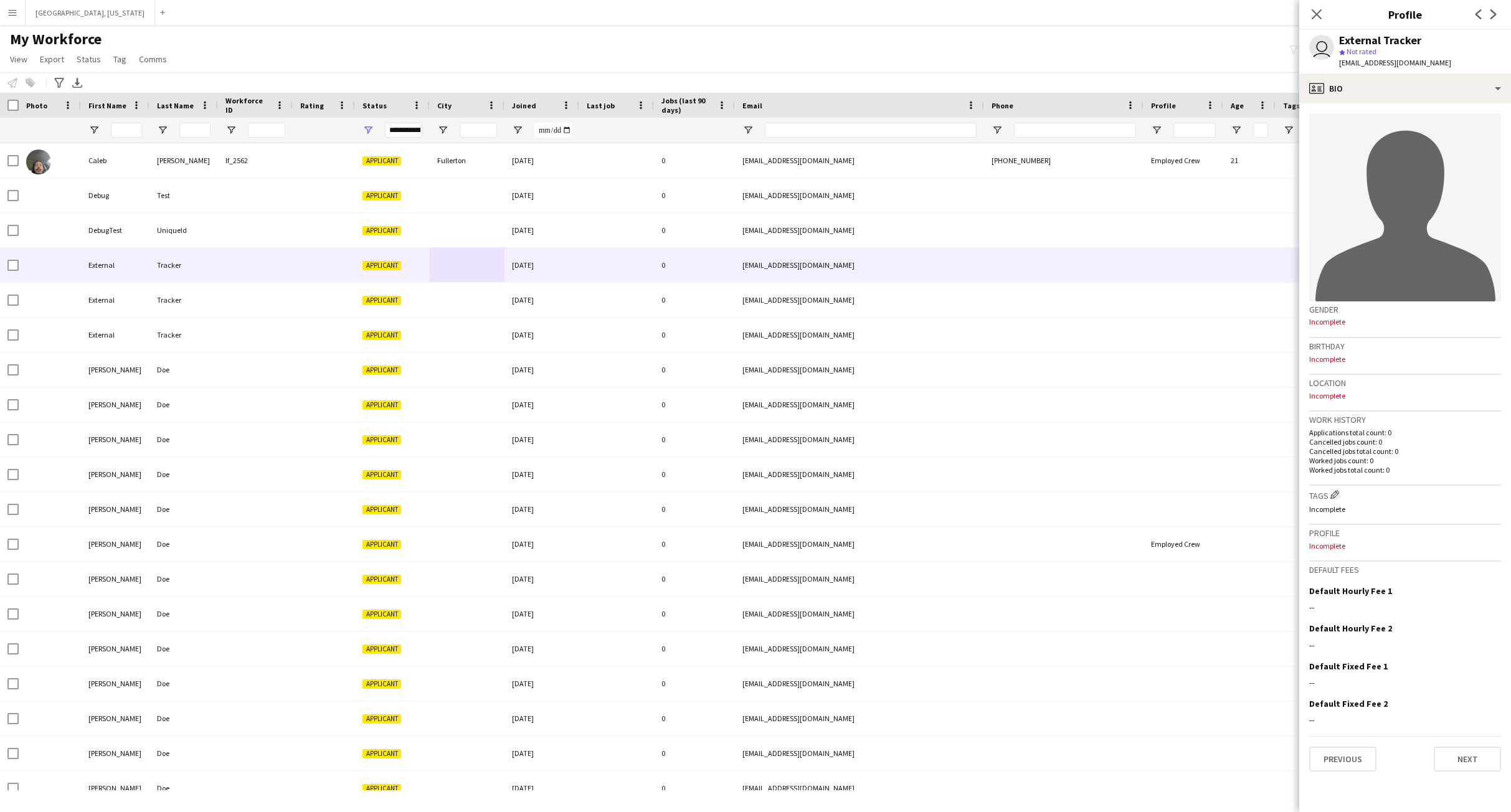
click at [1314, 536] on h3 "Profile" at bounding box center [1405, 533] width 192 height 11
drag, startPoint x: 263, startPoint y: 14, endPoint x: 294, endPoint y: 18, distance: 31.3
click at [271, 15] on app-navbar "Menu Boards Boards Boards All jobs Status Workforce Workforce My Workforce Recr…" at bounding box center [755, 12] width 1511 height 25
click at [1326, 13] on div "Close pop-in" at bounding box center [1316, 14] width 35 height 29
drag, startPoint x: 1317, startPoint y: 11, endPoint x: 1332, endPoint y: 37, distance: 30.0
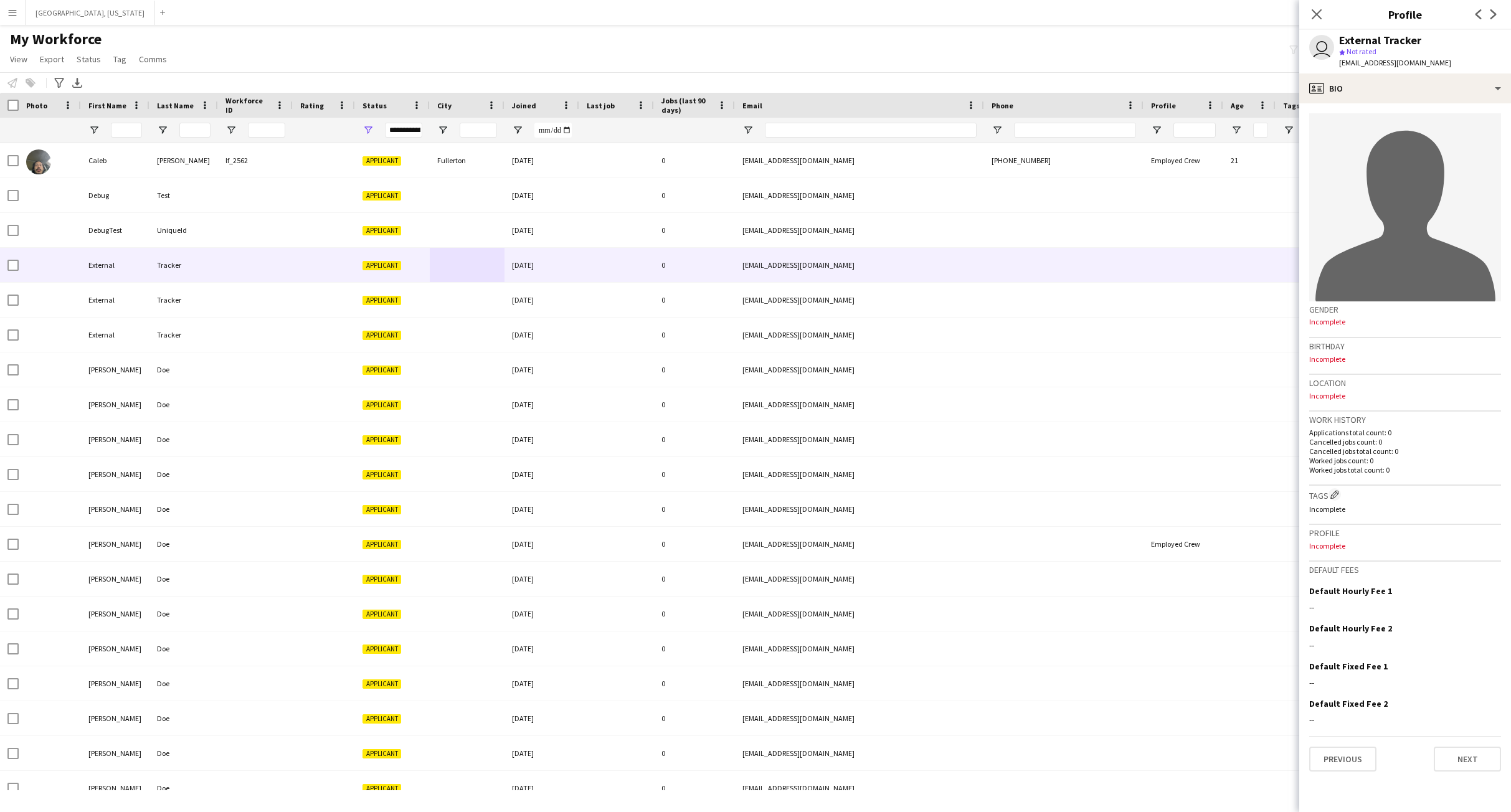
click at [1318, 12] on icon "Close pop-in" at bounding box center [1316, 14] width 10 height 10
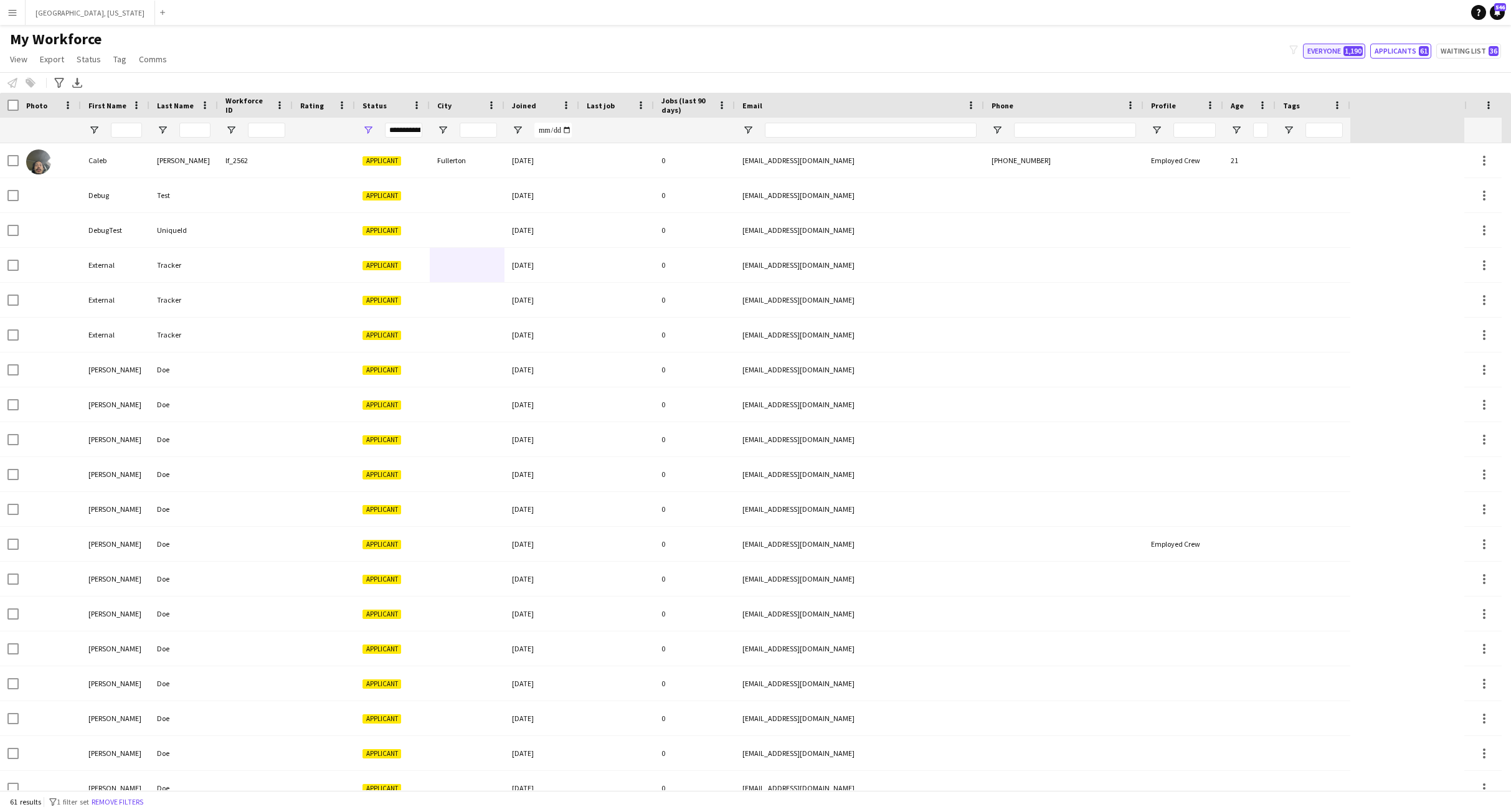
click at [1322, 51] on button "Everyone 1,190" at bounding box center [1334, 51] width 62 height 15
type input "**********"
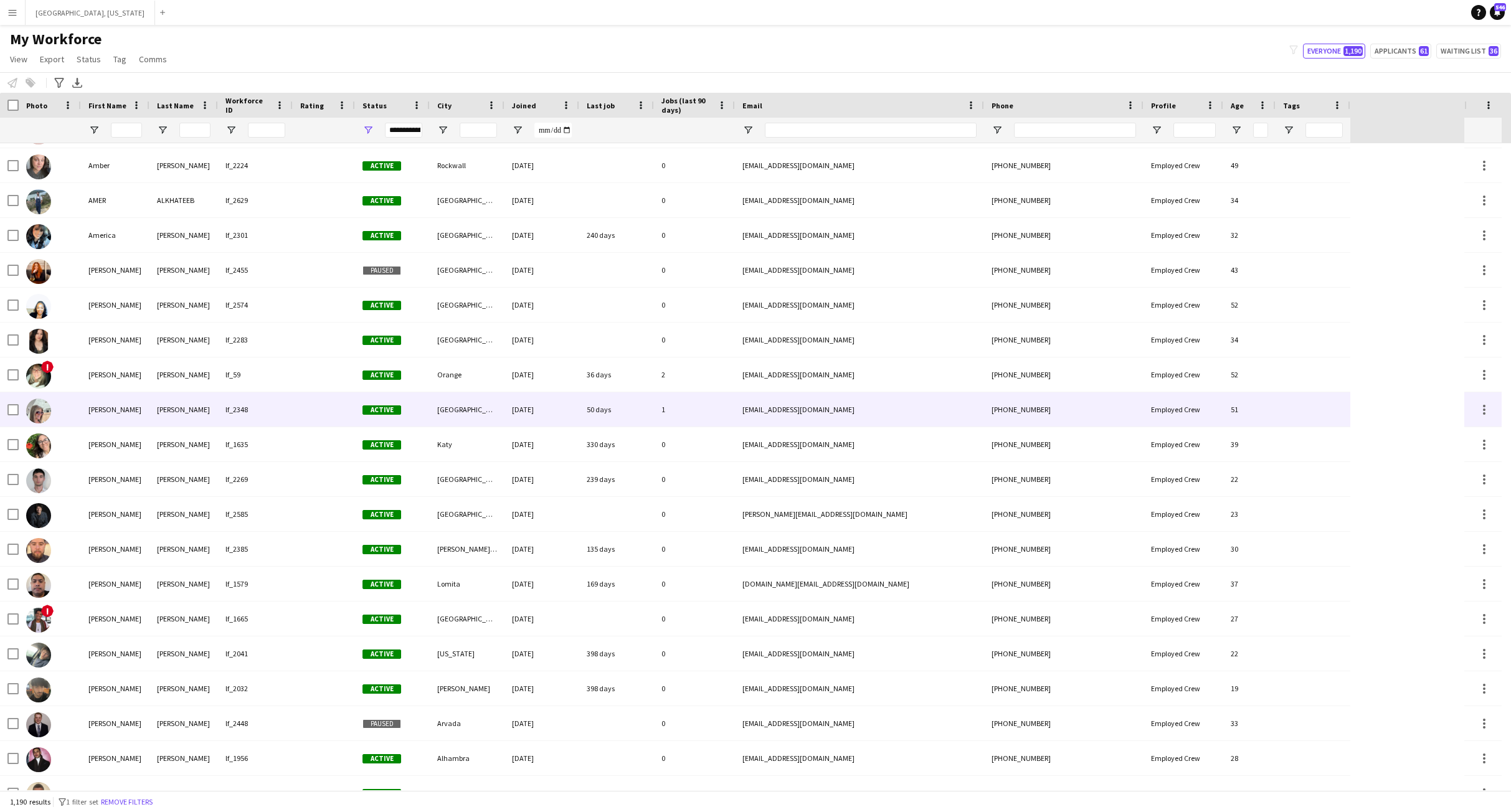
scroll to position [0, 0]
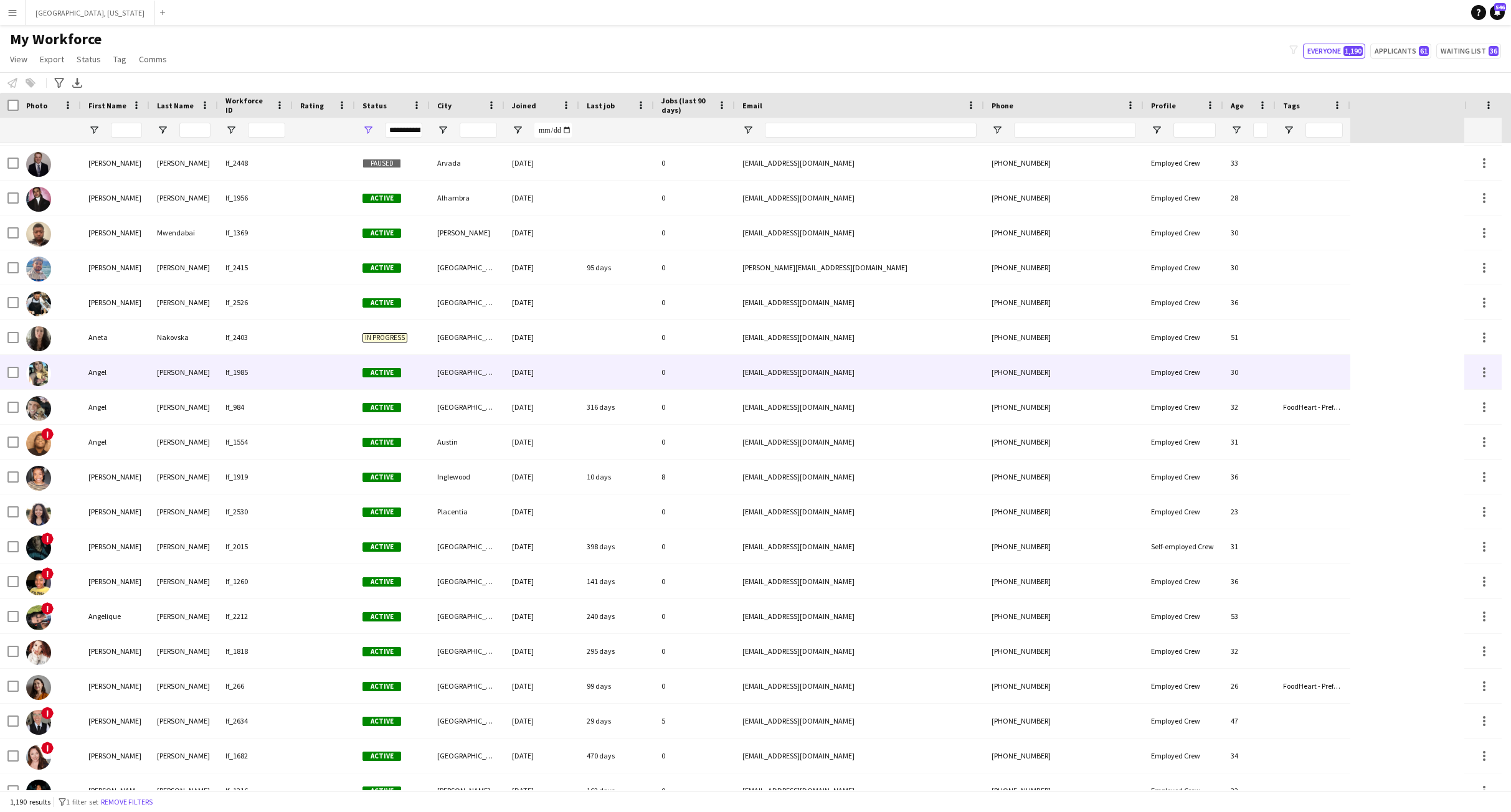
click at [242, 371] on div "lf_1985" at bounding box center [255, 372] width 74 height 35
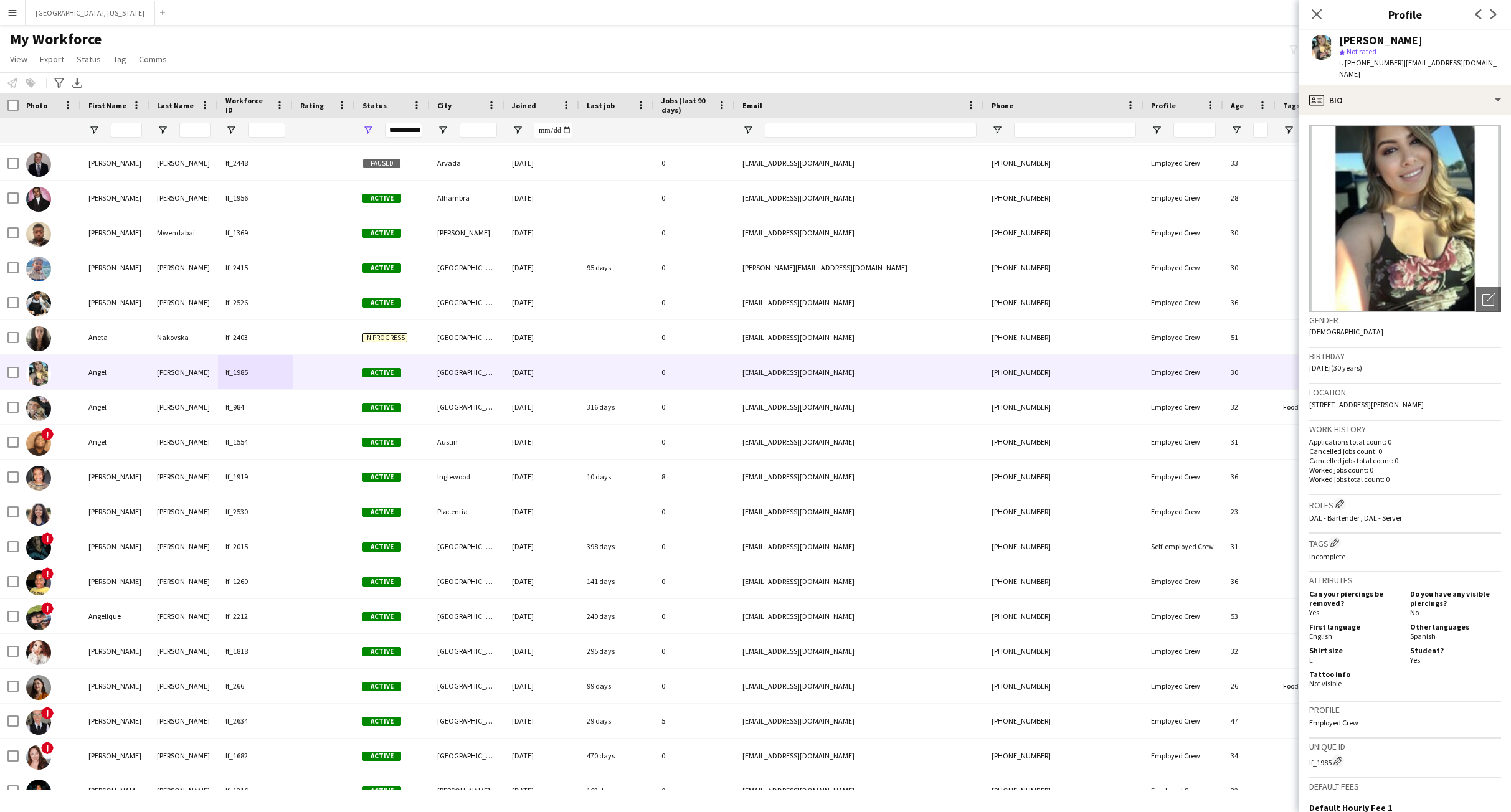
click at [928, 11] on app-navbar "Menu Boards Boards Boards All jobs Status Workforce Workforce My Workforce Recr…" at bounding box center [755, 12] width 1511 height 25
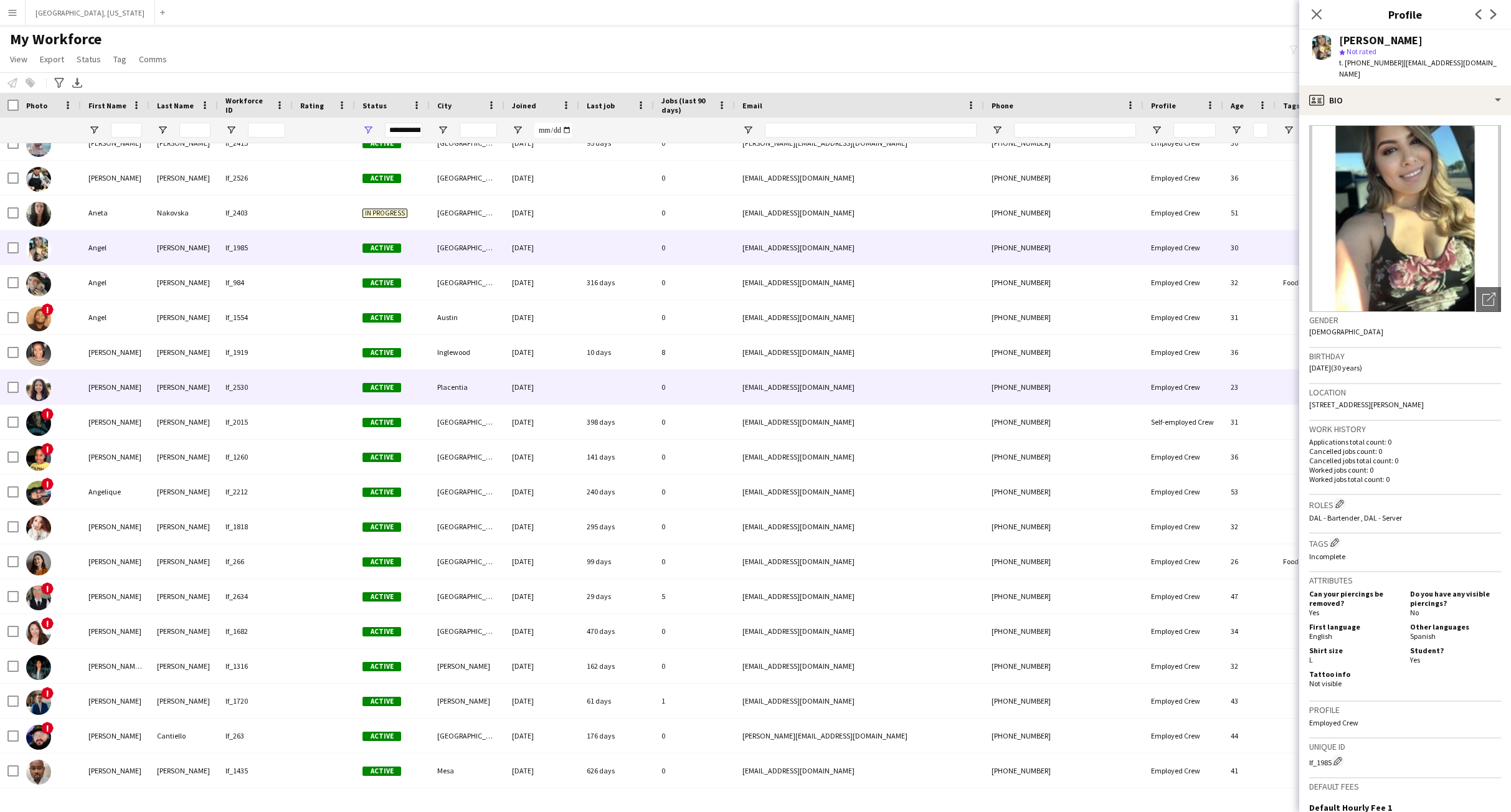
click at [144, 390] on div "Angelica" at bounding box center [115, 387] width 68 height 35
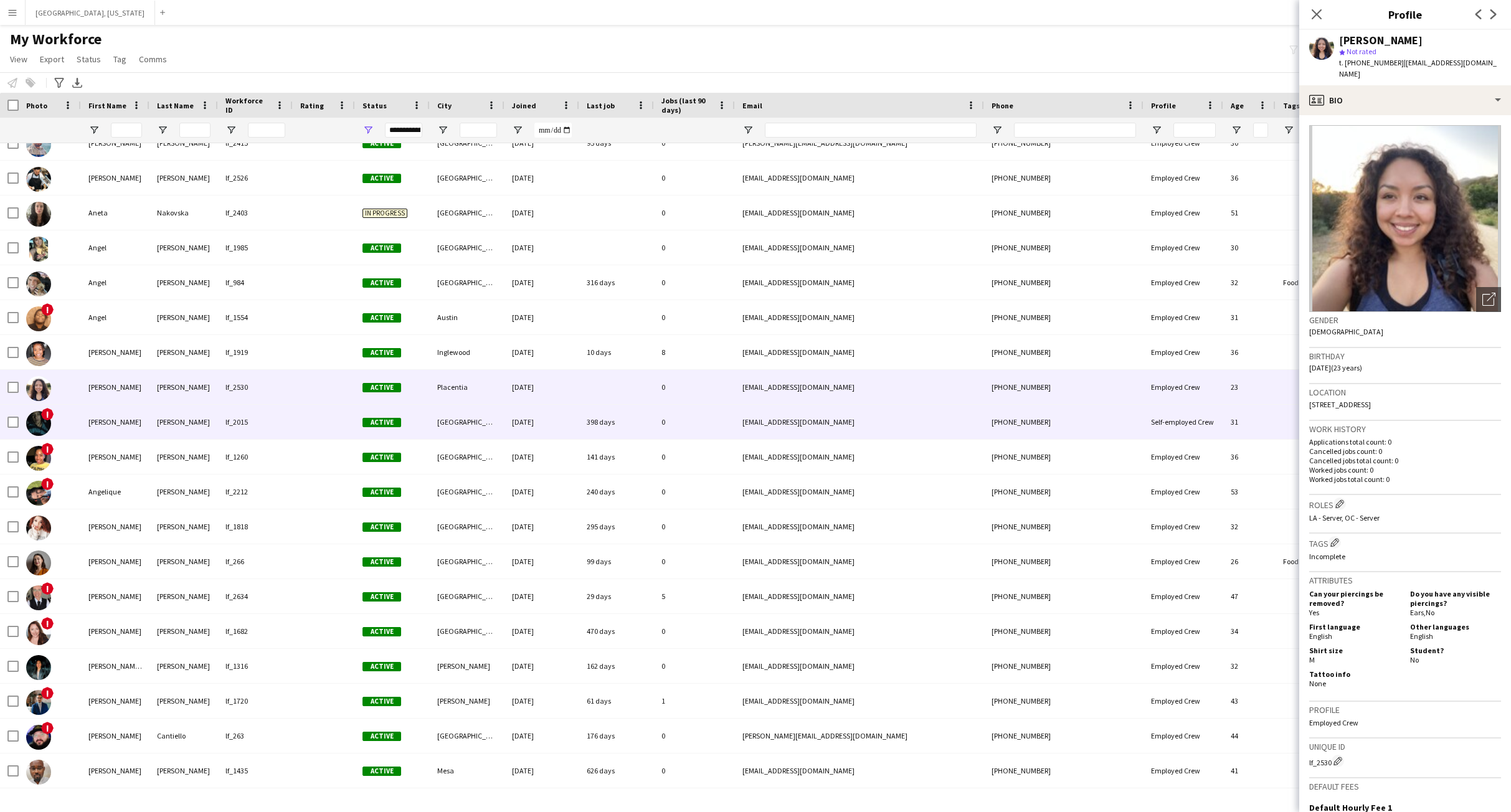
click at [136, 422] on div "Angelica" at bounding box center [115, 422] width 68 height 35
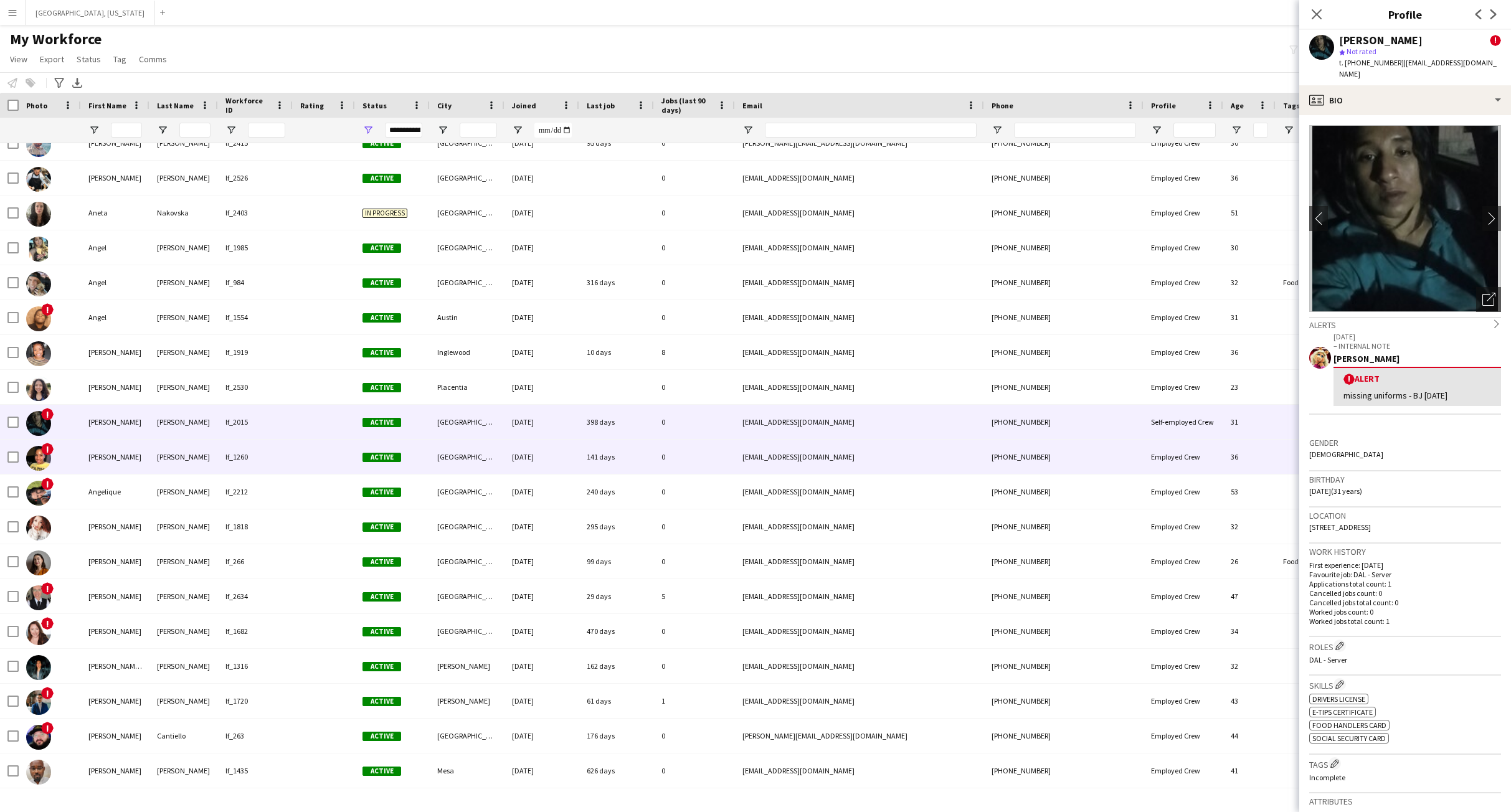
click at [138, 457] on div "Angelica" at bounding box center [115, 457] width 68 height 35
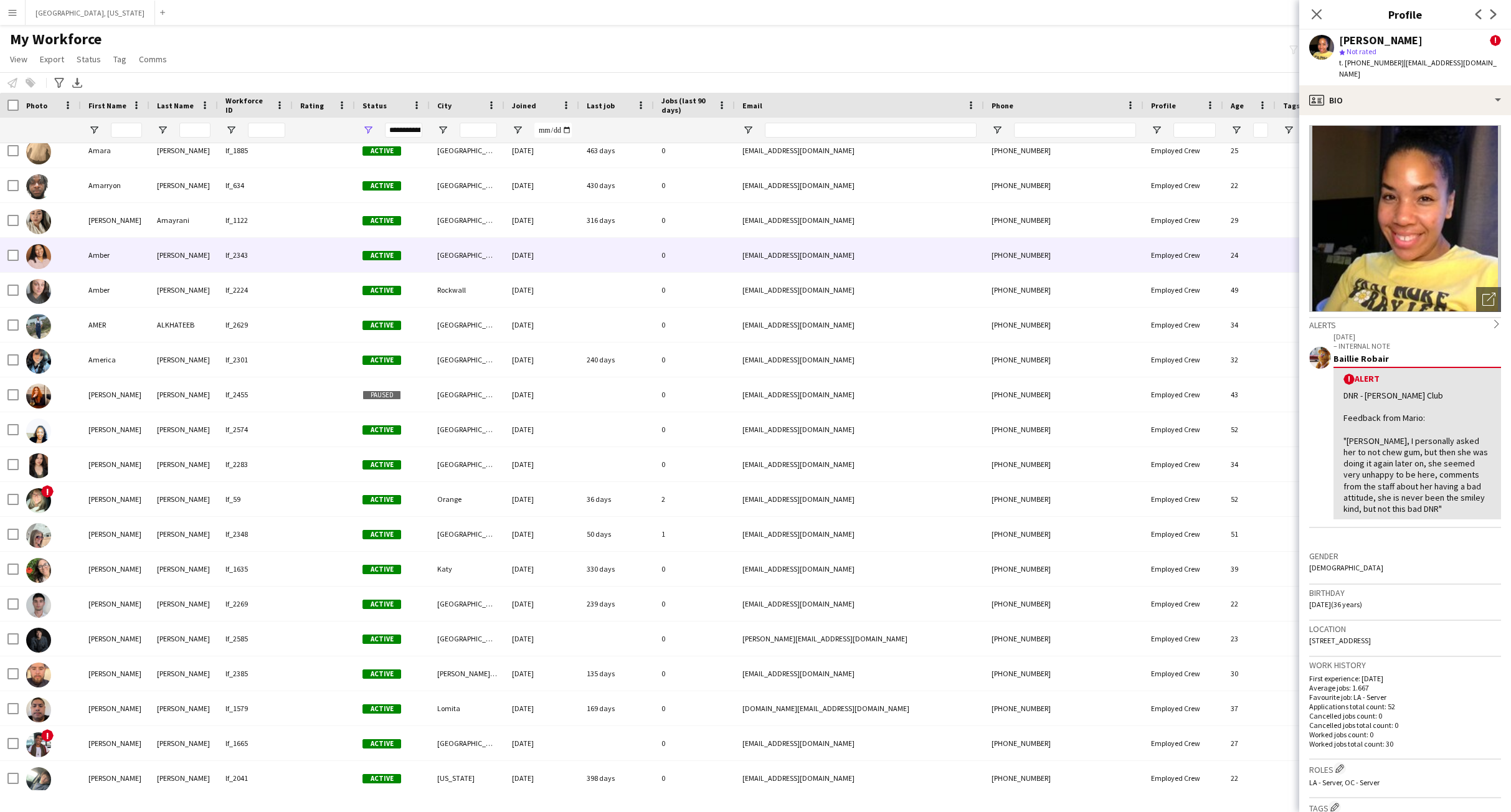
click at [149, 256] on div "Amber" at bounding box center [115, 255] width 68 height 35
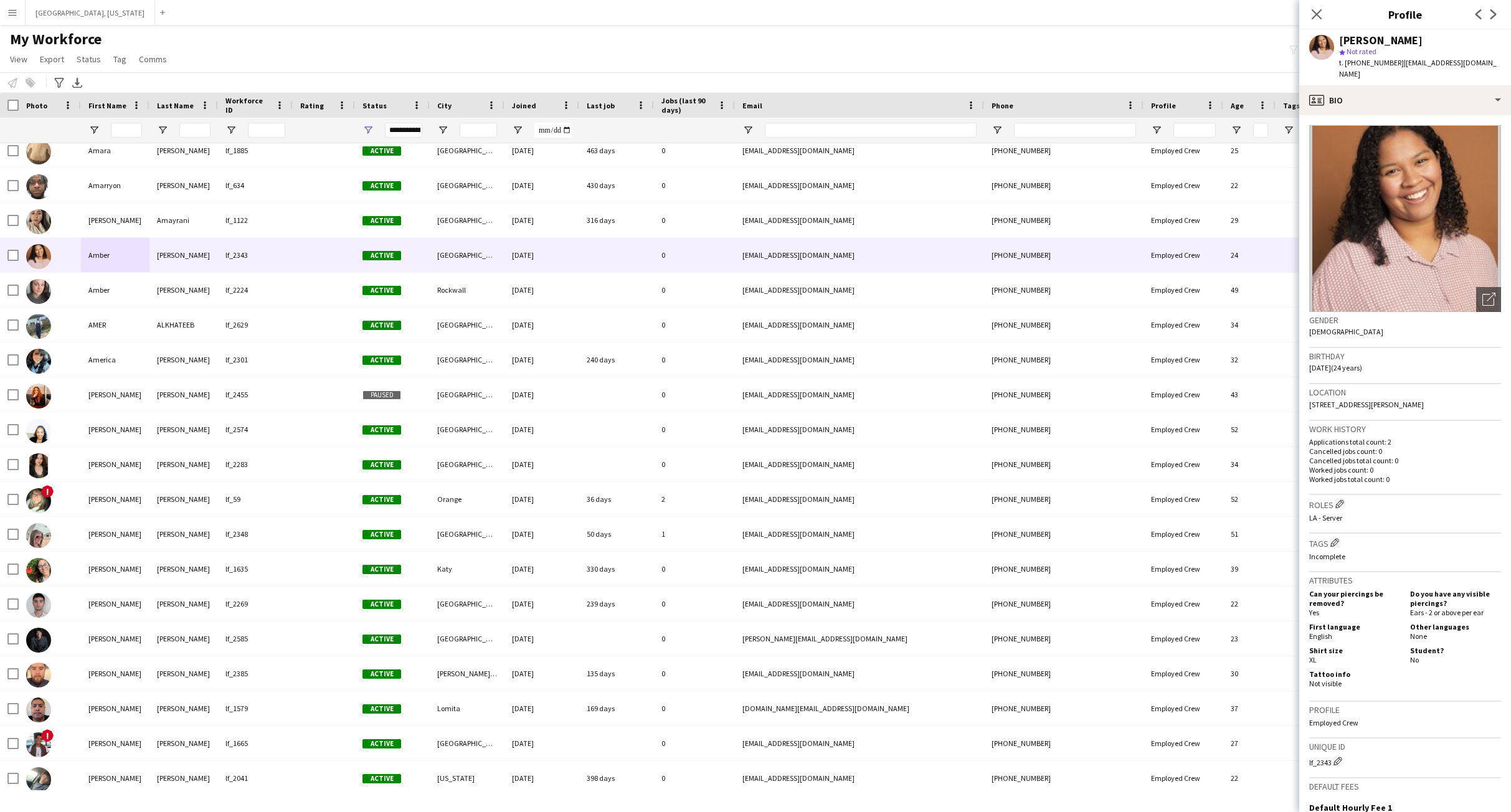
click at [9, 14] on app-icon "Menu" at bounding box center [12, 12] width 10 height 10
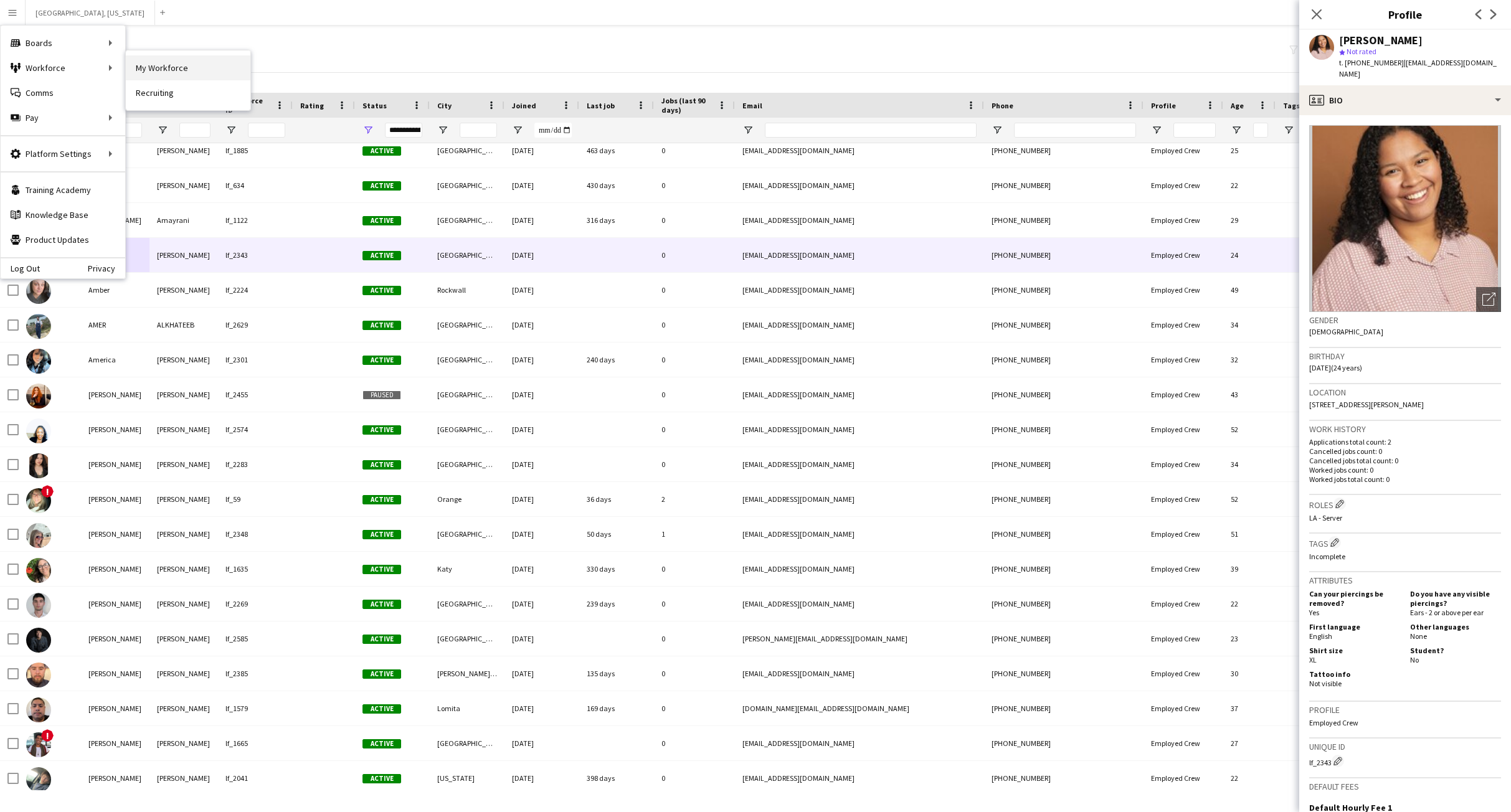
click at [155, 66] on link "My Workforce" at bounding box center [187, 67] width 124 height 25
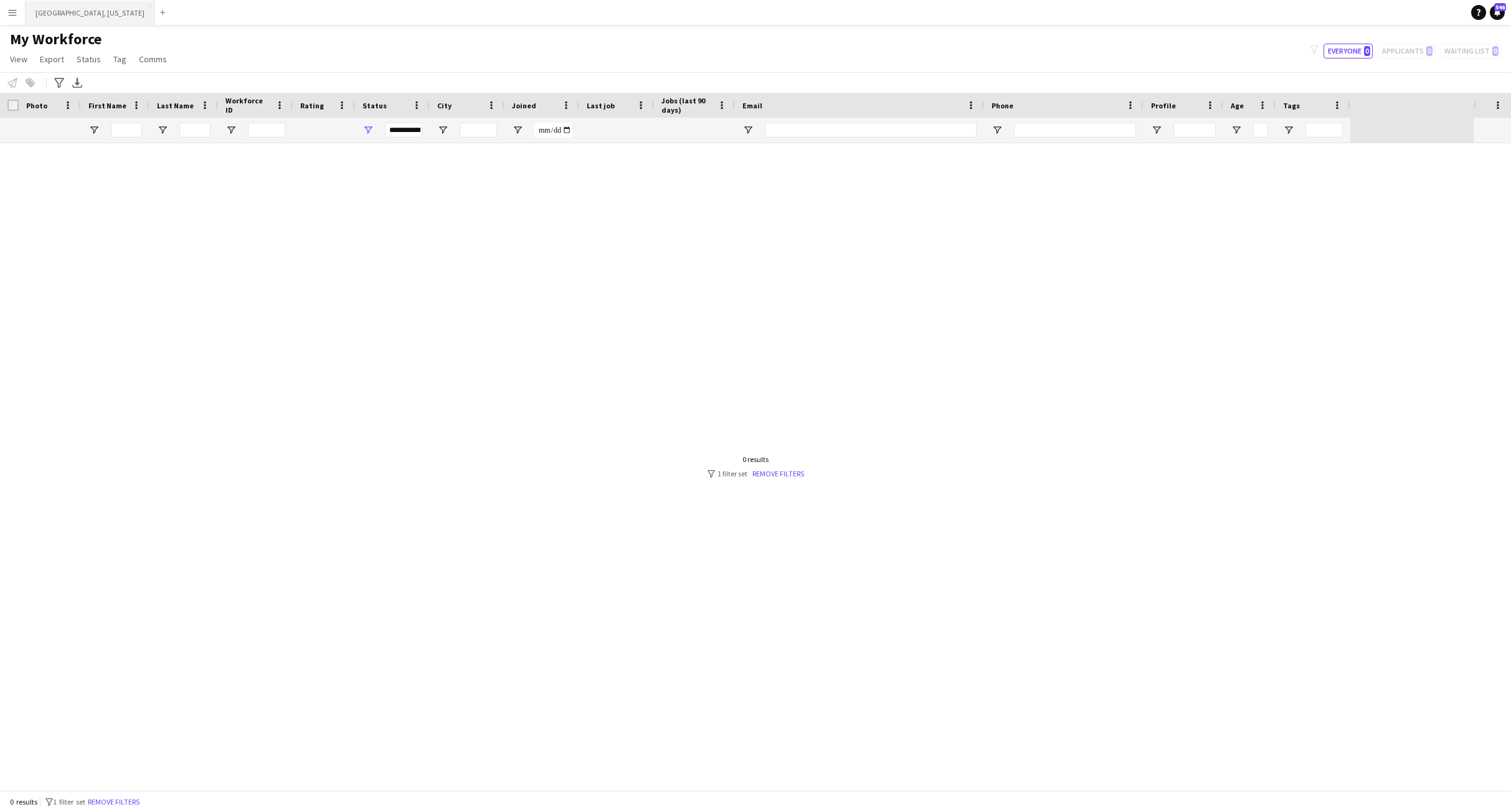
click at [65, 14] on button "Austin, Texas Close" at bounding box center [90, 13] width 130 height 25
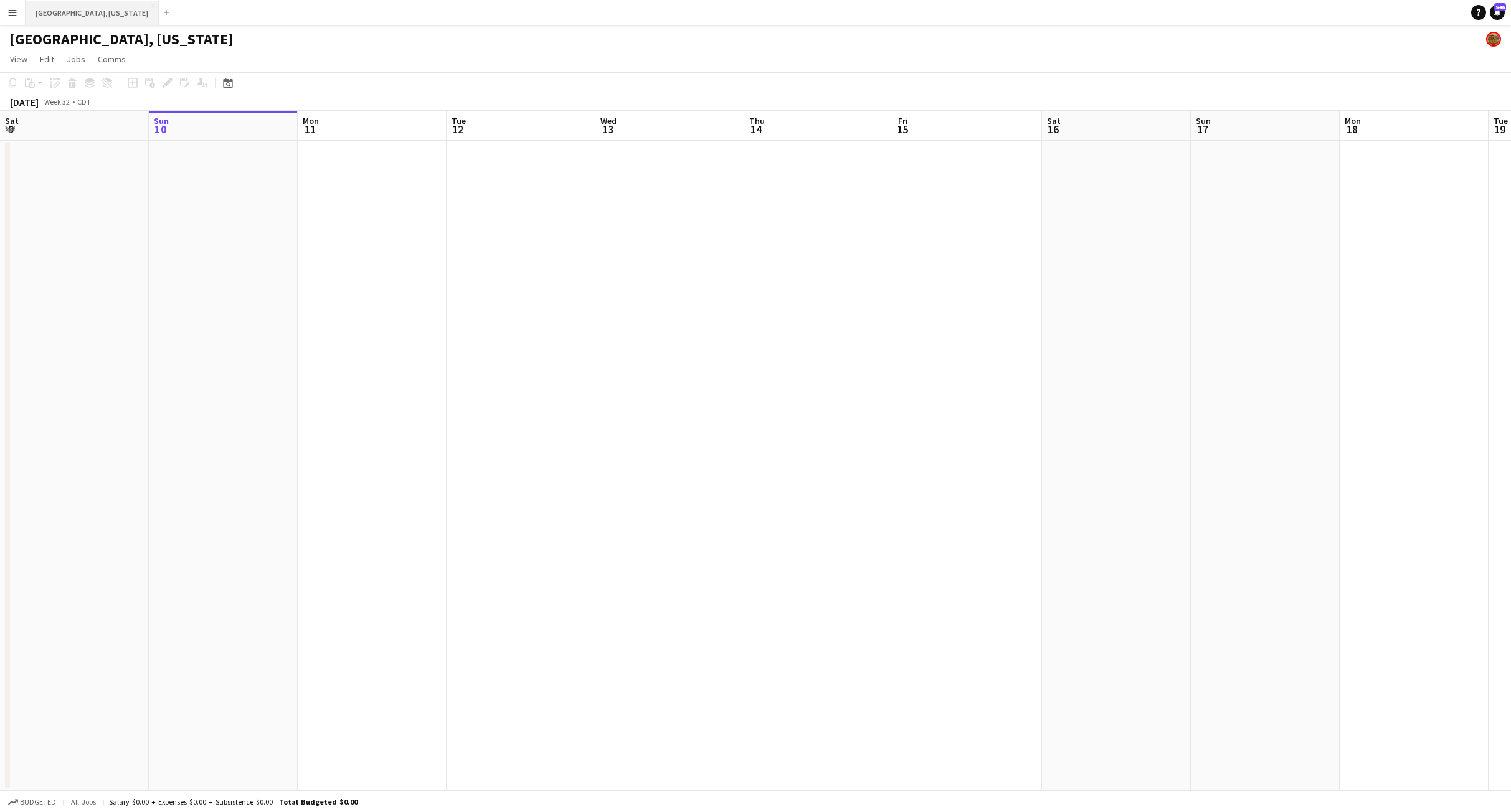
drag, startPoint x: 55, startPoint y: 14, endPoint x: 46, endPoint y: 12, distance: 9.2
click at [47, 12] on button "Austin, Texas Close" at bounding box center [92, 13] width 134 height 25
click at [15, 7] on button "Menu" at bounding box center [12, 12] width 25 height 25
click at [160, 70] on link "My Workforce" at bounding box center [187, 67] width 124 height 25
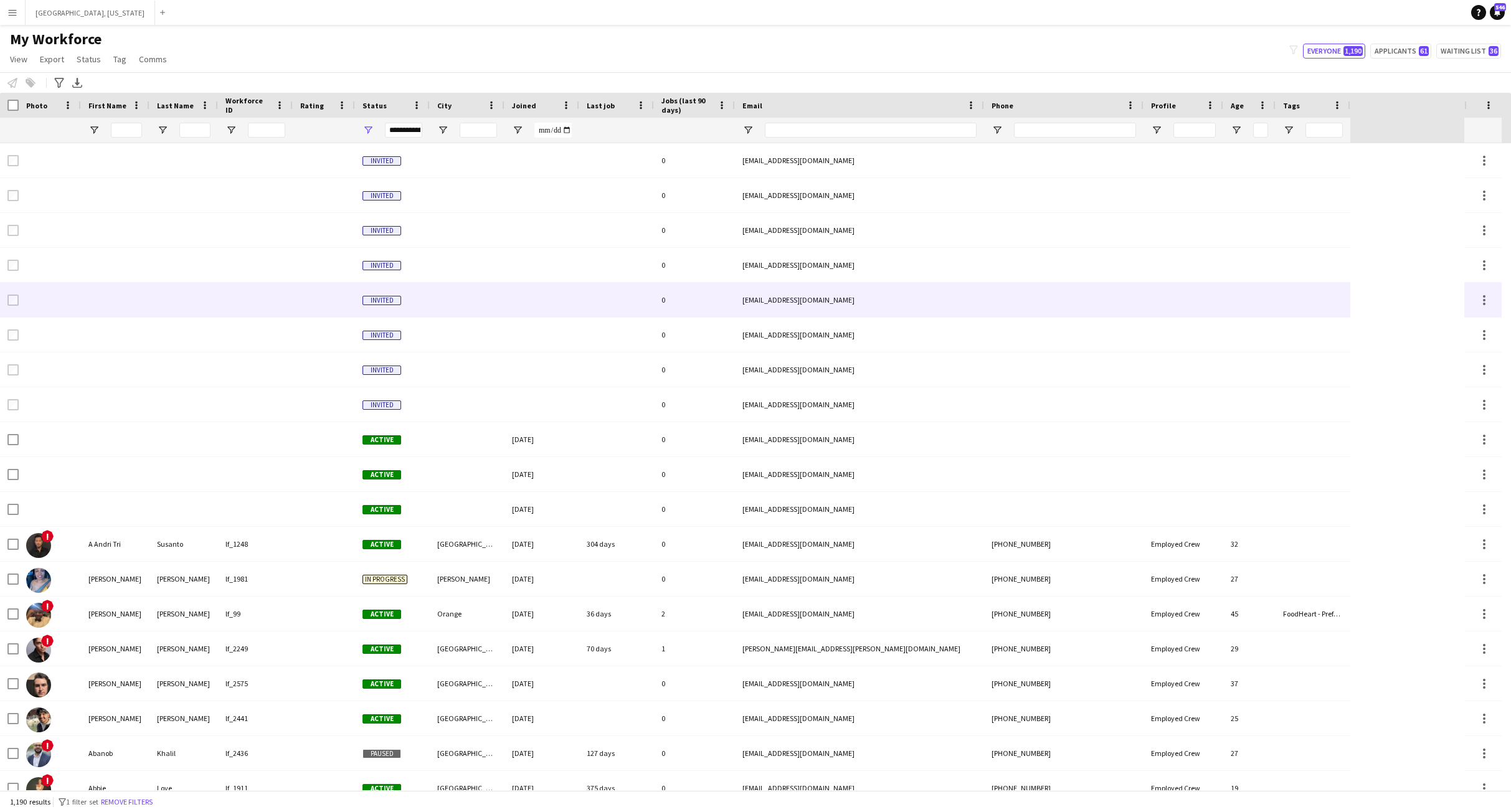
click at [376, 293] on div "Invited" at bounding box center [392, 300] width 74 height 35
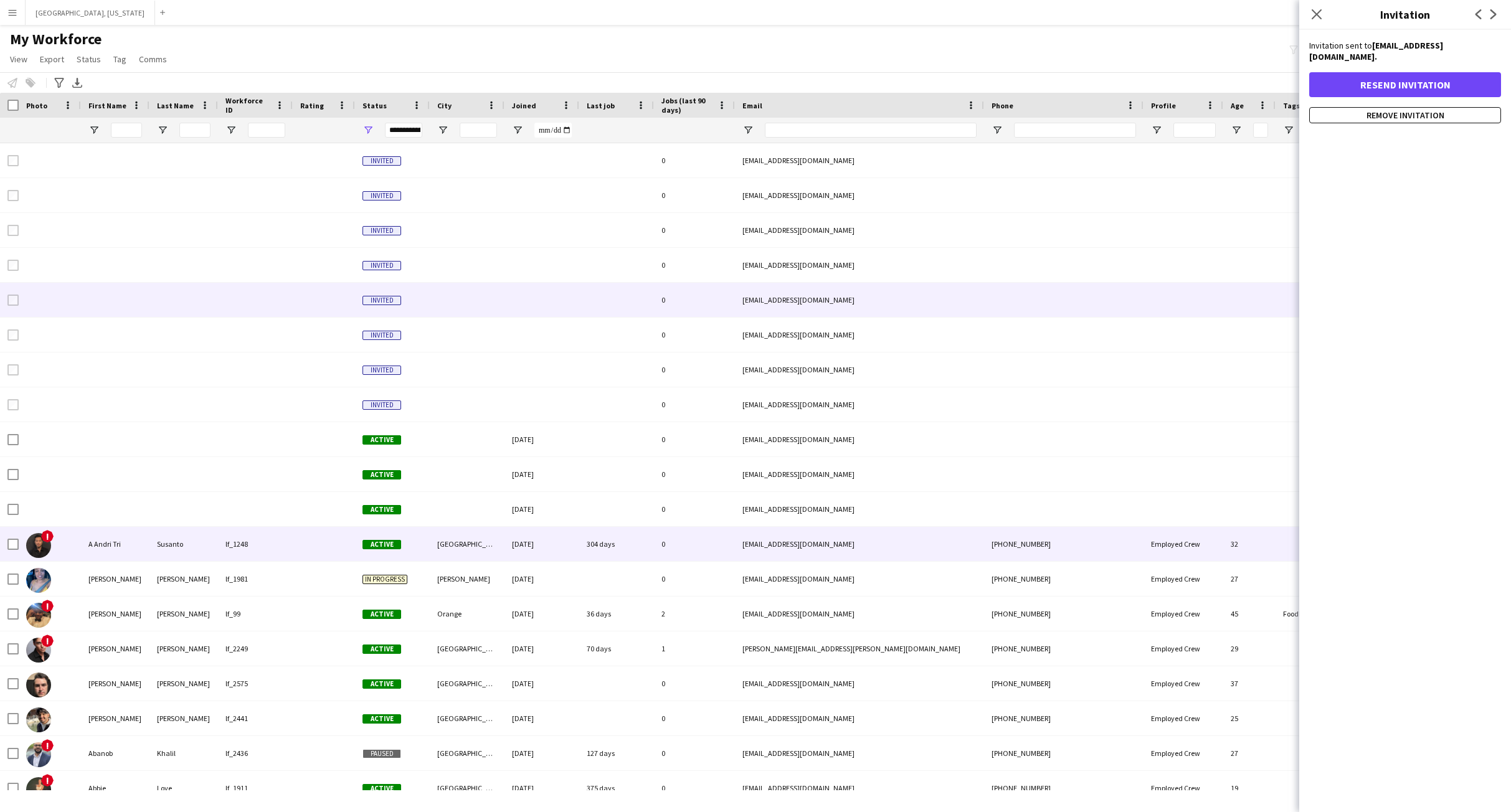
click at [274, 558] on div "lf_1248" at bounding box center [255, 544] width 74 height 35
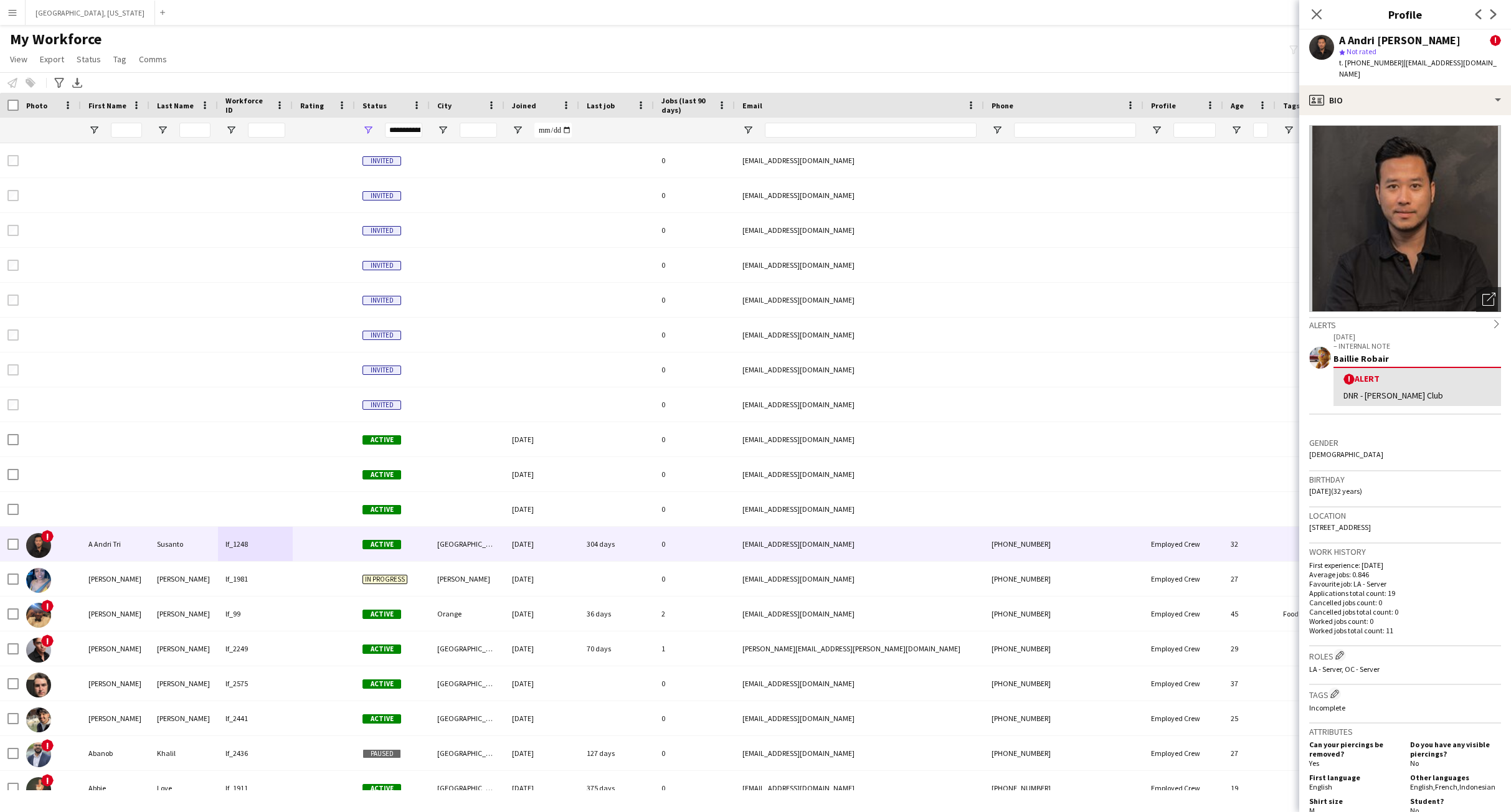
click at [765, 49] on div "My Workforce View Views Default view New view Update view Delete view Edit name…" at bounding box center [755, 51] width 1511 height 43
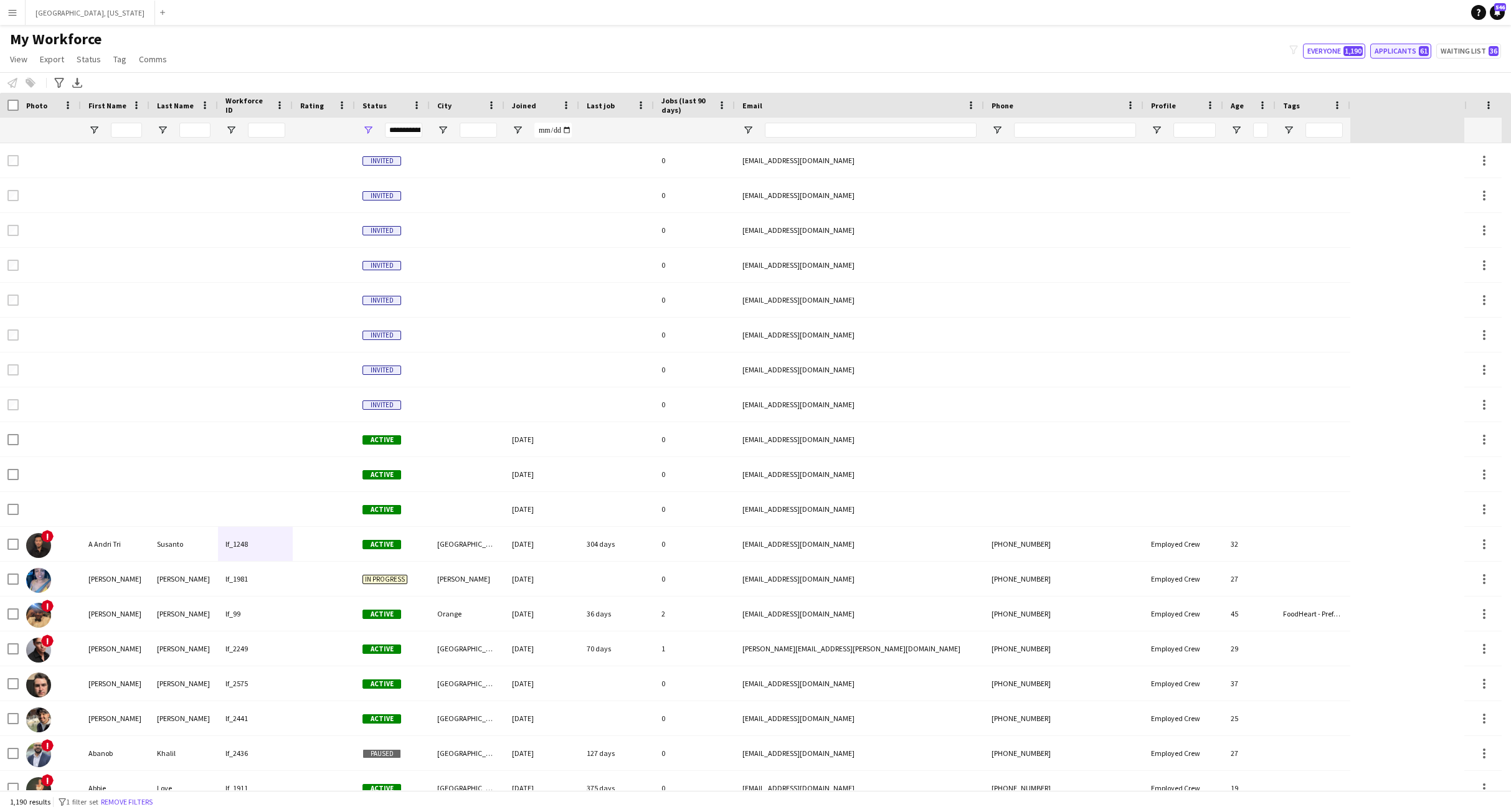
click at [1383, 44] on button "Applicants 61" at bounding box center [1401, 51] width 61 height 15
type input "**********"
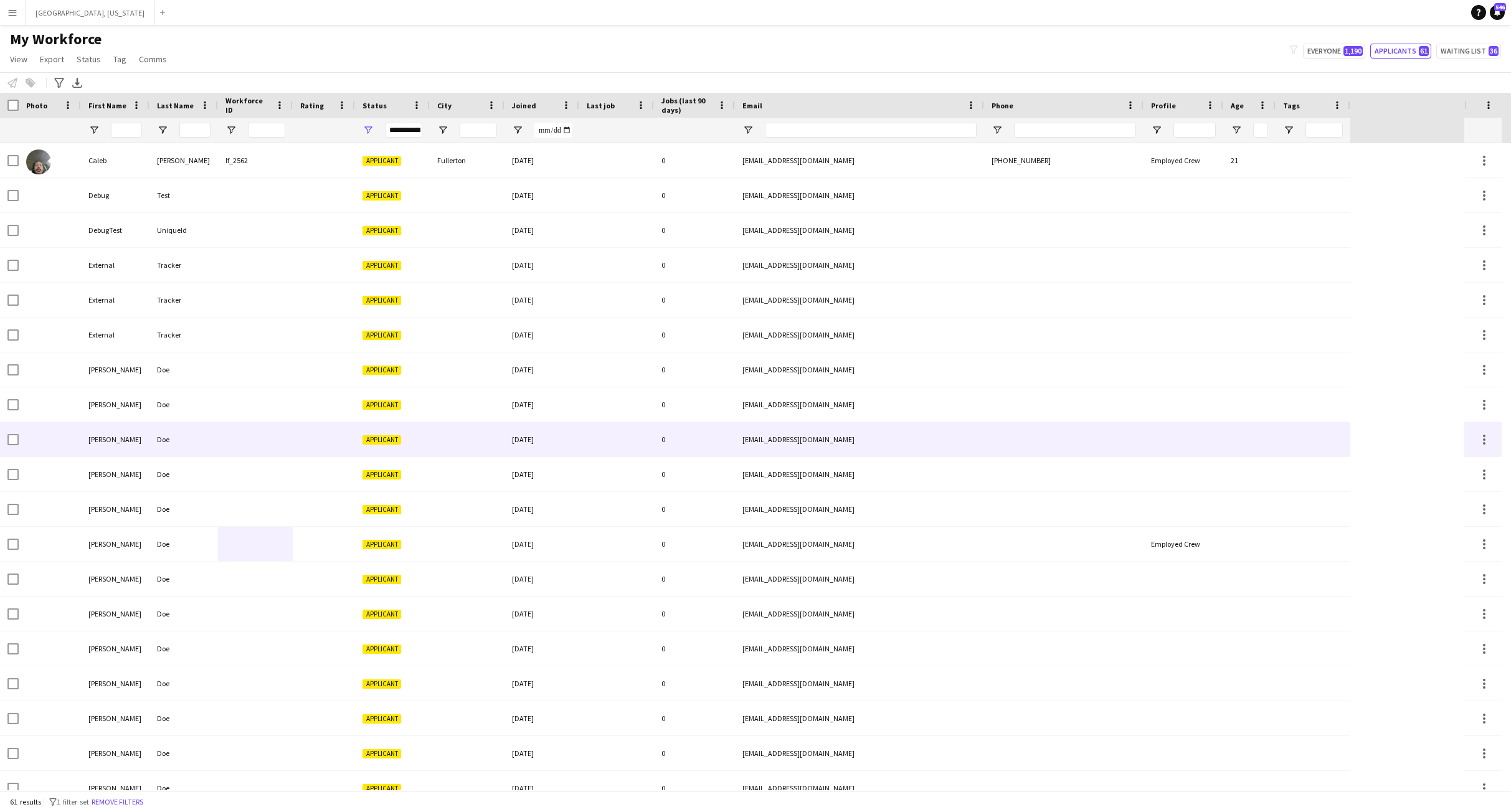
click at [239, 433] on div at bounding box center [255, 439] width 74 height 35
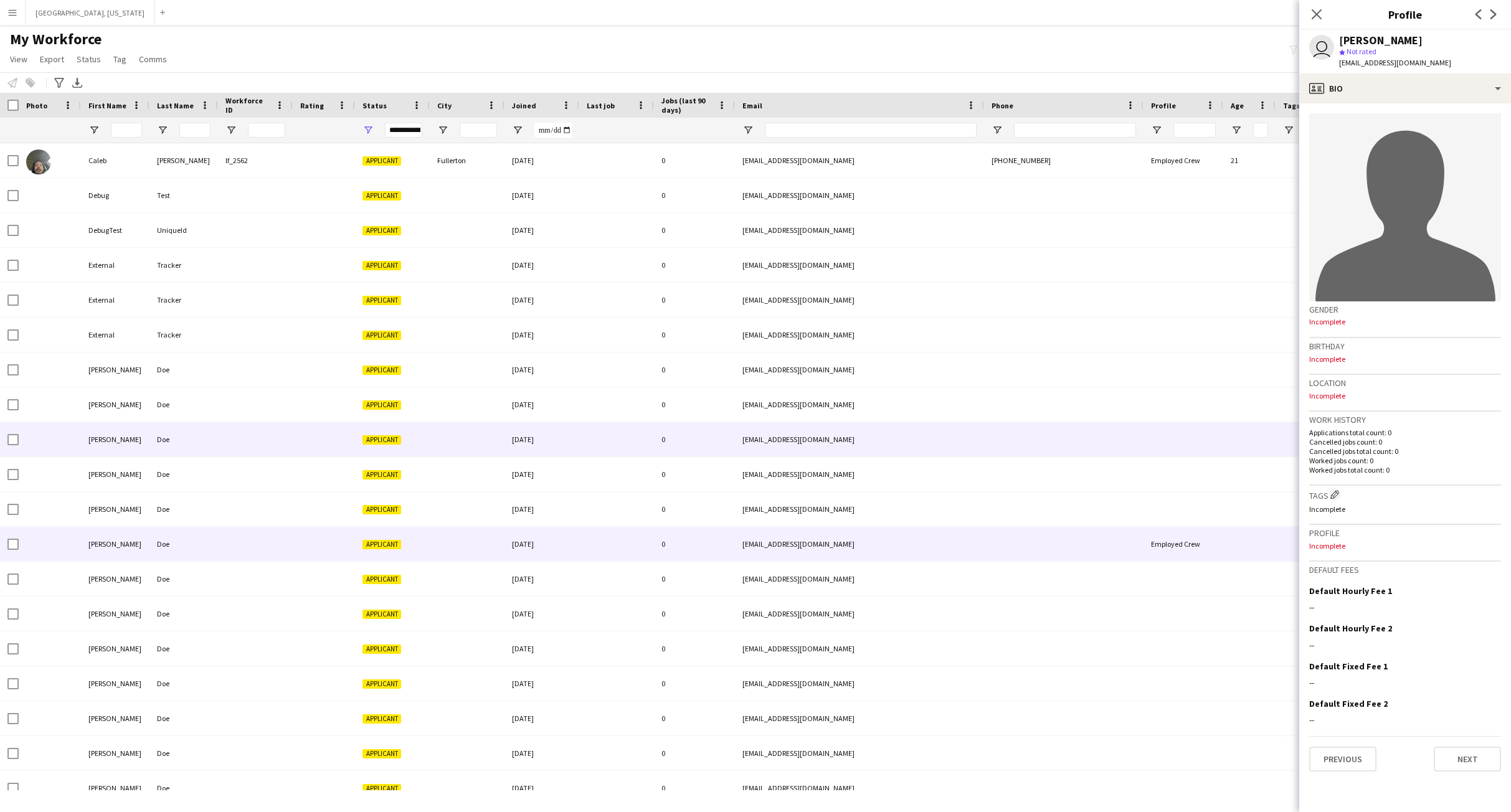
click at [251, 560] on div at bounding box center [255, 544] width 74 height 35
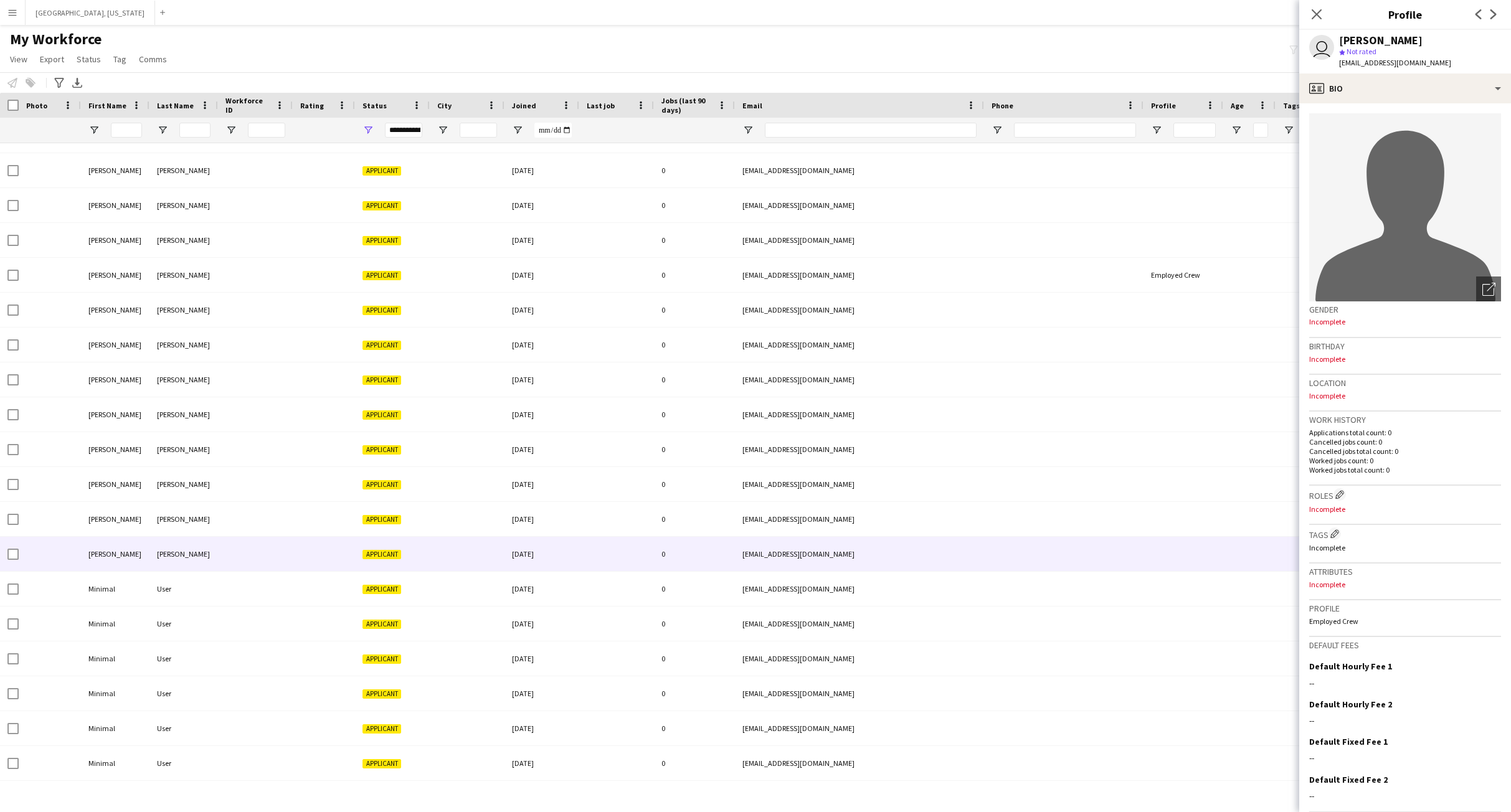
scroll to position [1461, 0]
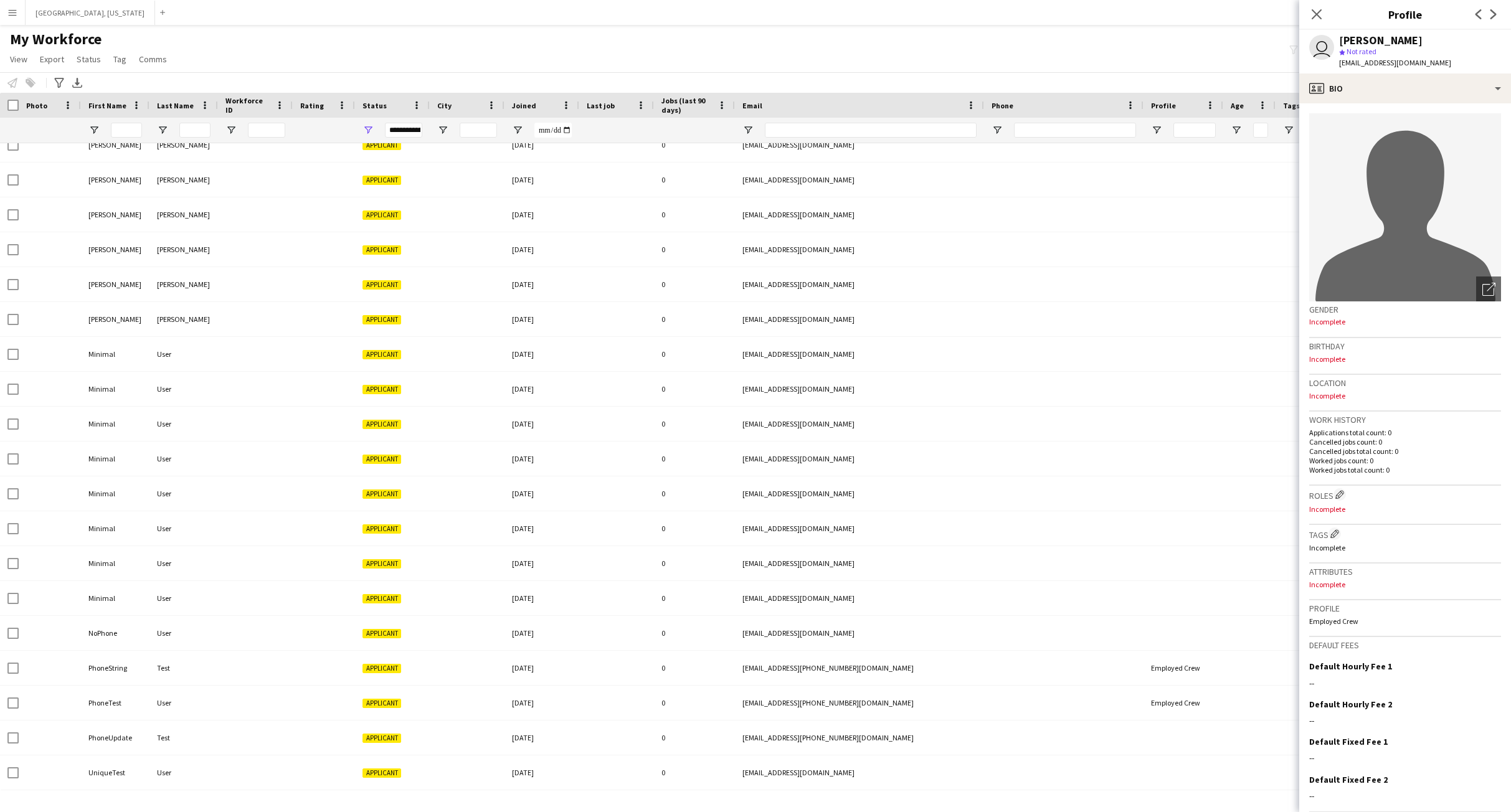
click at [528, 103] on span "Joined" at bounding box center [524, 106] width 25 height 9
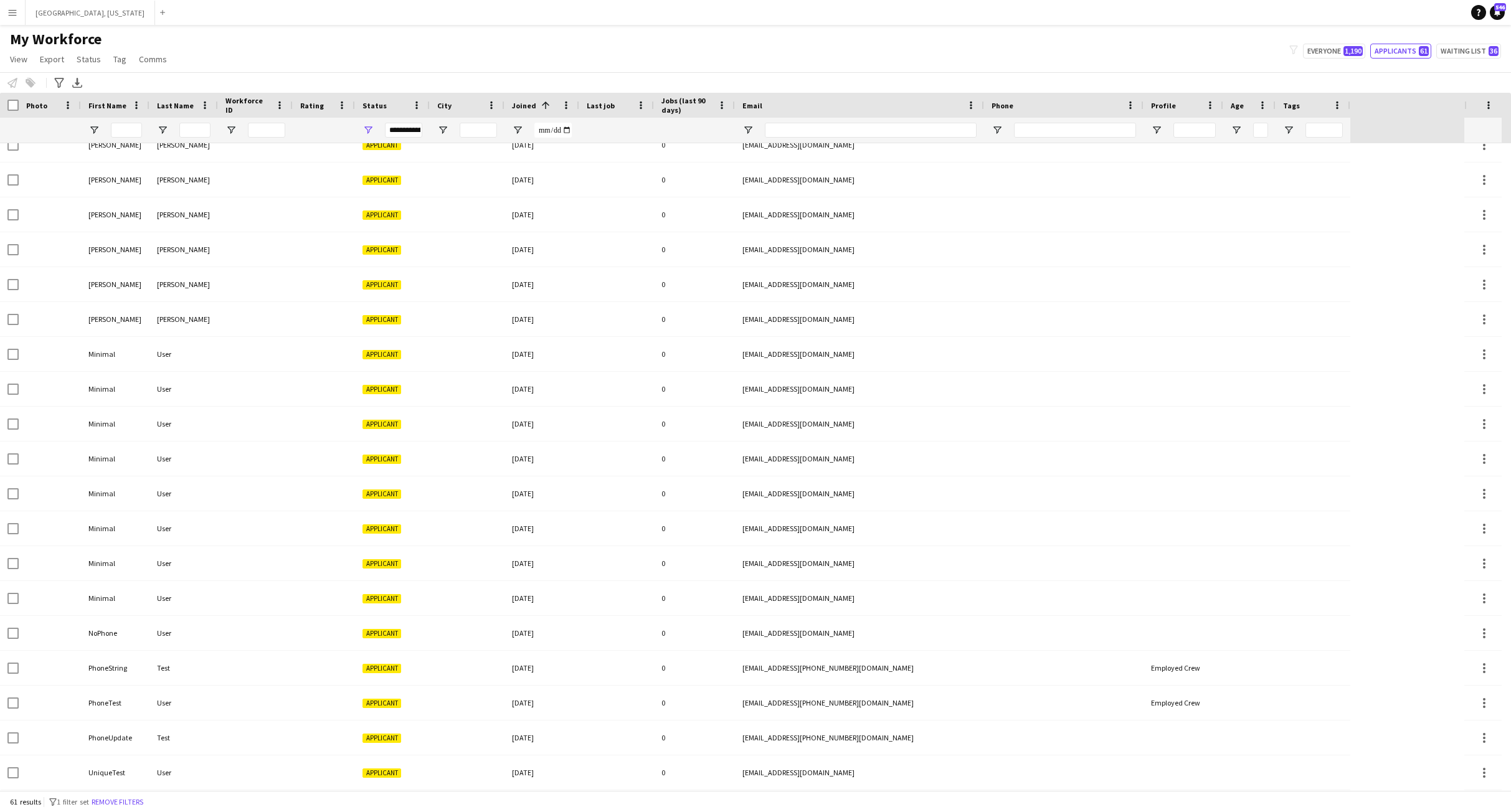
click at [532, 104] on span "Joined" at bounding box center [524, 106] width 25 height 9
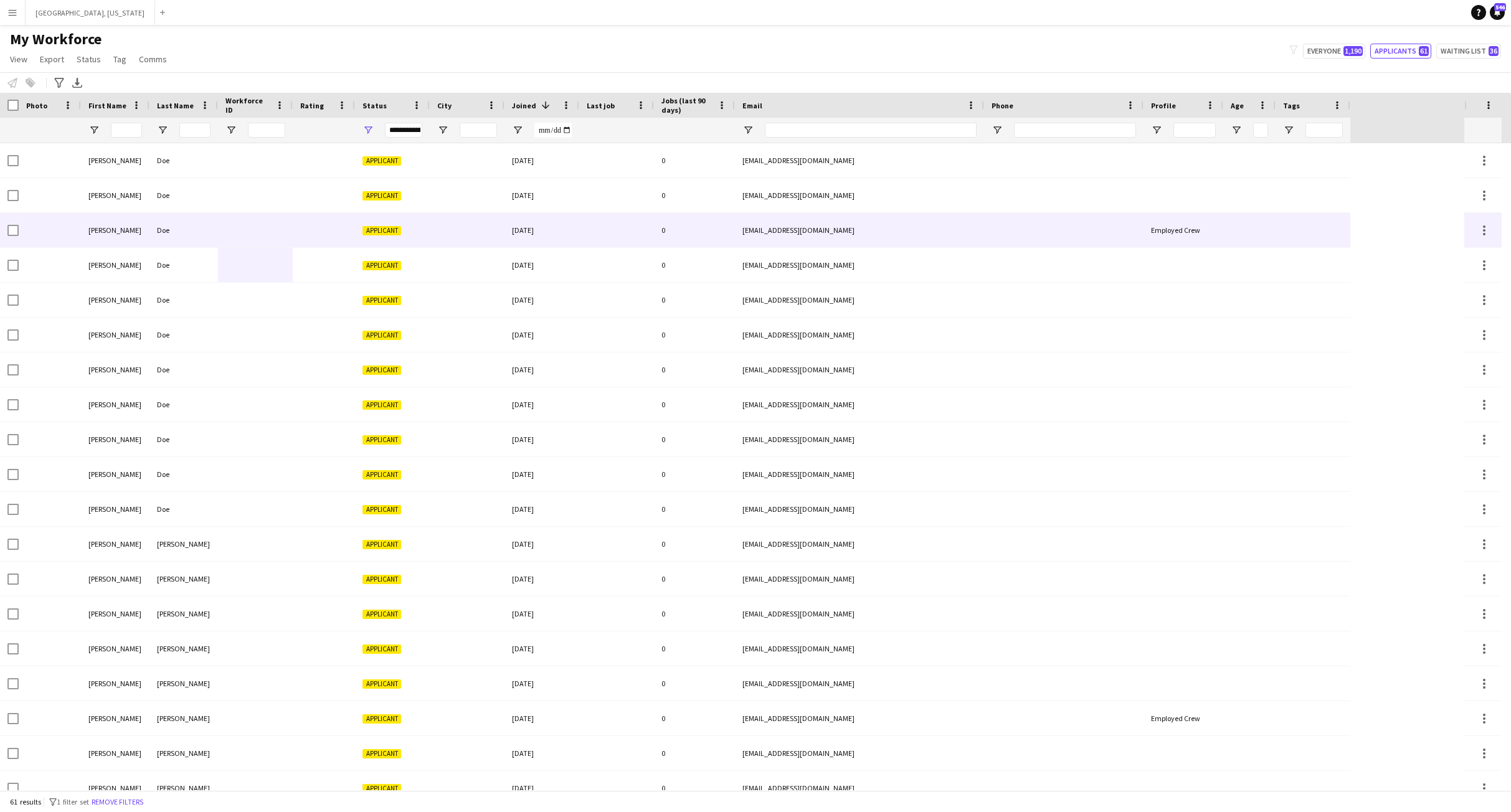
scroll to position [235, 0]
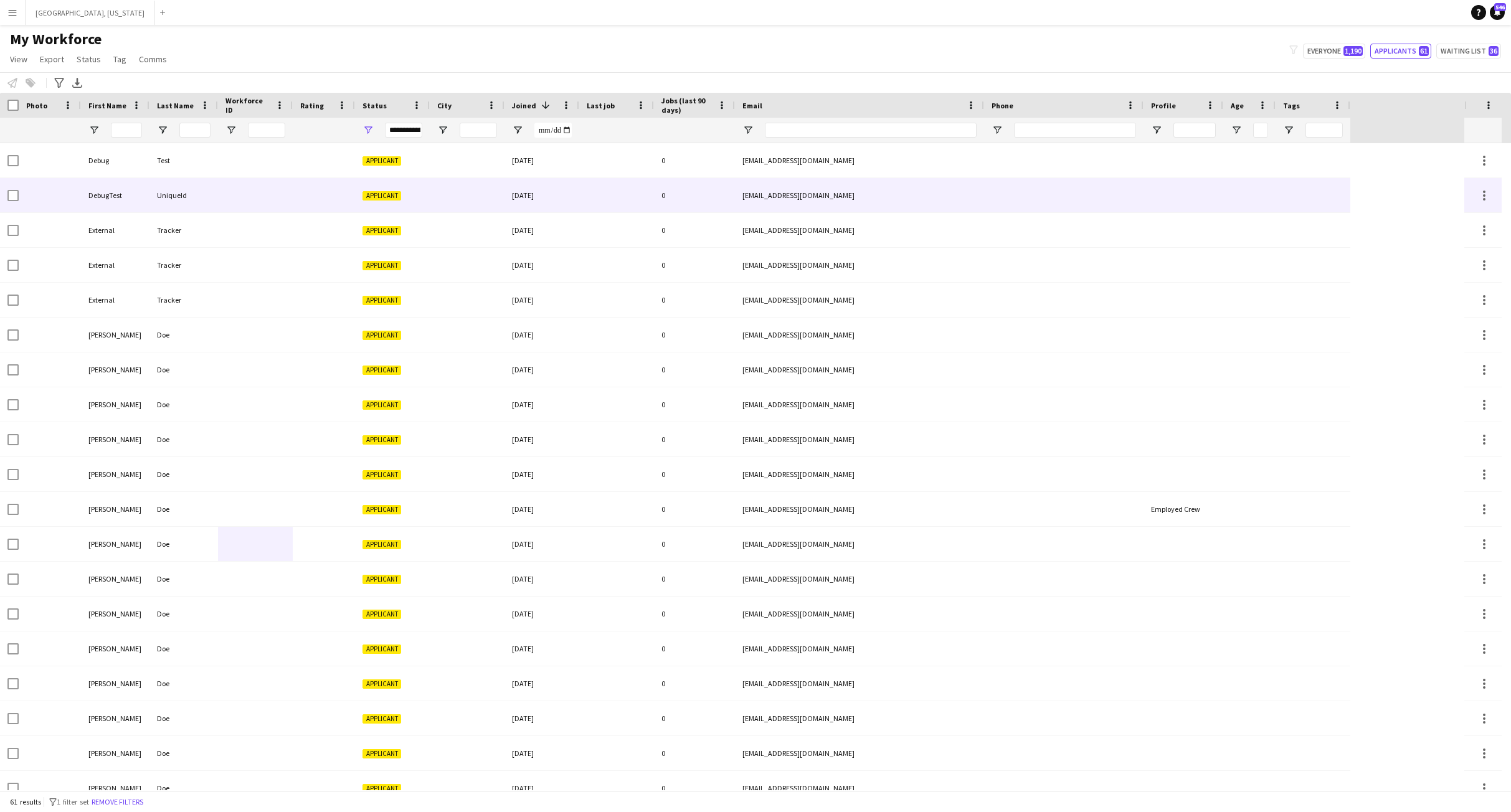
click at [218, 161] on div at bounding box center [255, 160] width 74 height 35
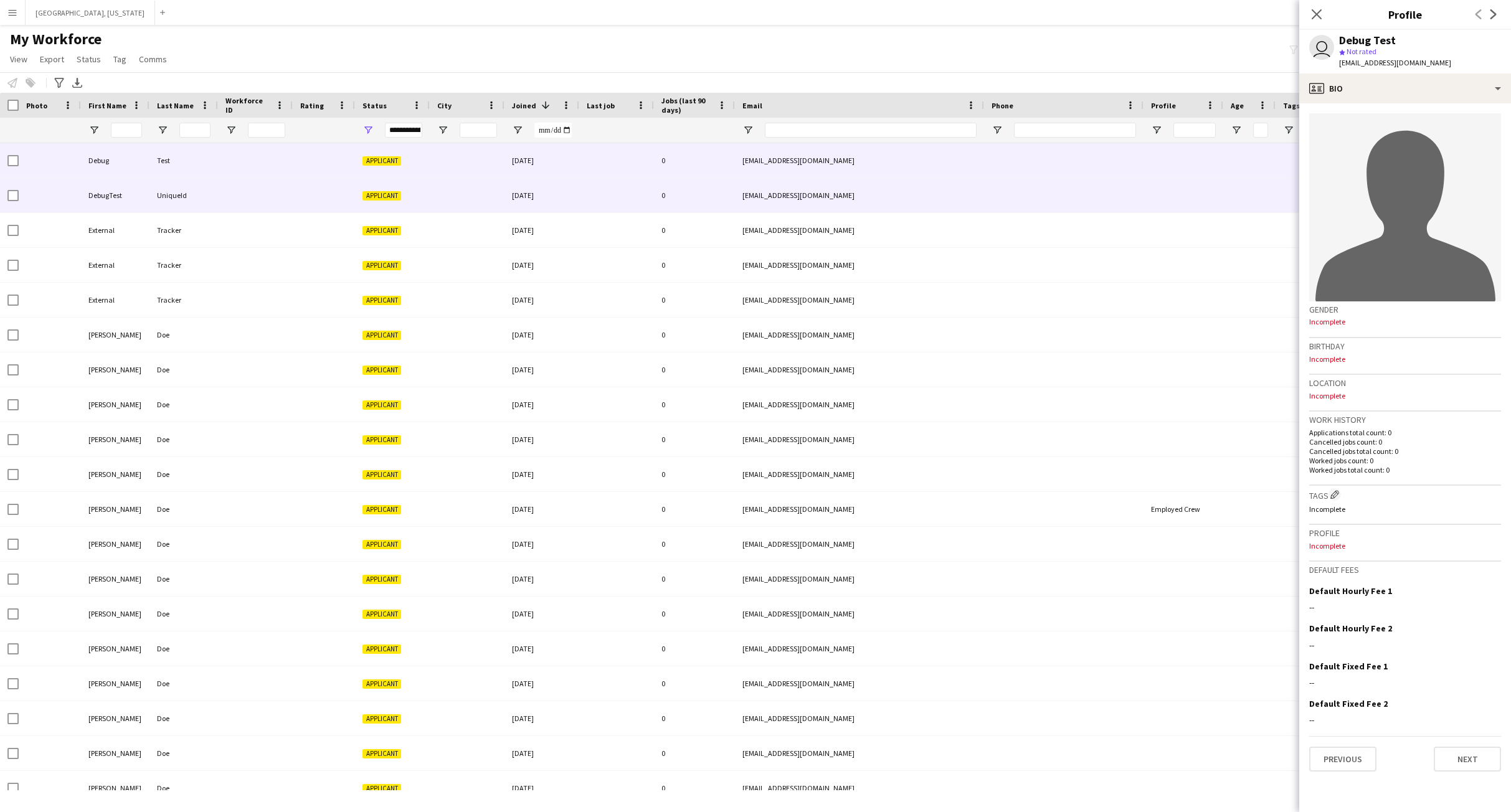
click at [209, 193] on div "UniqueId" at bounding box center [183, 195] width 68 height 35
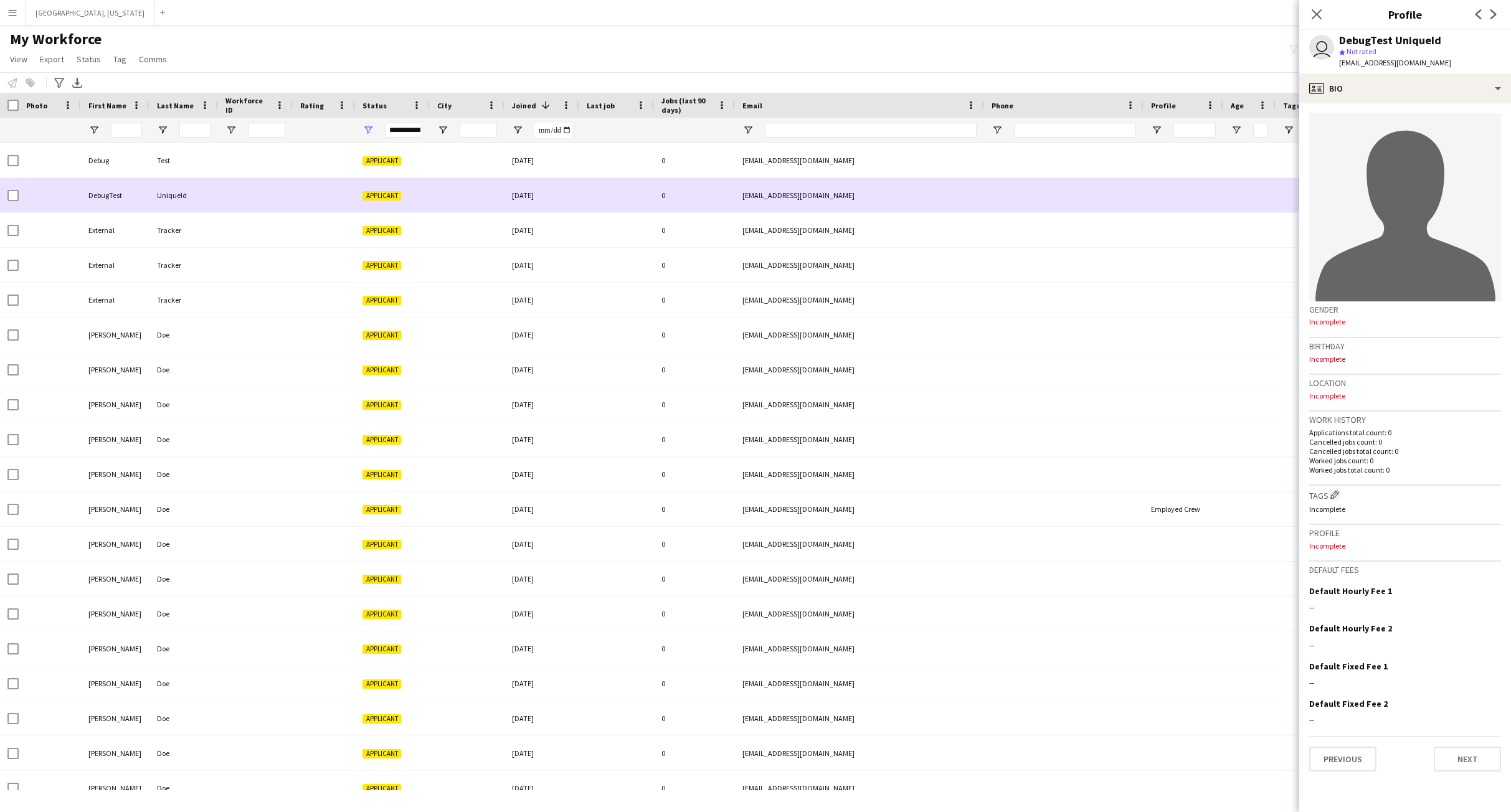
click at [217, 230] on div "Tracker" at bounding box center [183, 230] width 68 height 35
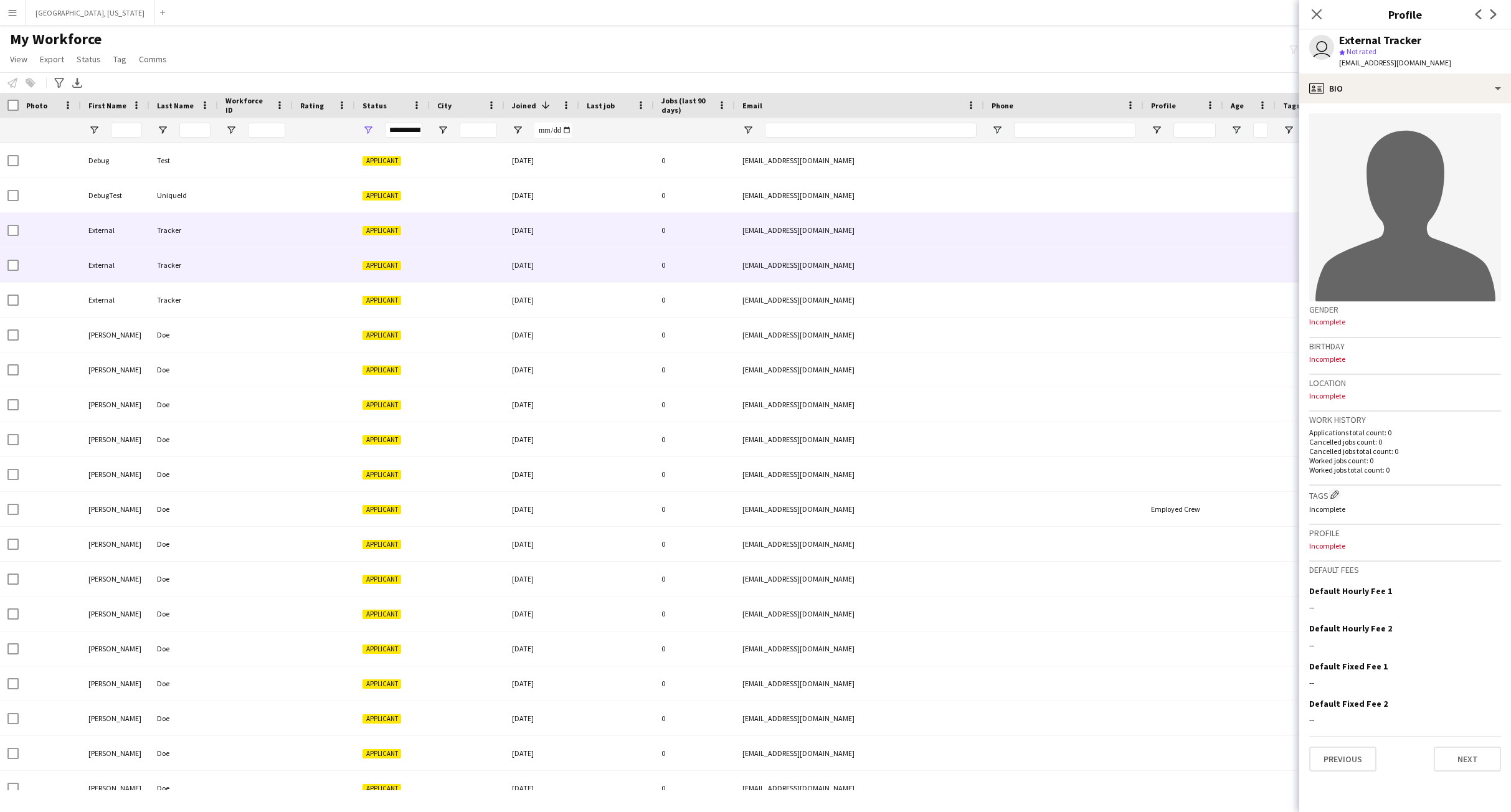
click at [227, 272] on div at bounding box center [255, 265] width 74 height 35
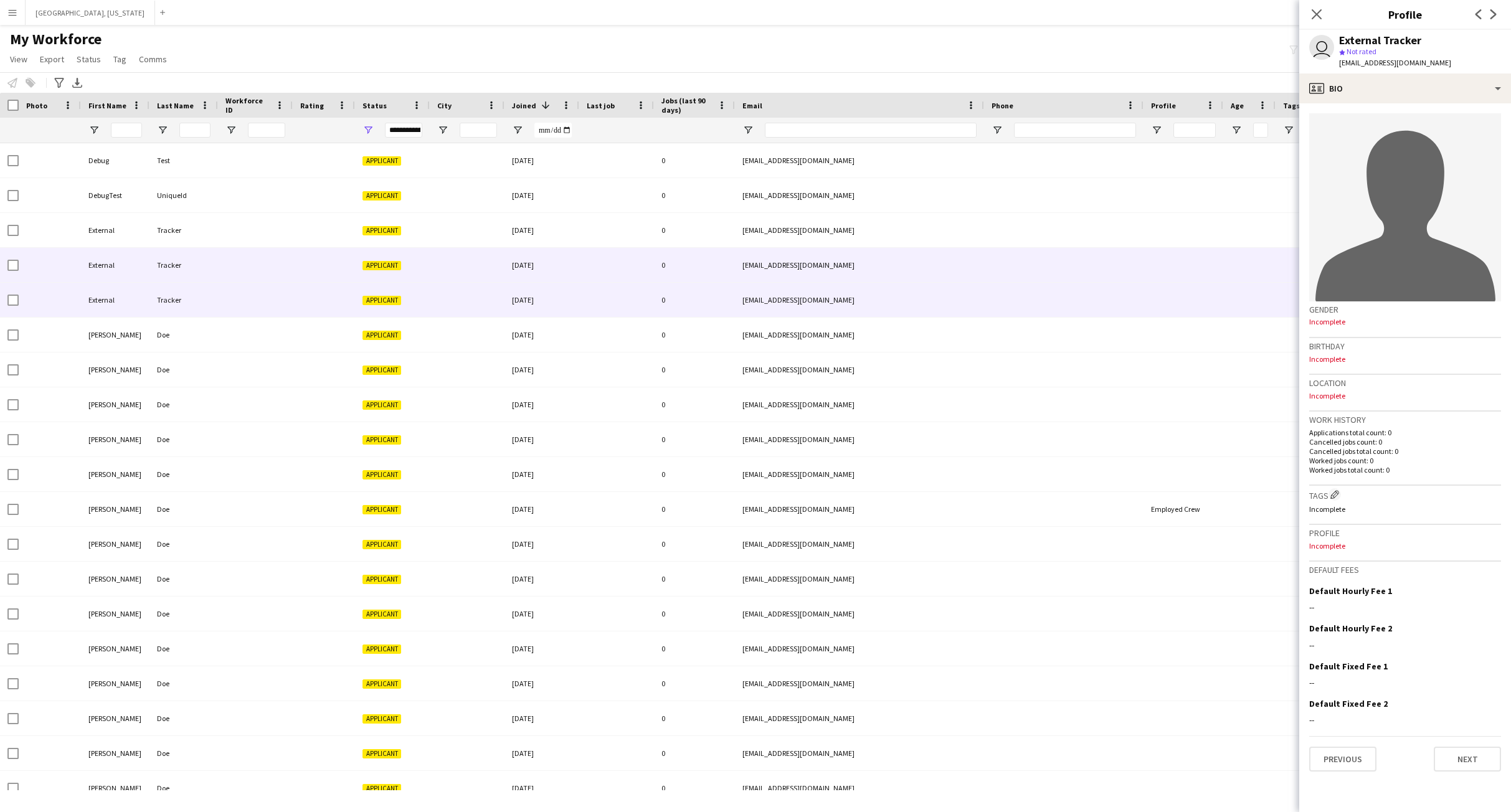
click at [223, 306] on div at bounding box center [255, 300] width 74 height 35
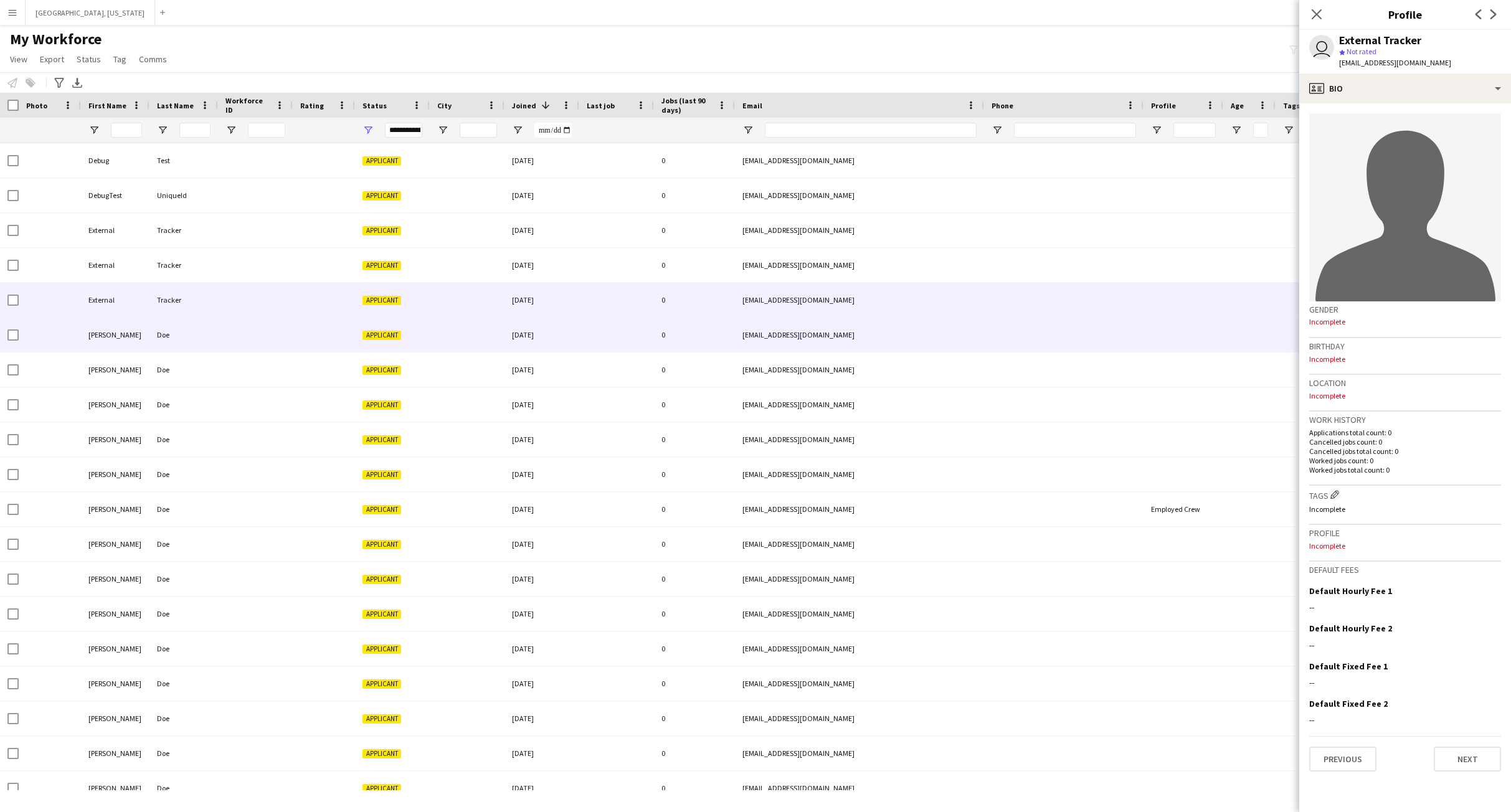
click at [252, 336] on div at bounding box center [255, 335] width 74 height 35
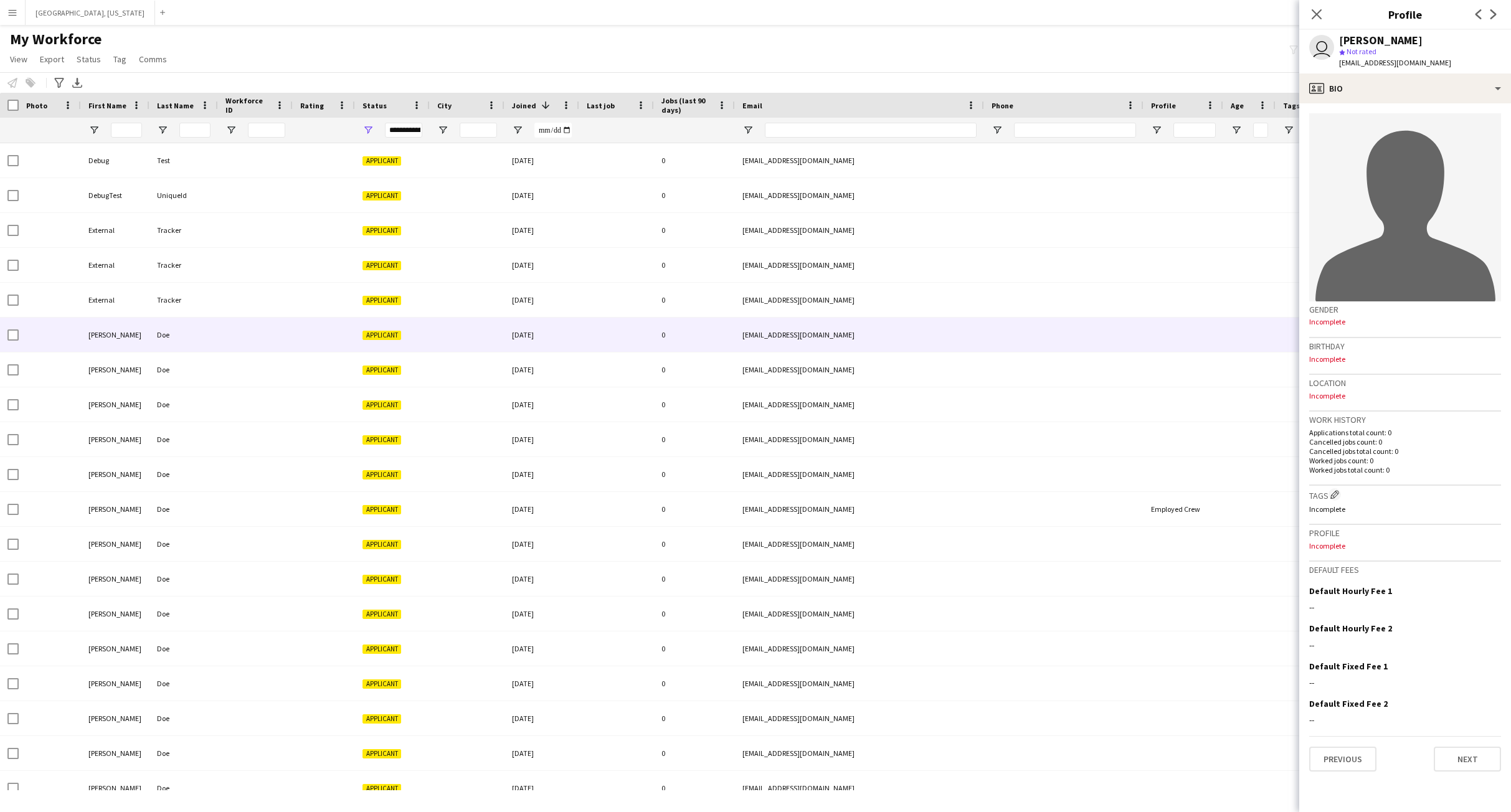
click at [1401, 64] on span "[EMAIL_ADDRESS][DOMAIN_NAME]" at bounding box center [1395, 62] width 112 height 9
click at [1400, 64] on span "[EMAIL_ADDRESS][DOMAIN_NAME]" at bounding box center [1395, 62] width 112 height 9
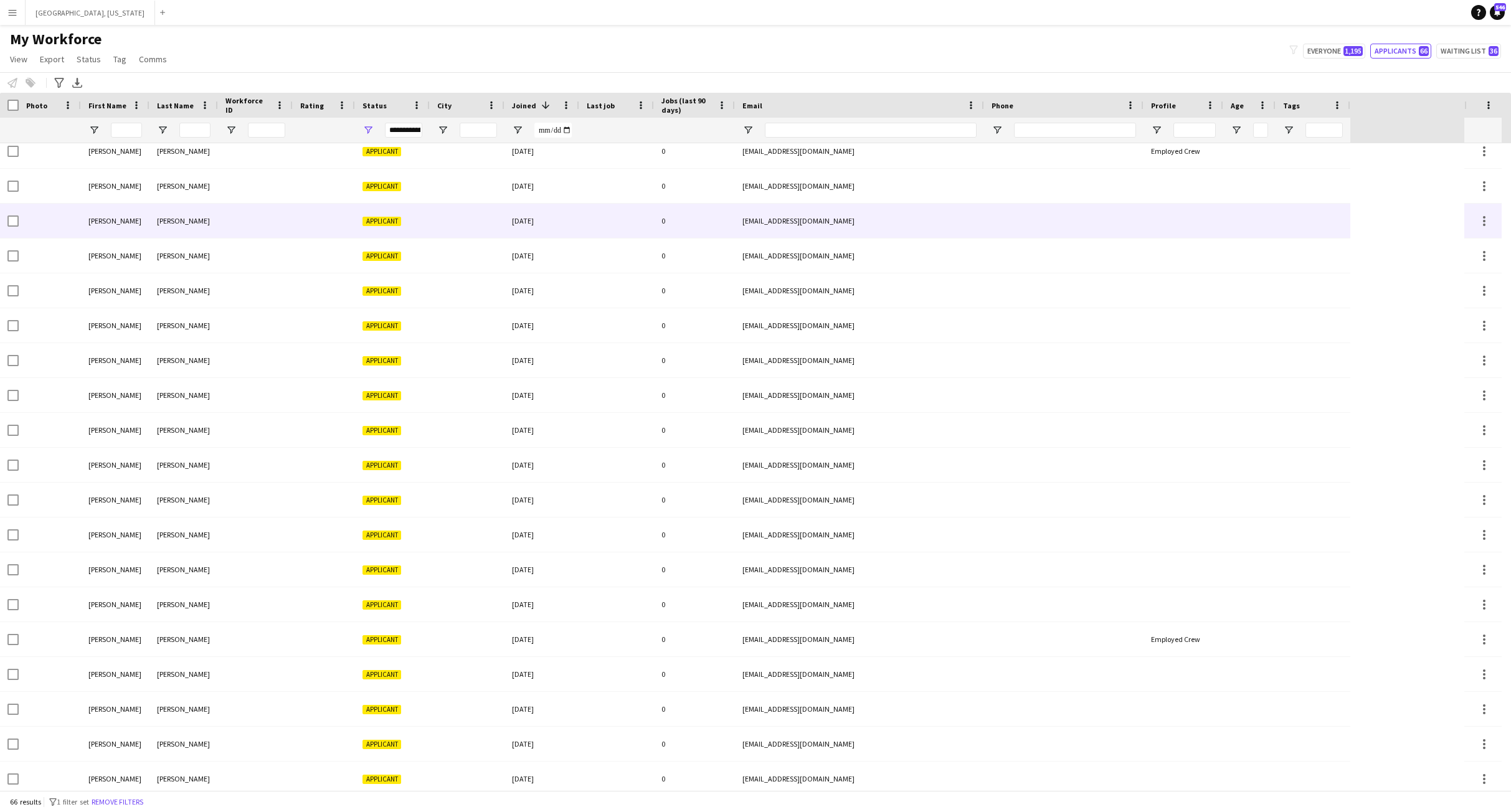
scroll to position [534, 0]
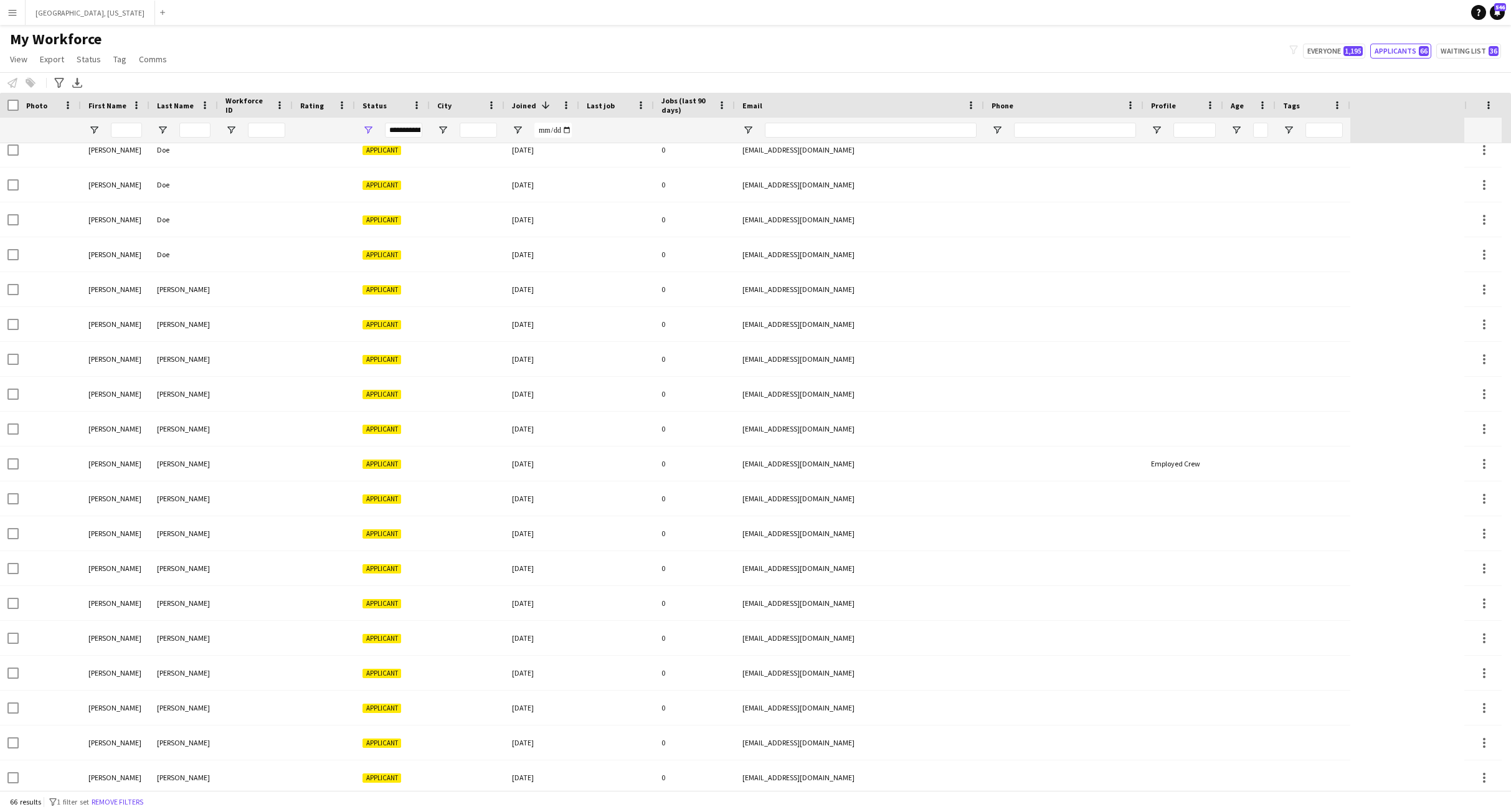
click at [239, 106] on span "Workforce ID" at bounding box center [247, 105] width 45 height 19
click at [239, 105] on span "Workforce ID" at bounding box center [240, 105] width 30 height 19
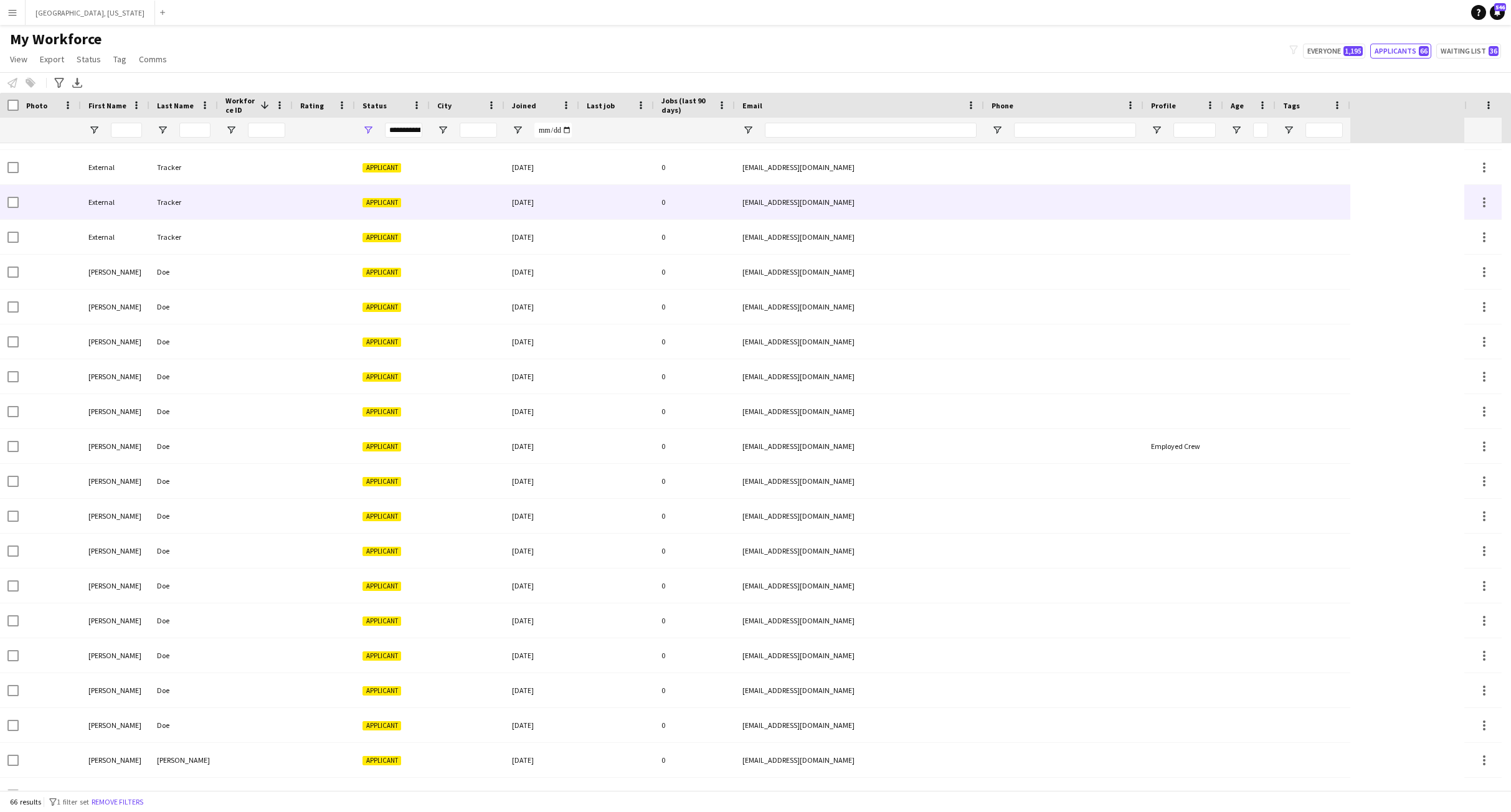
scroll to position [19, 0]
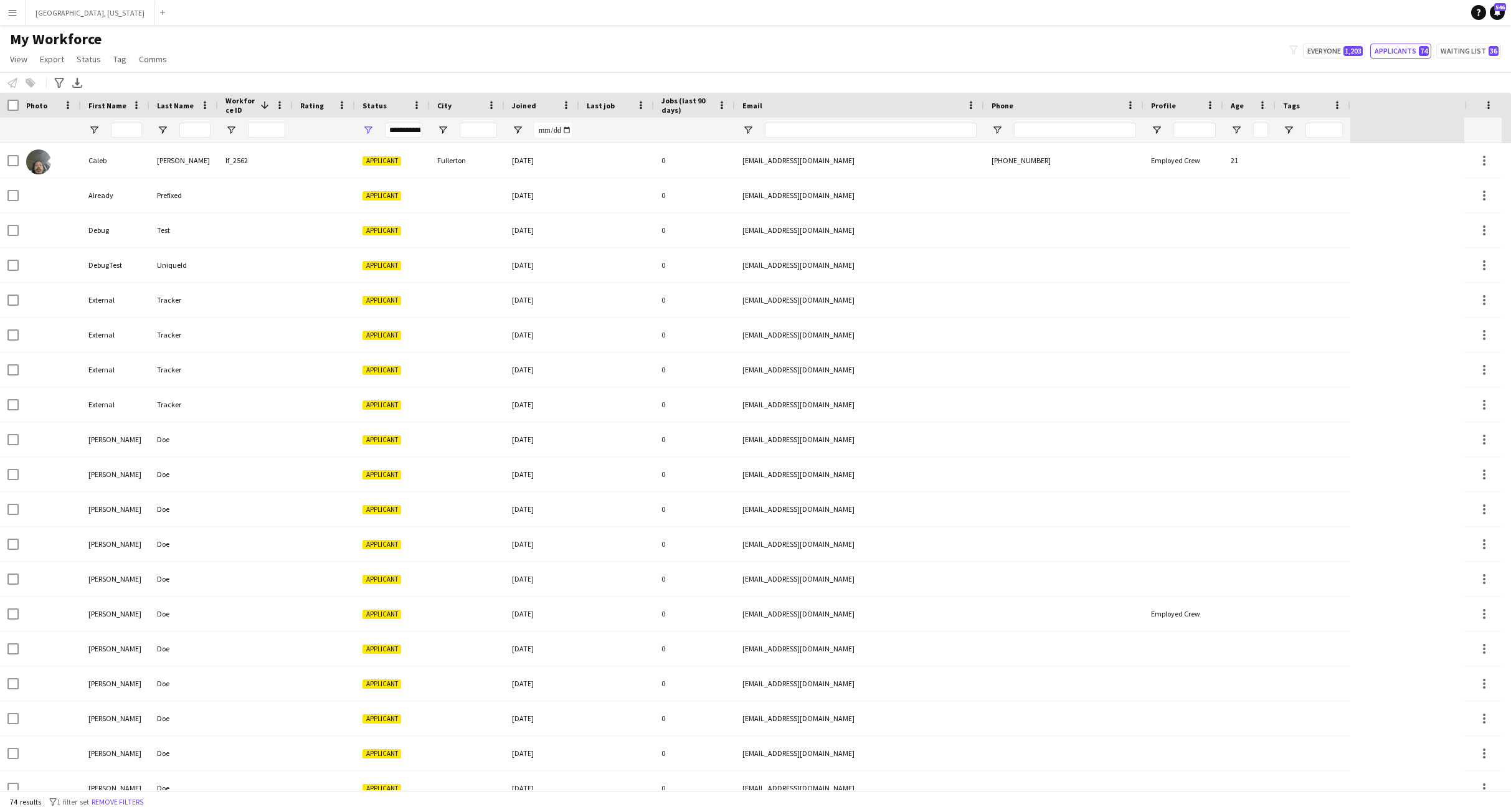
click at [464, 68] on div "My Workforce View Views Default view New view Update view Delete view Edit name…" at bounding box center [755, 51] width 1511 height 43
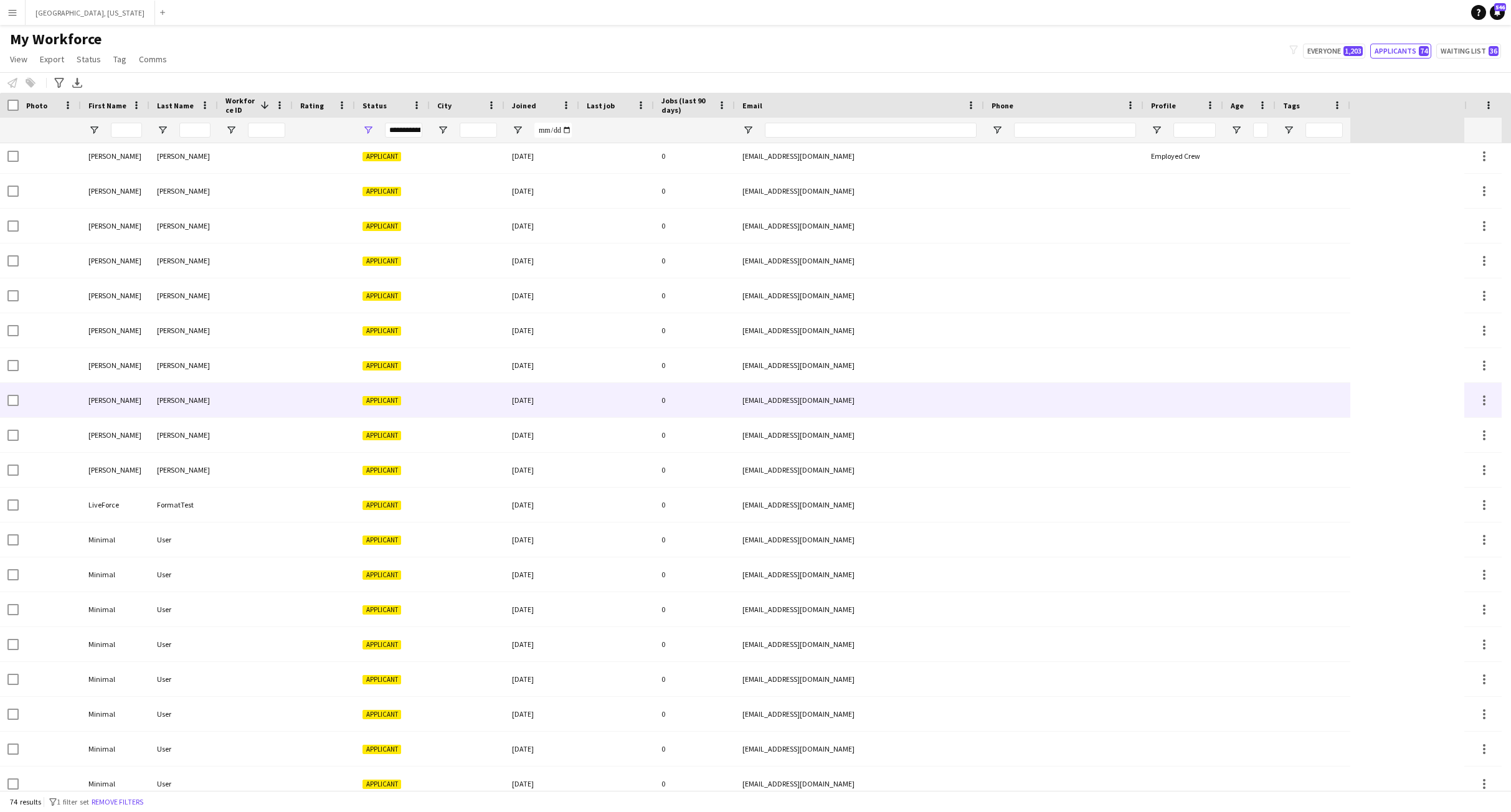
scroll to position [1812, 0]
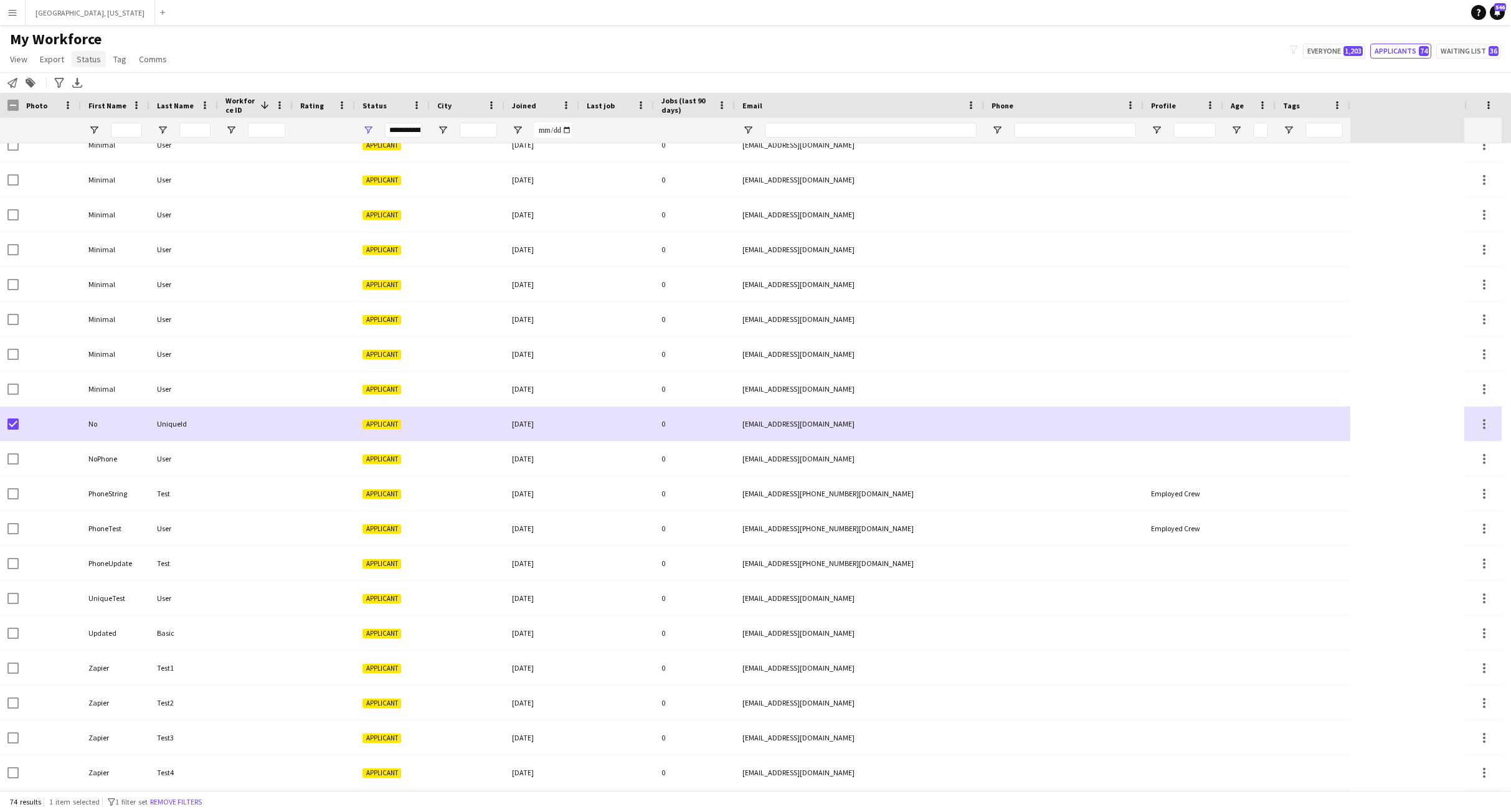
click at [90, 64] on span "Status" at bounding box center [88, 59] width 25 height 11
click at [121, 58] on span "Tag" at bounding box center [120, 59] width 13 height 11
click at [26, 17] on button "[GEOGRAPHIC_DATA], [US_STATE] Close" at bounding box center [90, 13] width 130 height 25
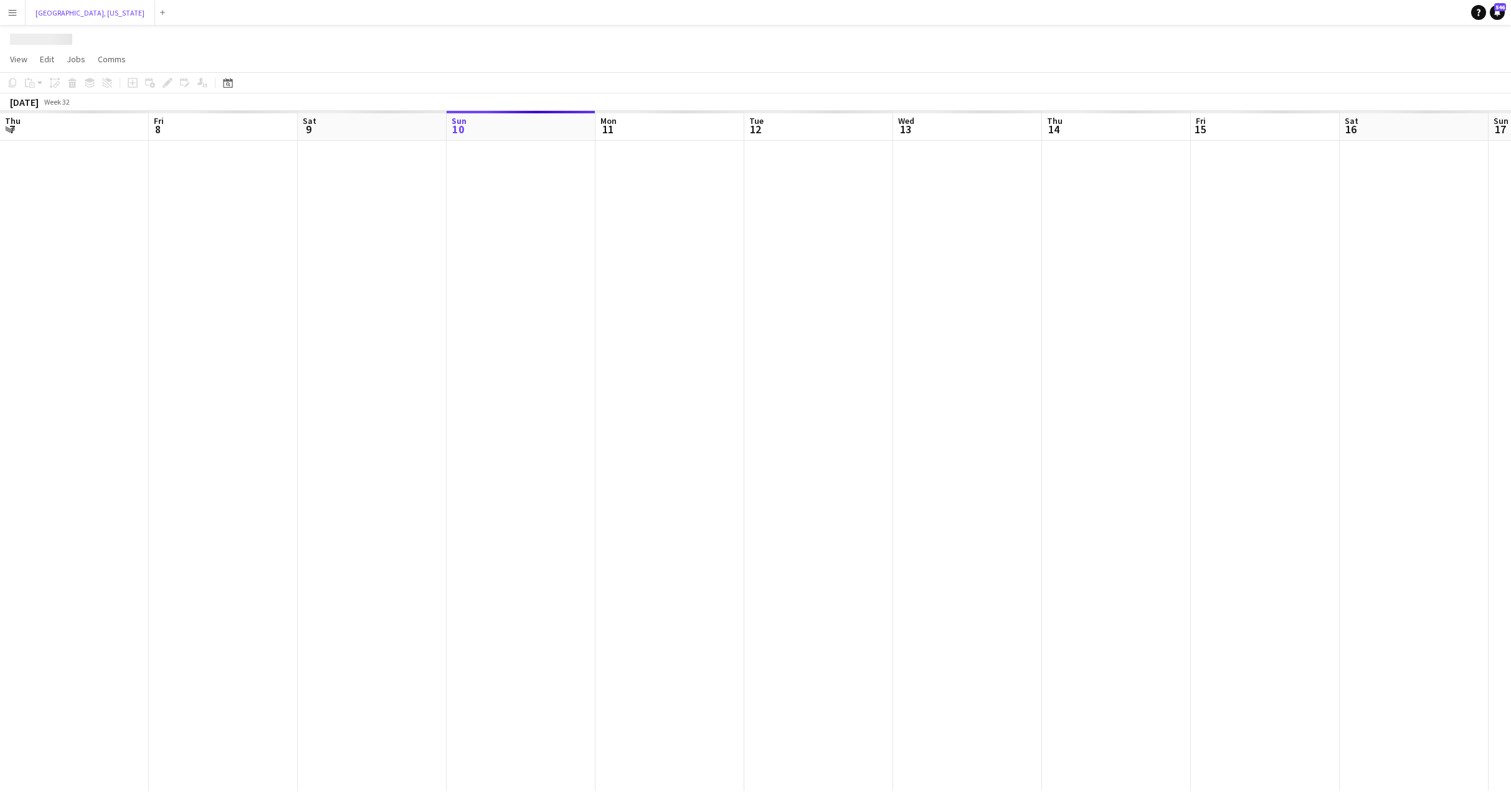
scroll to position [0, 298]
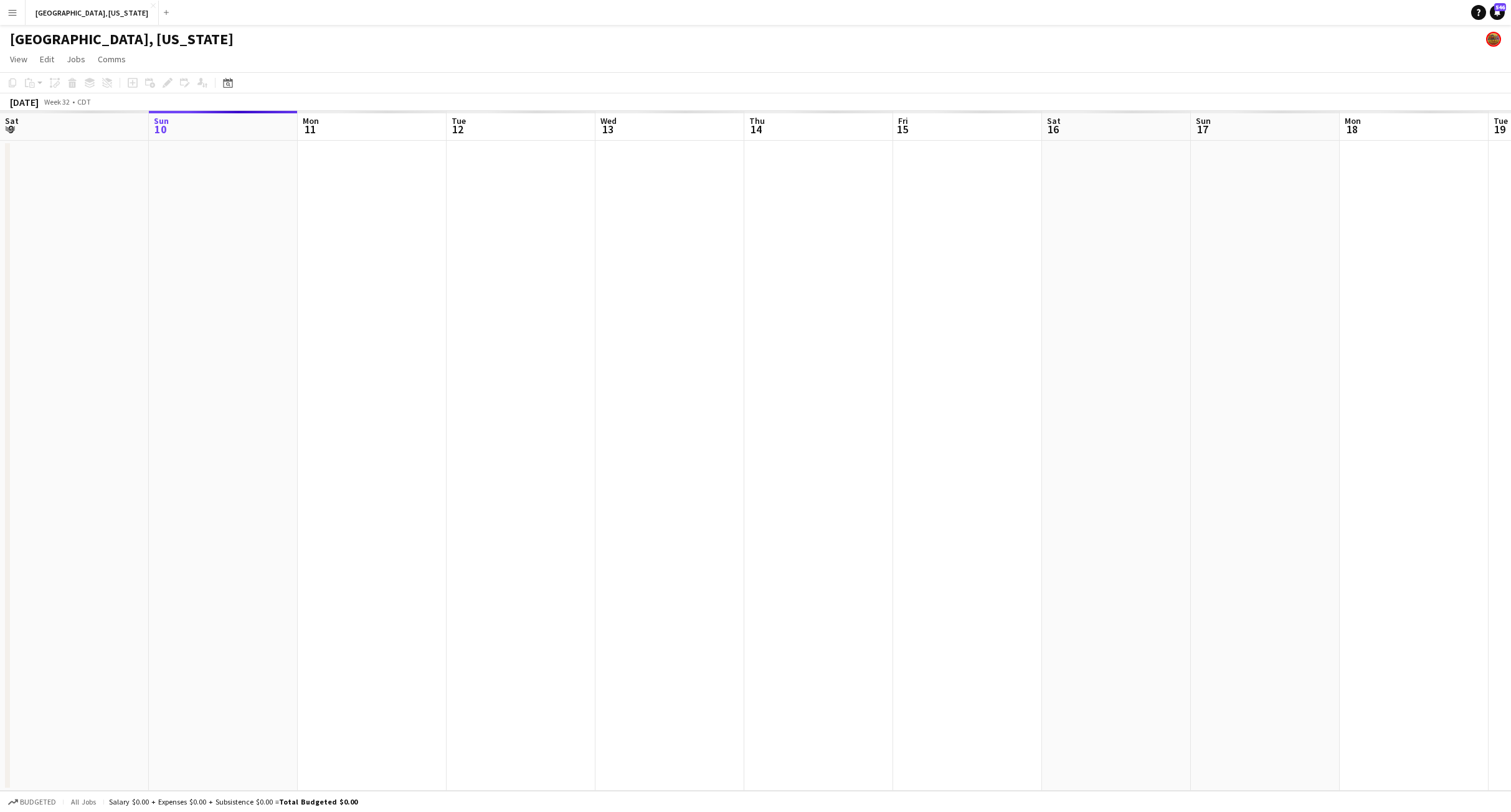
click at [22, 15] on button "Menu" at bounding box center [12, 12] width 25 height 25
click at [153, 49] on link "Boards" at bounding box center [187, 43] width 124 height 25
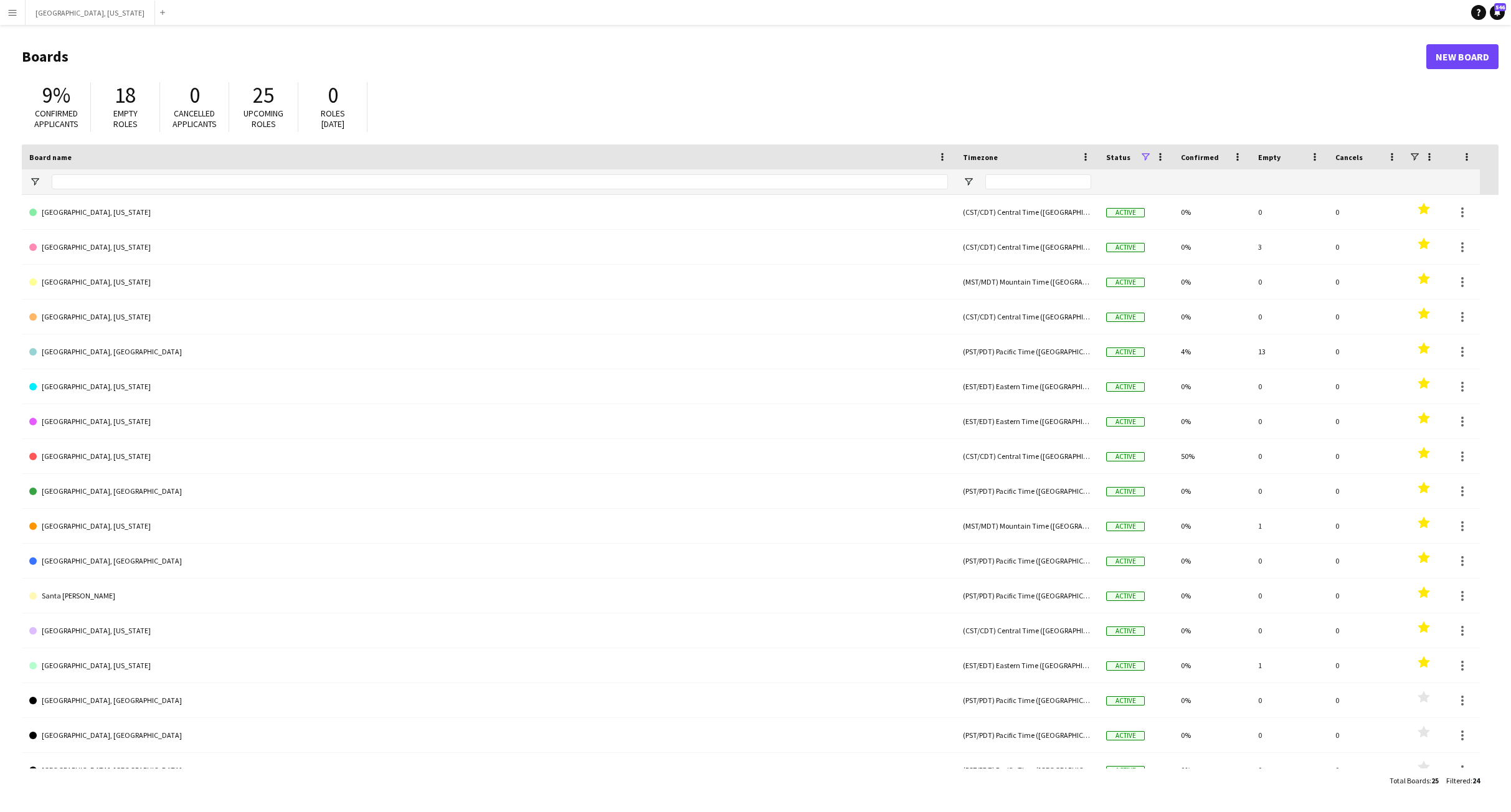
click at [9, 15] on app-icon "Menu" at bounding box center [12, 12] width 10 height 10
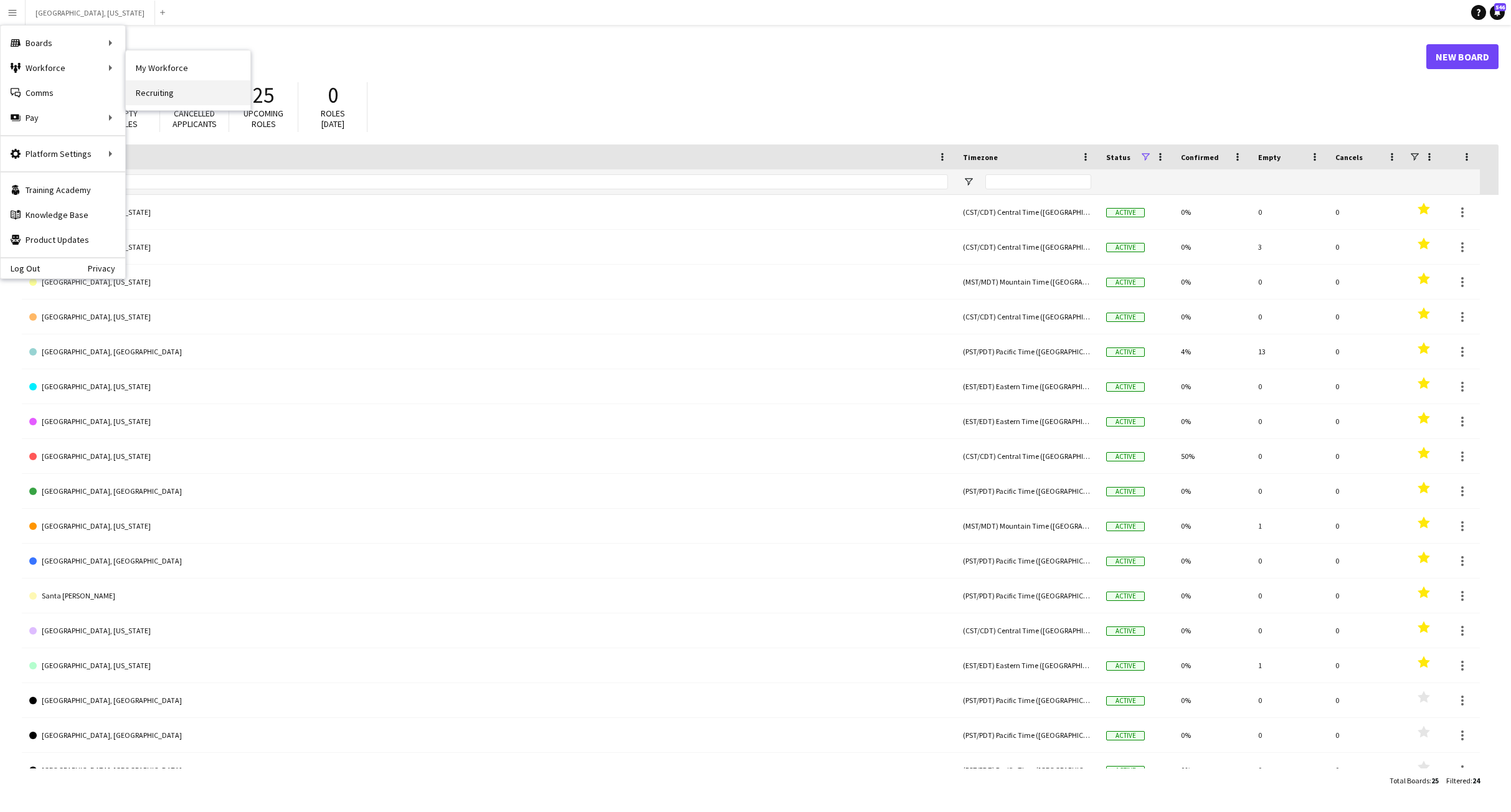
click at [152, 90] on link "Recruiting" at bounding box center [187, 92] width 124 height 25
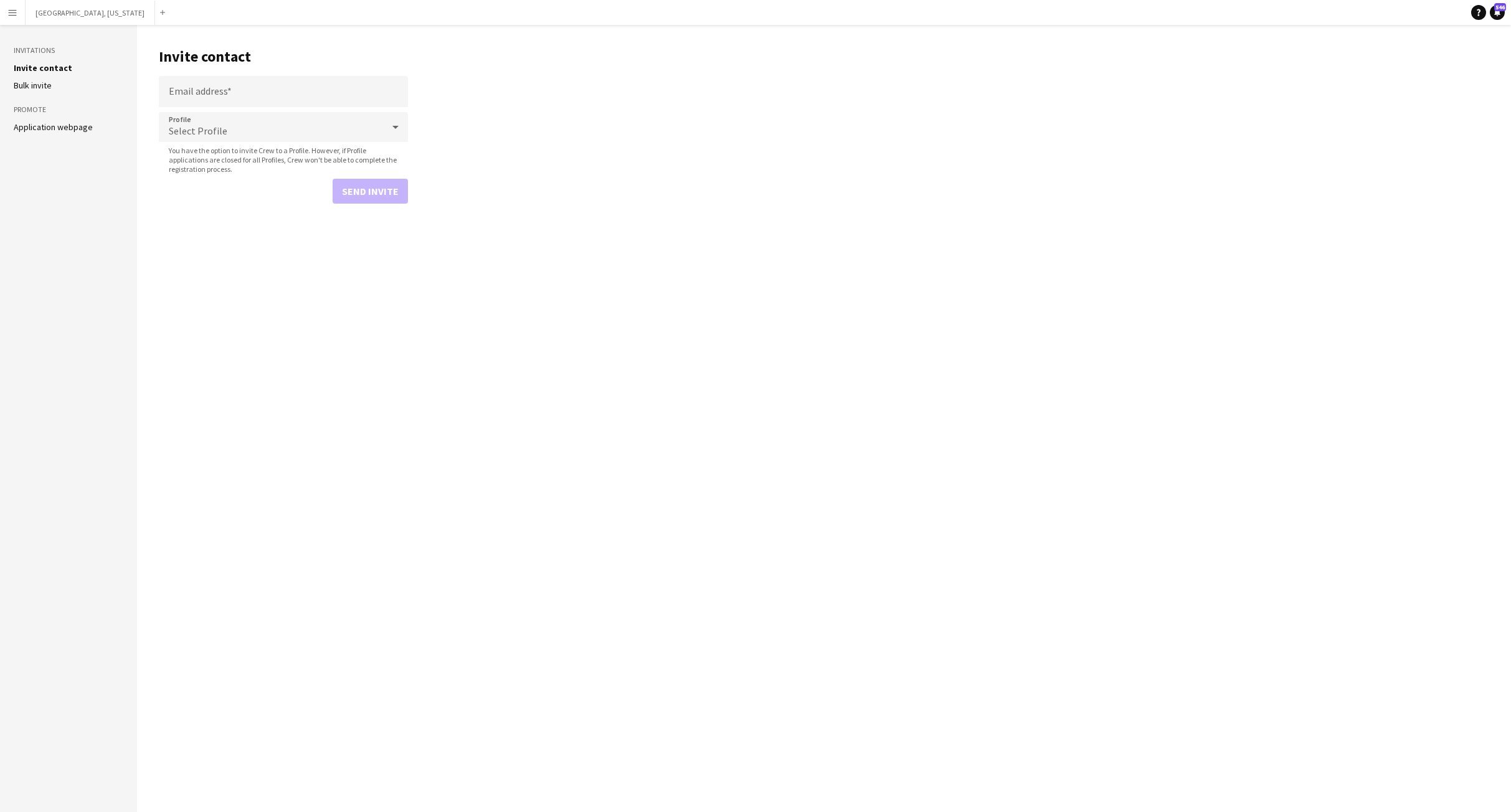
click at [17, 5] on button "Menu" at bounding box center [12, 12] width 25 height 25
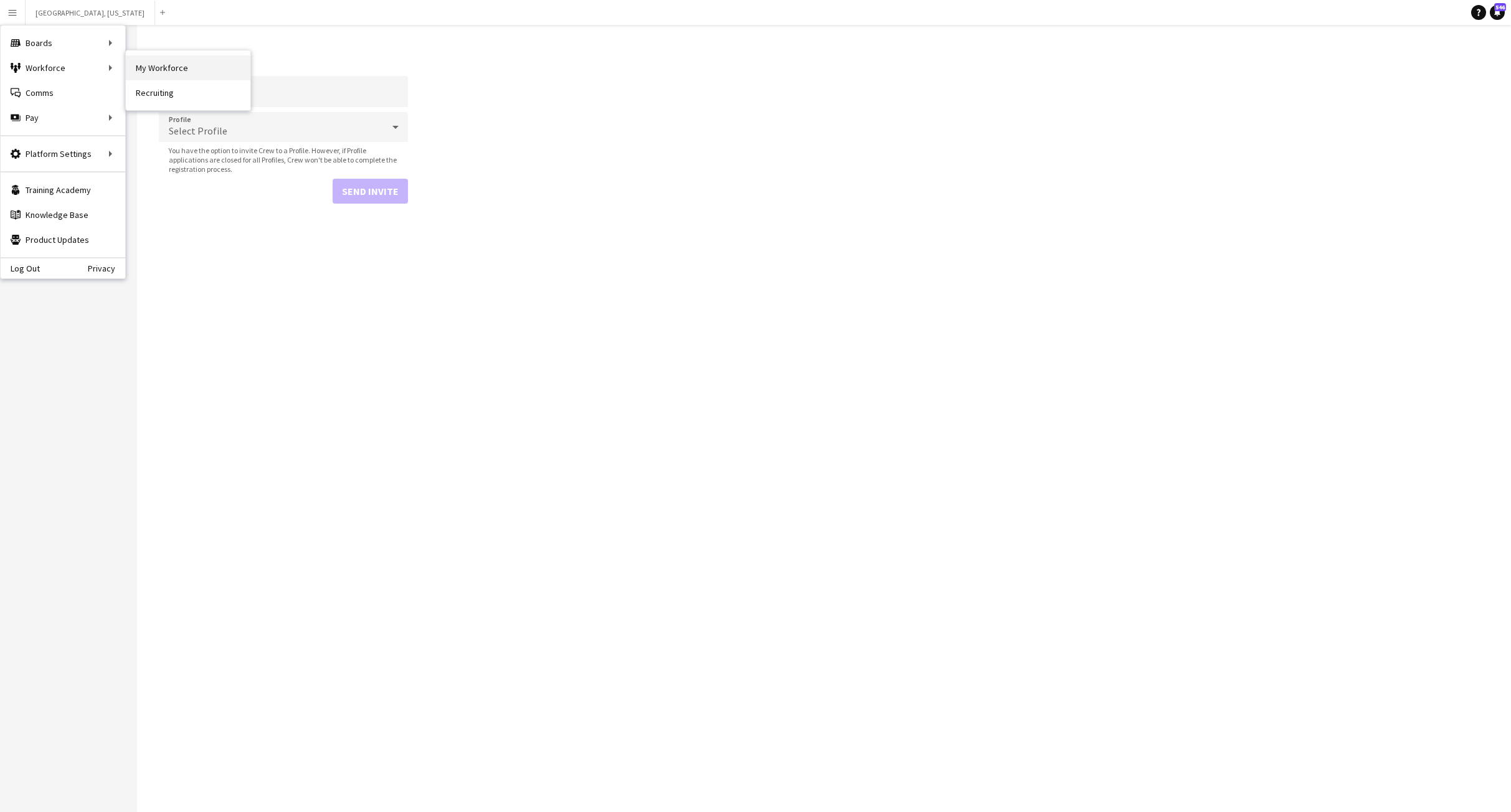
click at [166, 56] on link "My Workforce" at bounding box center [187, 67] width 124 height 25
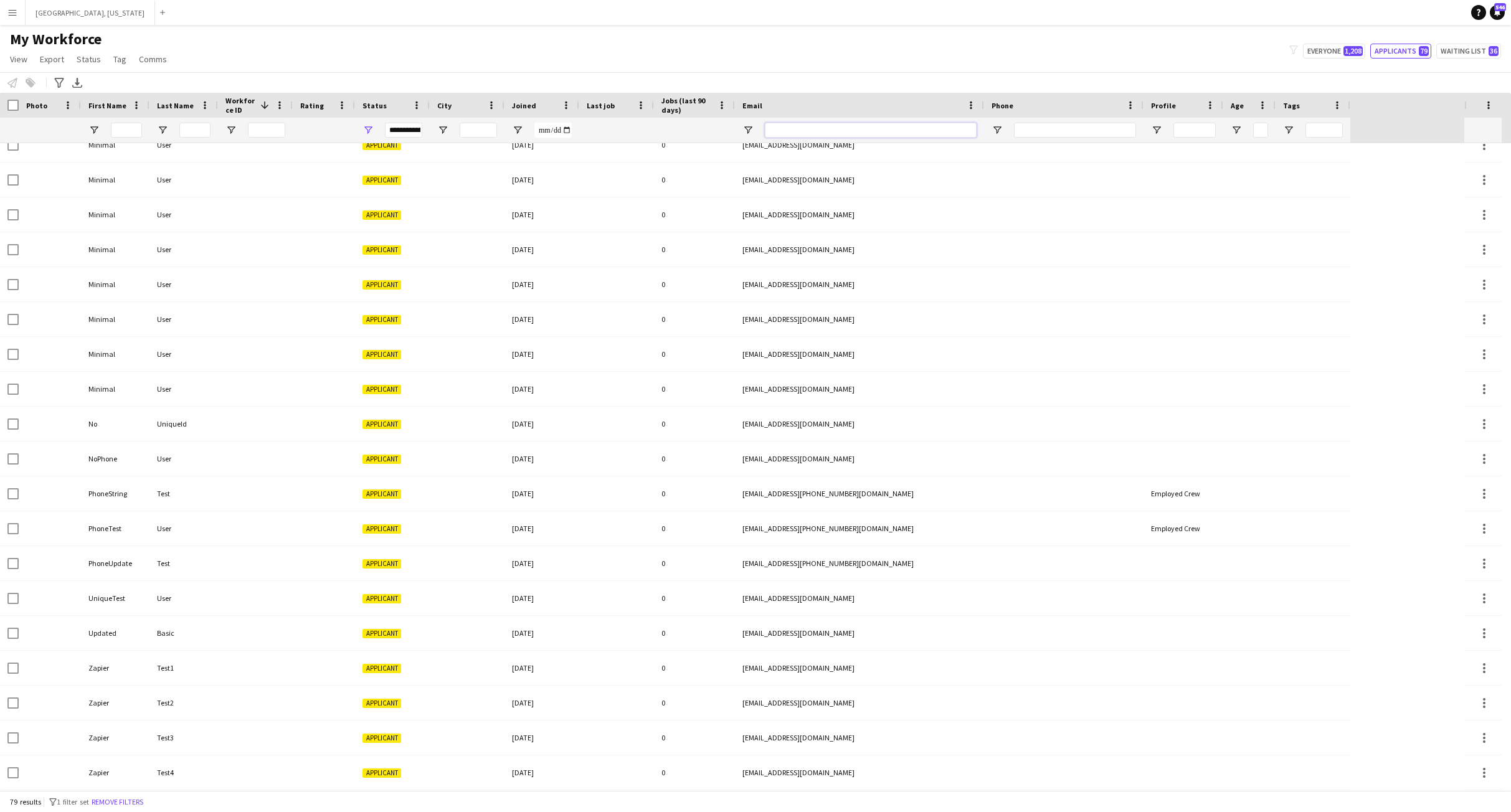
click at [819, 135] on input "Email Filter Input" at bounding box center [871, 130] width 212 height 15
paste input "**********"
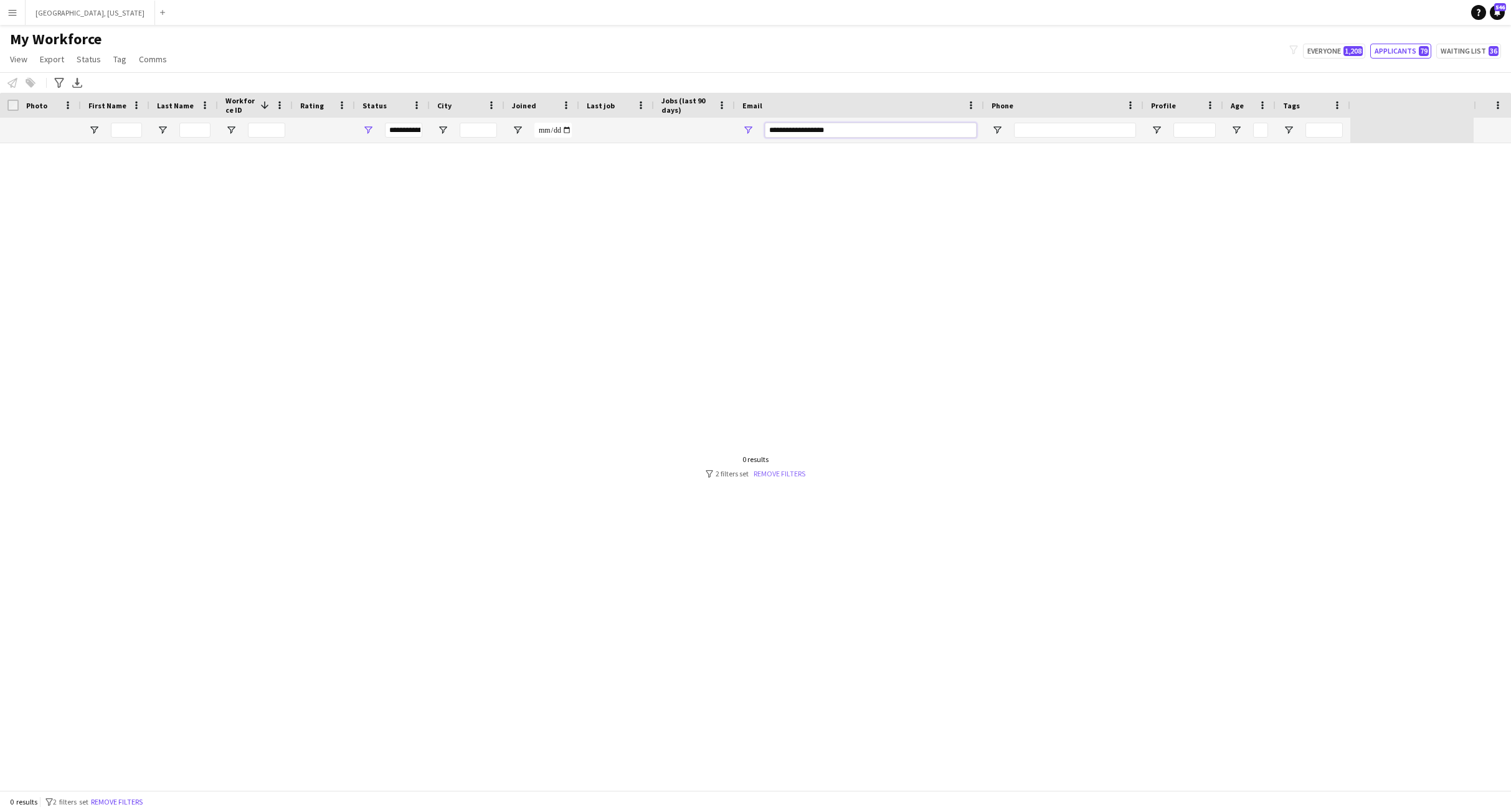
type input "**********"
click at [777, 472] on link "Remove filters" at bounding box center [780, 474] width 52 height 9
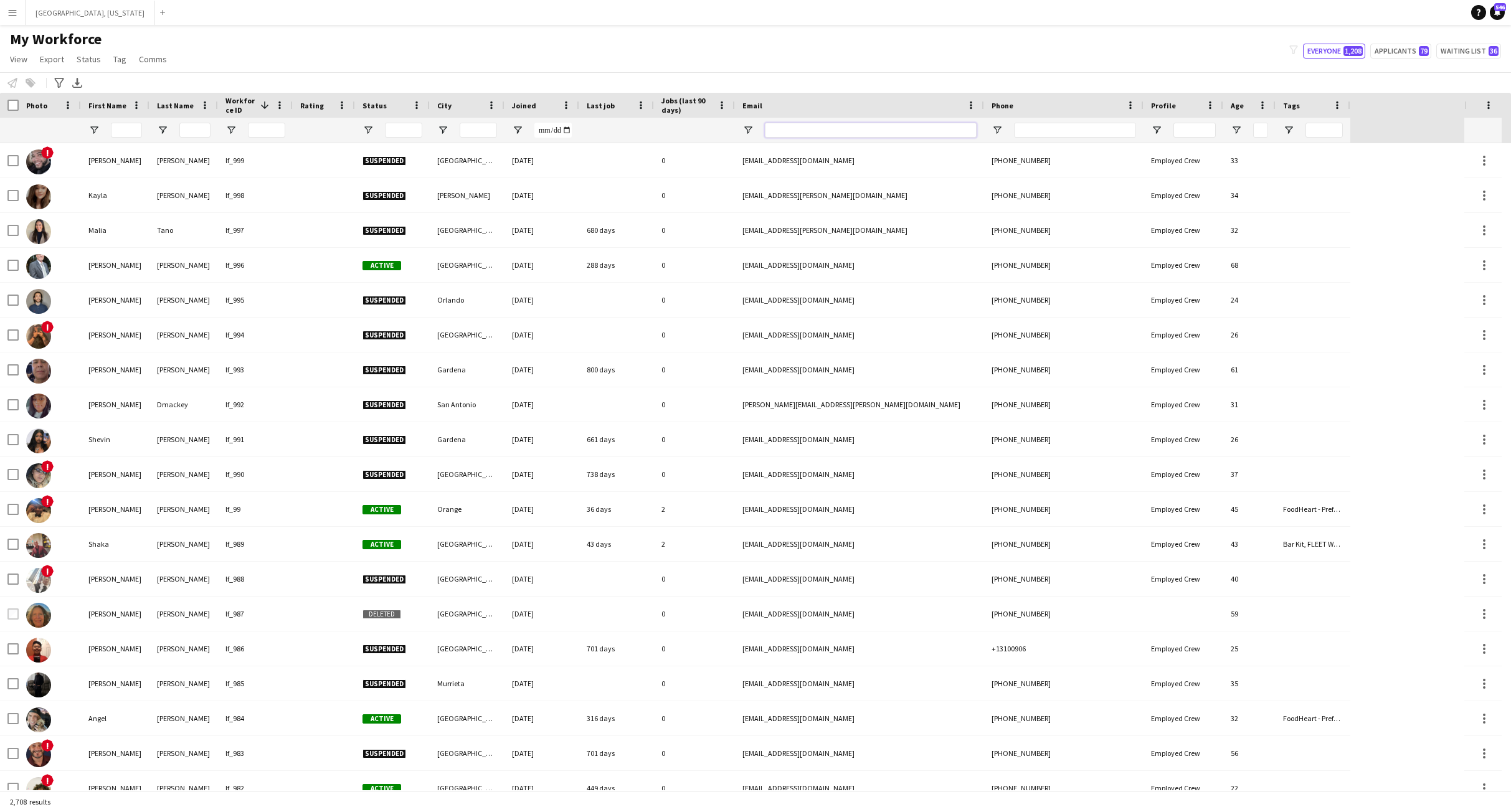
click at [780, 130] on input "Email Filter Input" at bounding box center [871, 130] width 212 height 15
paste input "**********"
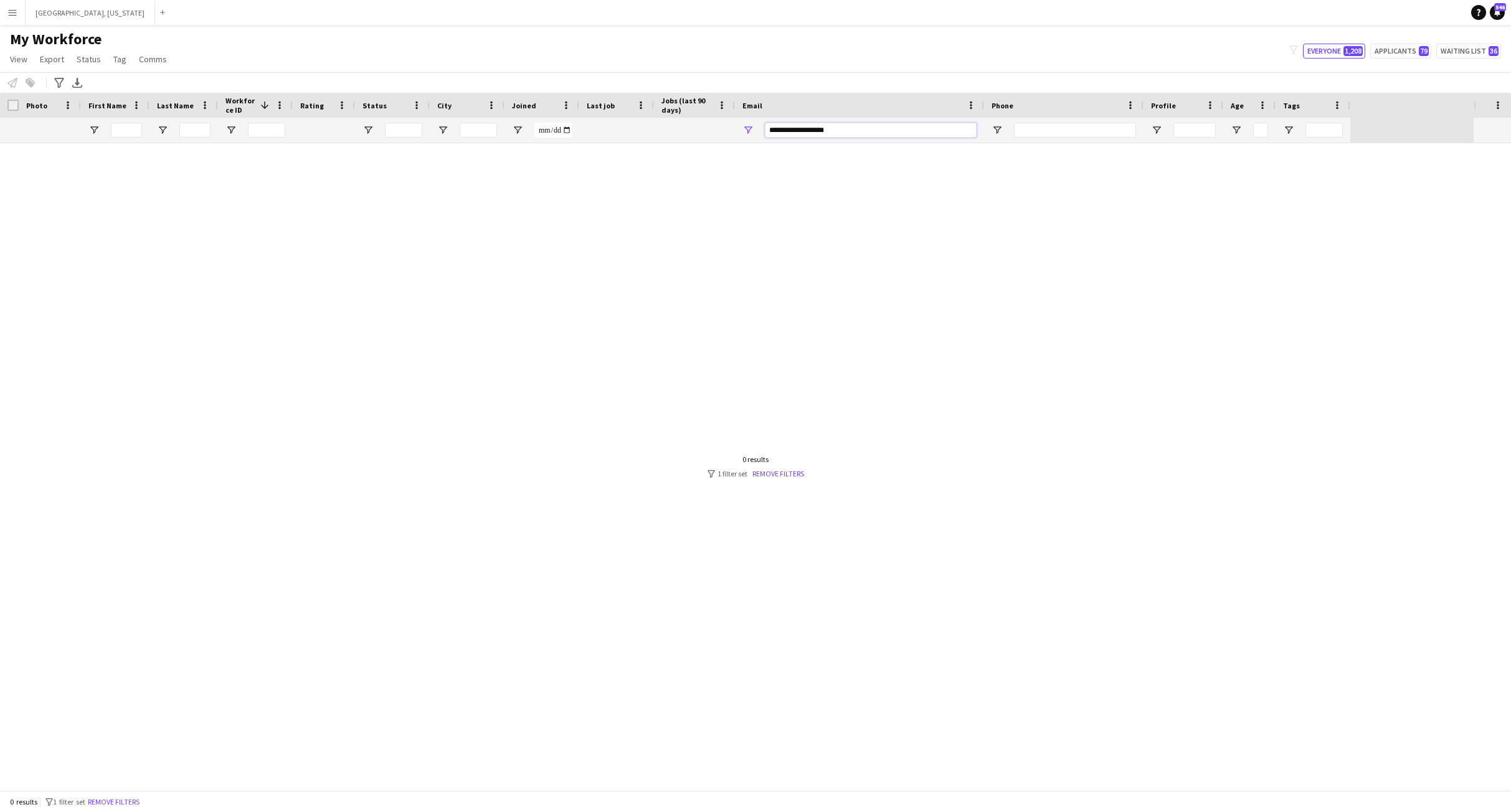
type input "**********"
drag, startPoint x: 830, startPoint y: 132, endPoint x: 707, endPoint y: 132, distance: 123.0
click at [712, 135] on div at bounding box center [675, 130] width 1350 height 25
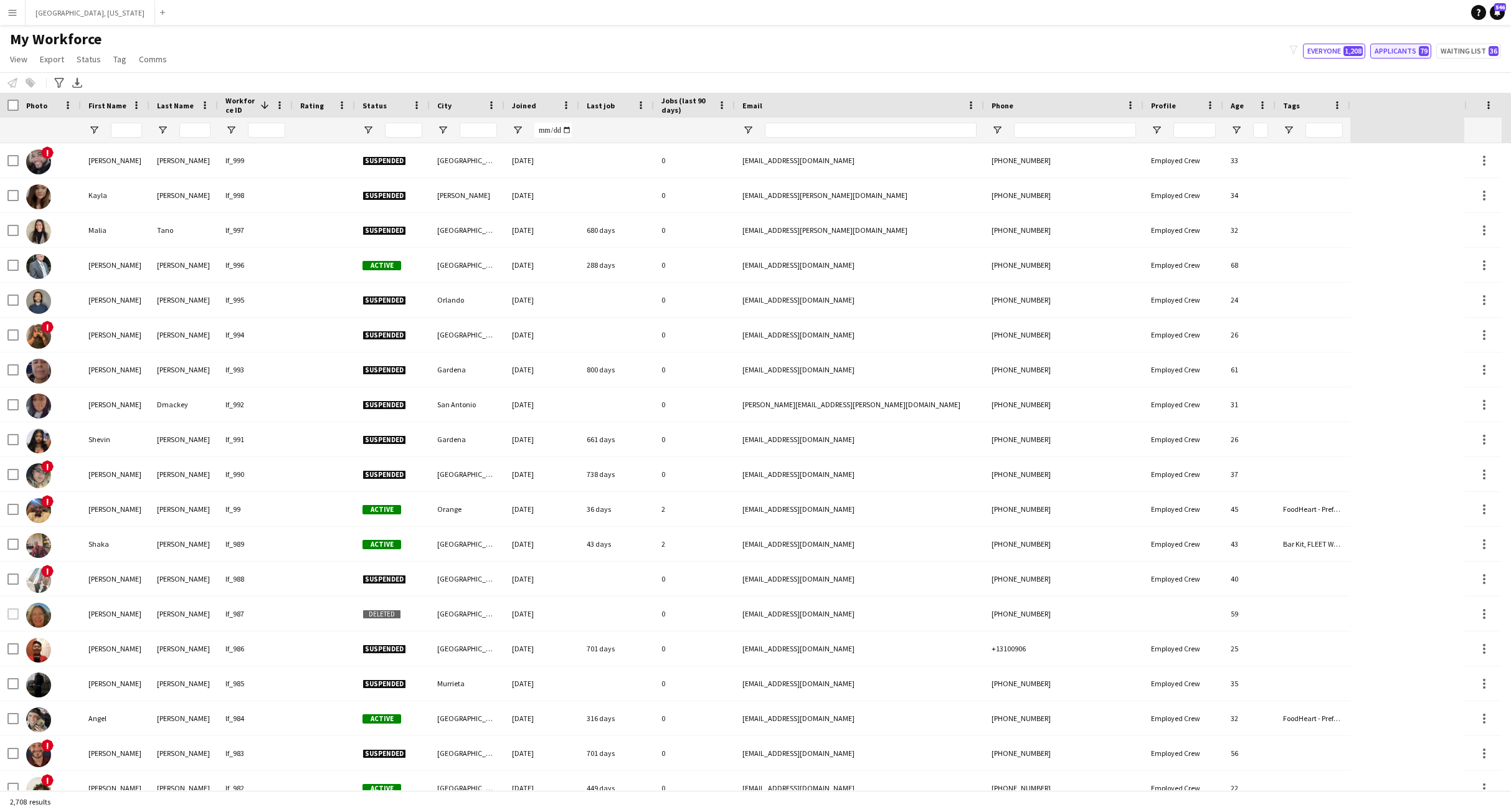
click at [1393, 47] on button "Applicants 79" at bounding box center [1401, 51] width 61 height 15
type input "**********"
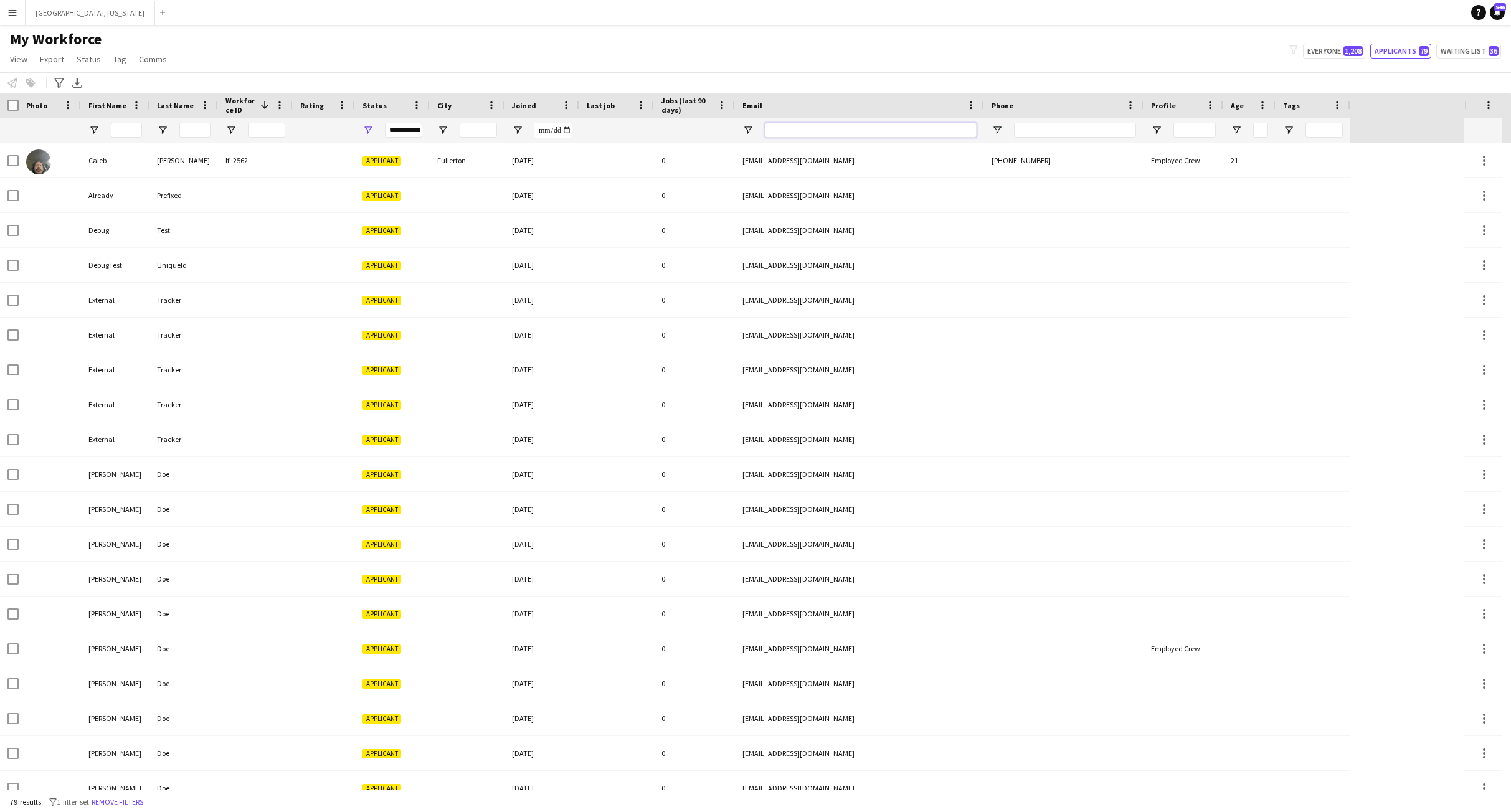
click at [790, 127] on input "Email Filter Input" at bounding box center [871, 130] width 212 height 15
paste input "**********"
type input "**********"
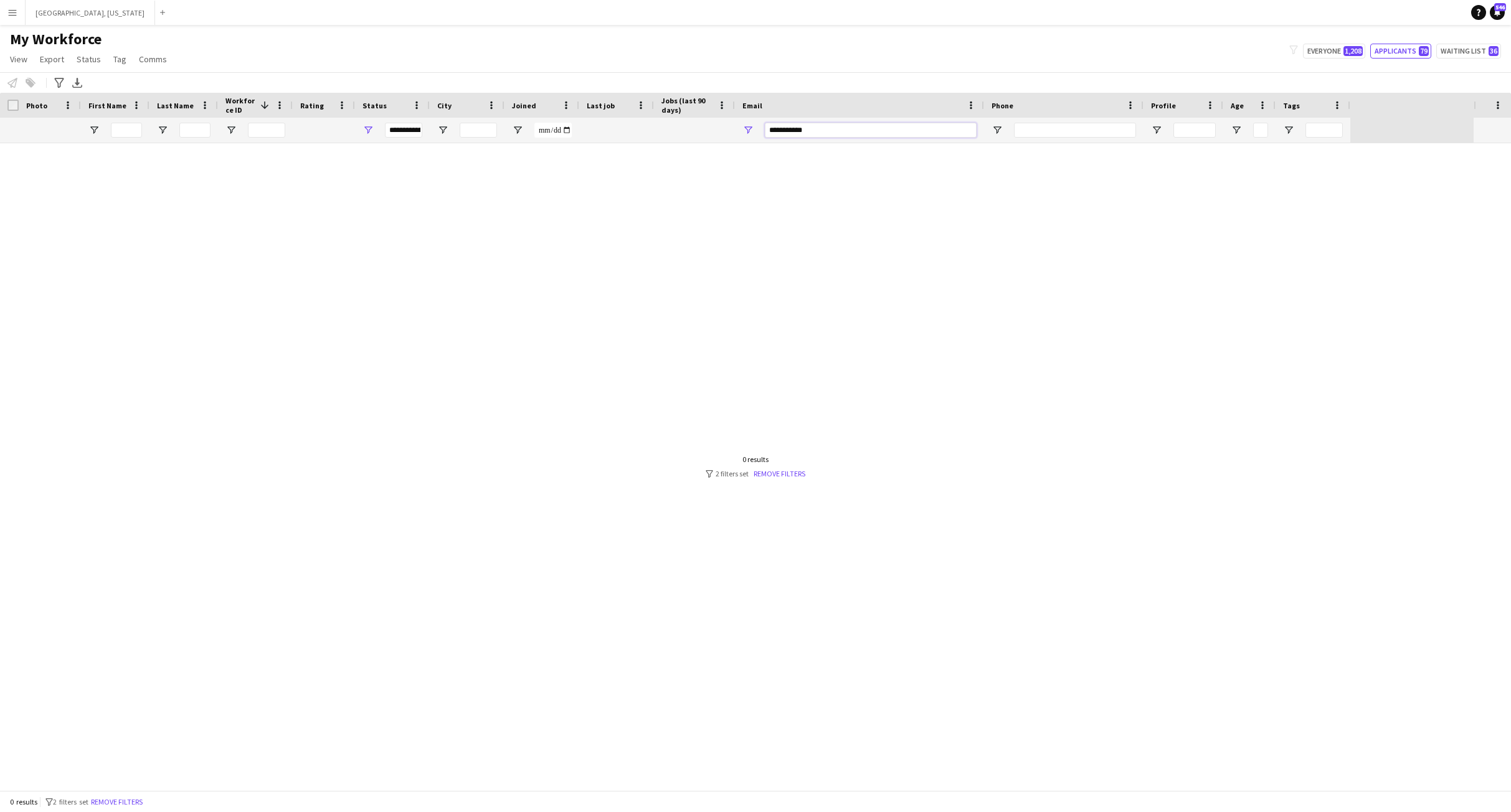
type input "**********"
drag, startPoint x: 209, startPoint y: 210, endPoint x: 201, endPoint y: 221, distance: 13.6
click at [209, 210] on div at bounding box center [737, 466] width 1474 height 647
drag, startPoint x: 815, startPoint y: 133, endPoint x: 707, endPoint y: 131, distance: 108.0
click at [717, 131] on div "**********" at bounding box center [675, 130] width 1350 height 25
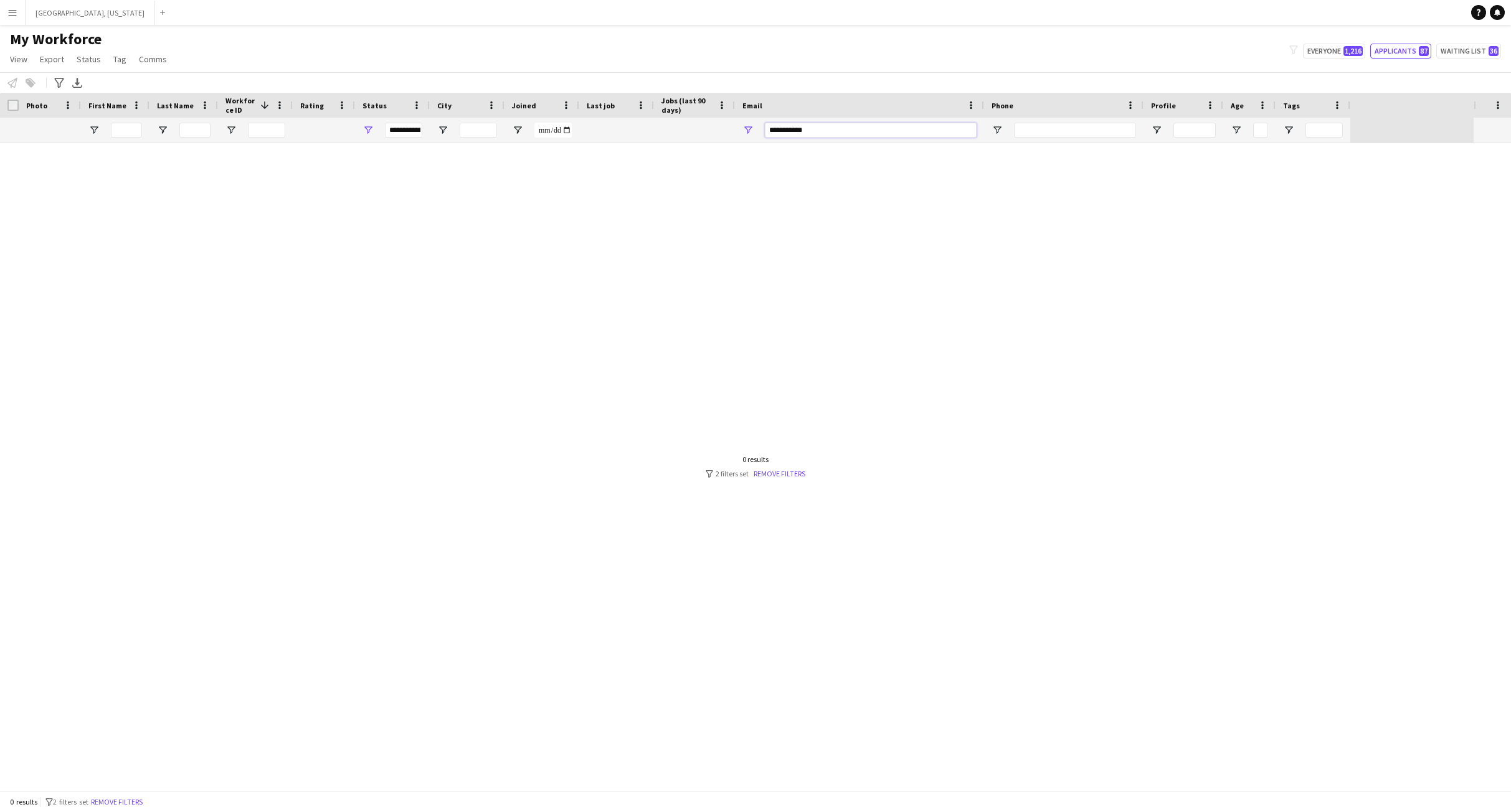
paste input "Email Filter Input"
click at [396, 270] on div at bounding box center [737, 466] width 1474 height 647
click at [796, 131] on input "**********" at bounding box center [871, 130] width 212 height 15
type input "*"
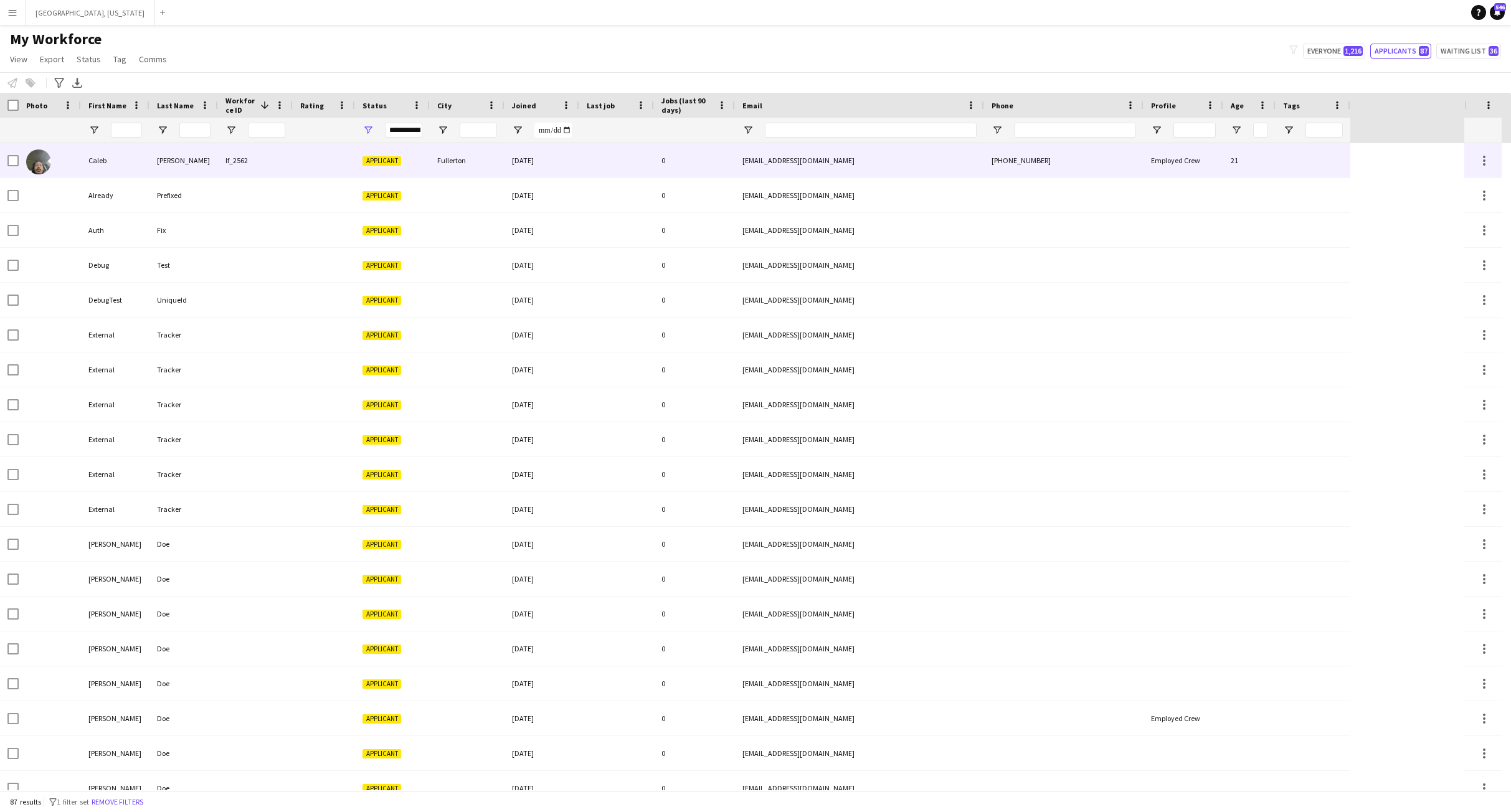
click at [527, 165] on div "[DATE]" at bounding box center [542, 160] width 74 height 35
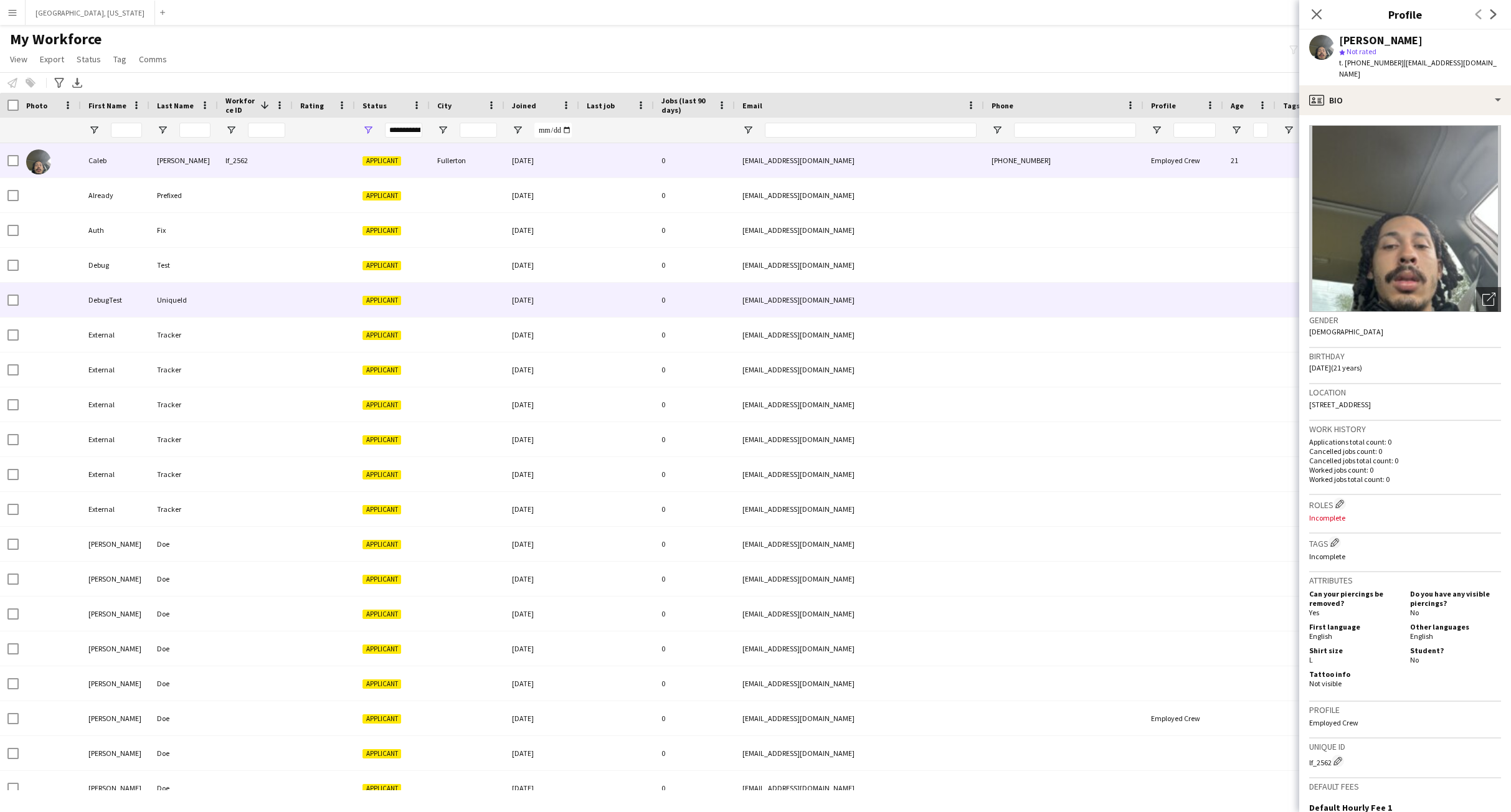
click at [877, 316] on div "[EMAIL_ADDRESS][DOMAIN_NAME]" at bounding box center [860, 300] width 249 height 35
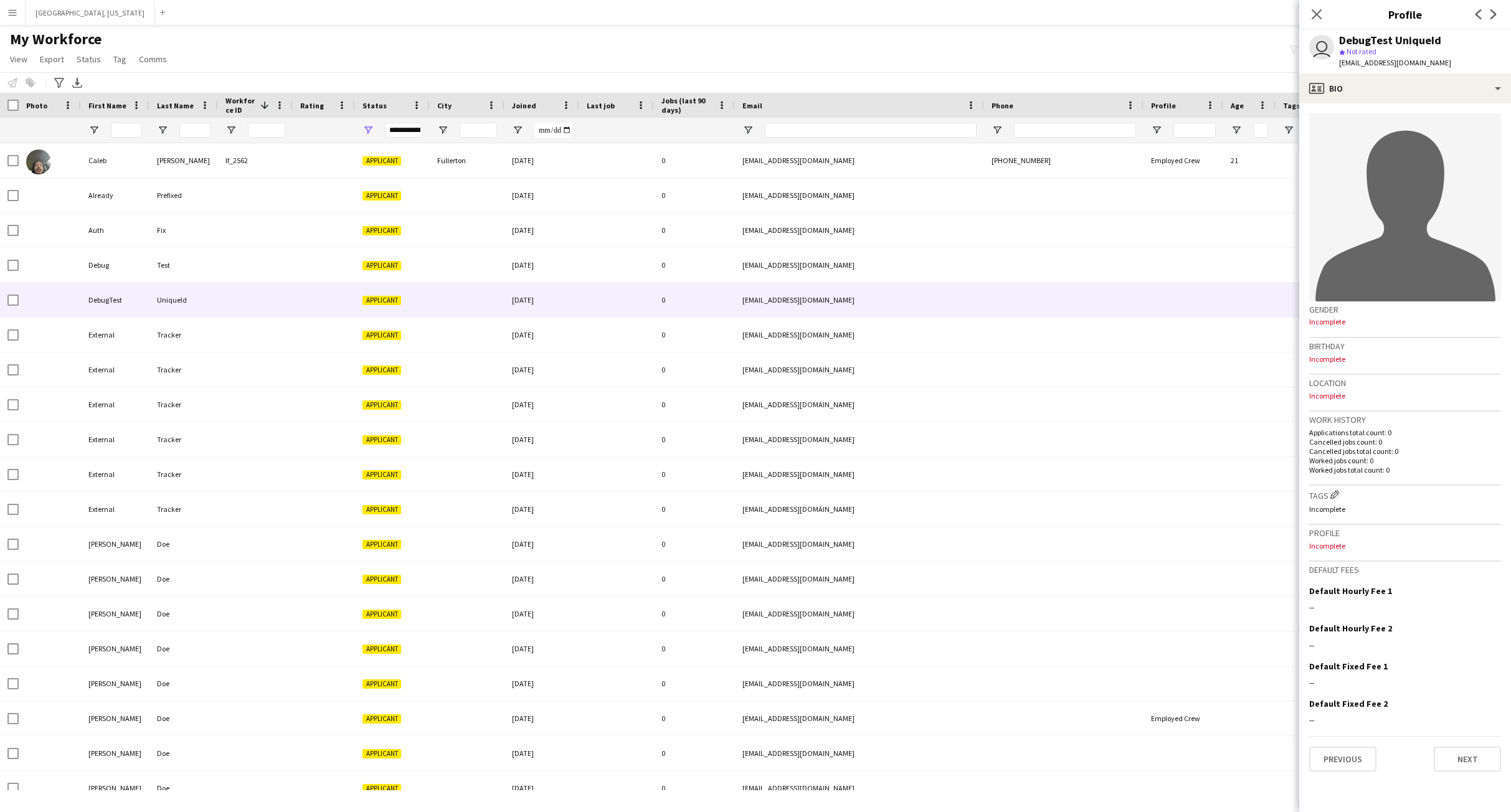
click at [786, 34] on div "My Workforce View Views Default view New view Update view Delete view Edit name…" at bounding box center [755, 51] width 1511 height 43
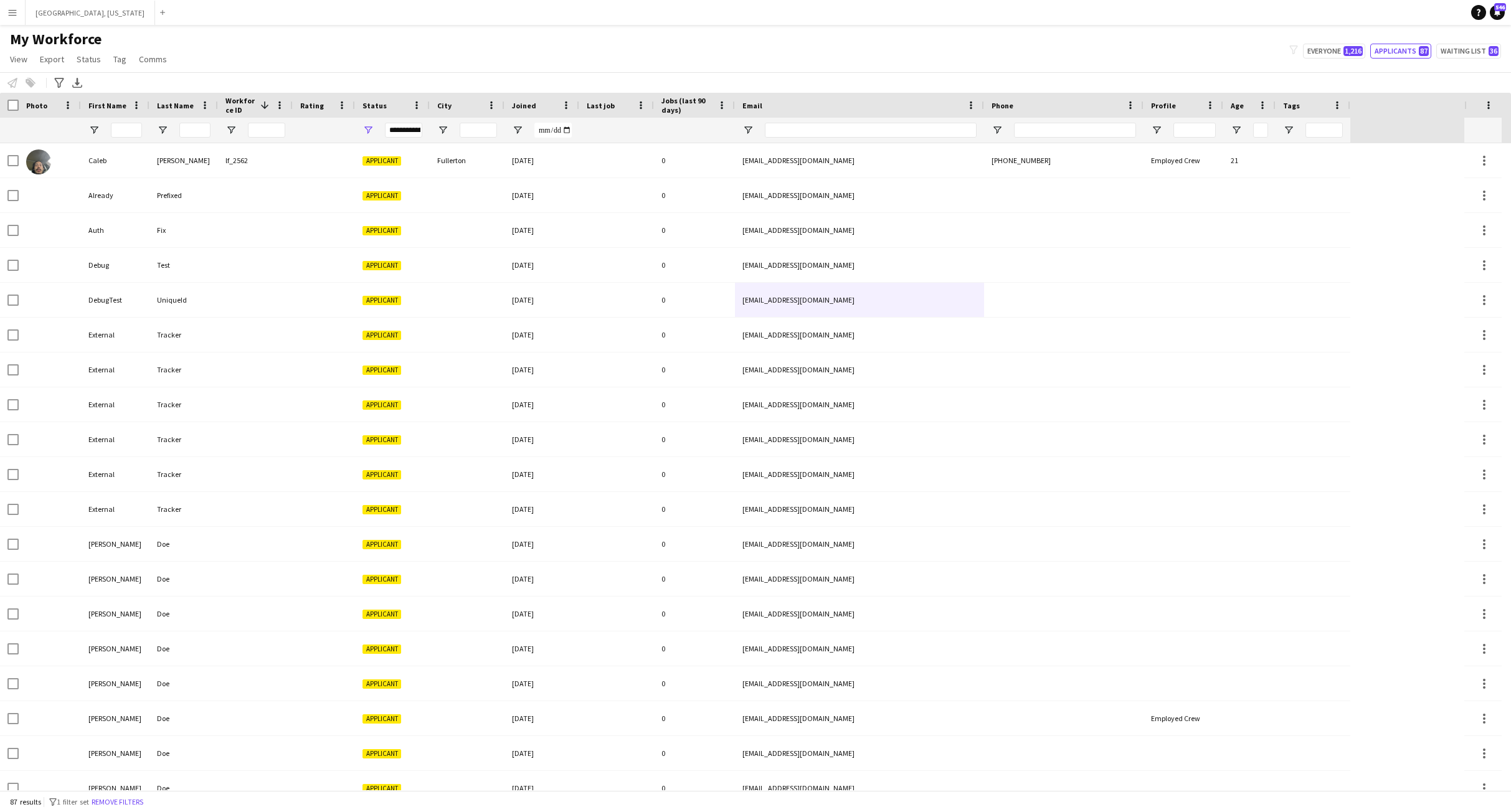
click at [509, 59] on div "My Workforce View Views Default view New view Update view Delete view Edit name…" at bounding box center [755, 51] width 1511 height 43
click at [805, 132] on input "Email Filter Input" at bounding box center [871, 130] width 212 height 15
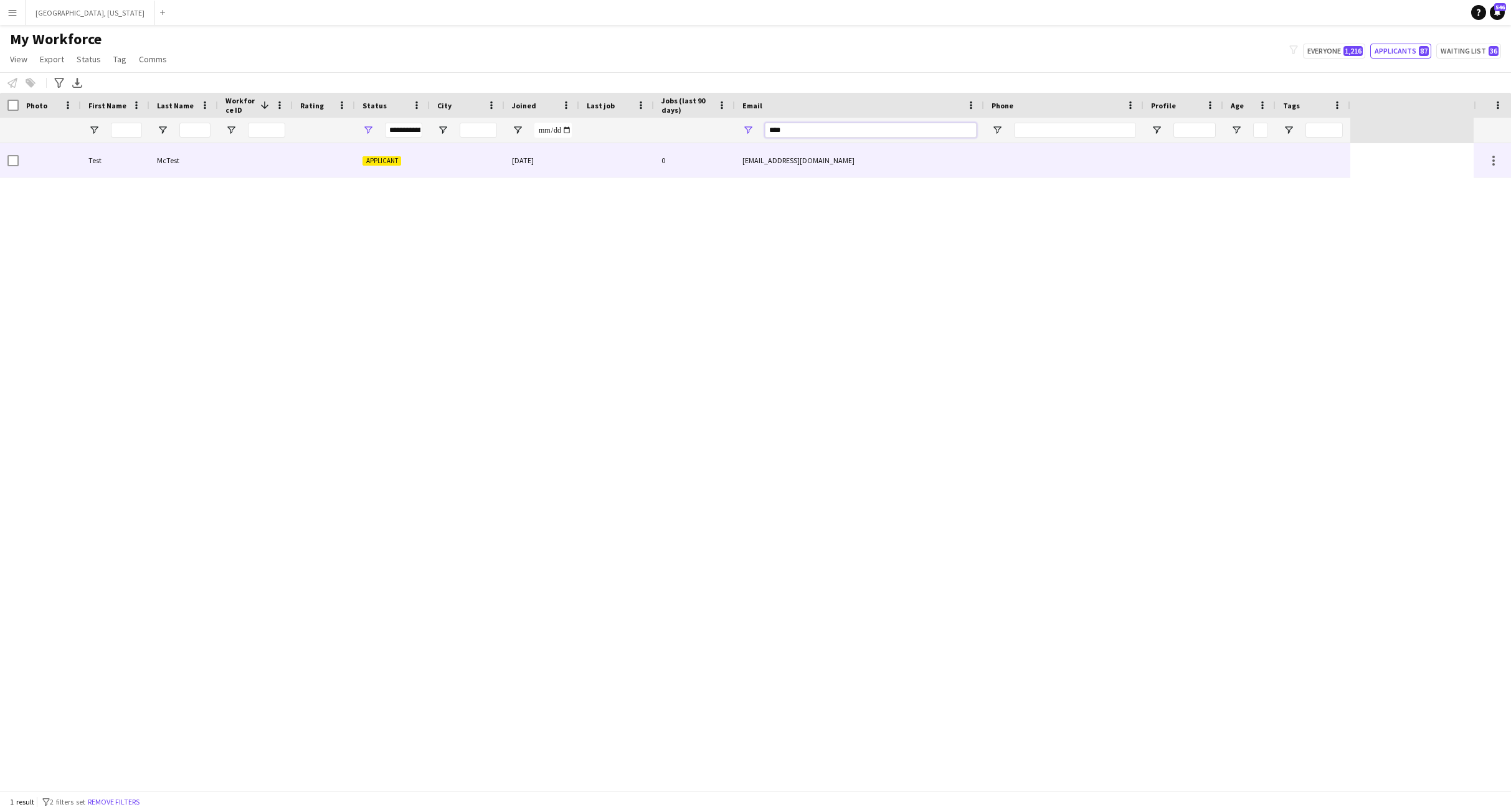
type input "****"
click at [239, 170] on div at bounding box center [255, 160] width 74 height 35
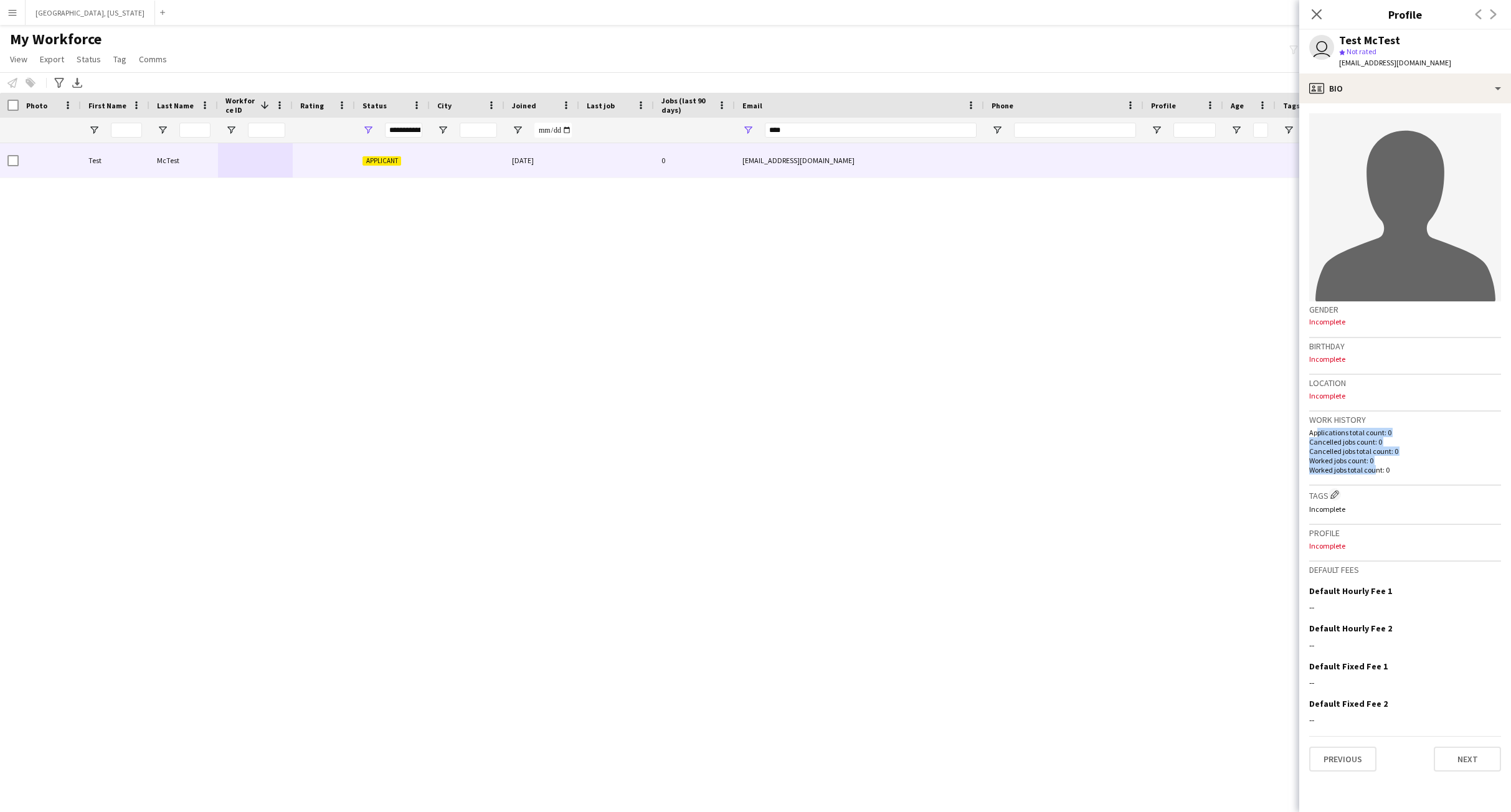
drag, startPoint x: 1314, startPoint y: 431, endPoint x: 1371, endPoint y: 474, distance: 71.4
click at [1372, 474] on div "Applications total count: 0 Cancelled jobs count: 0 Cancelled jobs total count:…" at bounding box center [1405, 451] width 192 height 47
click at [1370, 473] on p "Worked jobs total count: 0" at bounding box center [1405, 470] width 192 height 9
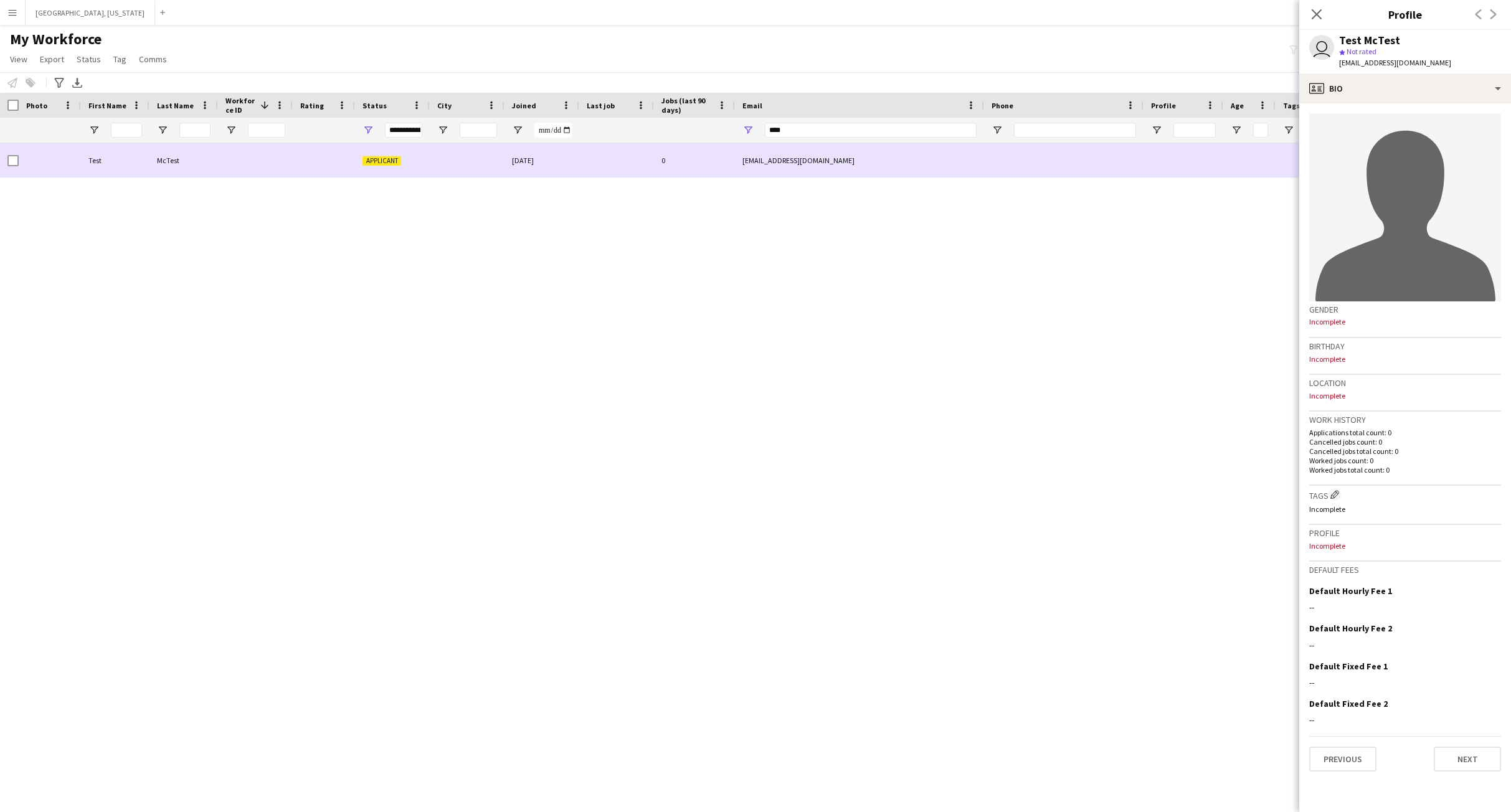
click at [144, 170] on div "Test" at bounding box center [115, 160] width 68 height 35
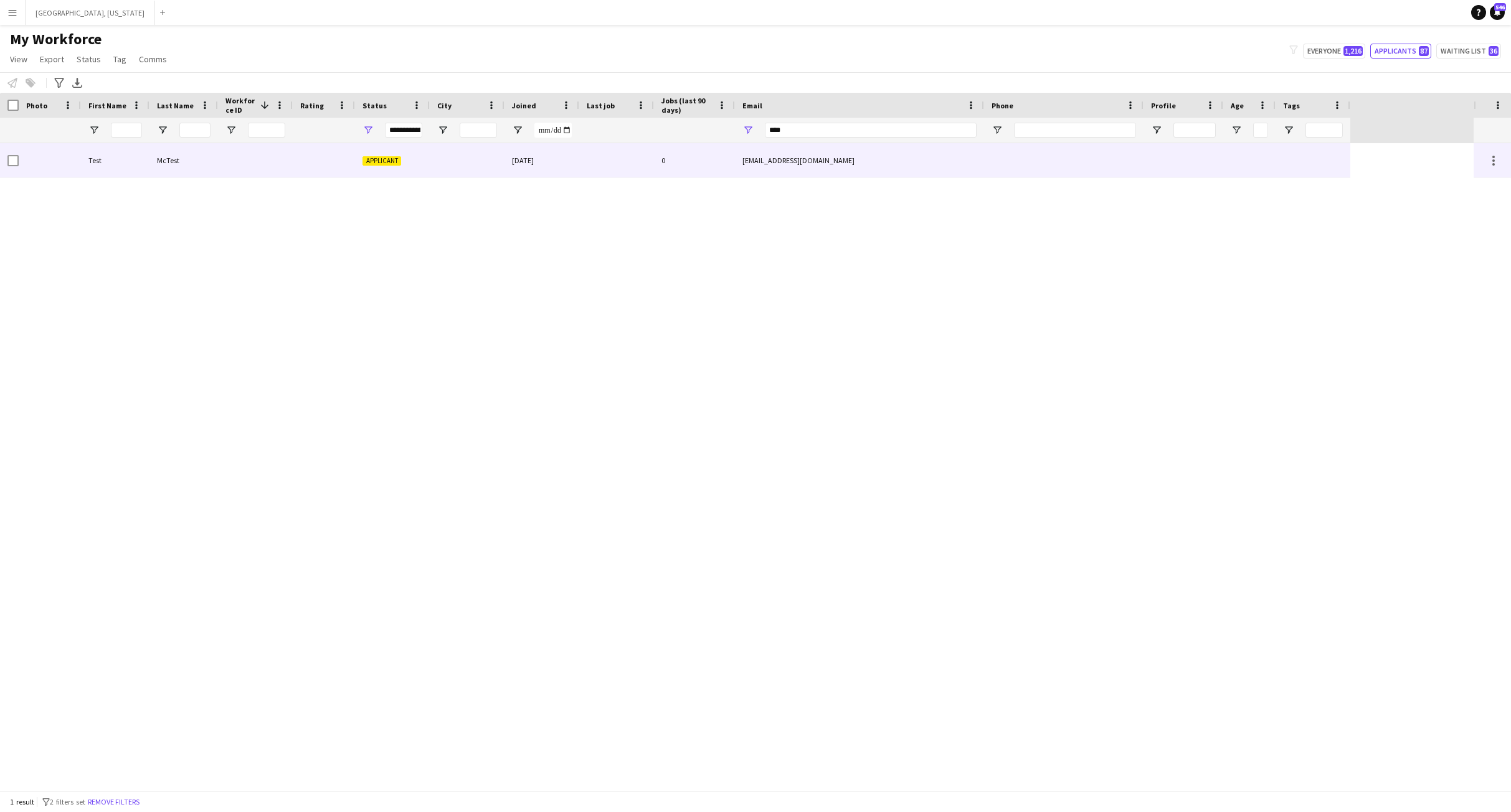
click at [144, 169] on div "Test" at bounding box center [115, 160] width 68 height 35
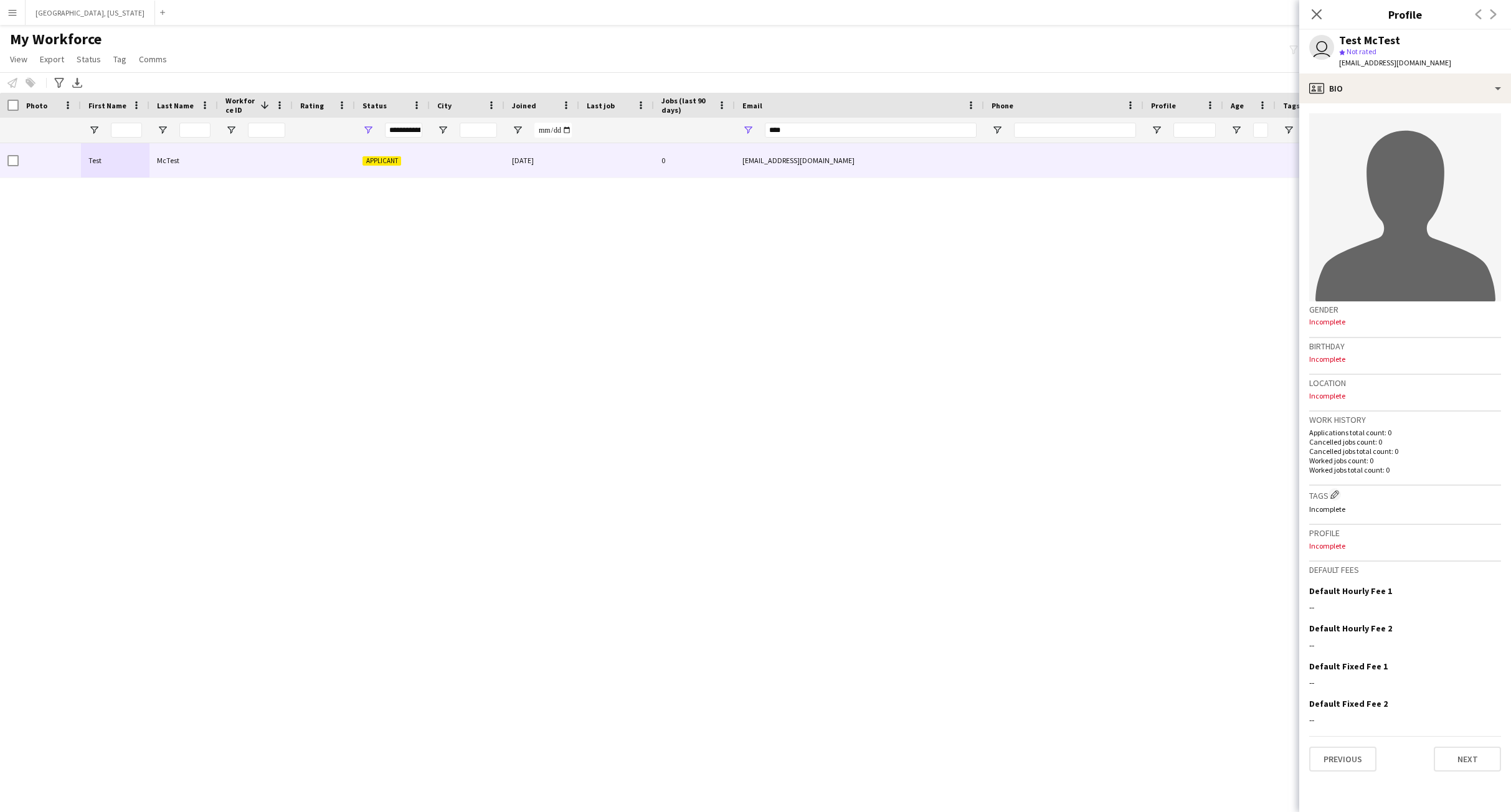
click at [513, 285] on div "Test McTest Applicant [DATE] 0 [EMAIL_ADDRESS][DOMAIN_NAME]" at bounding box center [737, 466] width 1474 height 647
